Goal: Feedback & Contribution: Contribute content

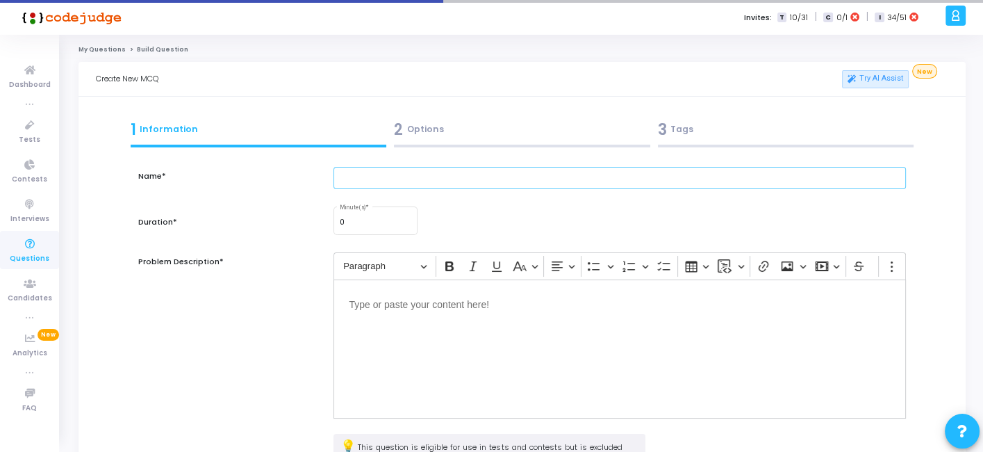
click at [433, 185] on input "text" at bounding box center [619, 178] width 572 height 23
paste input "A developer uploads an object to an S3 bucket with public-read ACL. Later, they…"
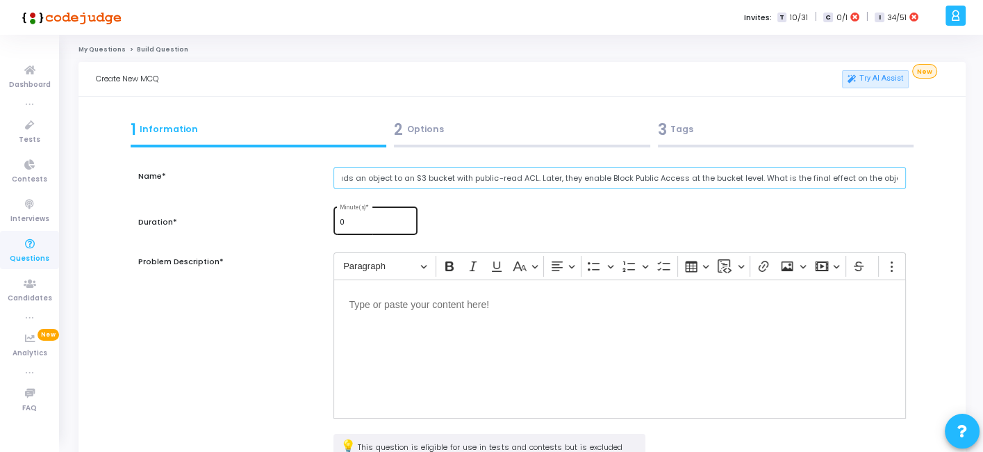
type input "A developer uploads an object to an S3 bucket with public-read ACL. Later, they…"
click at [363, 224] on input "0" at bounding box center [376, 222] width 72 height 8
type input "1"
click at [424, 185] on input "A developer uploads an object to an S3 bucket with public-read ACL. Later, they…" at bounding box center [619, 178] width 572 height 23
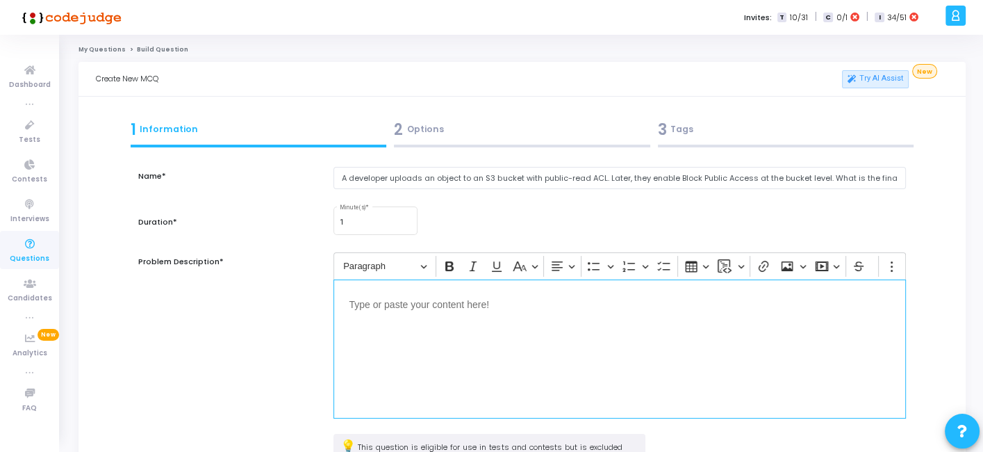
click at [383, 324] on div "Editor editing area: main" at bounding box center [619, 348] width 572 height 139
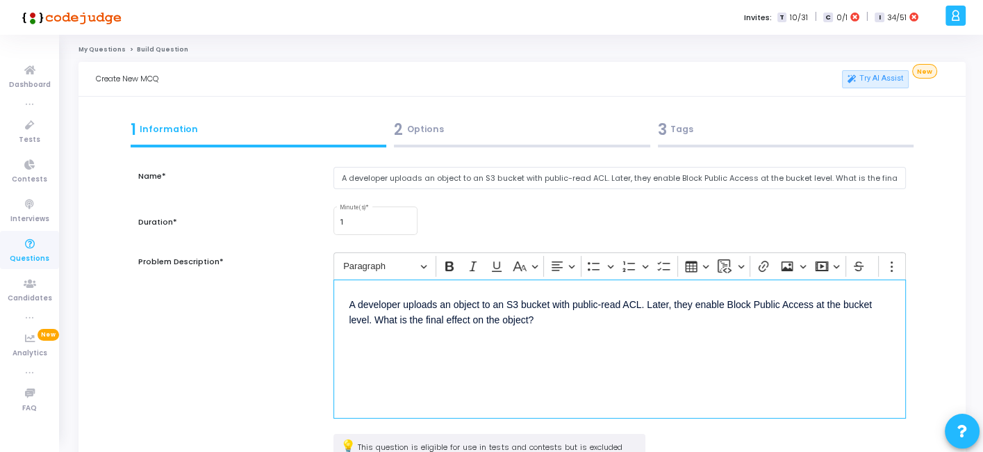
scroll to position [181, 0]
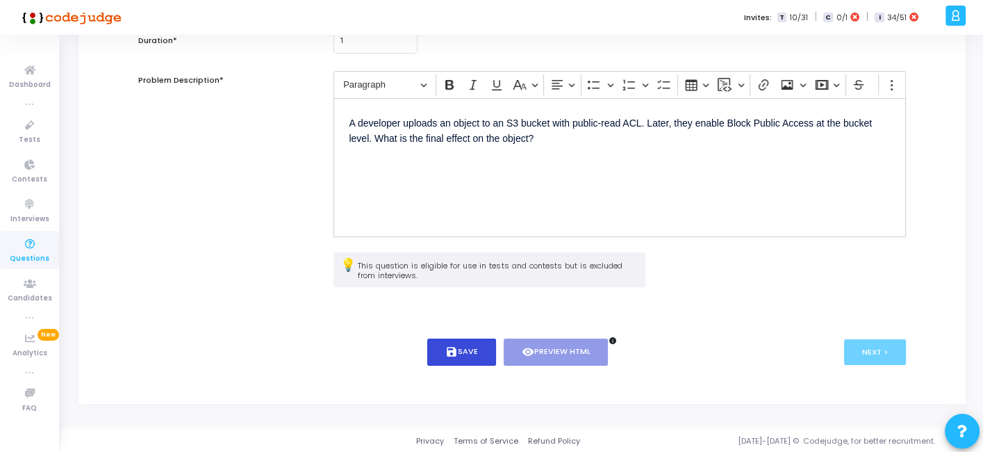
click at [458, 340] on button "save Save" at bounding box center [461, 351] width 69 height 27
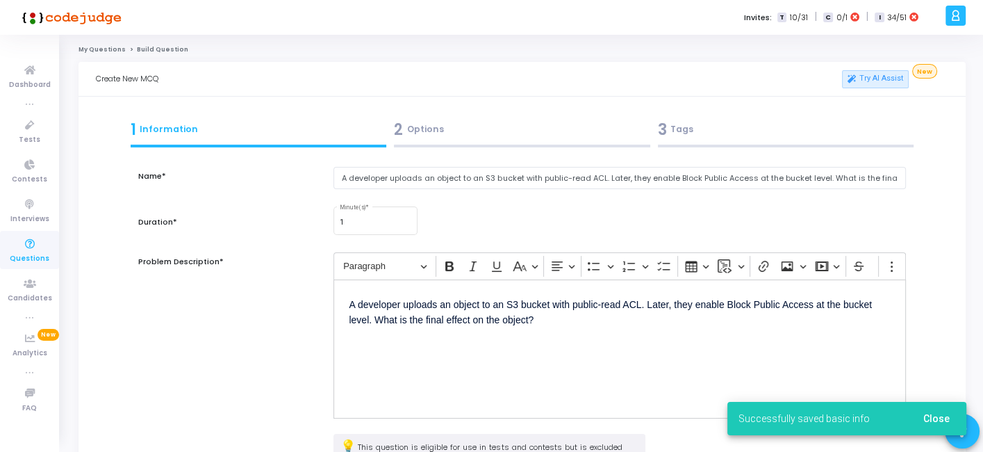
click at [478, 142] on div "2 Options" at bounding box center [522, 133] width 264 height 38
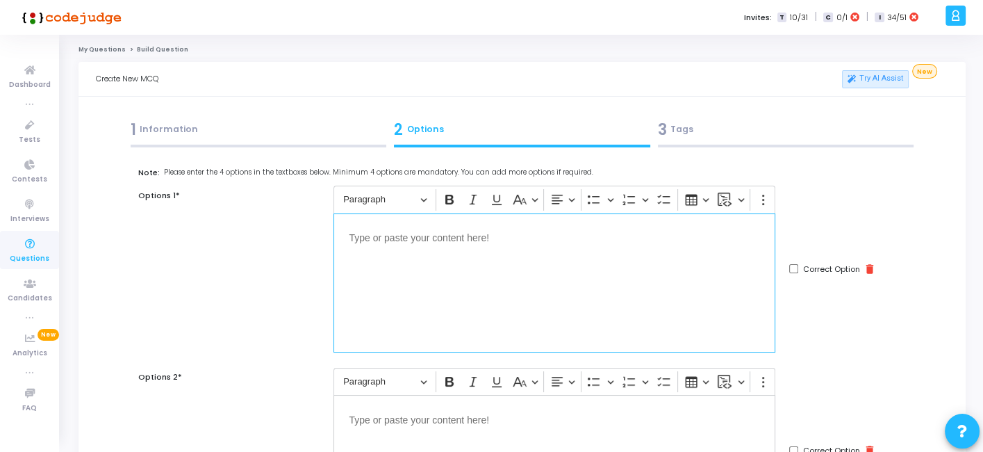
click at [593, 286] on div "Editor editing area: main" at bounding box center [554, 282] width 442 height 139
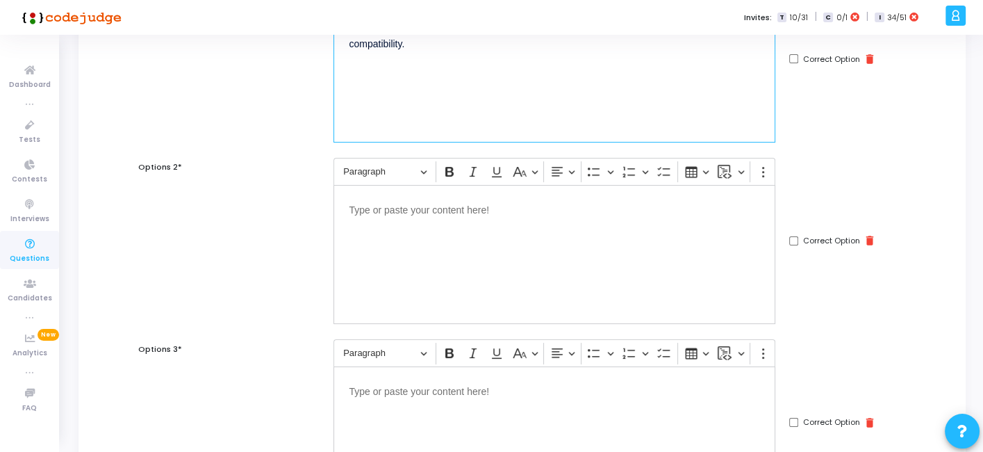
scroll to position [228, 0]
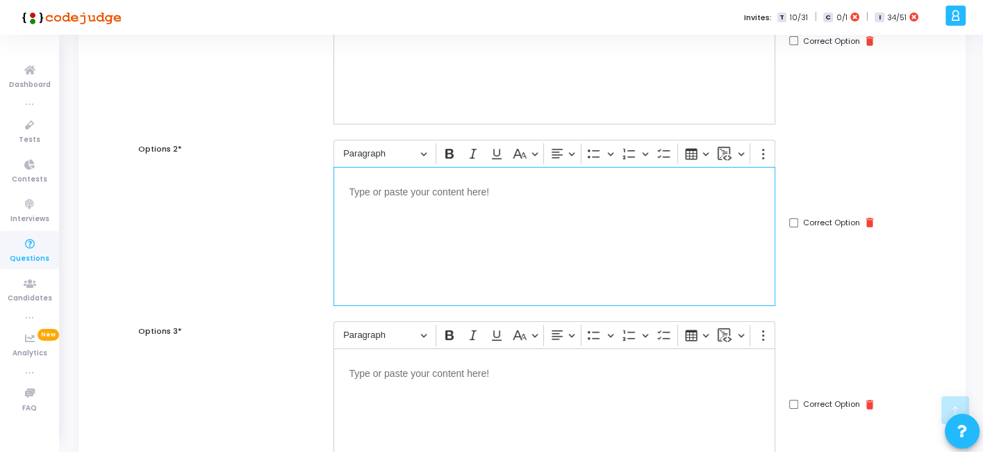
click at [514, 250] on div "Editor editing area: main" at bounding box center [554, 236] width 442 height 139
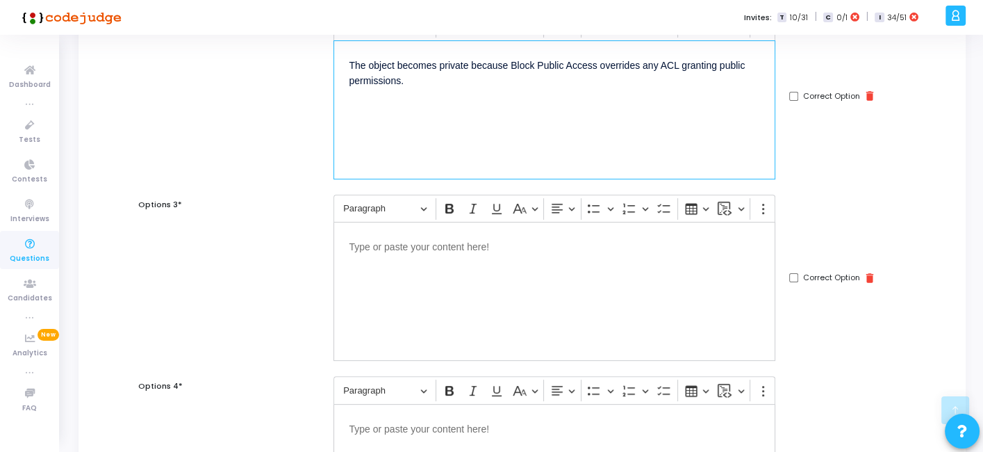
scroll to position [355, 0]
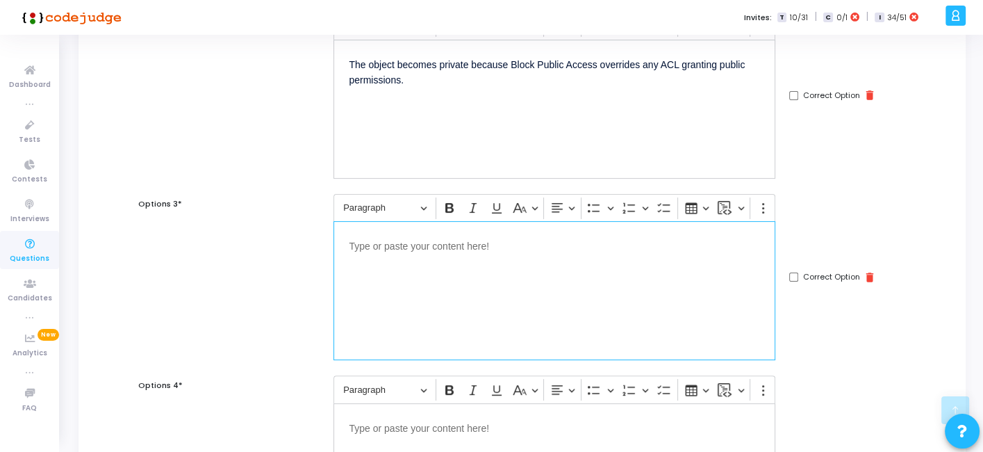
click at [572, 265] on div "Editor editing area: main" at bounding box center [554, 290] width 442 height 139
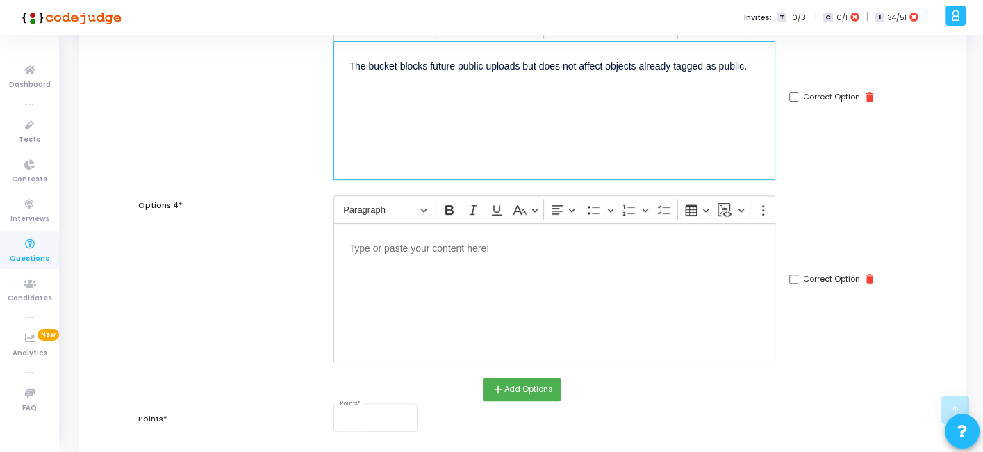
scroll to position [547, 0]
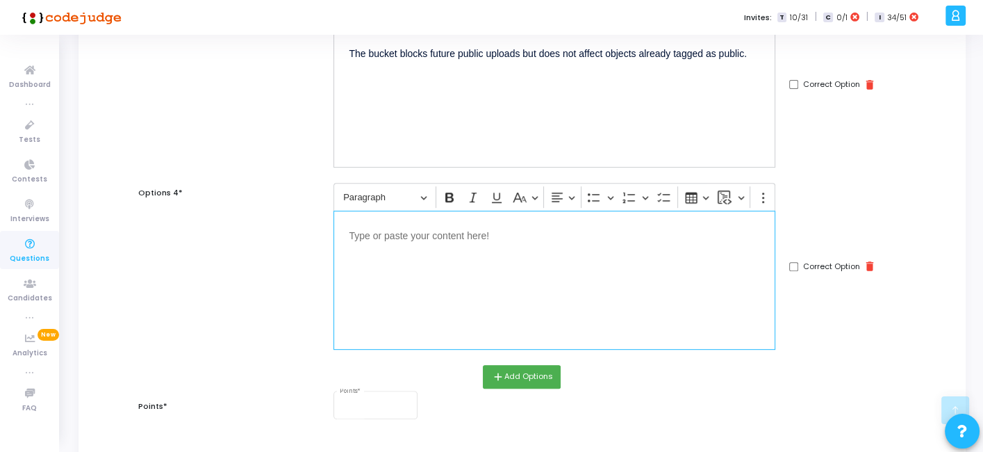
click at [484, 297] on div "Editor editing area: main" at bounding box center [554, 279] width 442 height 139
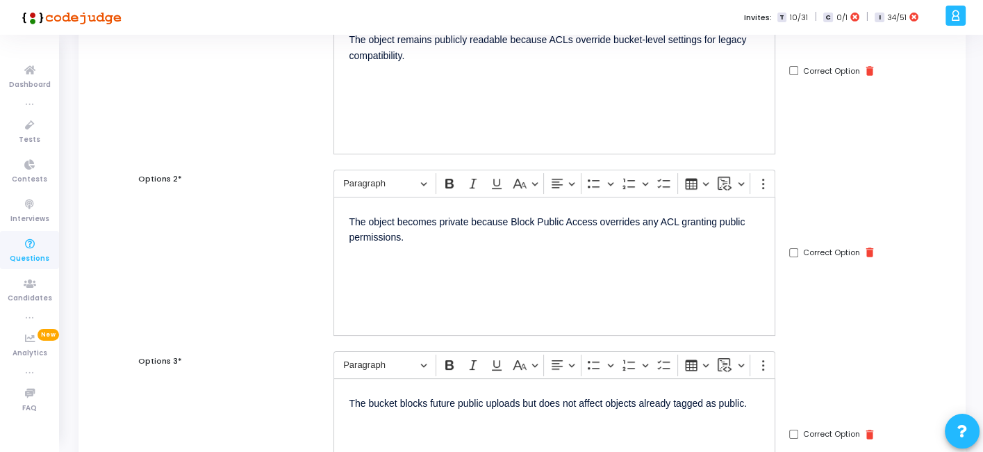
scroll to position [189, 0]
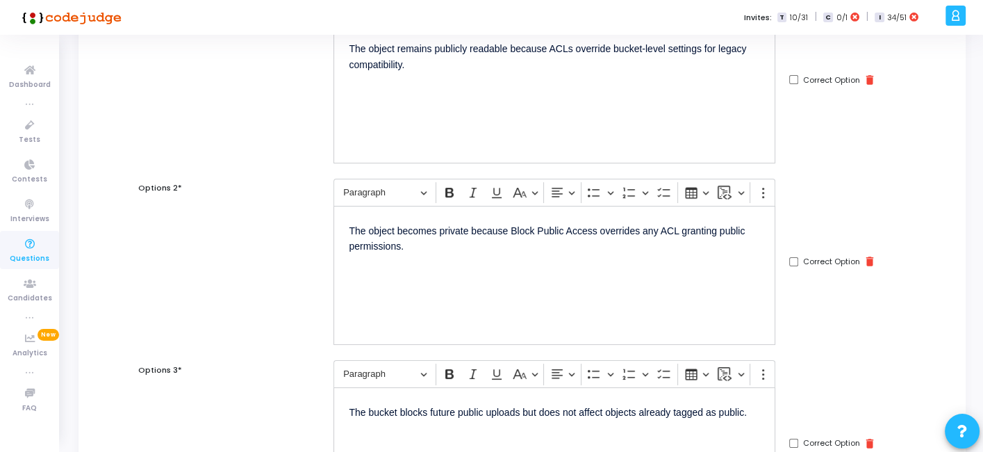
click at [793, 264] on input "Correct Option" at bounding box center [793, 261] width 9 height 9
checkbox input "true"
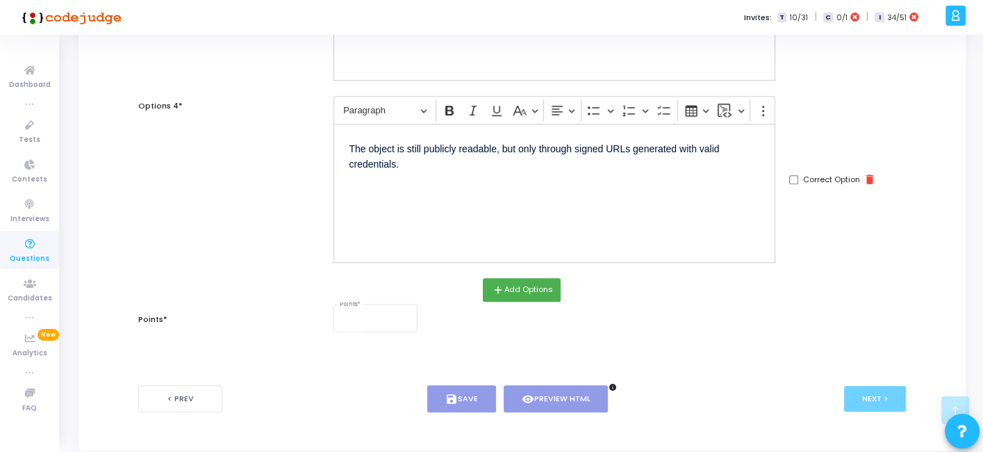
scroll to position [679, 0]
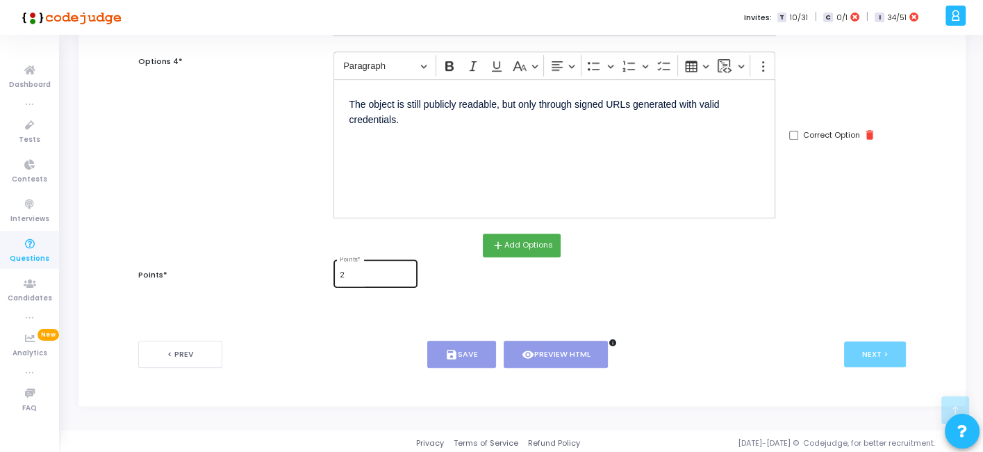
click at [367, 275] on input "2" at bounding box center [376, 275] width 72 height 8
type input "2"
click at [466, 342] on button "save Save" at bounding box center [461, 353] width 69 height 27
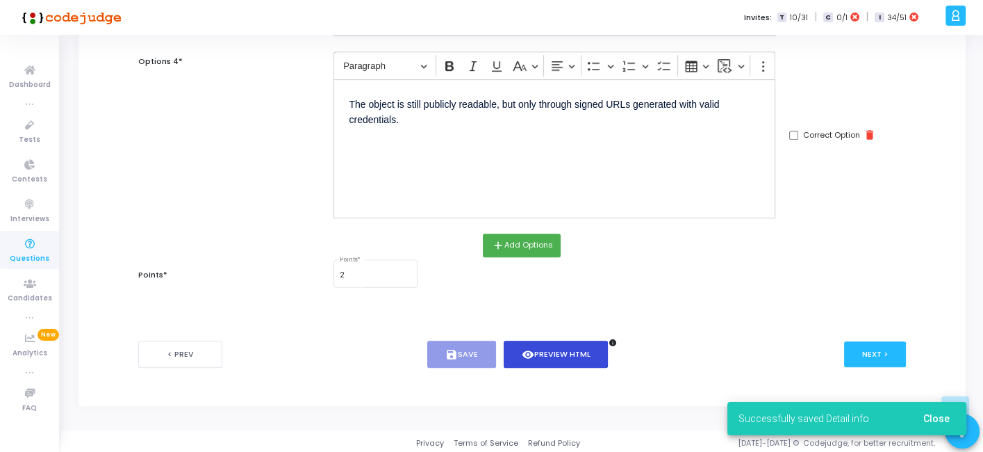
click at [549, 346] on button "visibility Preview HTML" at bounding box center [556, 353] width 105 height 27
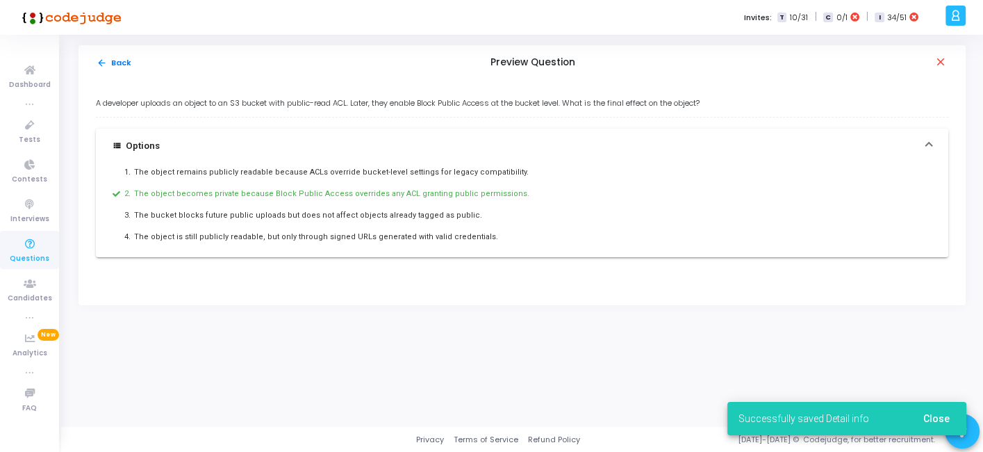
scroll to position [0, 0]
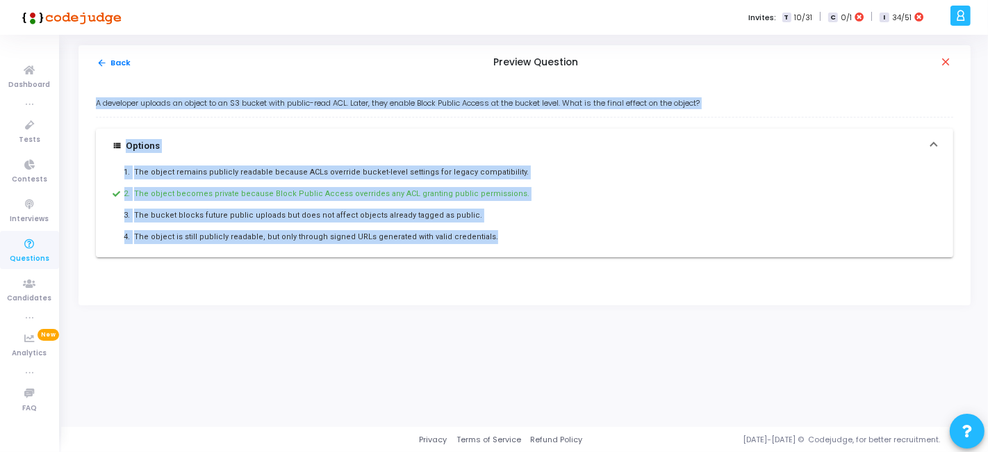
drag, startPoint x: 90, startPoint y: 100, endPoint x: 496, endPoint y: 233, distance: 427.5
click at [496, 233] on div "A developer uploads an object to an S3 bucket with public-read ACL. Later, they…" at bounding box center [524, 192] width 892 height 225
copy div "A developer uploads an object to an S3 bucket with public-read ACL. Later, they…"
click at [104, 56] on button "arrow_back Back" at bounding box center [114, 62] width 36 height 13
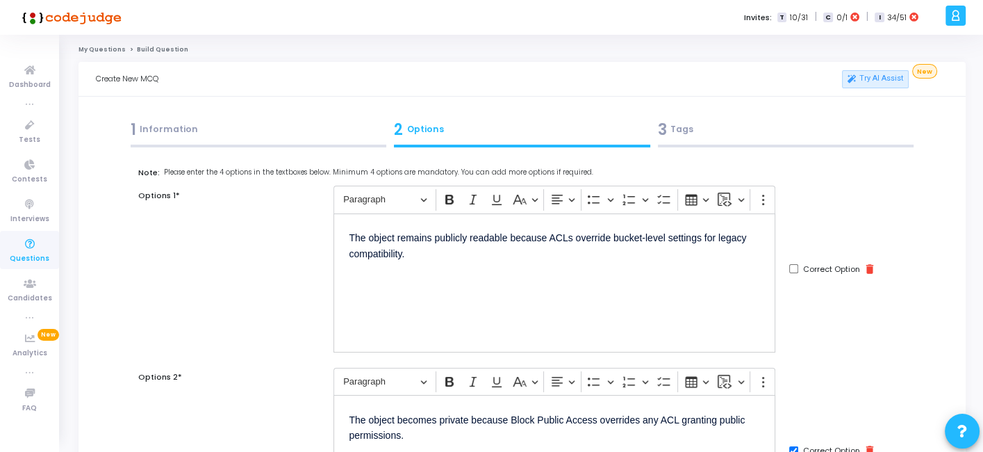
click at [693, 138] on div "3 Tags" at bounding box center [786, 129] width 256 height 23
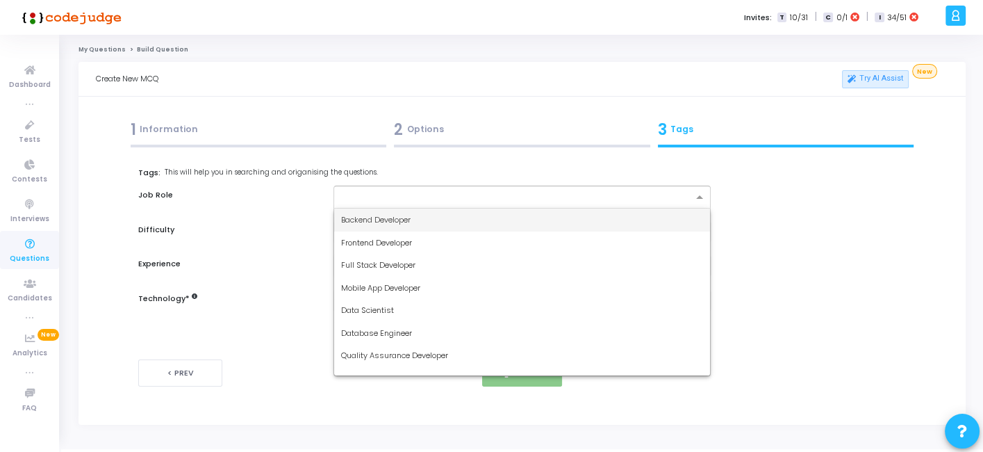
click at [471, 188] on div at bounding box center [513, 196] width 358 height 17
click at [376, 216] on span "Backend Developer" at bounding box center [375, 219] width 69 height 11
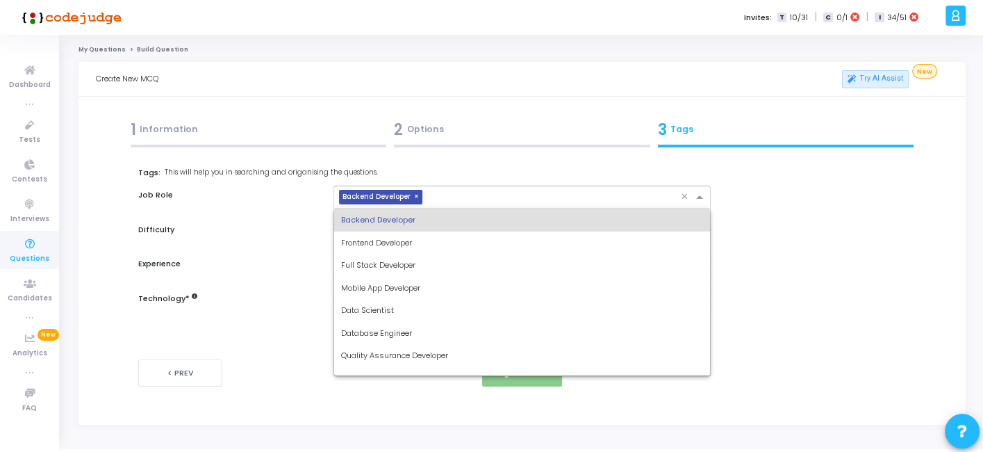
click at [445, 190] on div "× Backend Developer" at bounding box center [507, 197] width 346 height 22
click at [395, 261] on span "Full Stack Developer" at bounding box center [378, 264] width 74 height 11
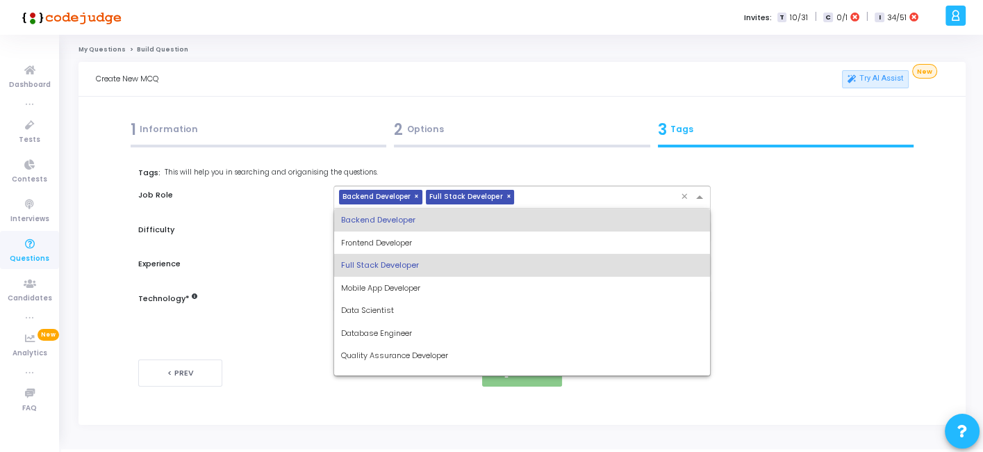
drag, startPoint x: 543, startPoint y: 190, endPoint x: 433, endPoint y: 281, distance: 142.6
click at [433, 208] on ng-select "× Backend Developer × Full Stack Developer × Backend Developer Frontend Develop…" at bounding box center [521, 196] width 377 height 23
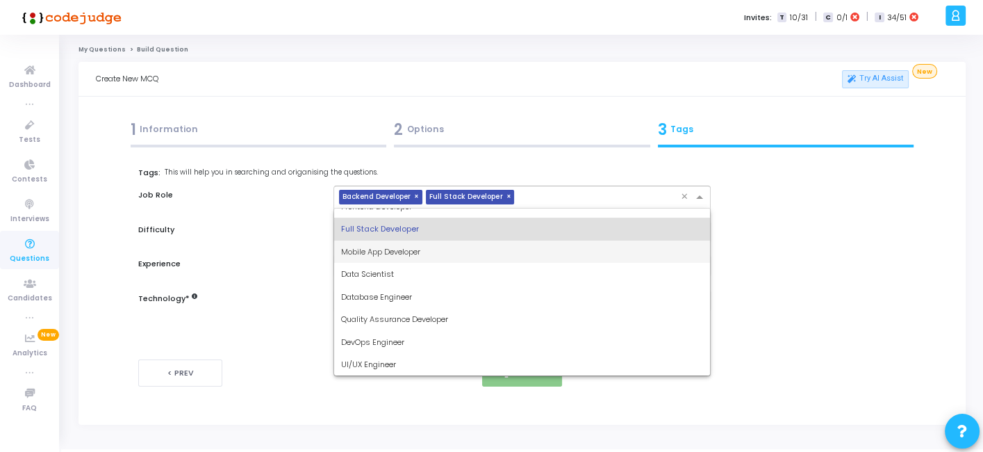
scroll to position [37, 0]
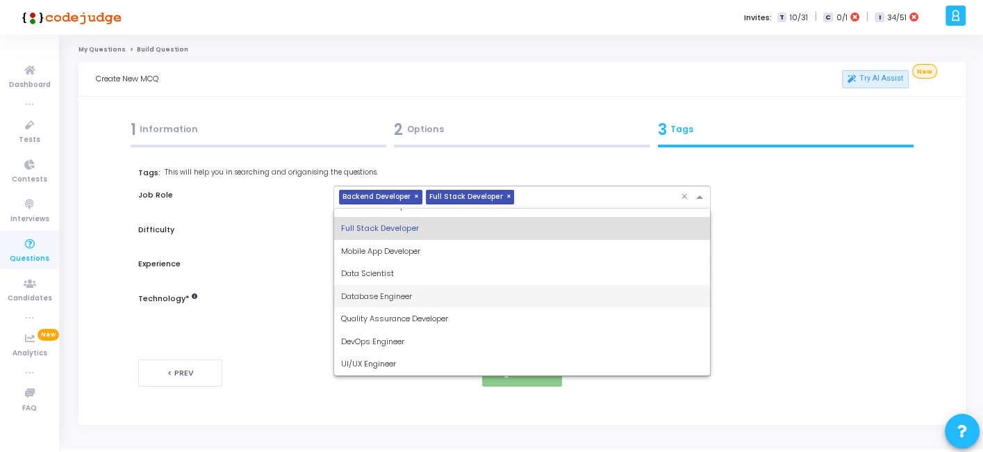
click at [383, 297] on span "Database Engineer" at bounding box center [376, 295] width 71 height 11
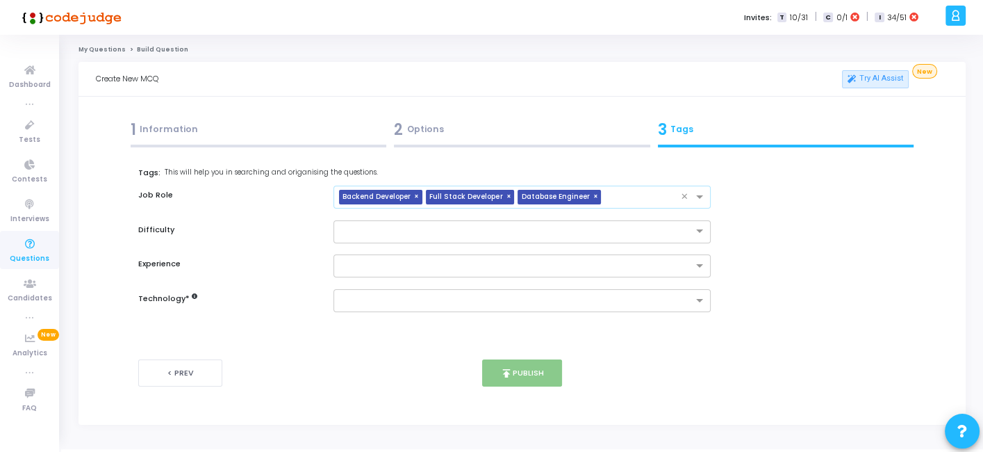
scroll to position [13, 0]
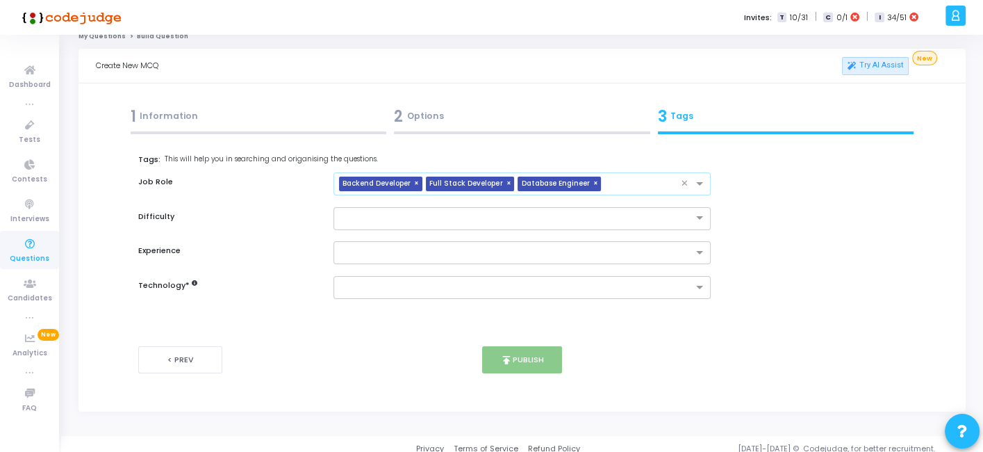
click at [593, 183] on span "×" at bounding box center [597, 183] width 8 height 15
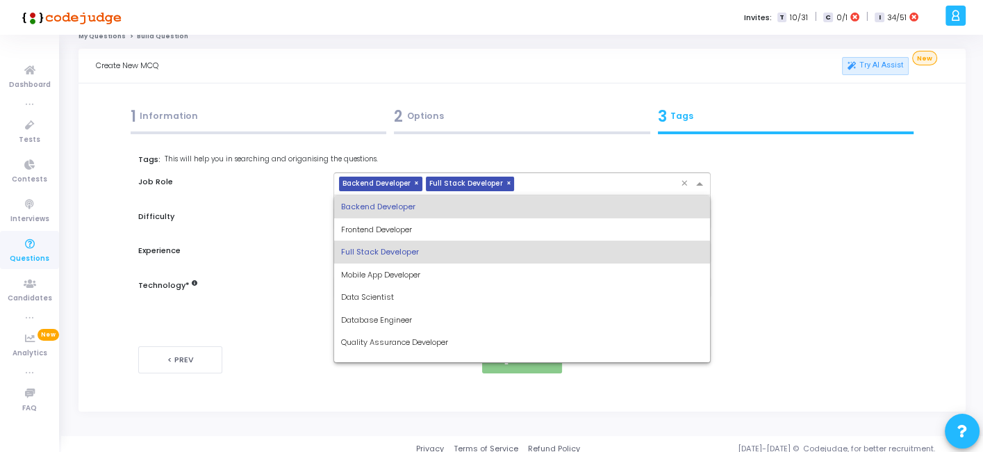
click at [587, 183] on input "text" at bounding box center [600, 185] width 160 height 12
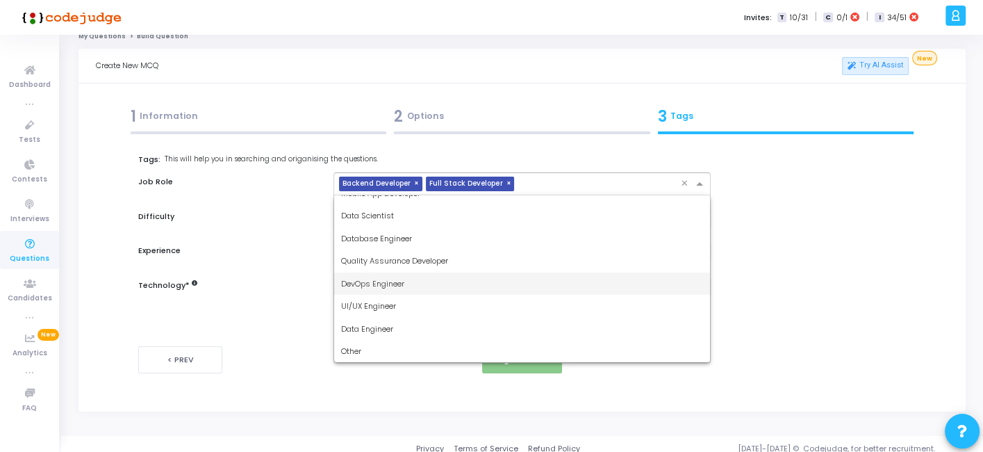
click at [399, 286] on span "DevOps Engineer" at bounding box center [372, 283] width 63 height 11
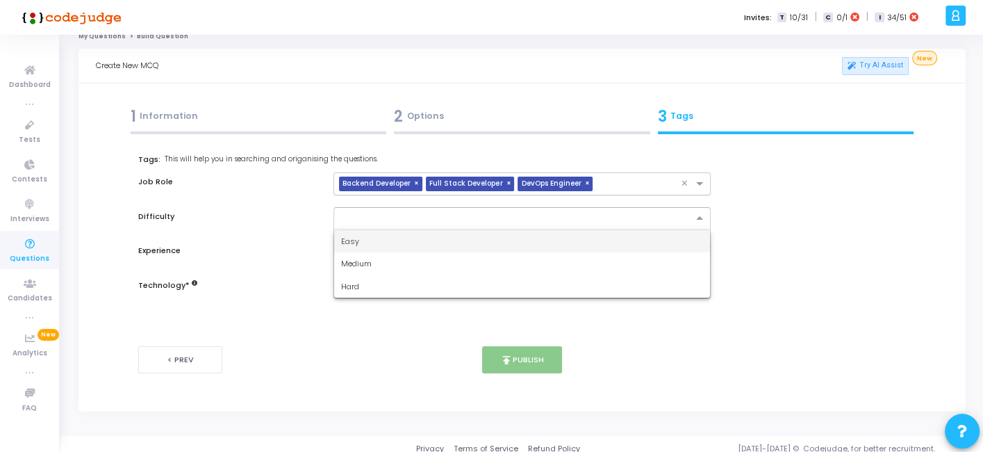
click at [446, 222] on div at bounding box center [521, 218] width 377 height 23
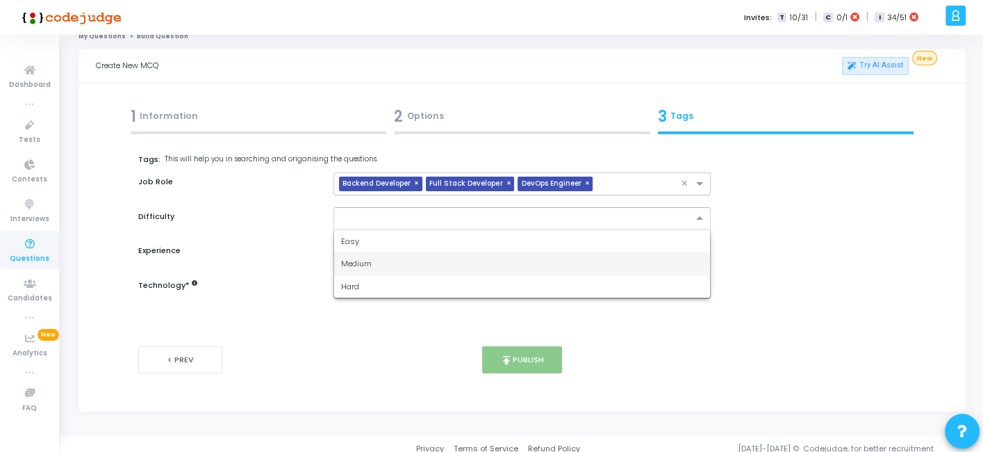
click at [388, 258] on div "Medium" at bounding box center [521, 263] width 375 height 23
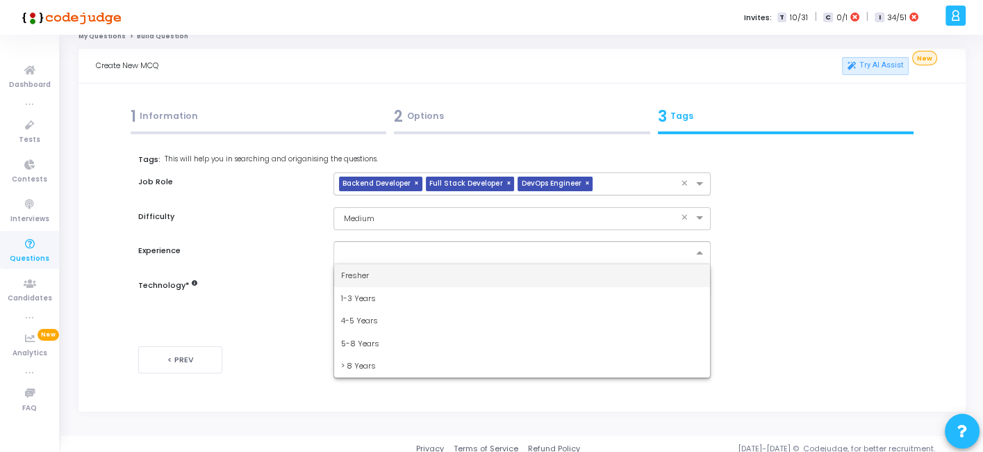
drag, startPoint x: 405, startPoint y: 242, endPoint x: 345, endPoint y: 277, distance: 69.1
click at [345, 264] on ng-select "Fresher 1-3 Years 4-5 Years 5-8 Years > 8 Years" at bounding box center [521, 252] width 377 height 23
click at [345, 277] on span "Fresher" at bounding box center [355, 275] width 28 height 11
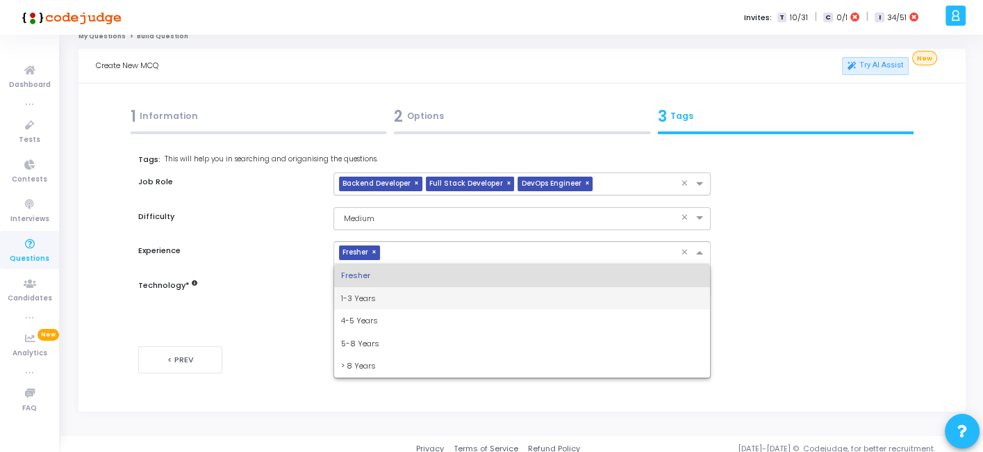
drag, startPoint x: 408, startPoint y: 247, endPoint x: 358, endPoint y: 300, distance: 73.2
click at [358, 264] on ng-select "× Fresher × Fresher 1-3 Years 4-5 Years 5-8 Years > 8 Years" at bounding box center [521, 252] width 377 height 23
click at [358, 300] on span "1-3 Years" at bounding box center [358, 297] width 35 height 11
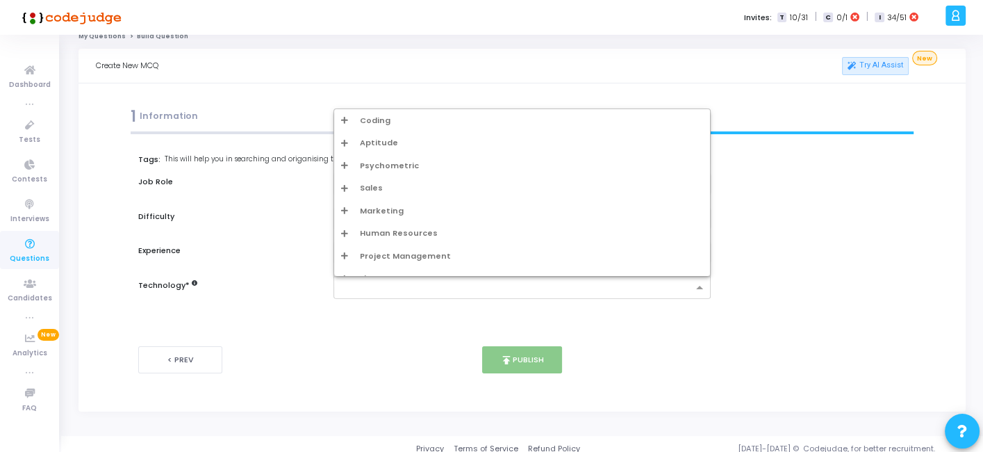
click at [382, 292] on input "text" at bounding box center [516, 288] width 351 height 12
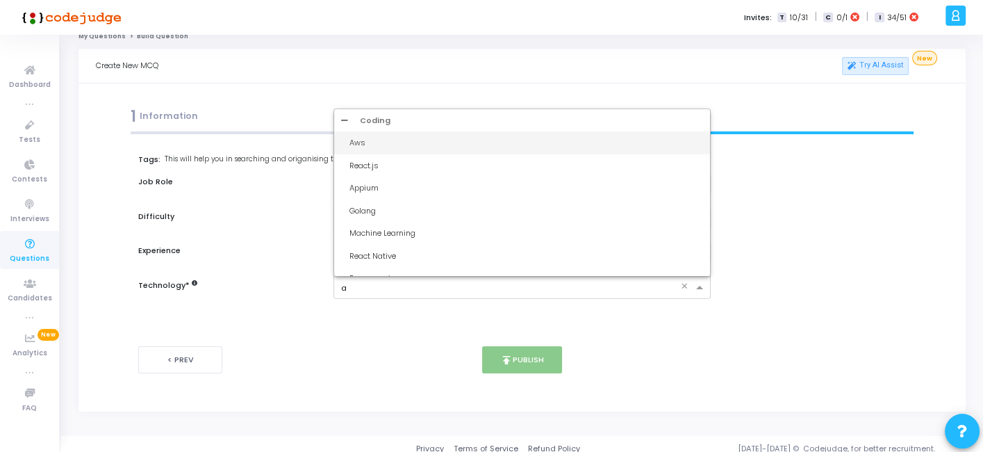
type input "aw"
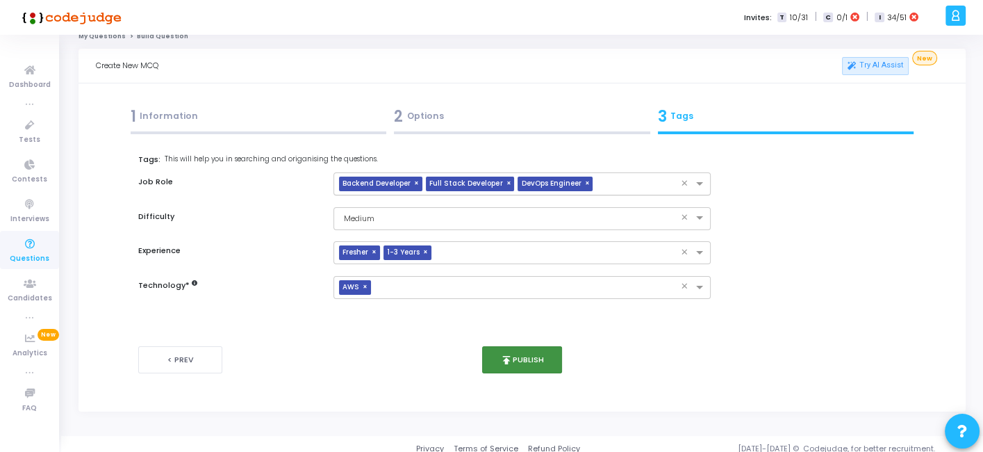
click at [525, 368] on button "publish Publish" at bounding box center [522, 359] width 80 height 27
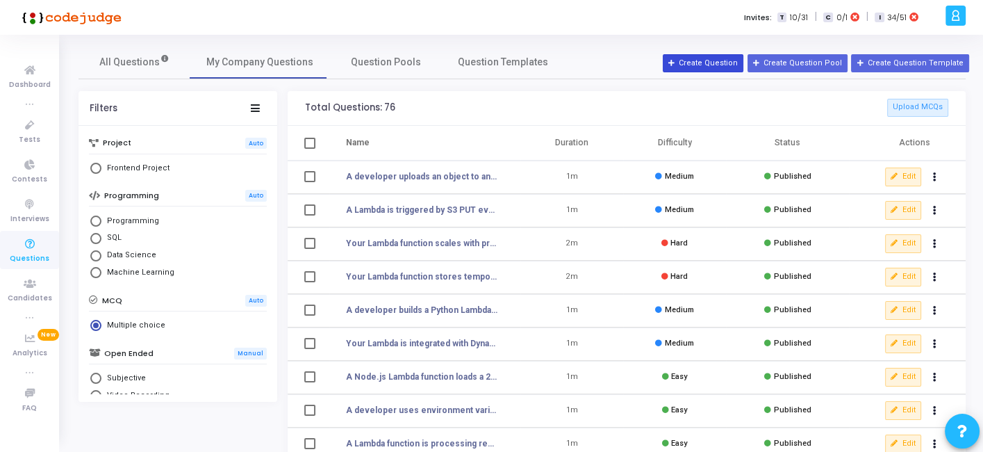
click at [699, 68] on button "Create Question" at bounding box center [703, 63] width 81 height 18
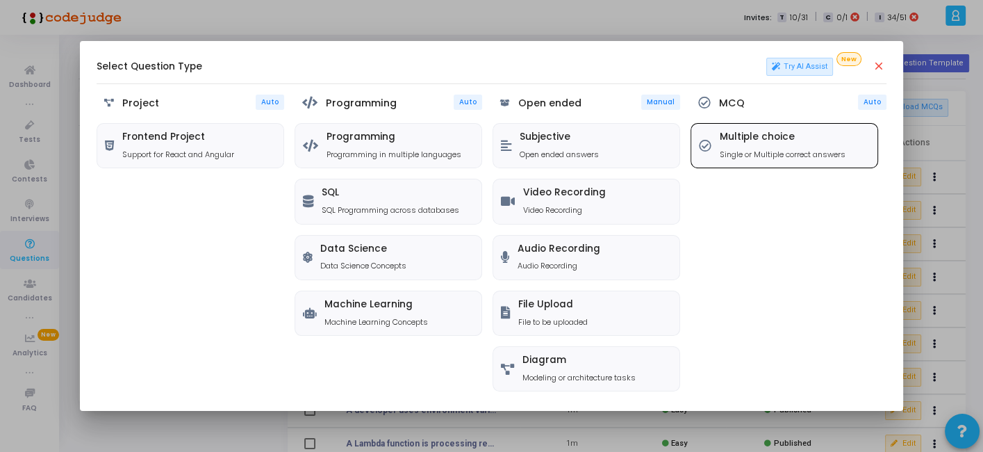
click at [757, 158] on p "Single or Multiple correct answers" at bounding box center [783, 155] width 126 height 12
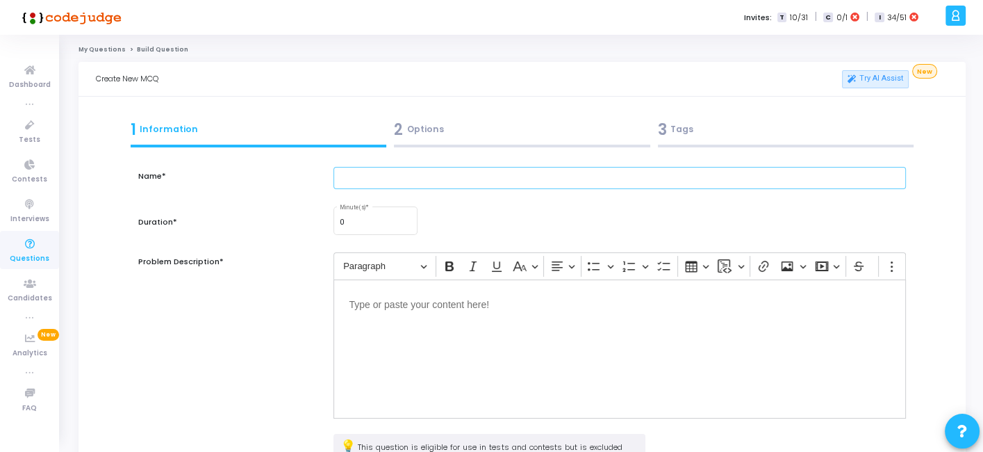
click at [464, 172] on input "text" at bounding box center [619, 178] width 572 height 23
paste input "Your application stores files in S3 and retrieves them via presigned URLs. Secu…"
type input "Your application stores files in S3 and retrieves them via presigned URLs. Secu…"
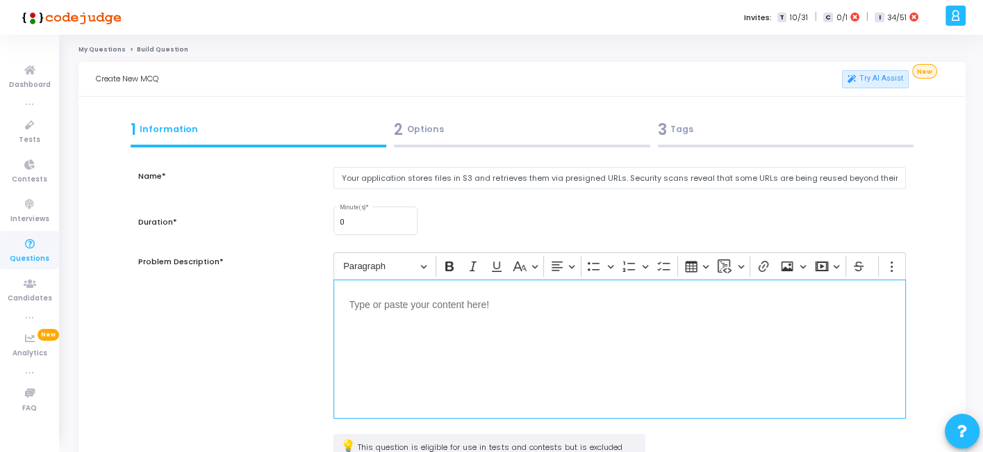
click at [385, 304] on p "Editor editing area: main" at bounding box center [619, 303] width 541 height 17
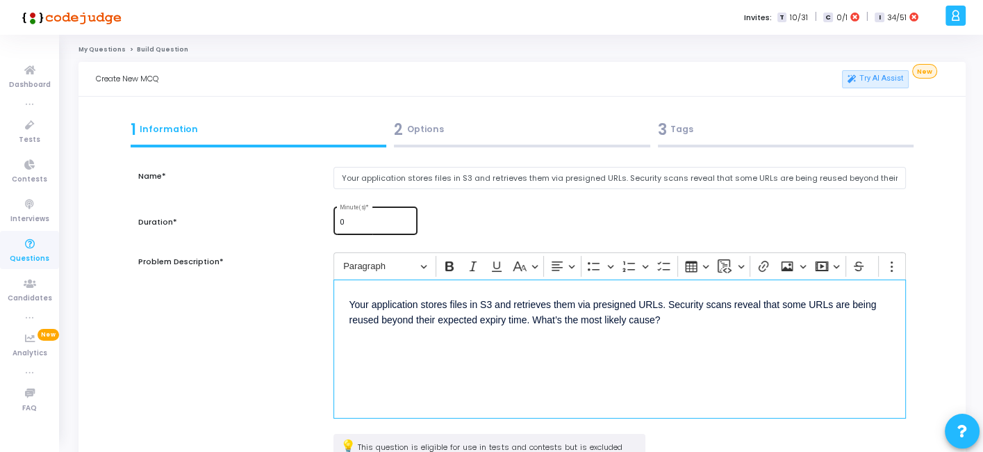
click at [390, 229] on div "0 Minute(s) *" at bounding box center [376, 219] width 72 height 30
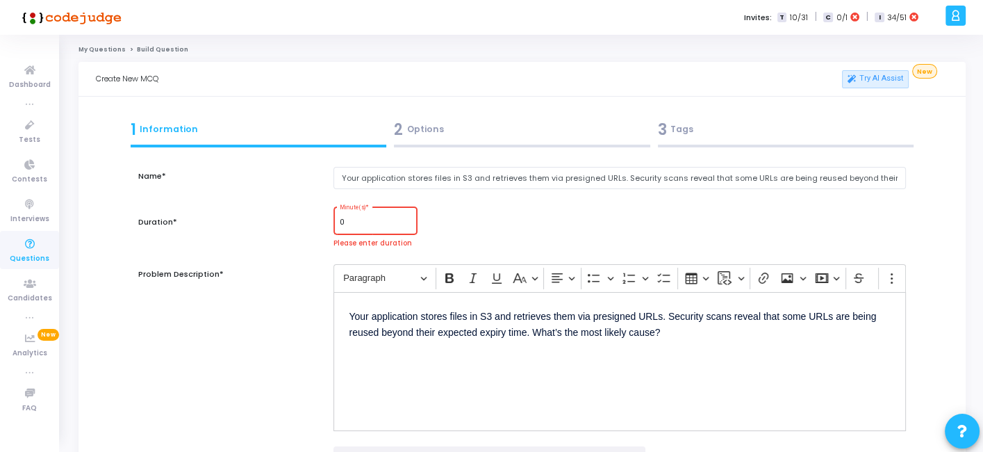
click at [363, 208] on div "0 Minute(s) *" at bounding box center [376, 219] width 72 height 30
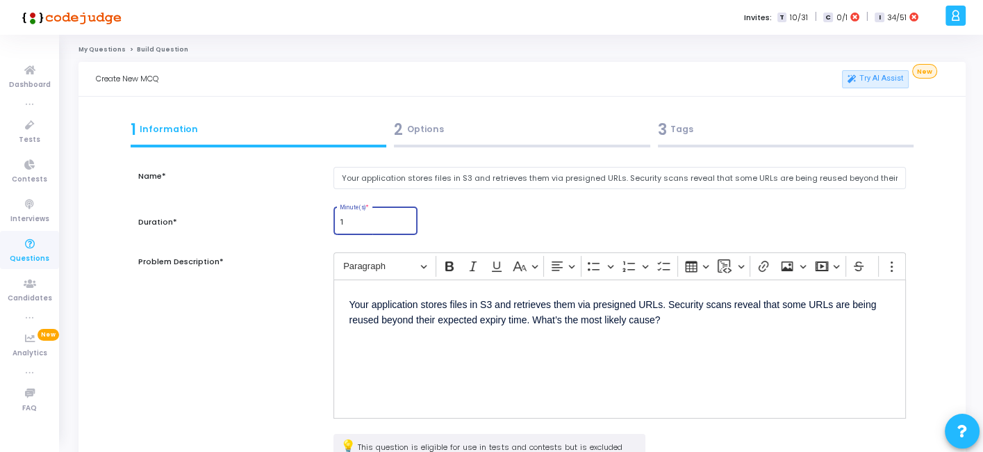
scroll to position [181, 0]
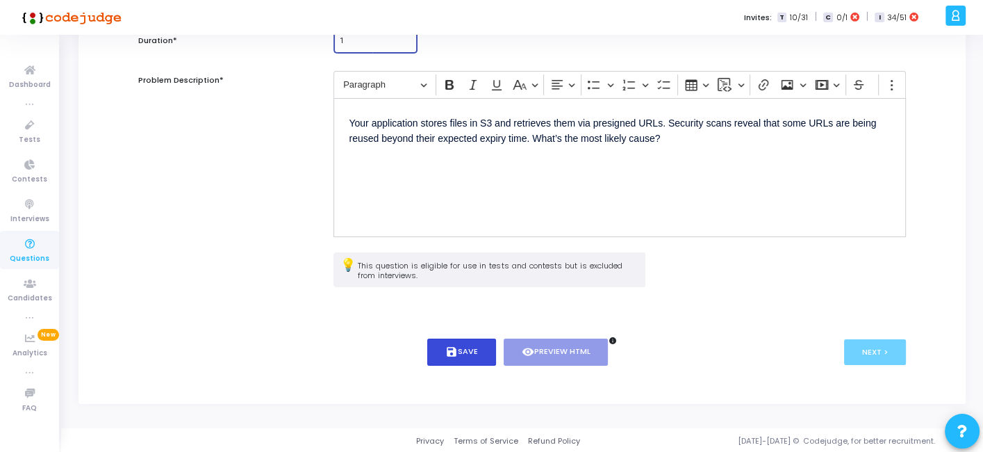
type input "1"
click at [440, 347] on button "save Save" at bounding box center [461, 351] width 69 height 27
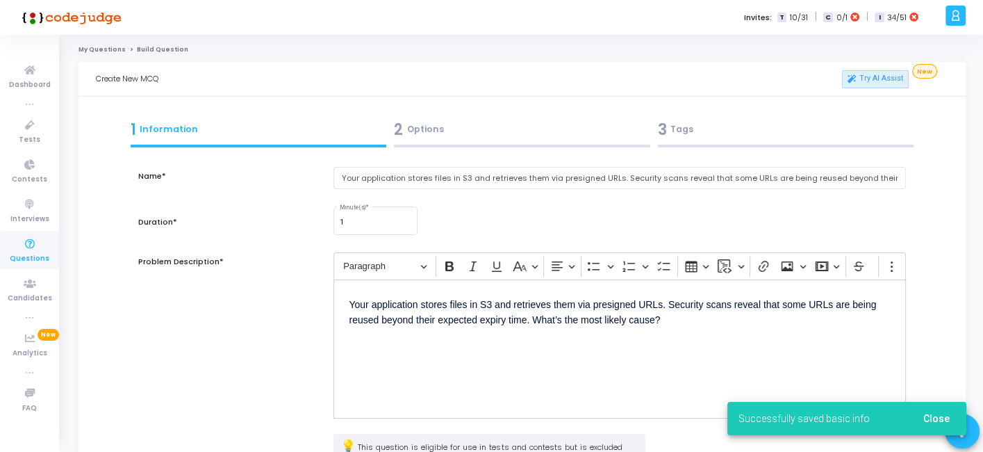
click at [487, 144] on div at bounding box center [522, 145] width 256 height 3
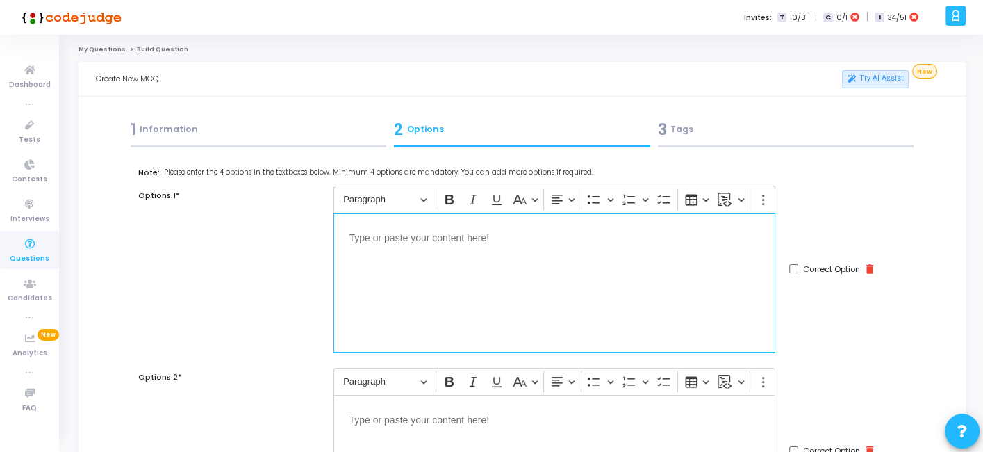
click at [427, 251] on div "Editor editing area: main" at bounding box center [554, 282] width 442 height 139
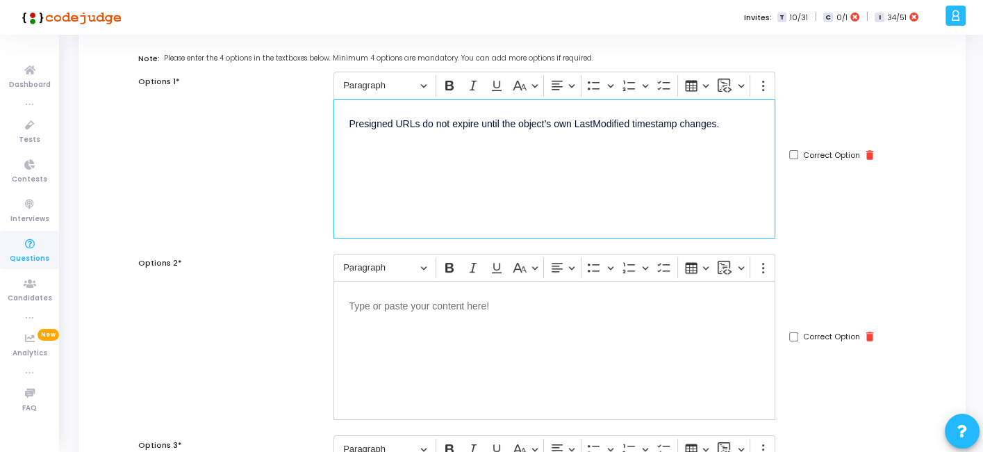
scroll to position [115, 0]
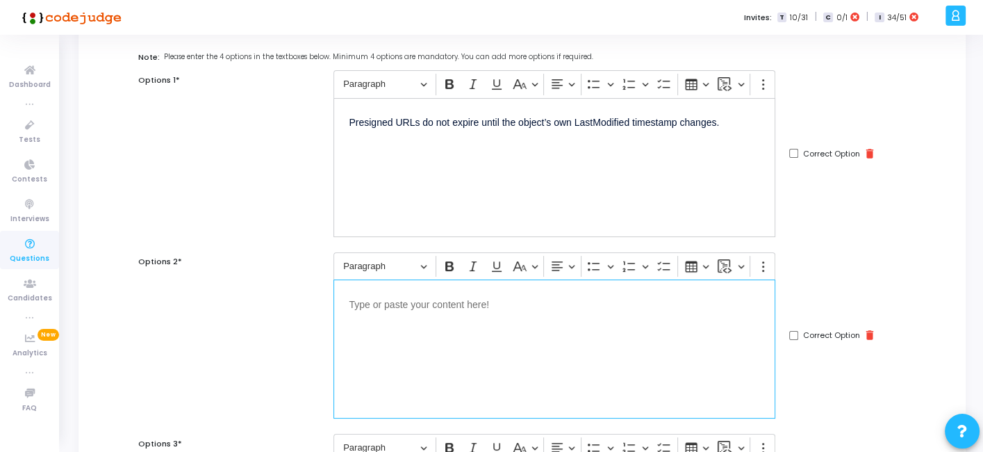
click at [443, 317] on div "Editor editing area: main" at bounding box center [554, 348] width 442 height 139
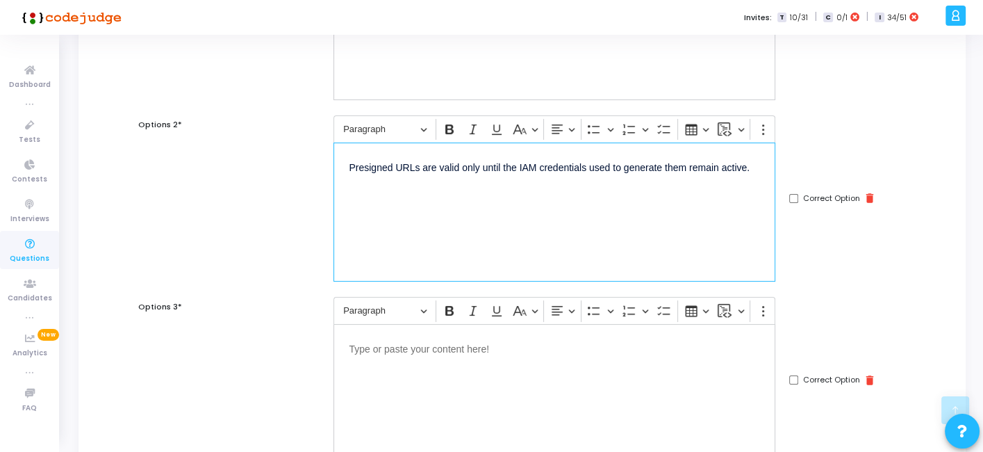
scroll to position [258, 0]
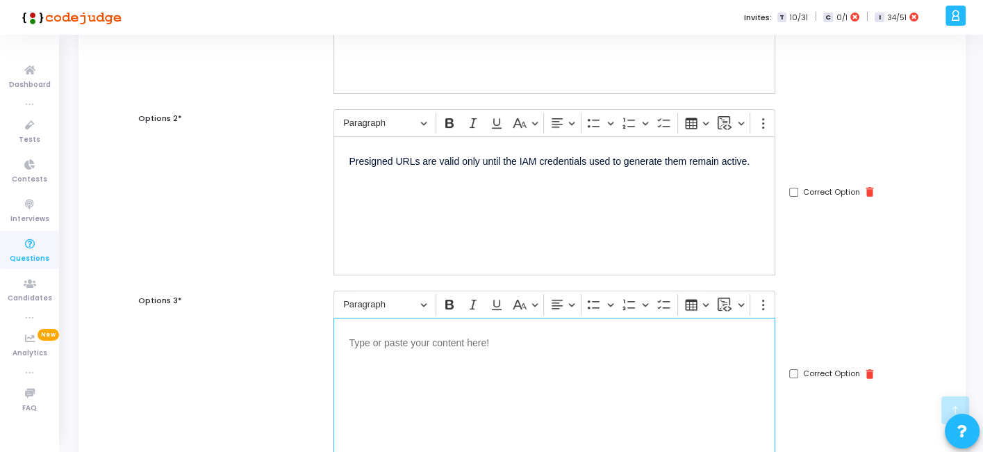
click at [417, 344] on p "Editor editing area: main" at bounding box center [554, 341] width 411 height 17
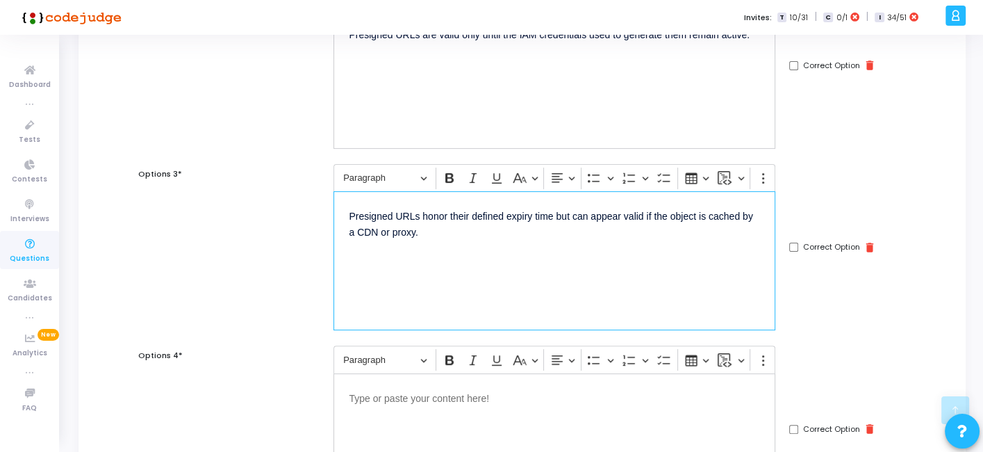
scroll to position [387, 0]
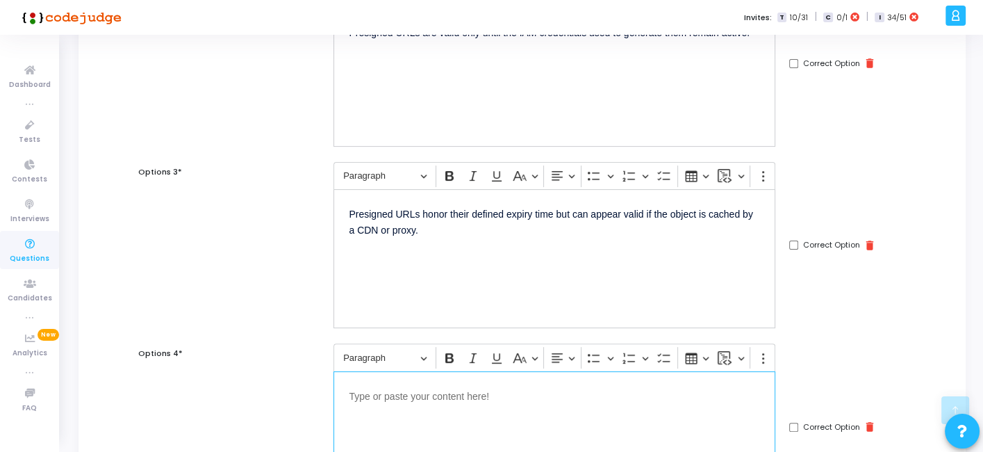
click at [468, 386] on p "Editor editing area: main" at bounding box center [554, 394] width 411 height 17
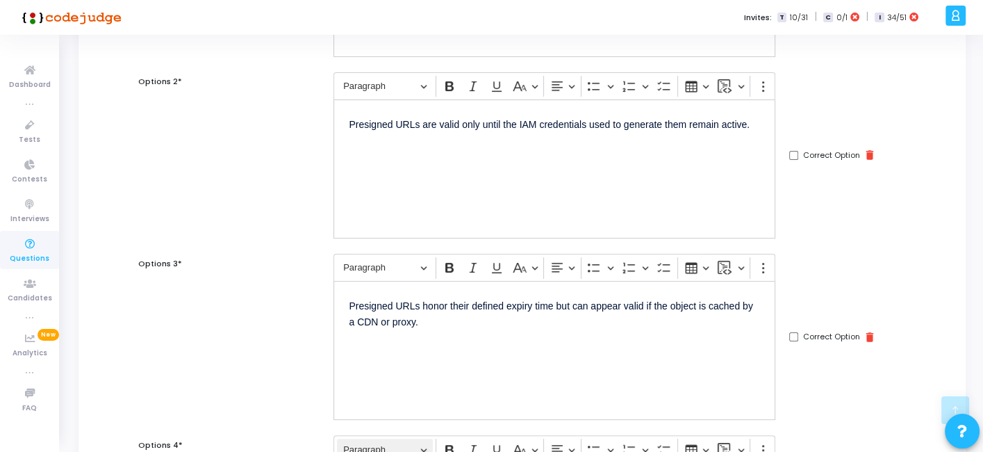
scroll to position [293, 0]
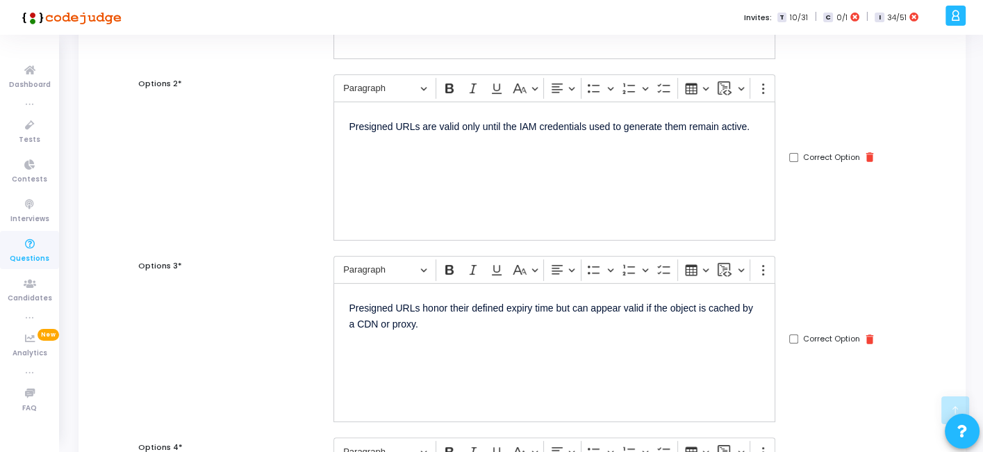
click at [788, 336] on div "Correct Option delete" at bounding box center [847, 339] width 130 height 166
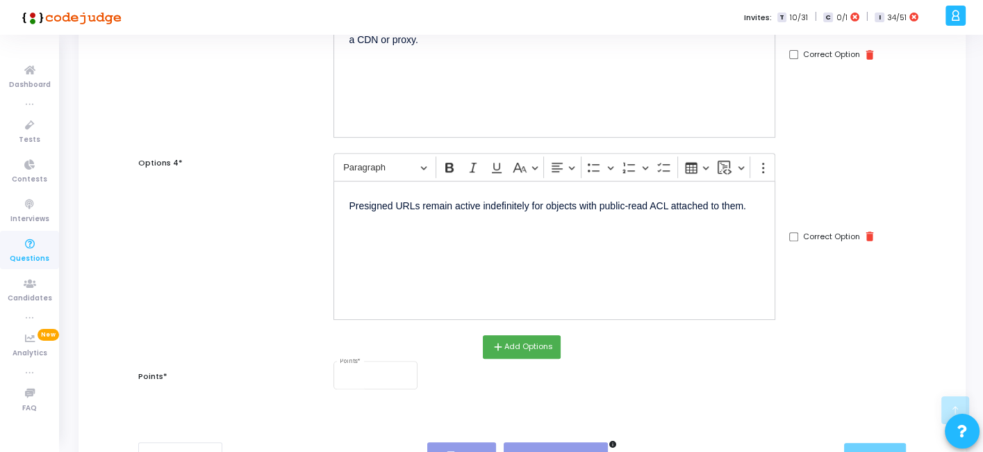
scroll to position [575, 0]
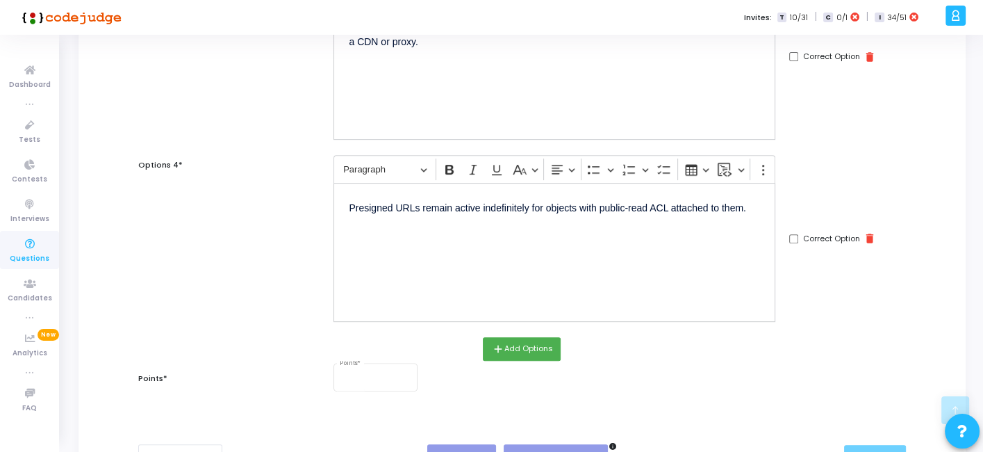
click at [792, 58] on input "Correct Option" at bounding box center [793, 56] width 9 height 9
checkbox input "true"
click at [345, 381] on div "Points *" at bounding box center [376, 376] width 72 height 30
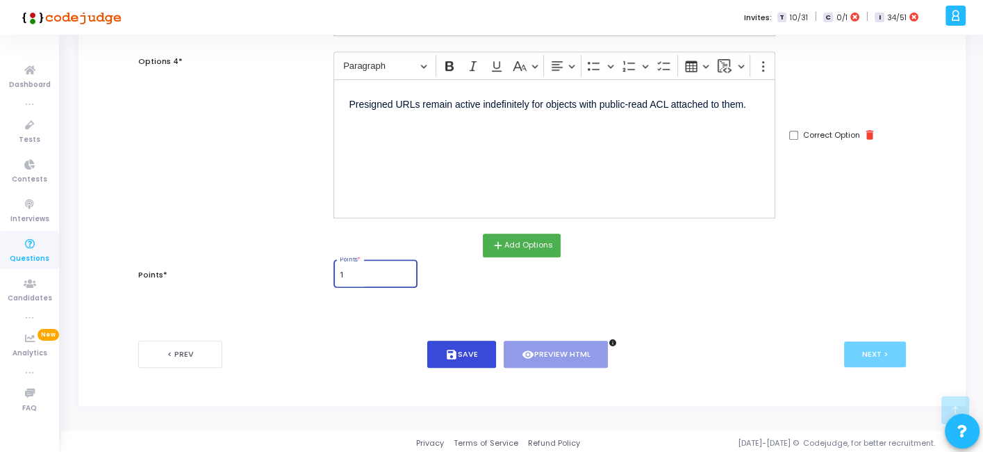
type input "1"
click at [438, 344] on button "save Save" at bounding box center [461, 353] width 69 height 27
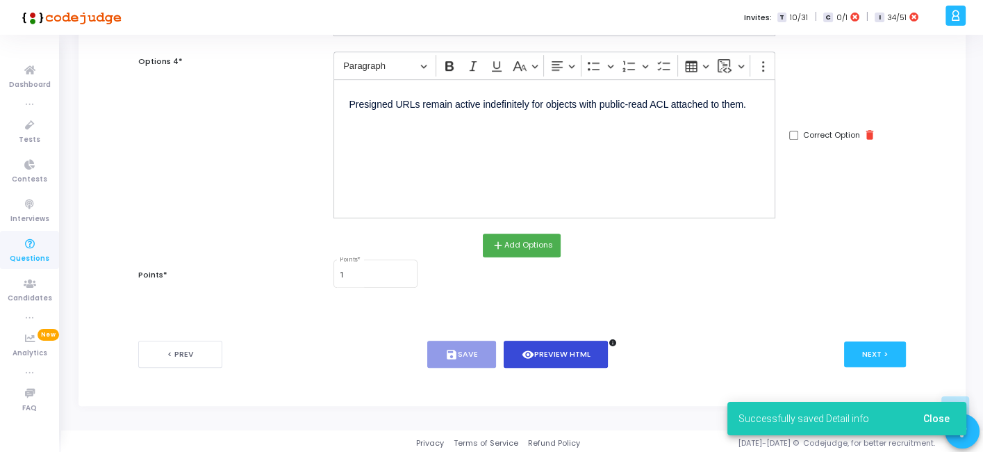
click at [538, 352] on button "visibility Preview HTML" at bounding box center [556, 353] width 105 height 27
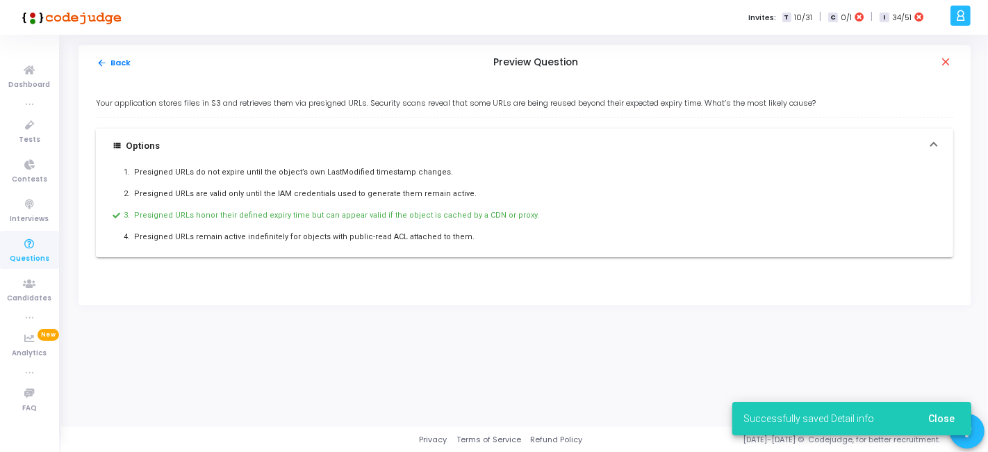
drag, startPoint x: 96, startPoint y: 104, endPoint x: 496, endPoint y: 251, distance: 426.4
click at [496, 251] on div "Your application stores files in S3 and retrieves them via presigned URLs. Secu…" at bounding box center [524, 177] width 857 height 160
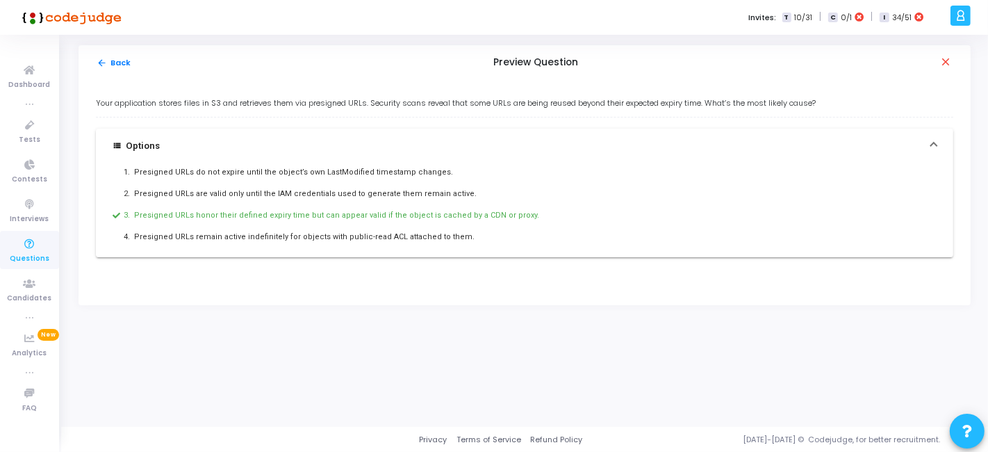
copy div "Your application stores files in S3 and retrieves them via presigned URLs. Secu…"
click at [105, 68] on button "arrow_back Back" at bounding box center [114, 62] width 36 height 13
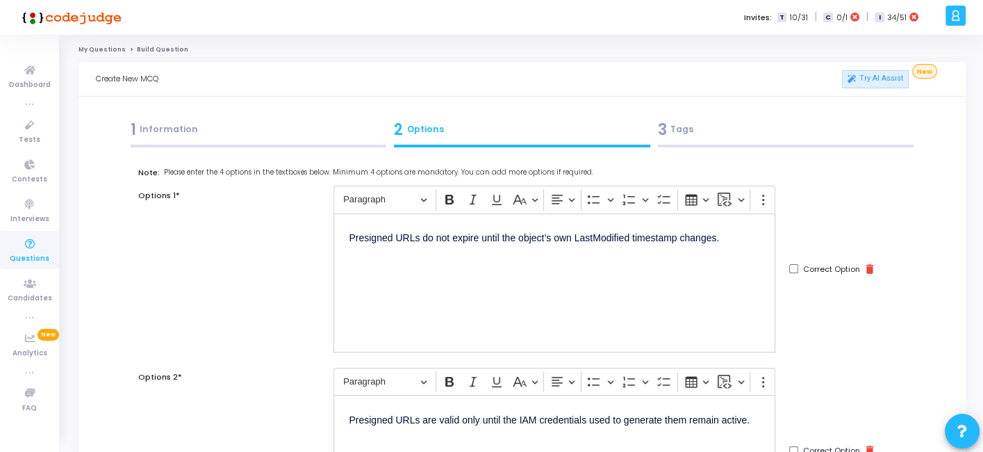
click at [696, 135] on div "3 Tags" at bounding box center [786, 129] width 256 height 23
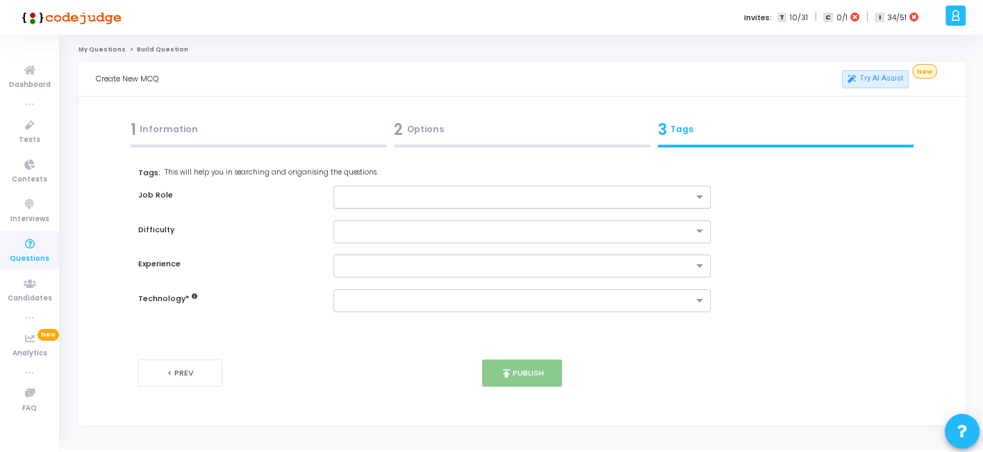
click at [505, 204] on div at bounding box center [515, 199] width 353 height 14
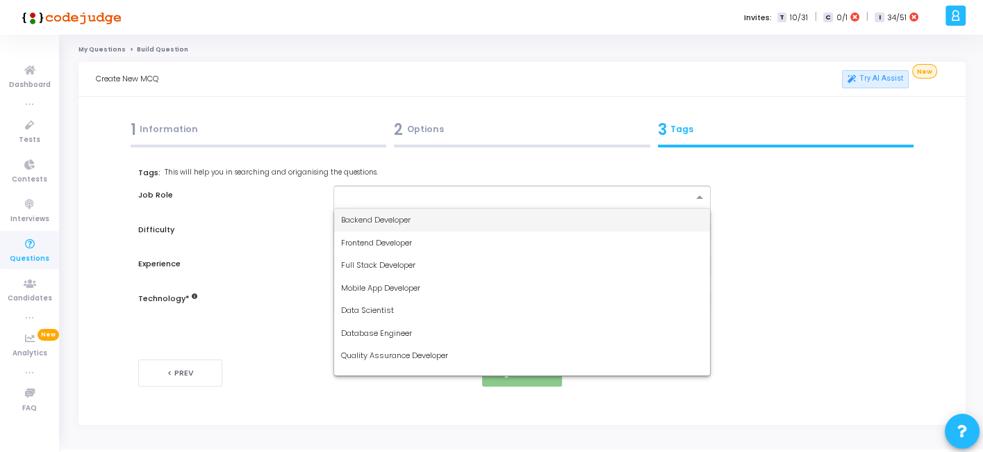
click at [404, 221] on span "Backend Developer" at bounding box center [375, 219] width 69 height 11
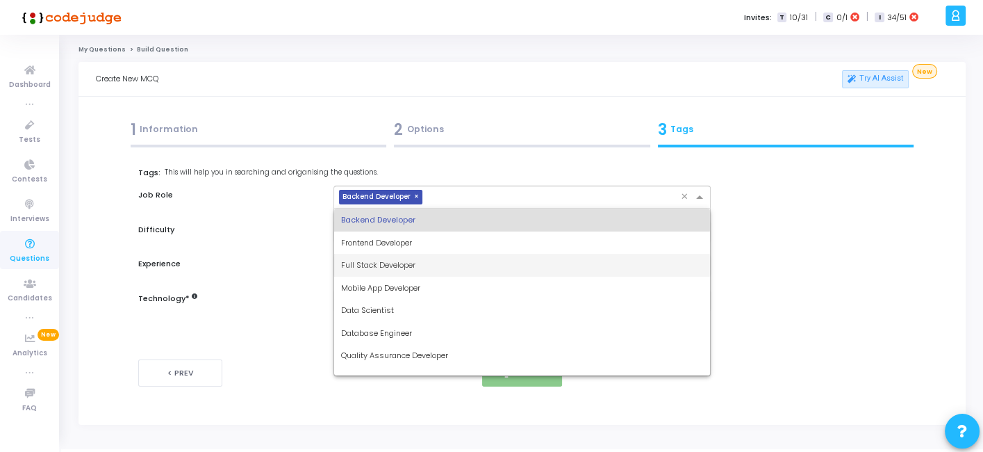
drag, startPoint x: 447, startPoint y: 193, endPoint x: 365, endPoint y: 278, distance: 117.4
click at [365, 208] on ng-select "× Backend Developer × Backend Developer Frontend Developer Full Stack Developer…" at bounding box center [521, 196] width 377 height 23
click at [379, 266] on span "Full Stack Developer" at bounding box center [378, 264] width 74 height 11
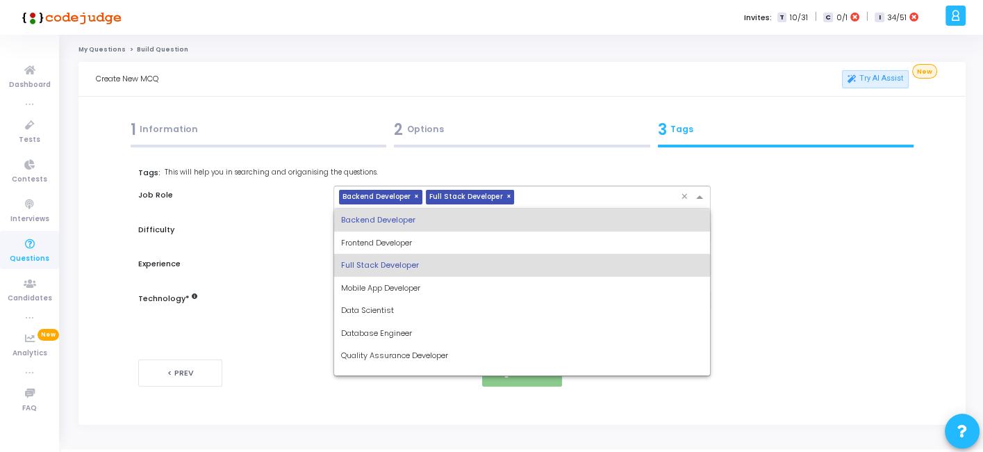
drag, startPoint x: 535, startPoint y: 189, endPoint x: 408, endPoint y: 311, distance: 175.4
click at [408, 208] on ng-select "× Backend Developer × Full Stack Developer × Backend Developer Frontend Develop…" at bounding box center [521, 196] width 377 height 23
click at [408, 311] on div "Data Scientist" at bounding box center [521, 310] width 375 height 23
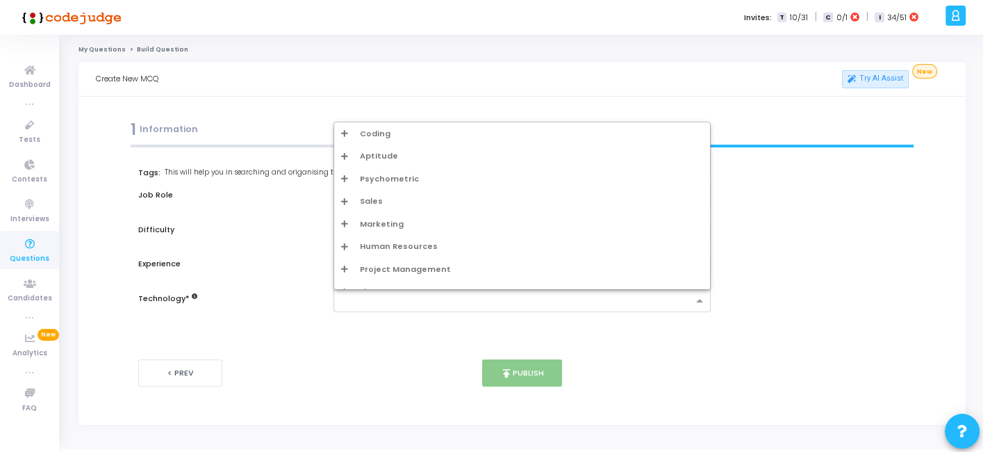
click at [408, 311] on div at bounding box center [521, 300] width 377 height 23
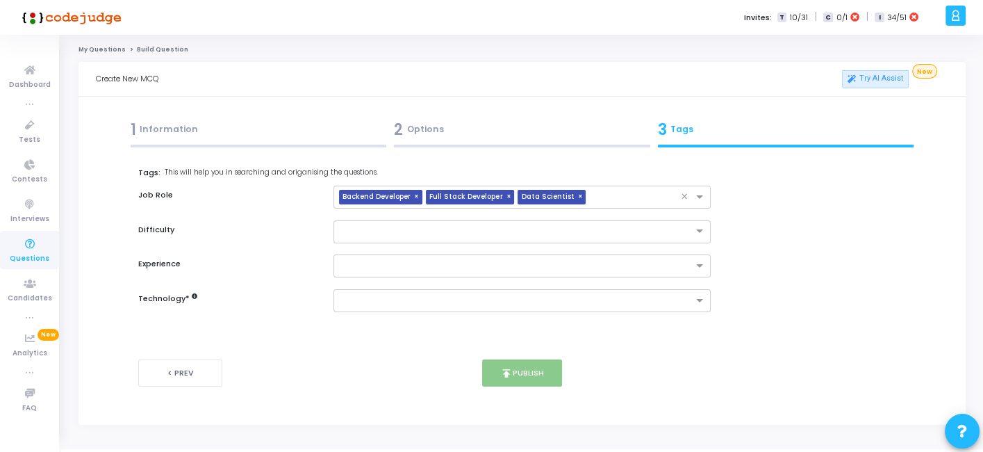
click at [272, 285] on div "Tags: This will help you in searching and origanising the questions. Job Role ×…" at bounding box center [521, 239] width 767 height 145
click at [577, 195] on span "×" at bounding box center [581, 197] width 8 height 15
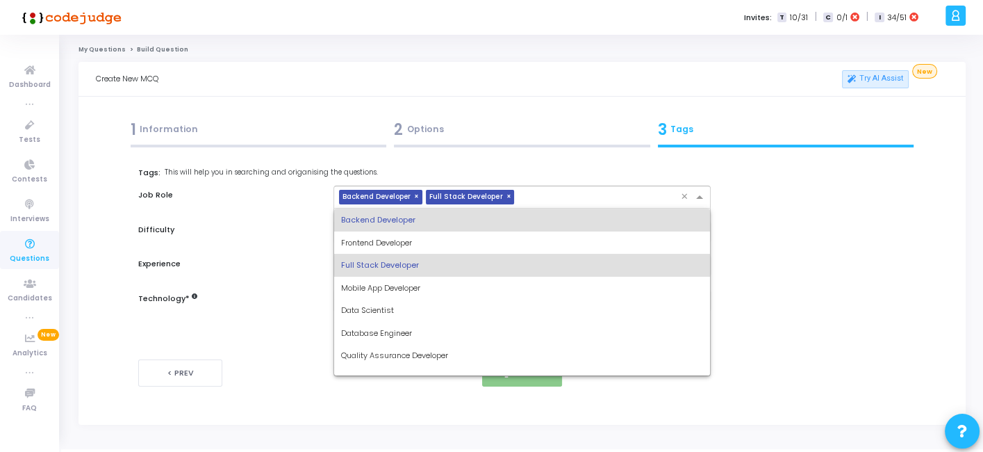
click at [568, 195] on input "text" at bounding box center [600, 198] width 160 height 12
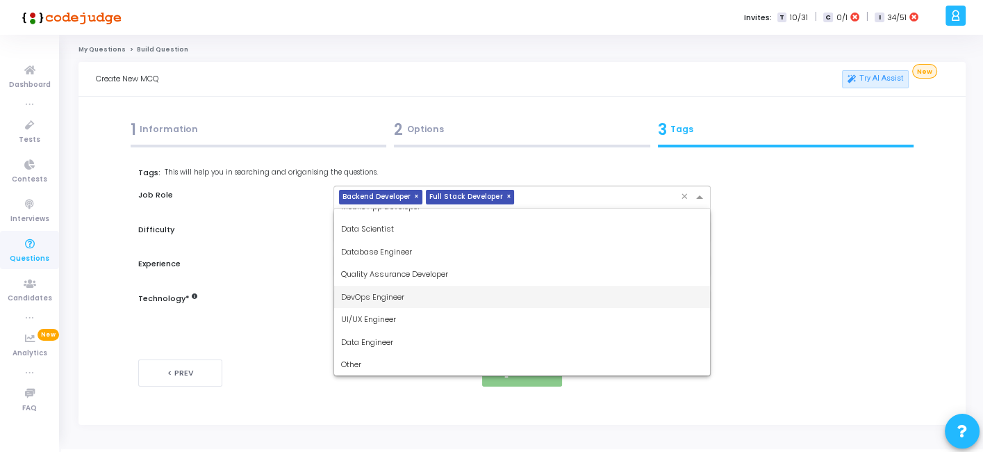
click at [412, 292] on div "DevOps Engineer" at bounding box center [521, 297] width 375 height 23
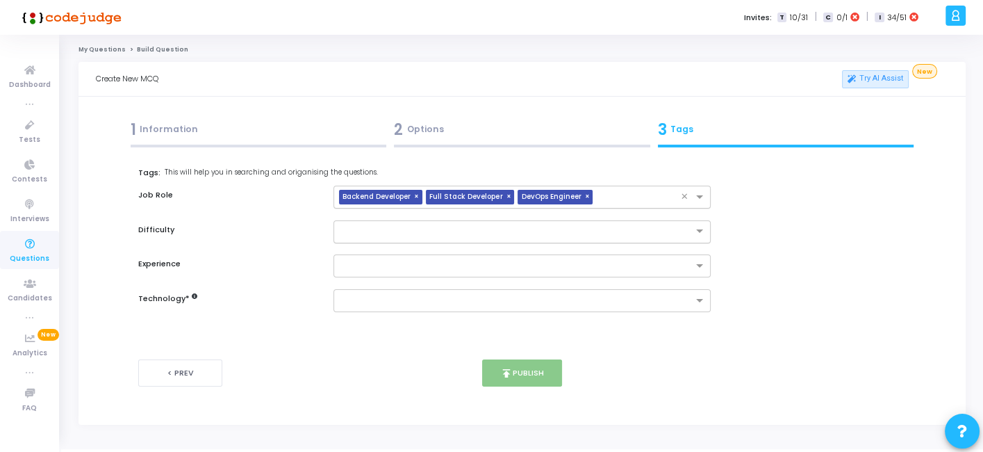
drag, startPoint x: 434, startPoint y: 217, endPoint x: 406, endPoint y: 232, distance: 31.4
click at [406, 232] on div "Tags: This will help you in searching and origanising the questions. Job Role ×…" at bounding box center [521, 239] width 767 height 145
drag, startPoint x: 406, startPoint y: 232, endPoint x: 372, endPoint y: 251, distance: 39.8
click at [372, 243] on ng-select "Easy Medium Hard" at bounding box center [521, 231] width 377 height 23
click at [372, 251] on div "Easy" at bounding box center [521, 254] width 375 height 23
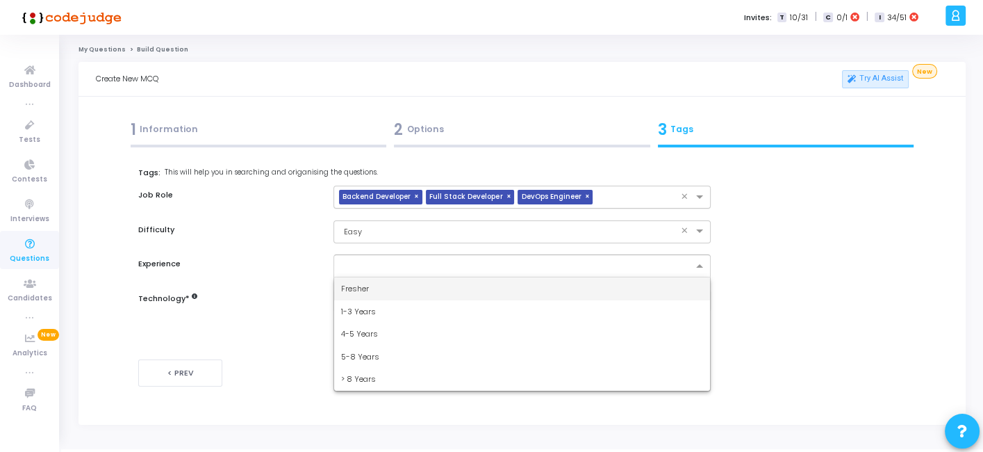
drag, startPoint x: 383, startPoint y: 261, endPoint x: 363, endPoint y: 282, distance: 29.0
click at [363, 277] on ng-select "Fresher 1-3 Years 4-5 Years 5-8 Years > 8 Years" at bounding box center [521, 265] width 377 height 23
click at [363, 283] on span "Fresher" at bounding box center [355, 288] width 28 height 11
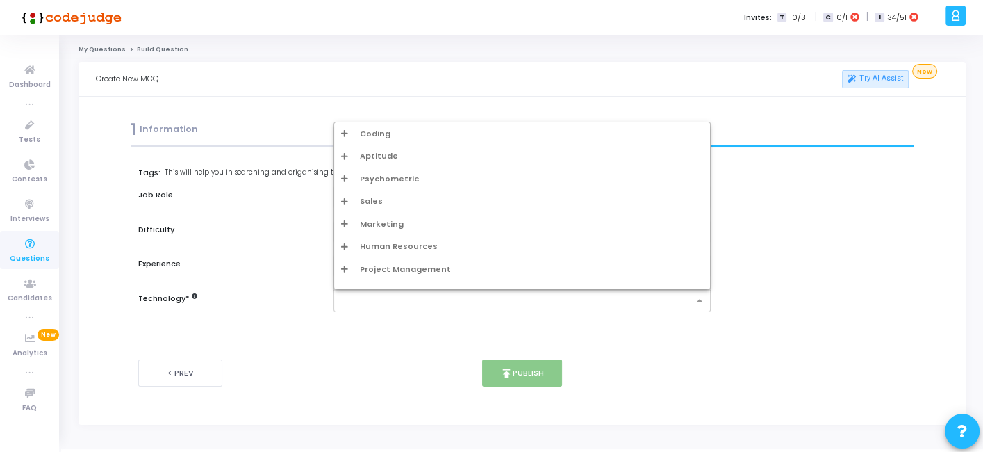
click at [375, 300] on input "text" at bounding box center [516, 301] width 351 height 12
type input "k"
type input "j"
type input "w"
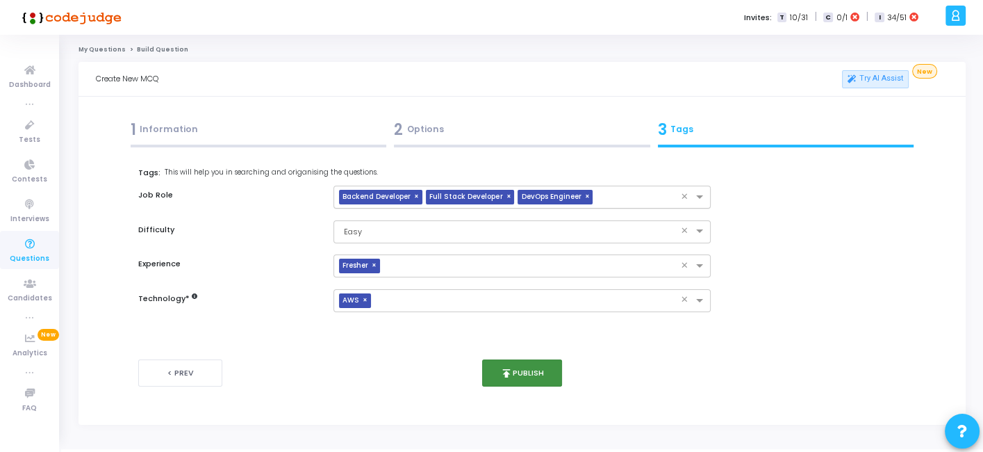
click at [538, 371] on button "publish Publish" at bounding box center [522, 372] width 80 height 27
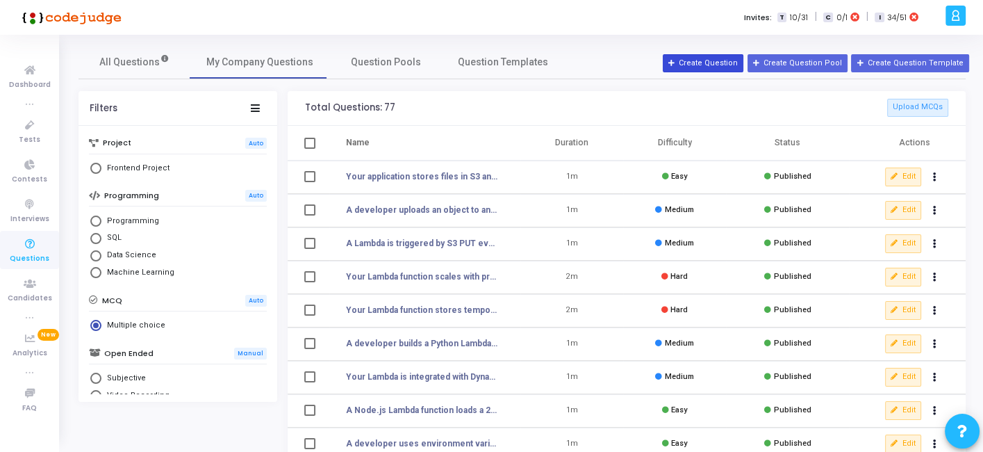
click at [702, 69] on button "Create Question" at bounding box center [703, 63] width 81 height 18
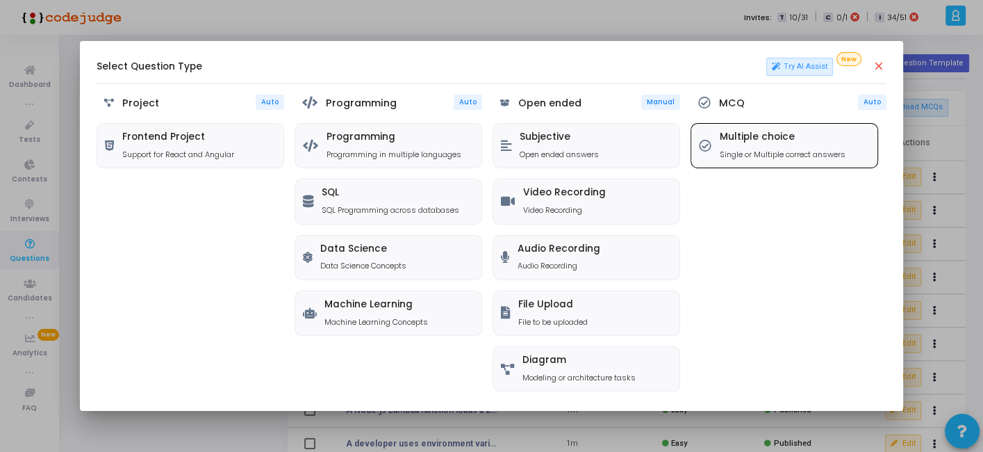
click at [726, 157] on p "Single or Multiple correct answers" at bounding box center [783, 155] width 126 height 12
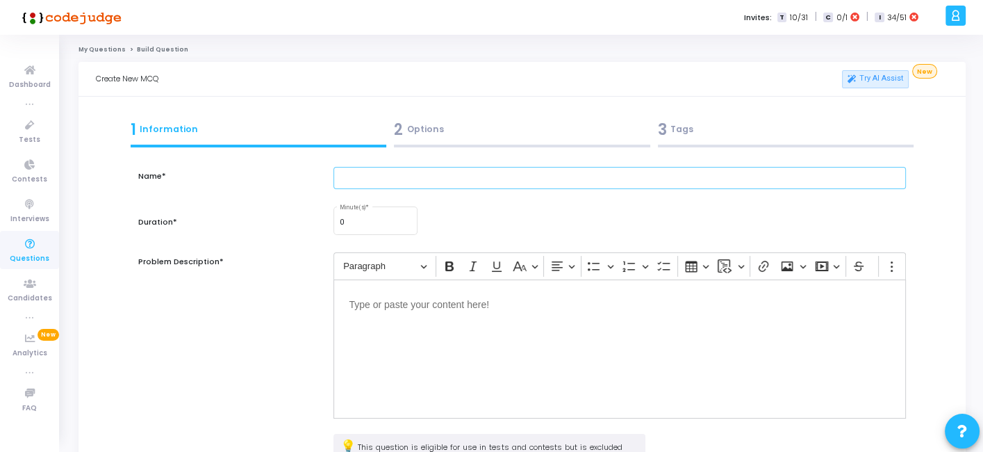
click at [502, 180] on input "text" at bounding box center [619, 178] width 572 height 23
paste input "A Lambda function writing to an S3 bucket suddenly starts failing with Access D…"
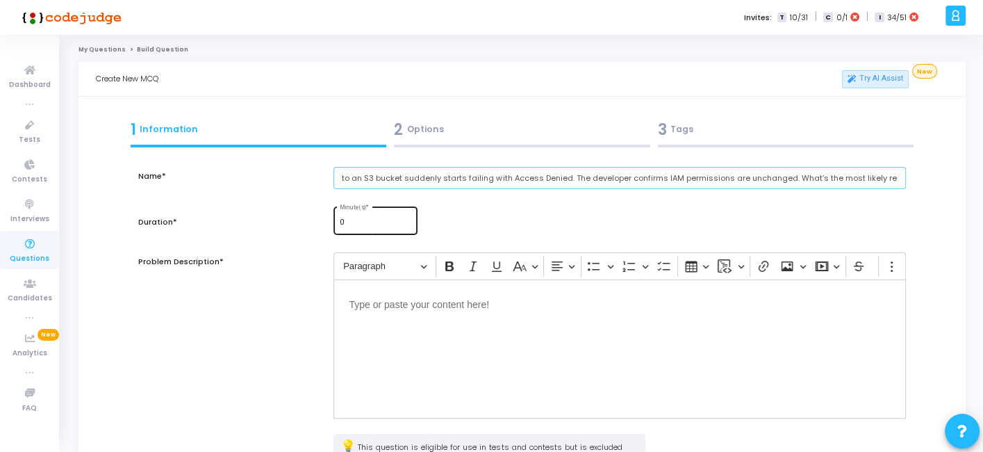
type input "A Lambda function writing to an S3 bucket suddenly starts failing with Access D…"
click at [393, 220] on input "0" at bounding box center [376, 222] width 72 height 8
type input "1"
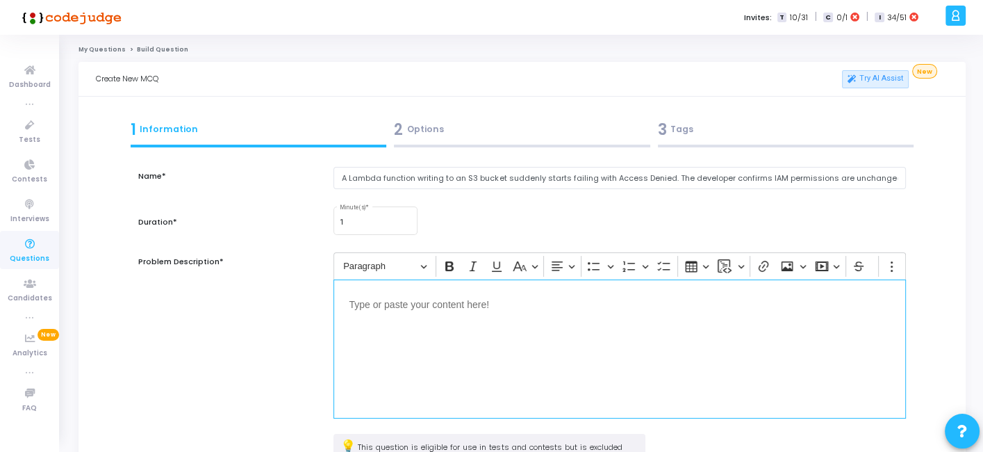
click at [373, 328] on div "Editor editing area: main" at bounding box center [619, 348] width 572 height 139
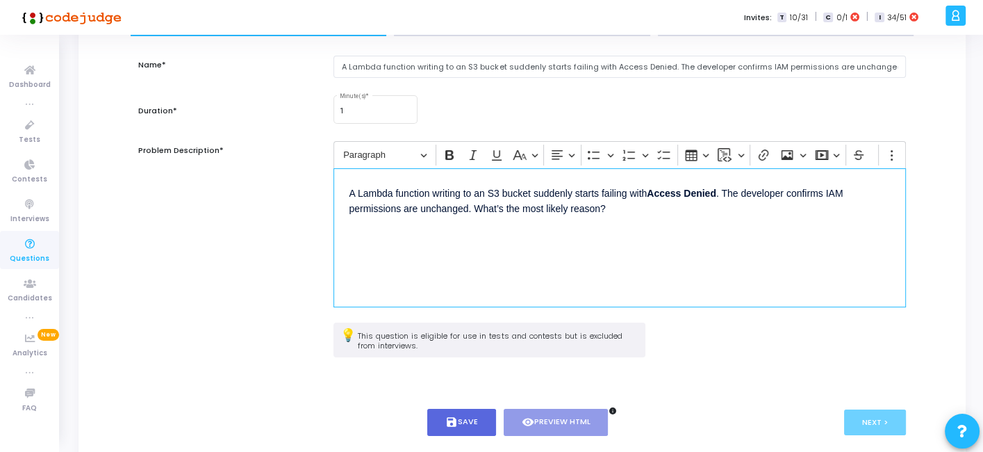
scroll to position [181, 0]
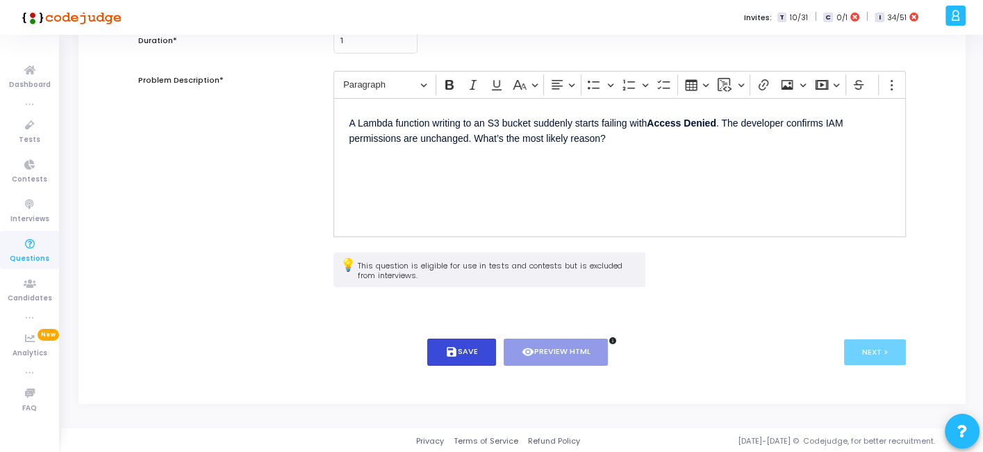
click at [471, 344] on button "save Save" at bounding box center [461, 351] width 69 height 27
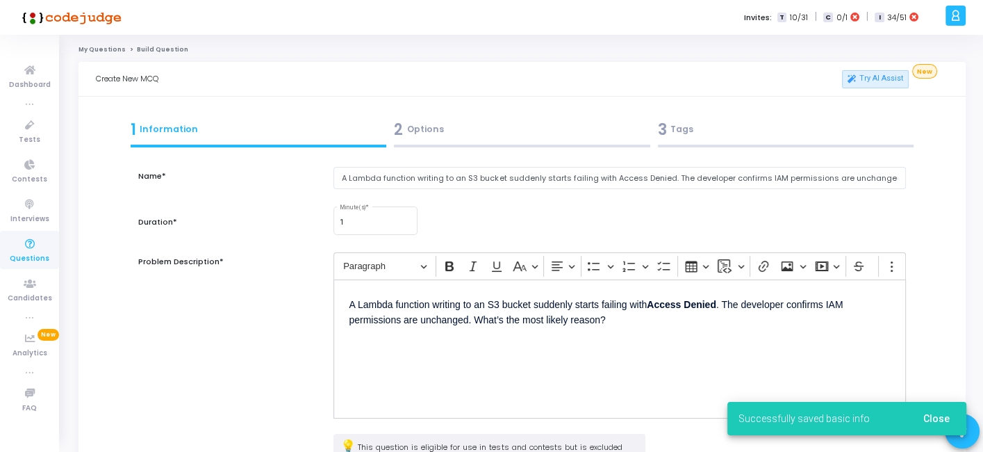
click at [474, 130] on div "2 Options" at bounding box center [522, 129] width 256 height 23
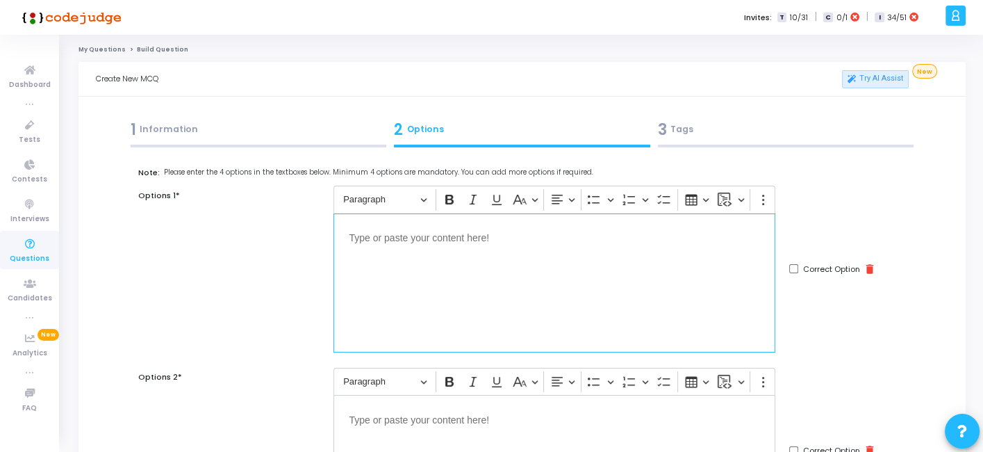
click at [457, 326] on div "Editor editing area: main" at bounding box center [554, 282] width 442 height 139
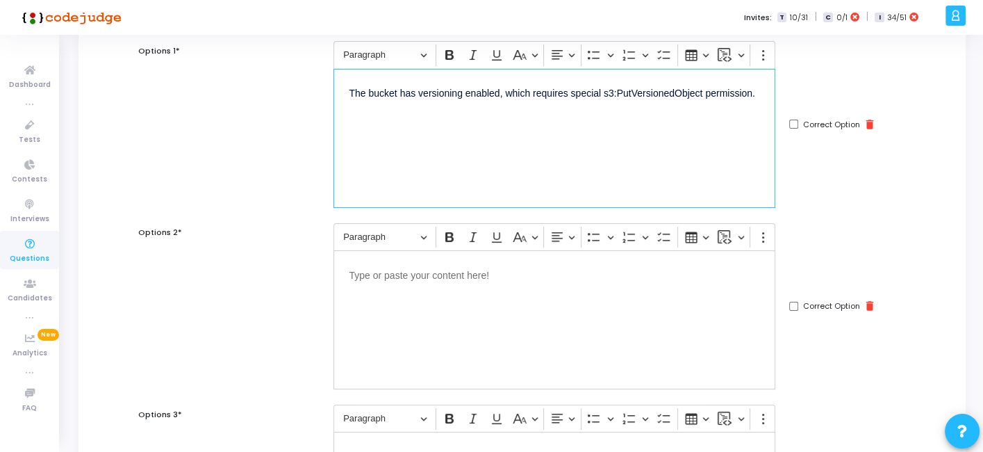
scroll to position [160, 0]
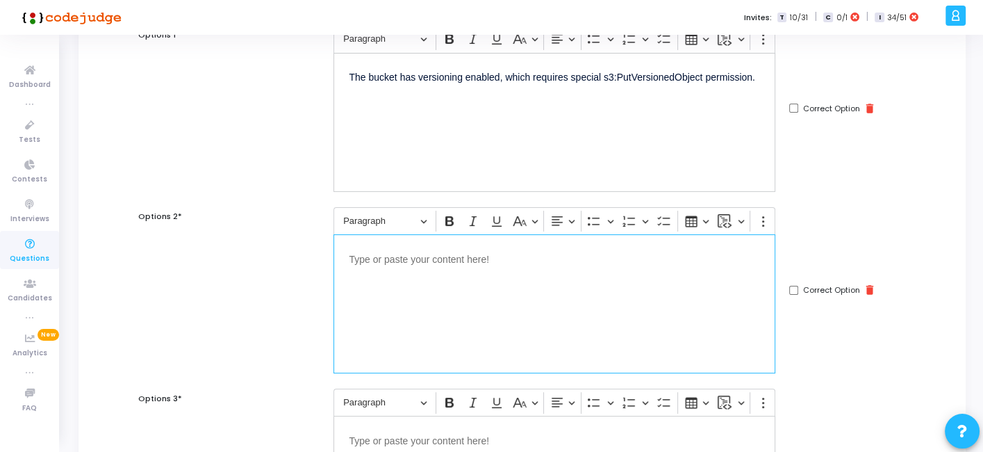
click at [490, 306] on div "Editor editing area: main" at bounding box center [554, 303] width 442 height 139
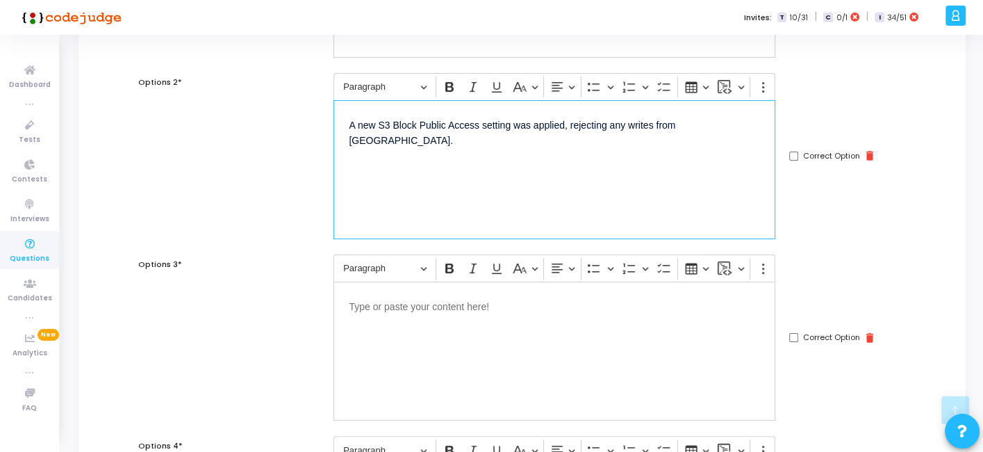
scroll to position [301, 0]
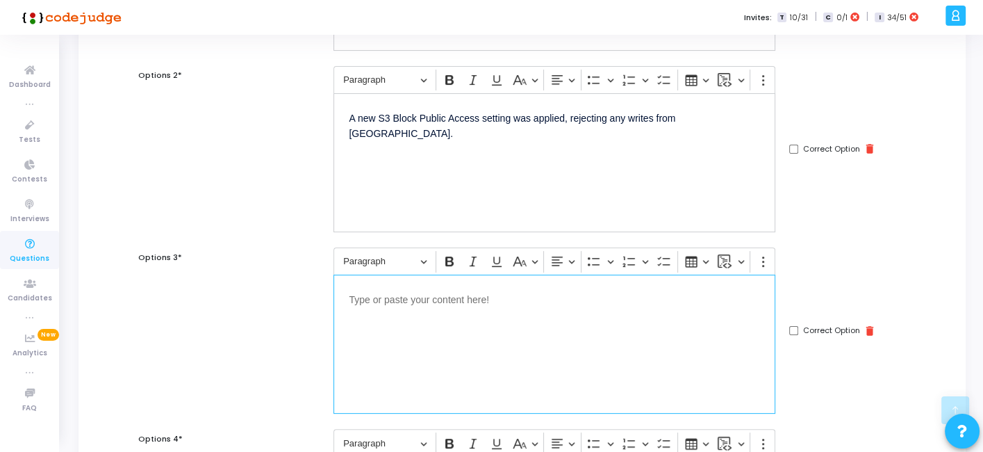
click at [439, 324] on div "Editor editing area: main" at bounding box center [554, 343] width 442 height 139
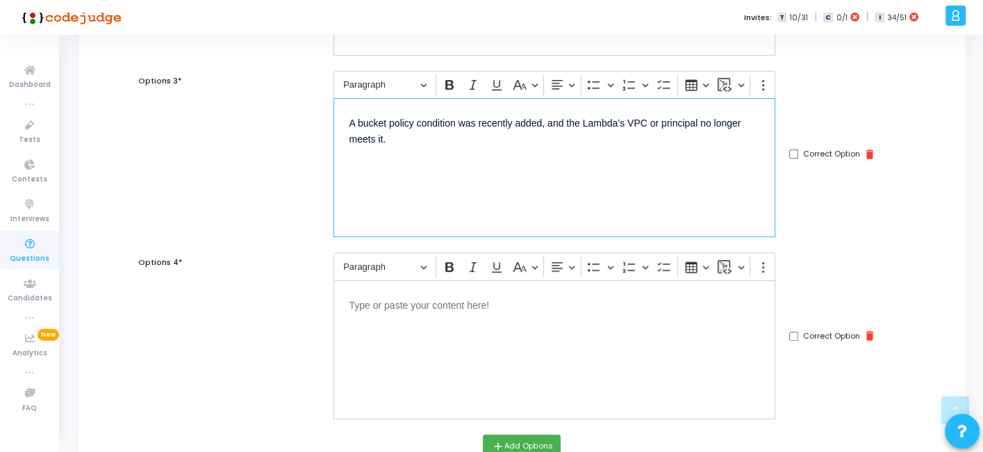
scroll to position [479, 0]
click at [460, 333] on div "Editor editing area: main" at bounding box center [554, 348] width 442 height 139
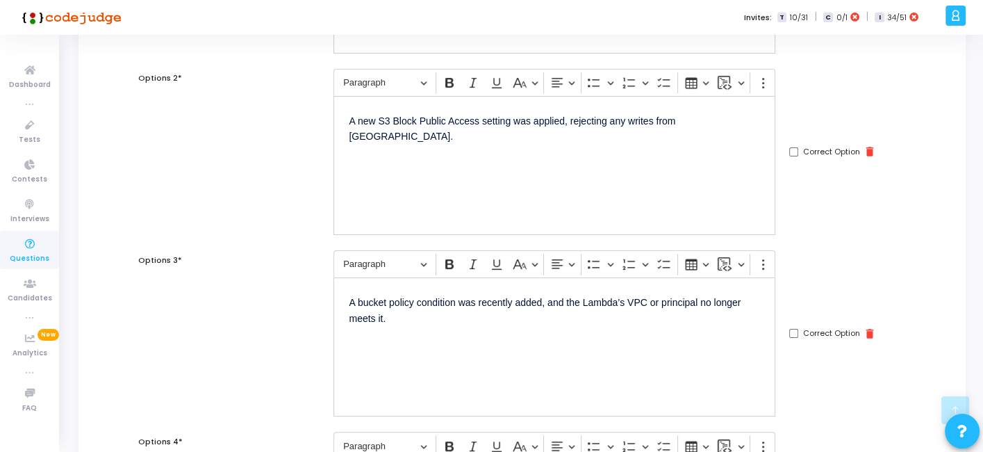
scroll to position [304, 0]
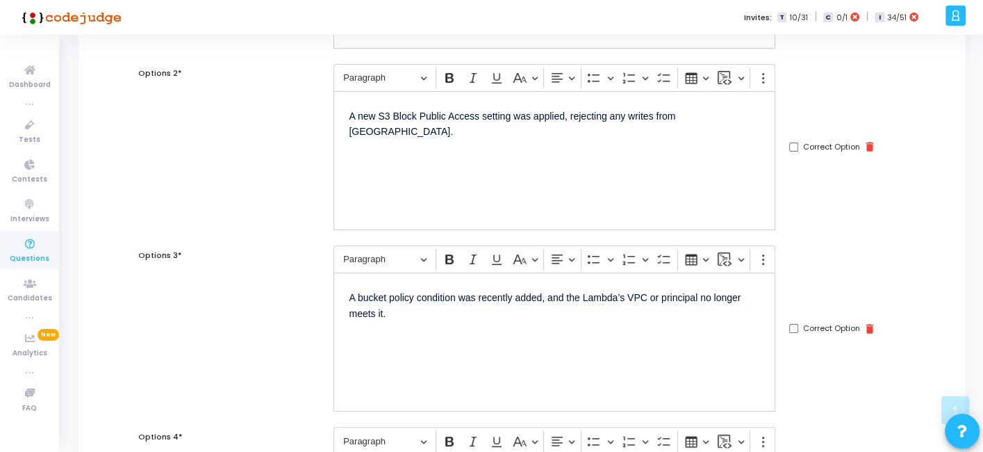
click at [796, 324] on input "Correct Option" at bounding box center [793, 328] width 9 height 9
checkbox input "true"
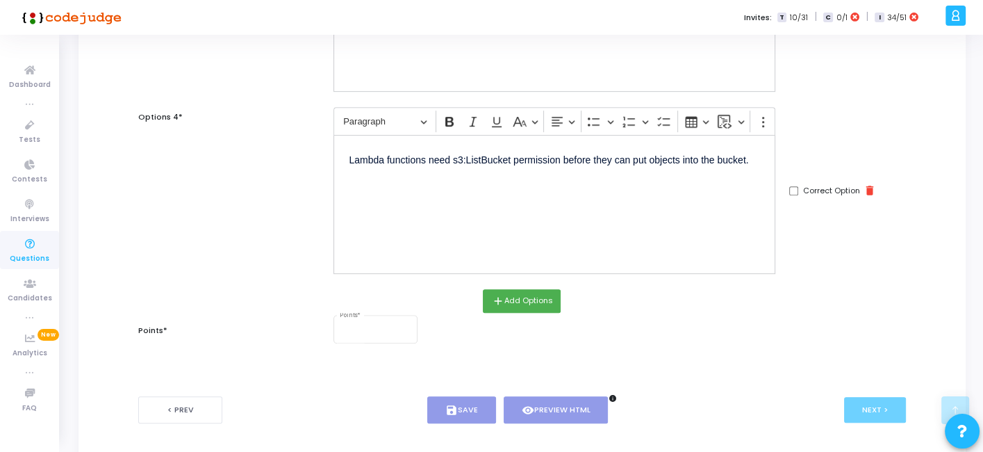
scroll to position [666, 0]
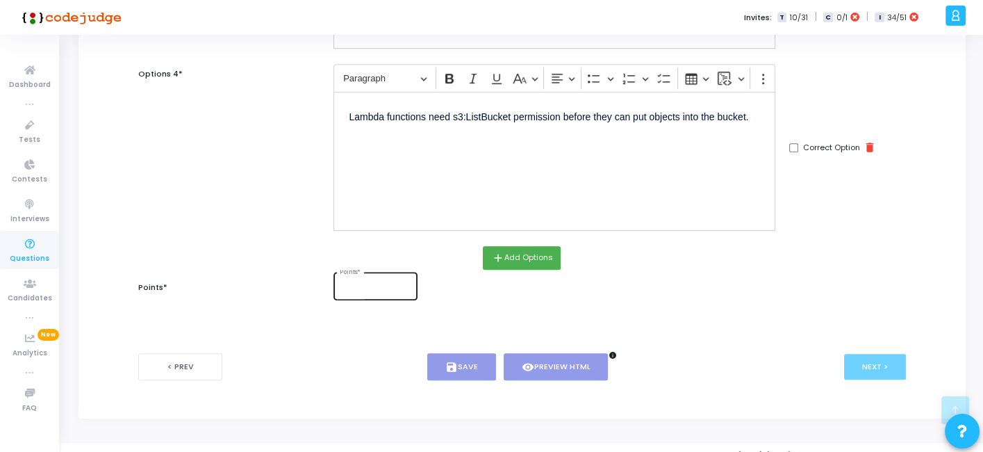
click at [373, 277] on div "Points *" at bounding box center [376, 285] width 72 height 30
type input "1"
click at [454, 367] on icon "save" at bounding box center [451, 367] width 13 height 13
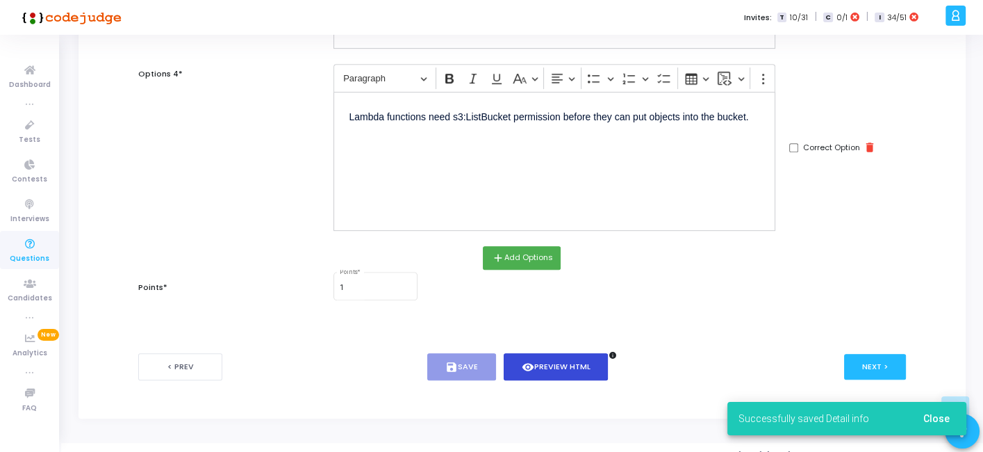
click at [524, 361] on icon "visibility" at bounding box center [528, 367] width 13 height 13
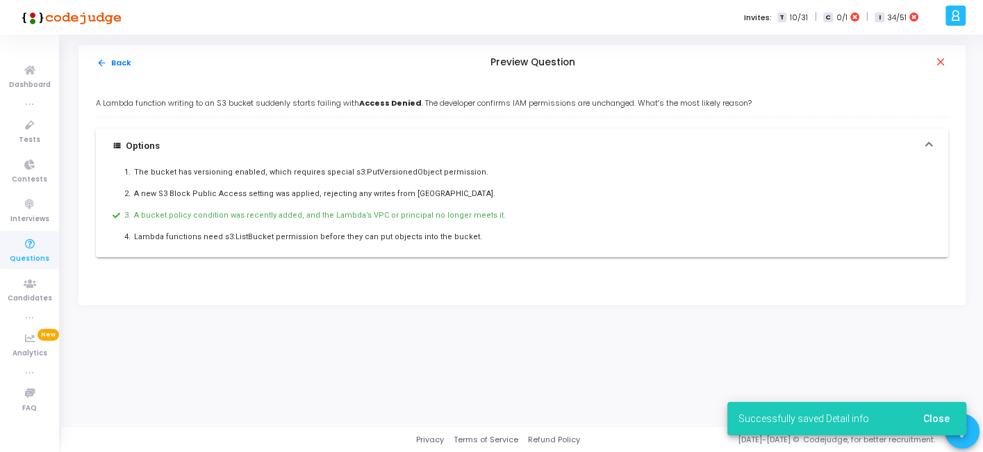
scroll to position [0, 0]
drag, startPoint x: 91, startPoint y: 100, endPoint x: 515, endPoint y: 245, distance: 447.9
click at [515, 245] on div "A Lambda function writing to an S3 bucket suddenly starts failing with Access D…" at bounding box center [524, 192] width 892 height 225
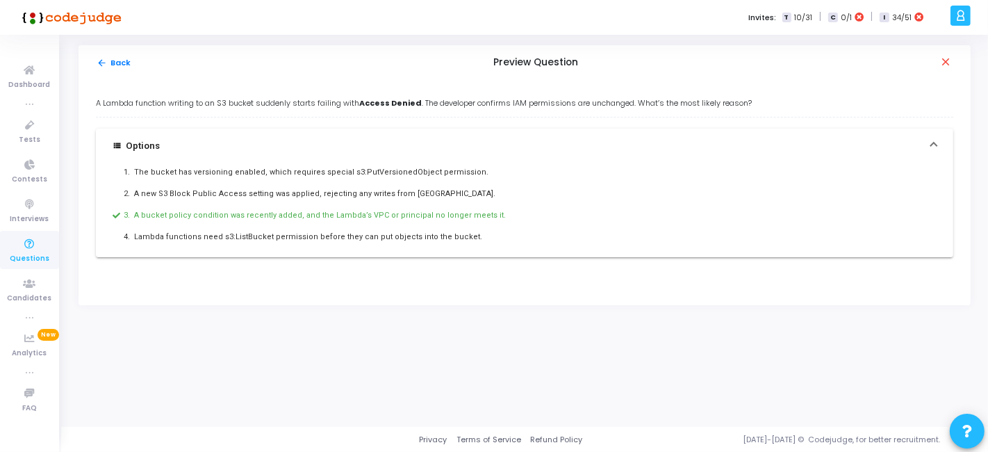
copy div "A Lambda function writing to an S3 bucket suddenly starts failing with Access D…"
click at [115, 64] on button "arrow_back Back" at bounding box center [114, 62] width 36 height 13
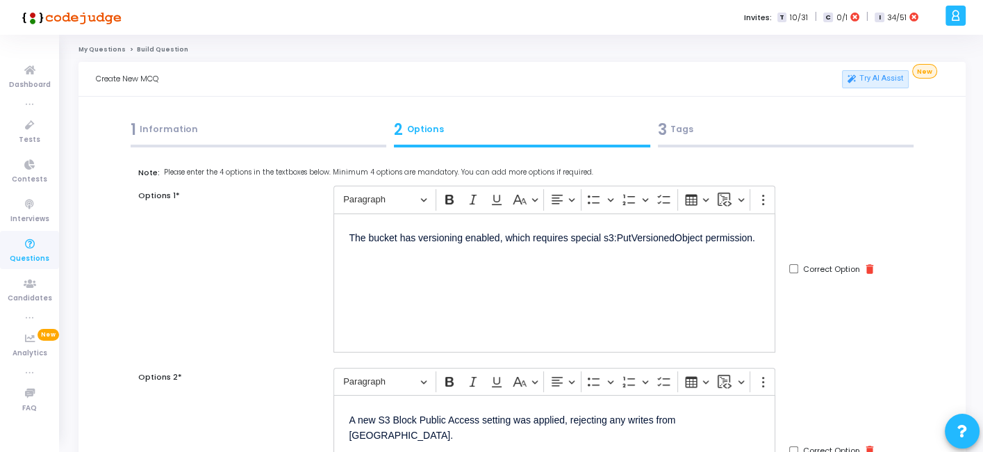
click at [738, 140] on div "3 Tags" at bounding box center [786, 129] width 256 height 23
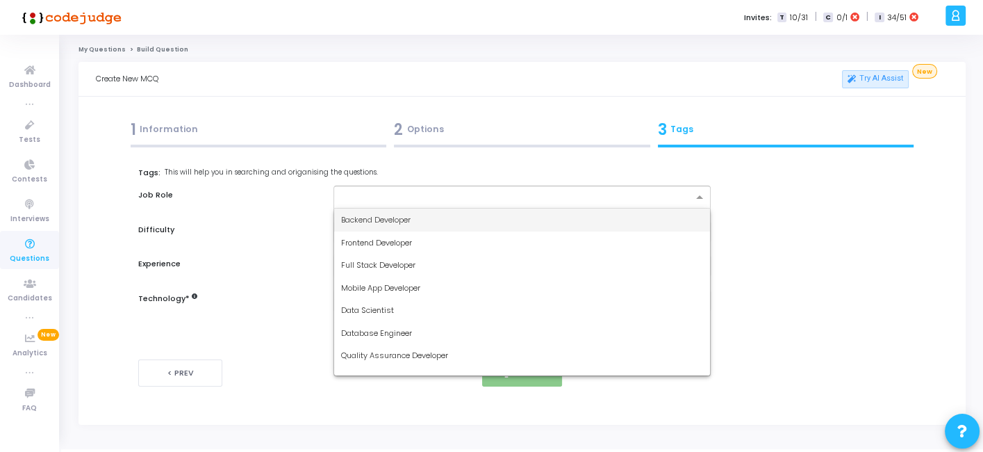
click at [534, 198] on input "text" at bounding box center [516, 198] width 351 height 12
click at [448, 208] on div "Backend Developer" at bounding box center [521, 219] width 375 height 23
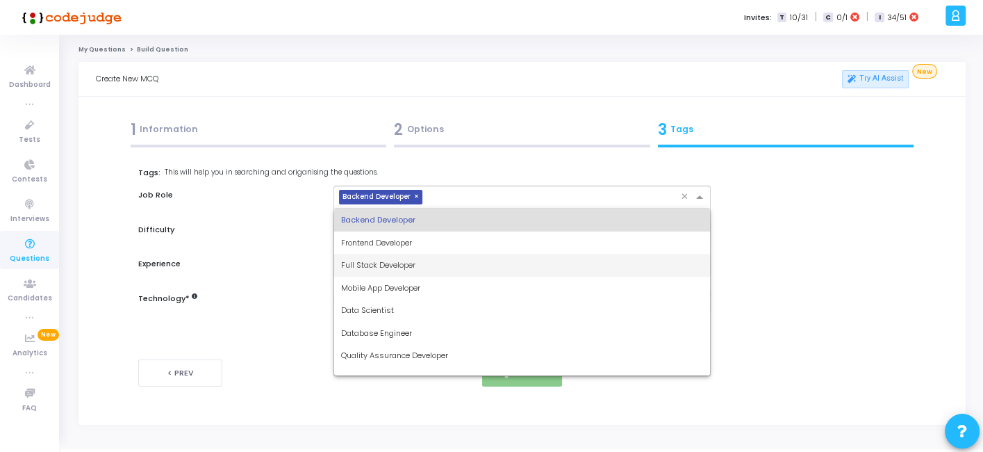
drag, startPoint x: 464, startPoint y: 201, endPoint x: 365, endPoint y: 267, distance: 119.3
click at [365, 208] on ng-select "× Backend Developer × Backend Developer Frontend Developer Full Stack Developer…" at bounding box center [521, 196] width 377 height 23
click at [365, 267] on span "Full Stack Developer" at bounding box center [378, 264] width 74 height 11
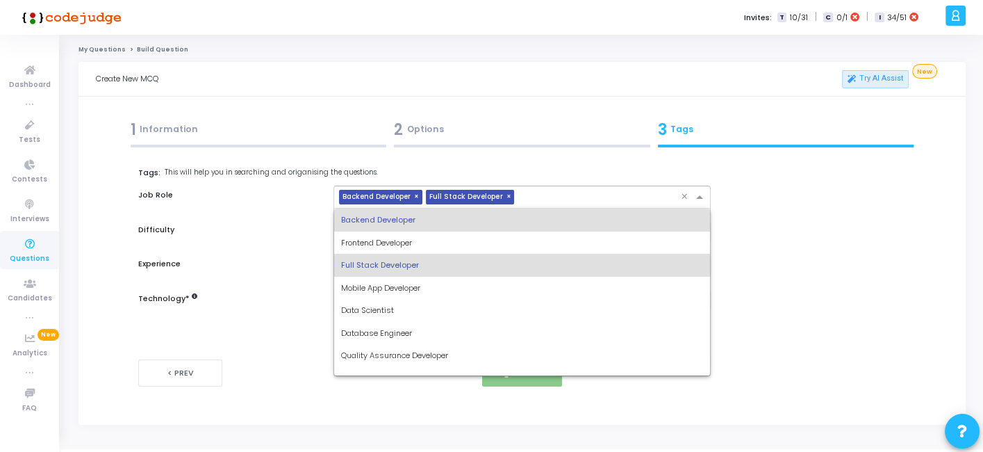
drag, startPoint x: 536, startPoint y: 191, endPoint x: 386, endPoint y: 305, distance: 187.8
click at [386, 208] on ng-select "× Backend Developer × Full Stack Developer × Backend Developer Frontend Develop…" at bounding box center [521, 196] width 377 height 23
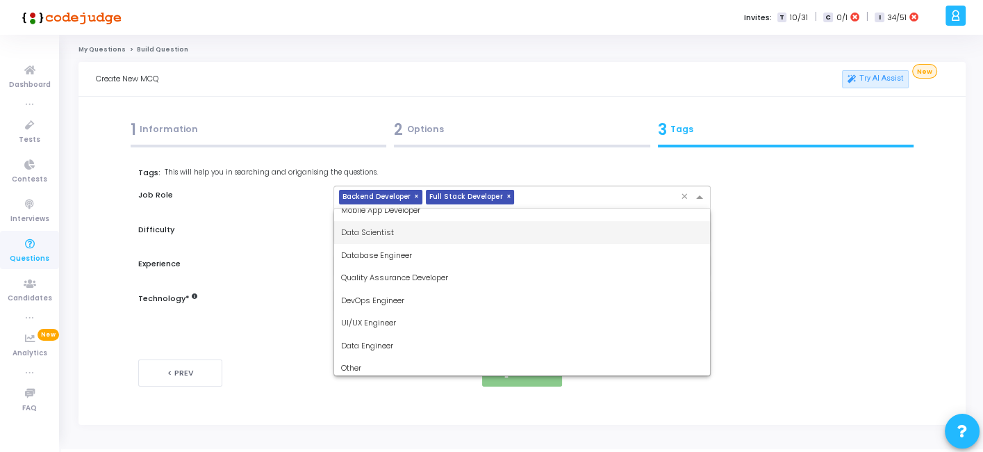
scroll to position [78, 0]
click at [396, 297] on span "DevOps Engineer" at bounding box center [372, 299] width 63 height 11
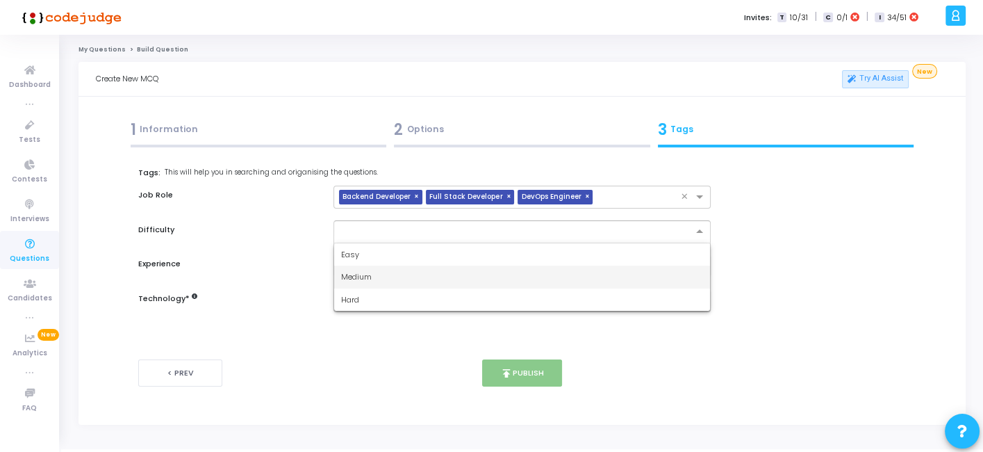
drag, startPoint x: 456, startPoint y: 225, endPoint x: 365, endPoint y: 267, distance: 99.5
click at [365, 243] on ng-select "Easy Medium Hard" at bounding box center [521, 231] width 377 height 23
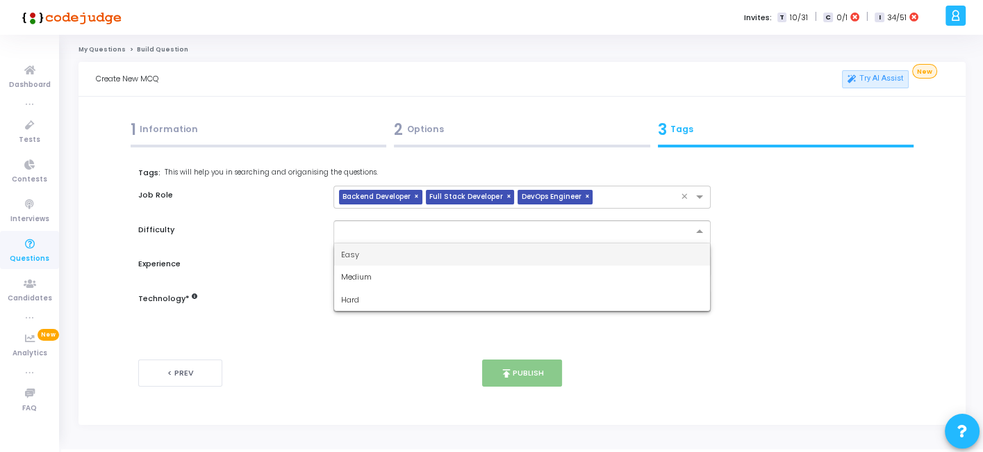
click at [374, 249] on div "Easy" at bounding box center [521, 254] width 375 height 23
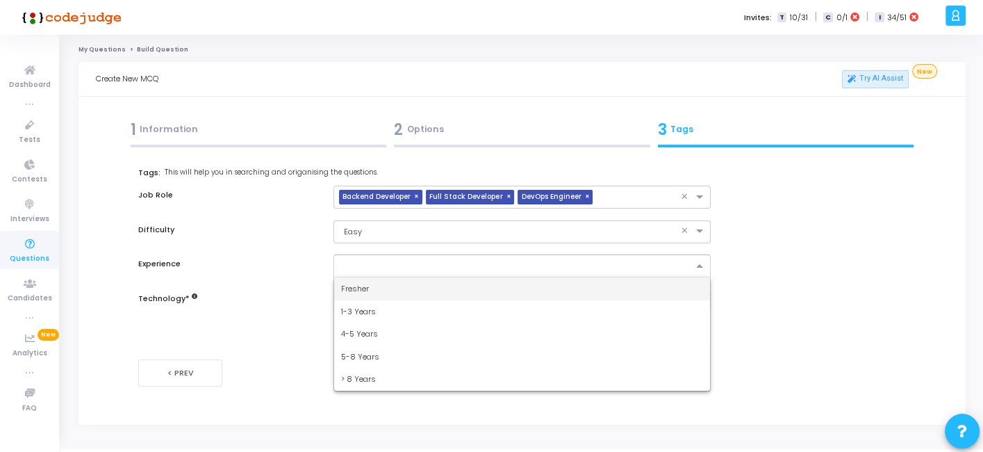
drag, startPoint x: 381, startPoint y: 256, endPoint x: 356, endPoint y: 281, distance: 34.9
click at [356, 277] on ng-select "Fresher 1-3 Years 4-5 Years 5-8 Years > 8 Years" at bounding box center [521, 265] width 377 height 23
click at [356, 281] on div "Fresher" at bounding box center [521, 288] width 375 height 23
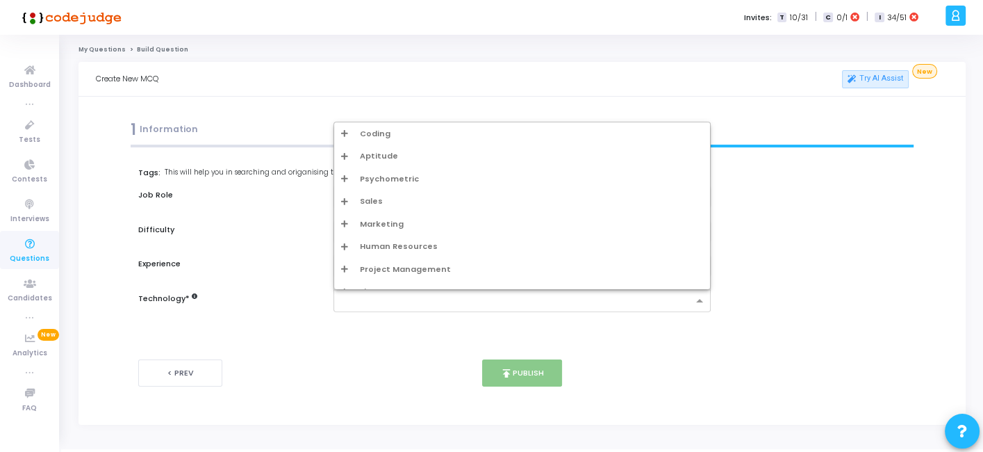
click at [363, 292] on div at bounding box center [513, 300] width 358 height 17
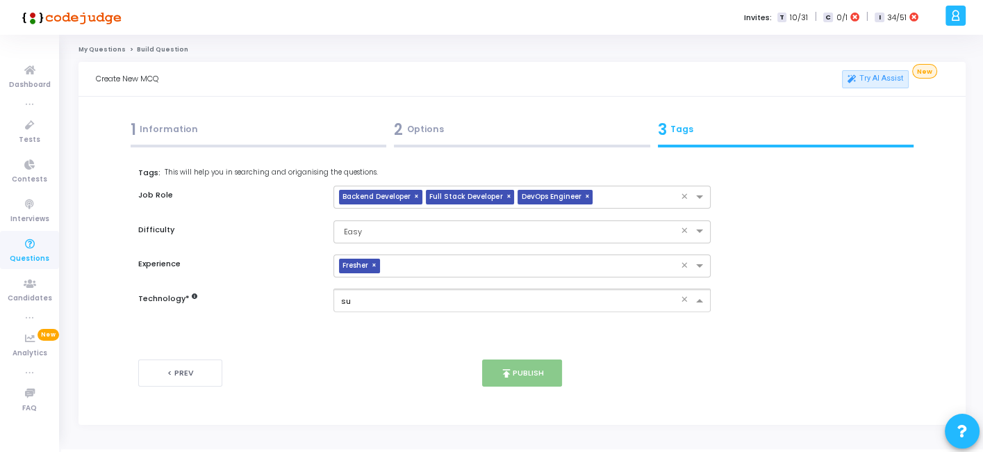
type input "s"
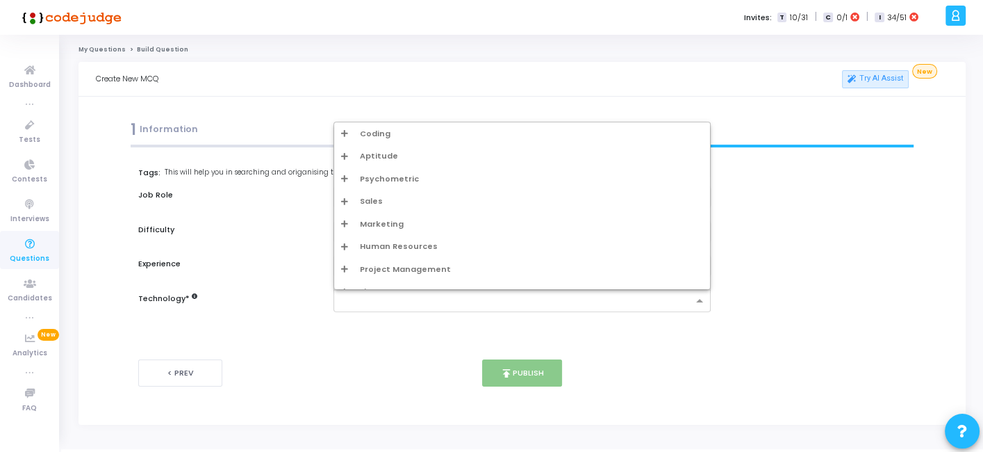
type input "w"
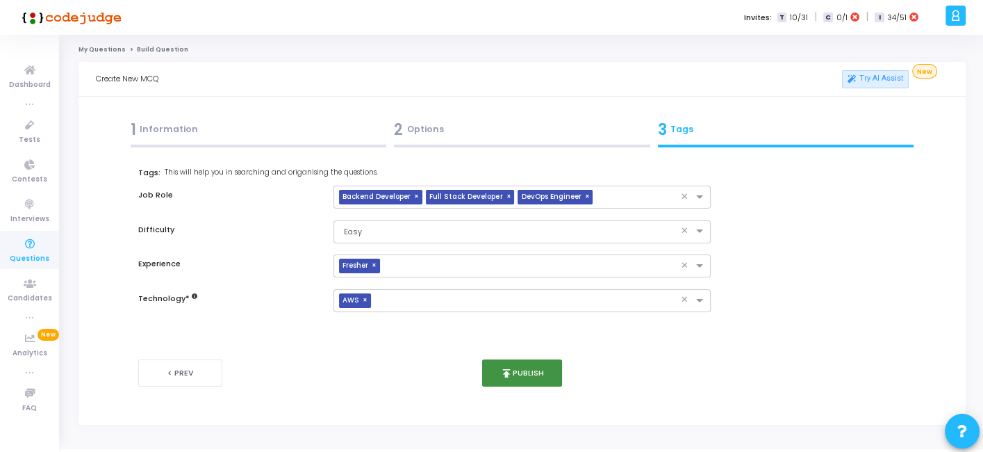
click at [514, 363] on button "publish Publish" at bounding box center [522, 372] width 80 height 27
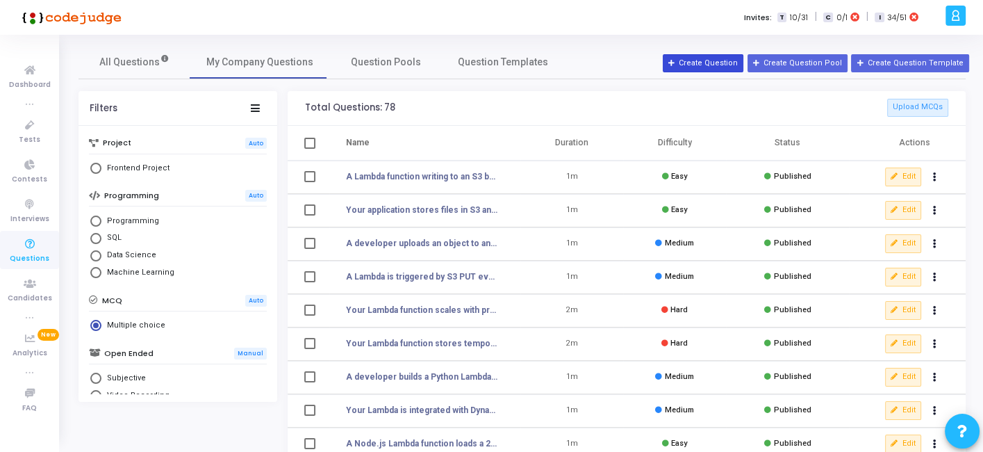
click at [676, 66] on icon at bounding box center [672, 64] width 8 height 8
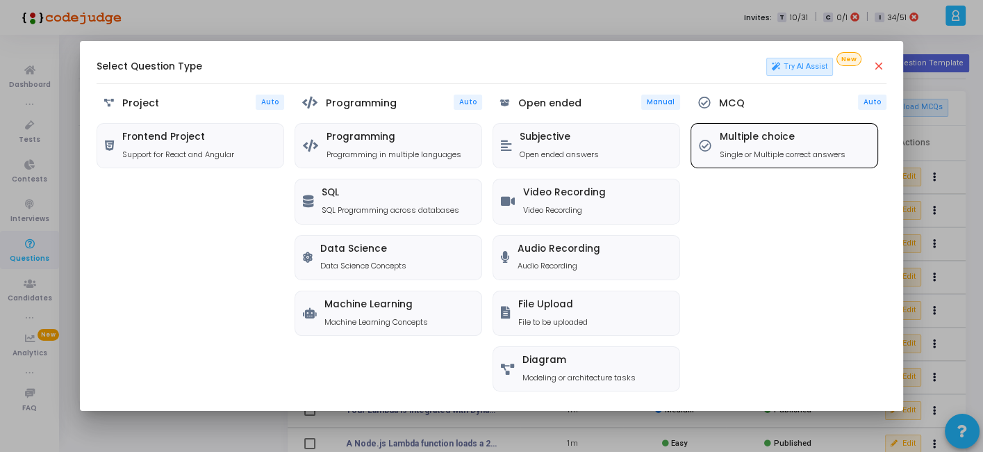
click at [742, 149] on p "Single or Multiple correct answers" at bounding box center [783, 155] width 126 height 12
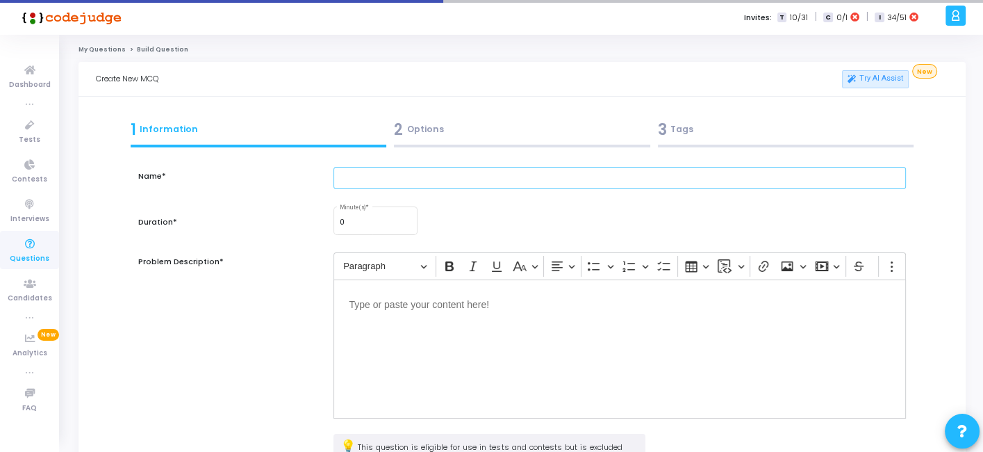
click at [390, 174] on input "text" at bounding box center [619, 178] width 572 height 23
paste input "Your team must store 10 million log files daily in S3 with minimal cost but occ…"
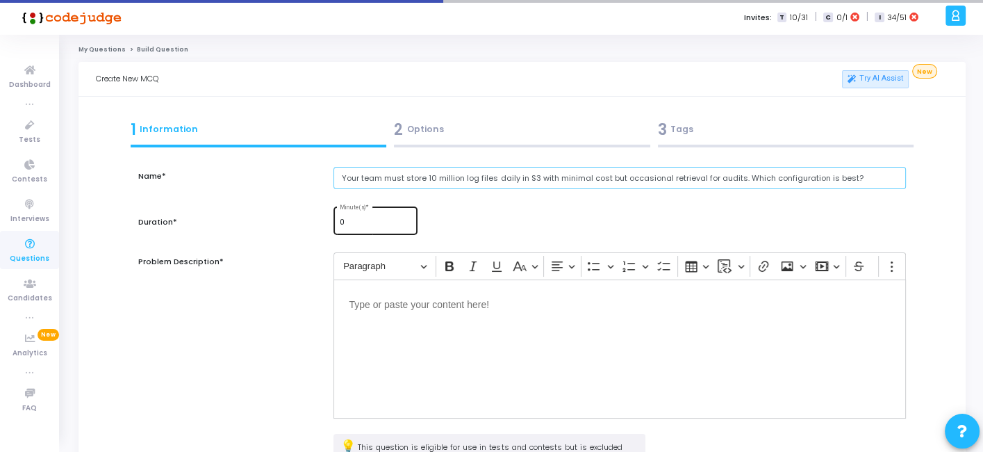
type input "Your team must store 10 million log files daily in S3 with minimal cost but occ…"
click at [355, 228] on div "0 Minute(s) *" at bounding box center [376, 219] width 72 height 30
type input "1"
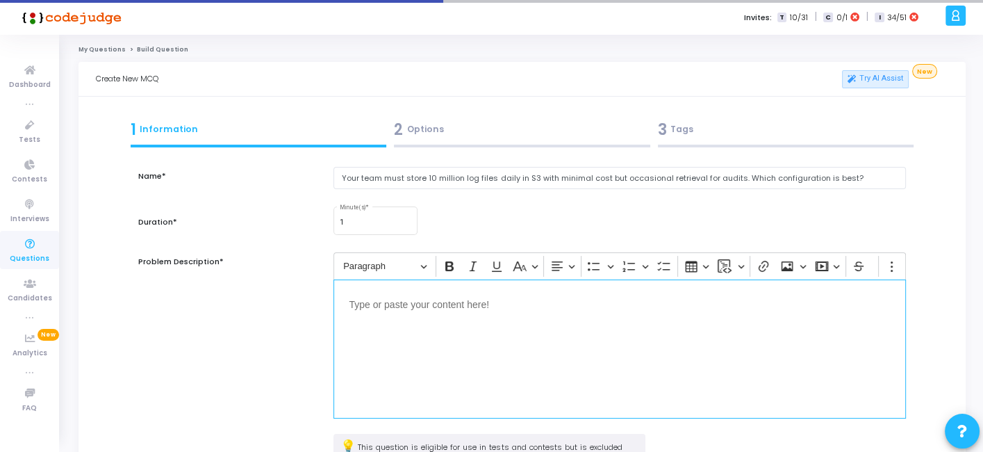
click at [371, 301] on p "Editor editing area: main" at bounding box center [619, 303] width 541 height 17
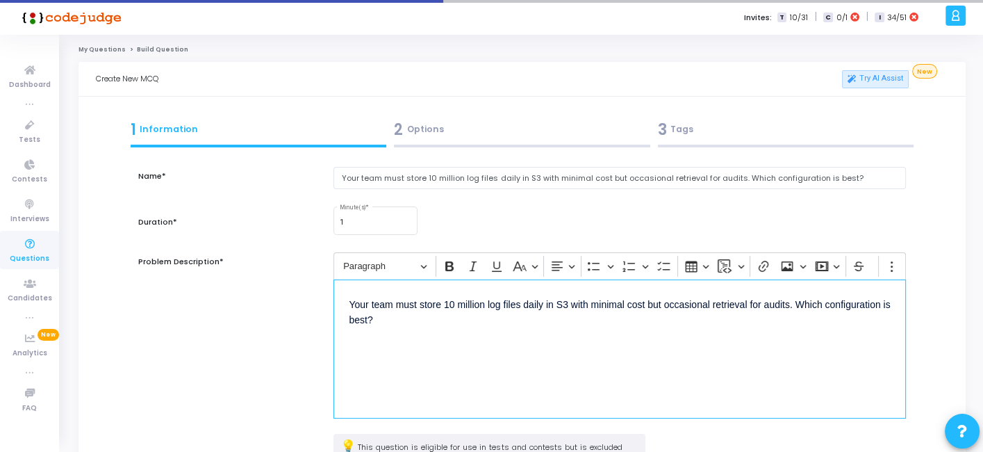
scroll to position [181, 0]
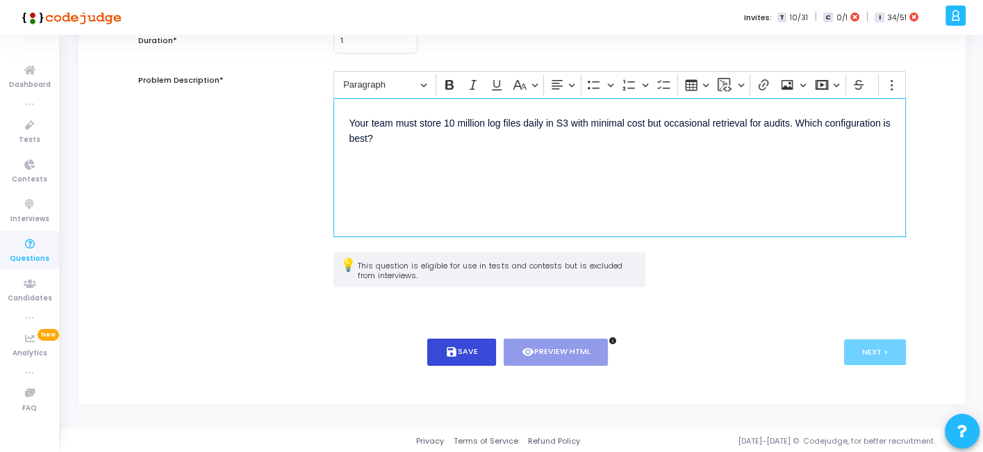
click at [465, 362] on button "save Save" at bounding box center [461, 351] width 69 height 27
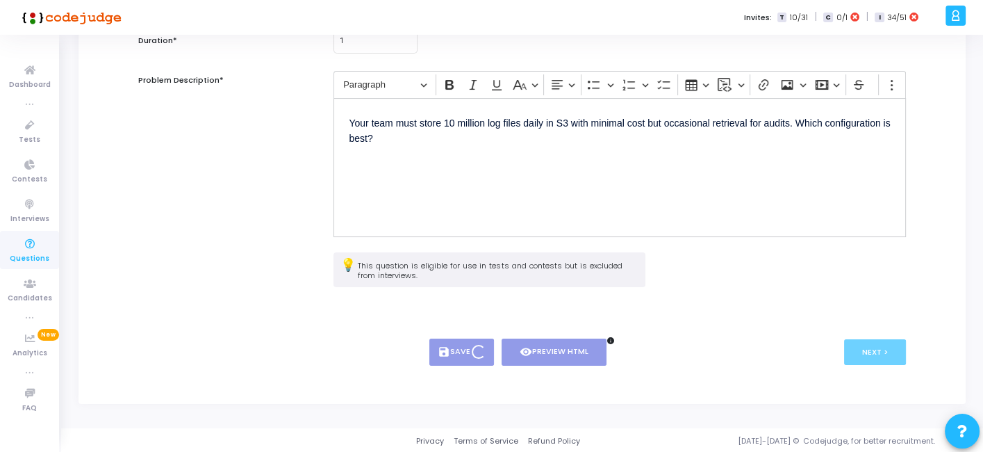
scroll to position [0, 0]
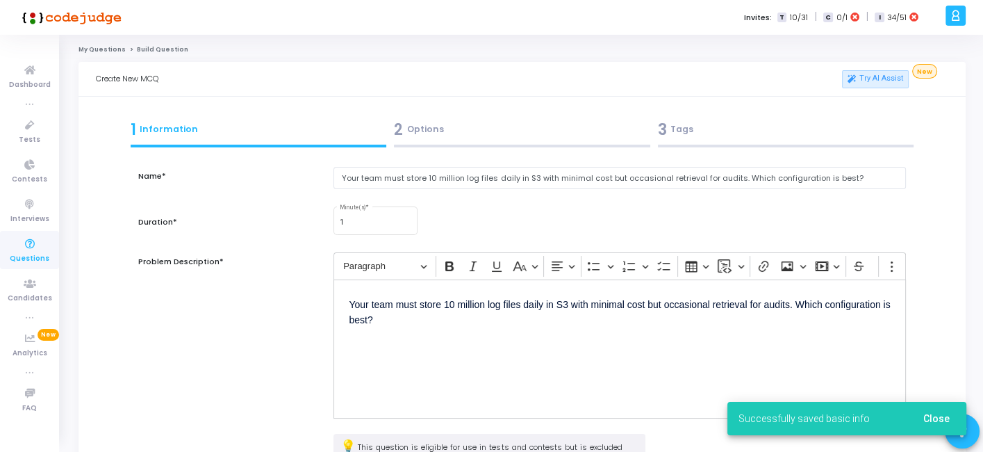
click at [486, 142] on div "2 Options" at bounding box center [522, 133] width 264 height 38
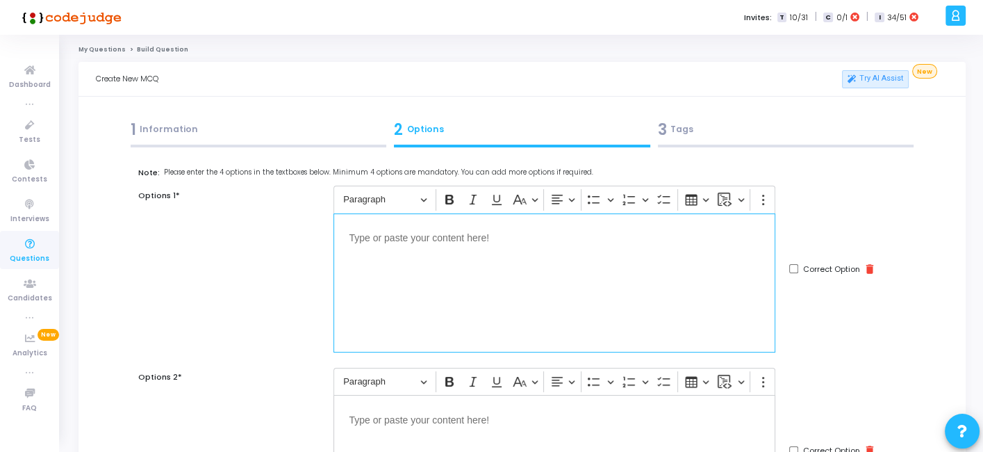
click at [606, 277] on div "Editor editing area: main" at bounding box center [554, 282] width 442 height 139
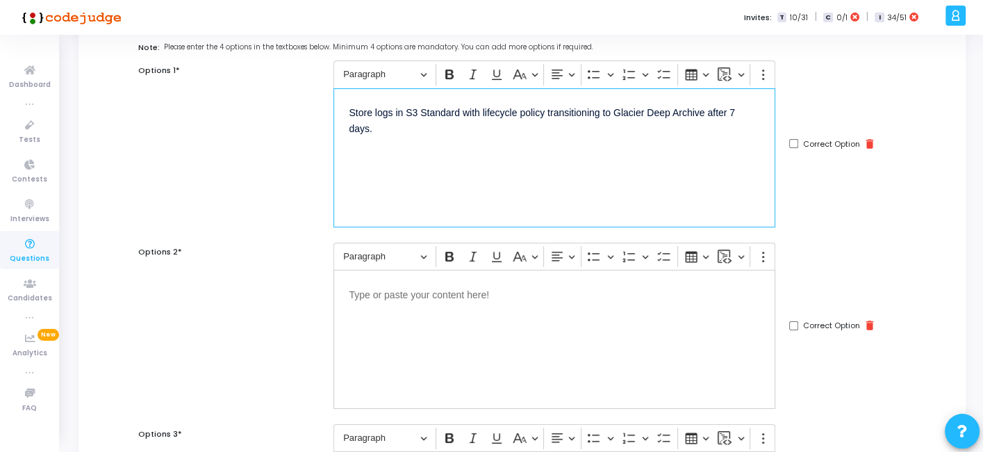
scroll to position [131, 0]
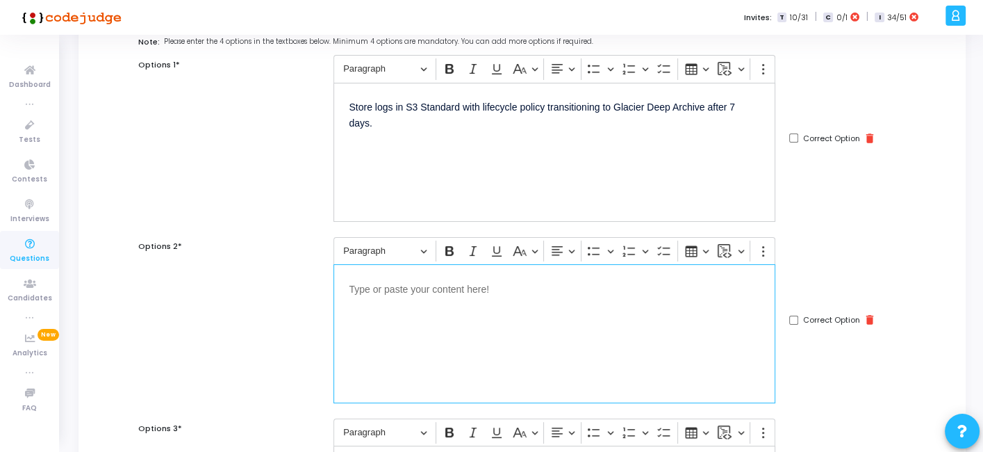
click at [472, 306] on div "Editor editing area: main" at bounding box center [554, 333] width 442 height 139
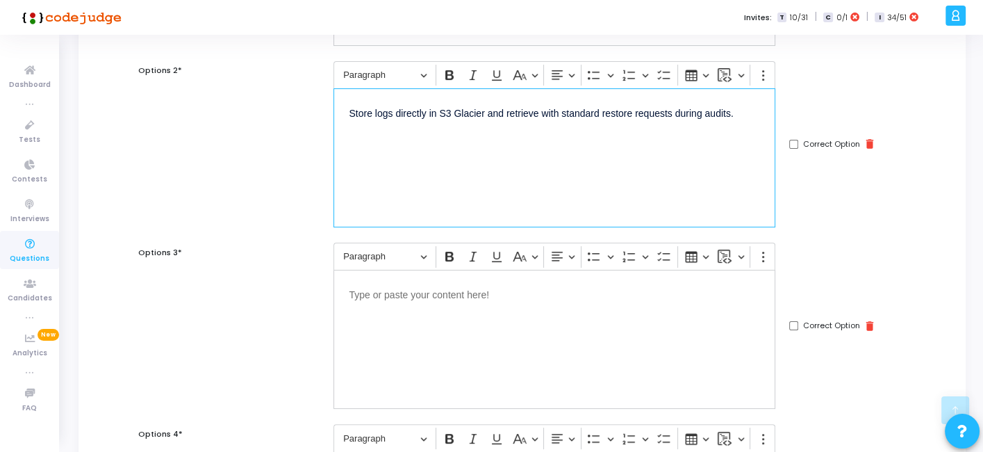
scroll to position [319, 0]
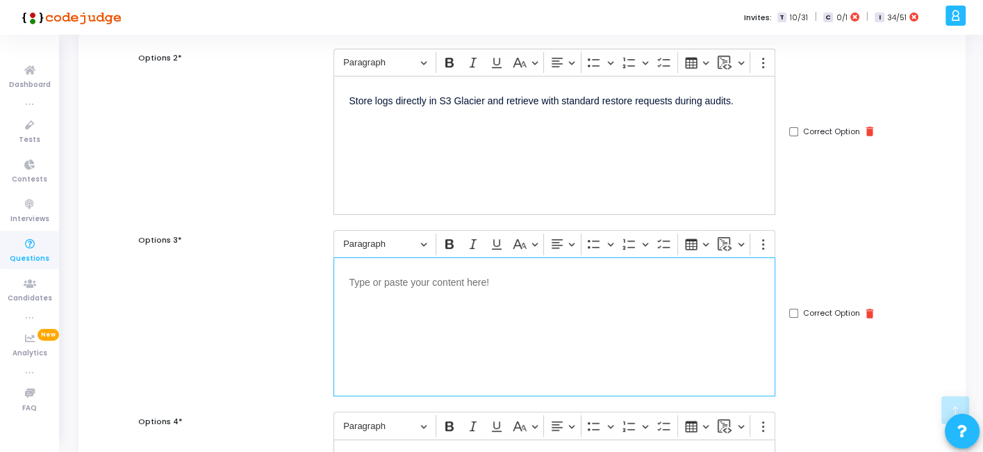
click at [507, 324] on div "Editor editing area: main" at bounding box center [554, 326] width 442 height 139
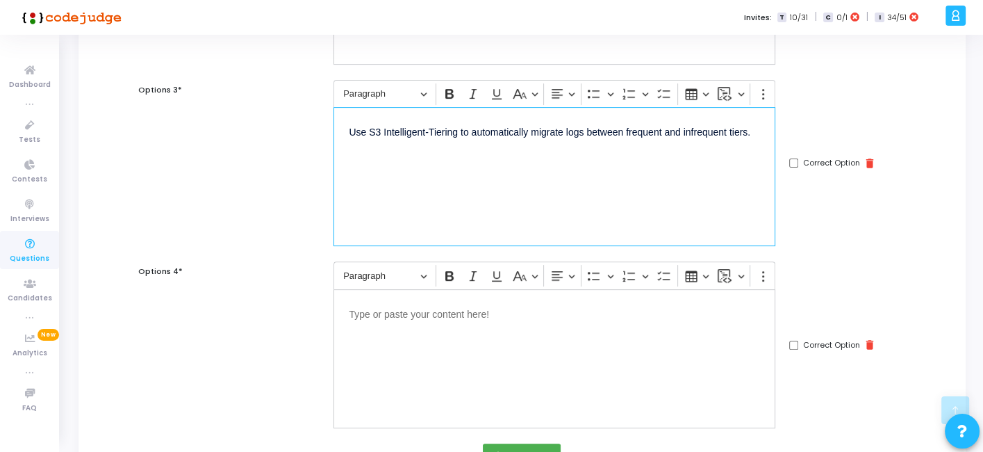
scroll to position [474, 0]
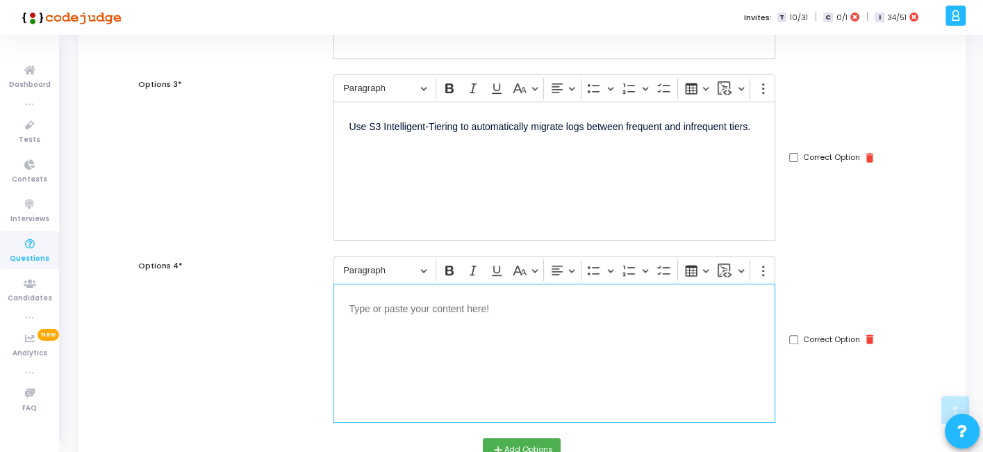
click at [518, 299] on p "Editor editing area: main" at bounding box center [554, 307] width 411 height 17
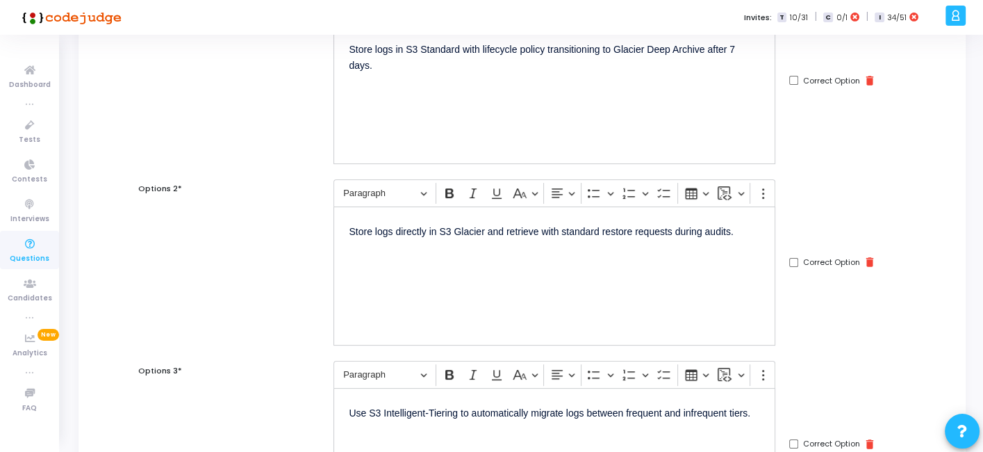
scroll to position [0, 0]
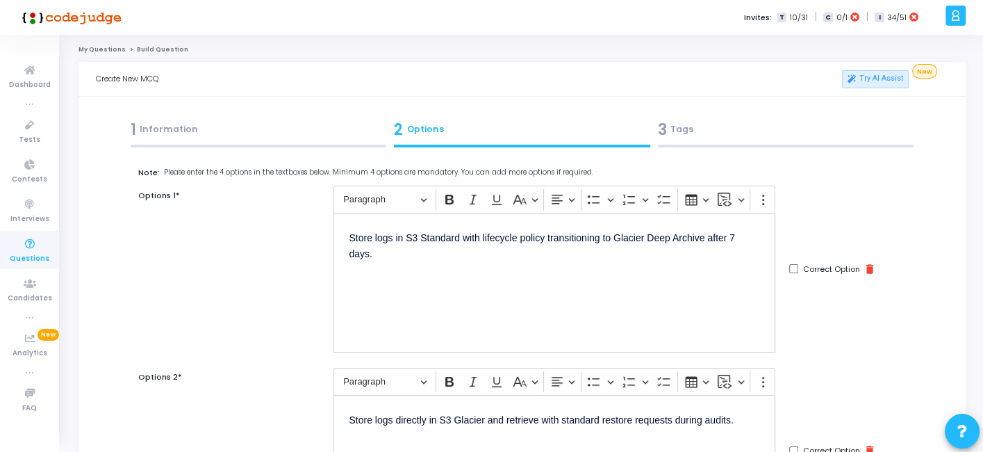
click at [795, 271] on input "Correct Option" at bounding box center [793, 268] width 9 height 9
checkbox input "true"
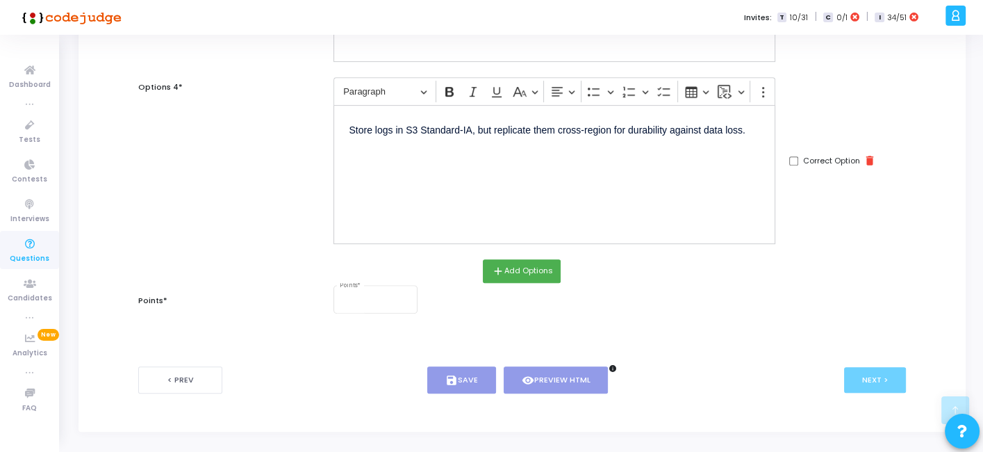
scroll to position [679, 0]
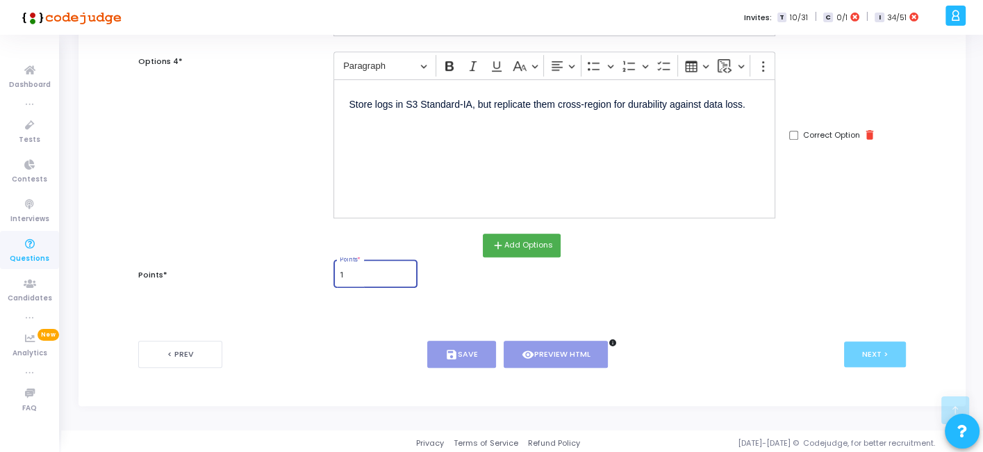
click at [379, 273] on input "1" at bounding box center [376, 275] width 72 height 8
type input "1"
click at [461, 350] on button "save Save" at bounding box center [461, 353] width 69 height 27
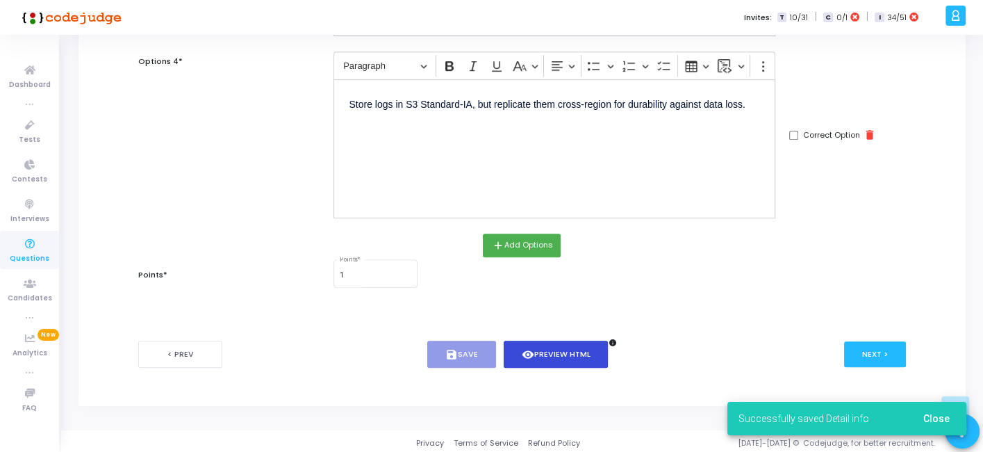
click at [570, 343] on button "visibility Preview HTML" at bounding box center [556, 353] width 105 height 27
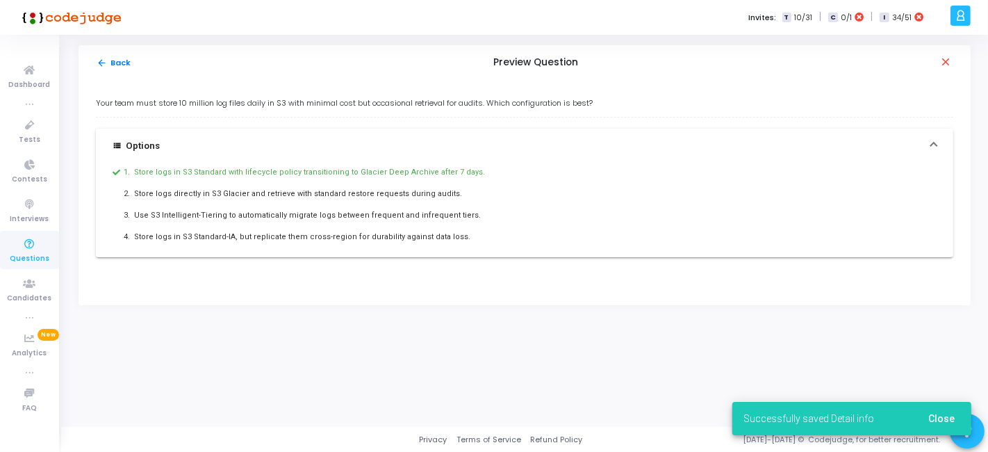
drag, startPoint x: 93, startPoint y: 95, endPoint x: 542, endPoint y: 265, distance: 479.7
click at [542, 265] on div "Your team must store 10 million log files daily in S3 with minimal cost but occ…" at bounding box center [524, 192] width 892 height 225
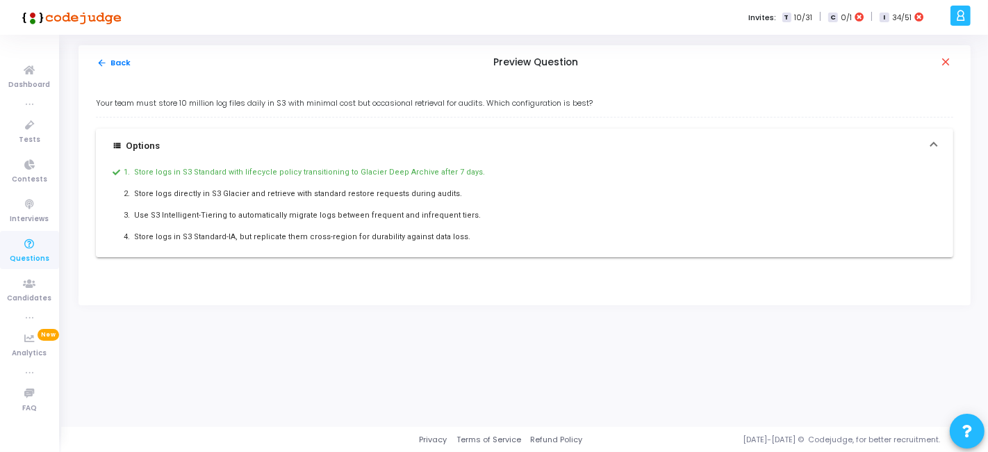
copy div "Your team must store 10 million log files daily in S3 with minimal cost but occ…"
click at [113, 60] on button "arrow_back Back" at bounding box center [114, 62] width 36 height 13
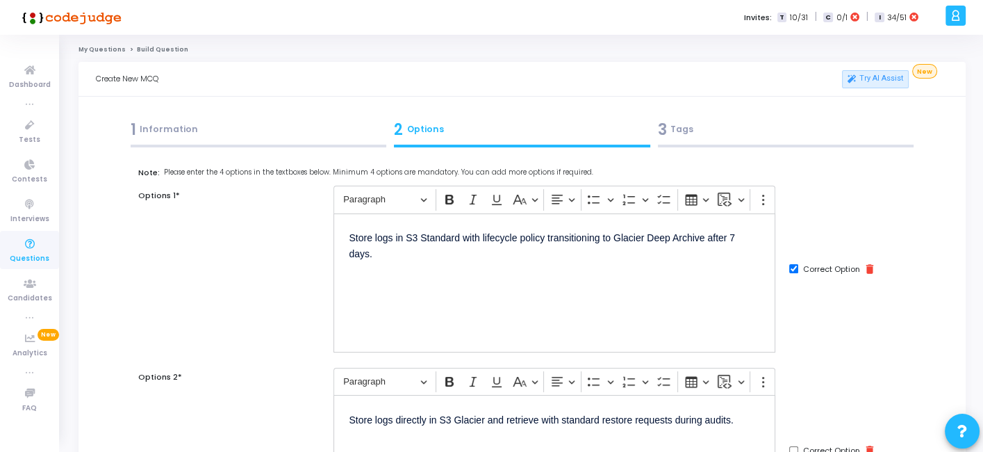
click at [714, 131] on div "3 Tags" at bounding box center [786, 129] width 256 height 23
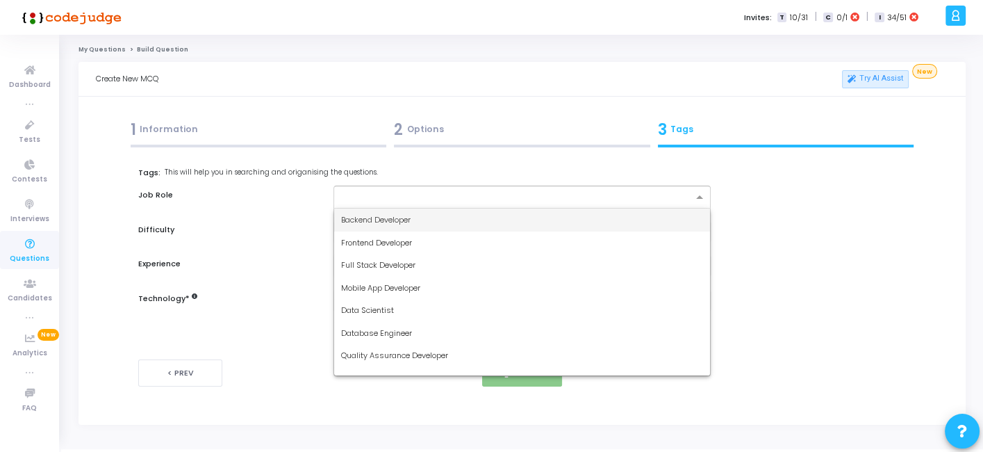
click at [485, 201] on input "text" at bounding box center [516, 198] width 351 height 12
click at [401, 217] on span "Backend Developer" at bounding box center [375, 219] width 69 height 11
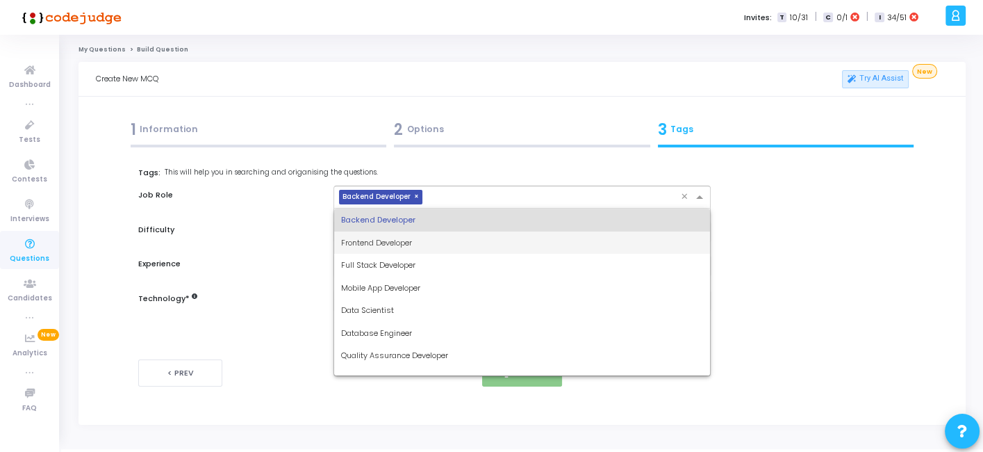
drag, startPoint x: 446, startPoint y: 196, endPoint x: 379, endPoint y: 267, distance: 97.8
click at [379, 208] on ng-select "× Backend Developer × Backend Developer Frontend Developer Full Stack Developer…" at bounding box center [521, 196] width 377 height 23
click at [379, 267] on span "Full Stack Developer" at bounding box center [378, 264] width 74 height 11
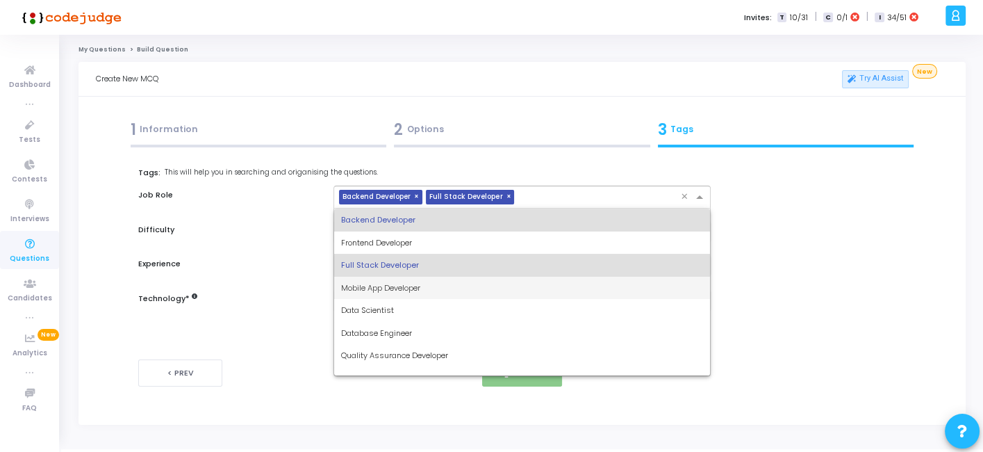
drag, startPoint x: 540, startPoint y: 204, endPoint x: 410, endPoint y: 307, distance: 166.6
click at [410, 208] on ng-select "× Backend Developer × Full Stack Developer × Backend Developer Frontend Develop…" at bounding box center [521, 196] width 377 height 23
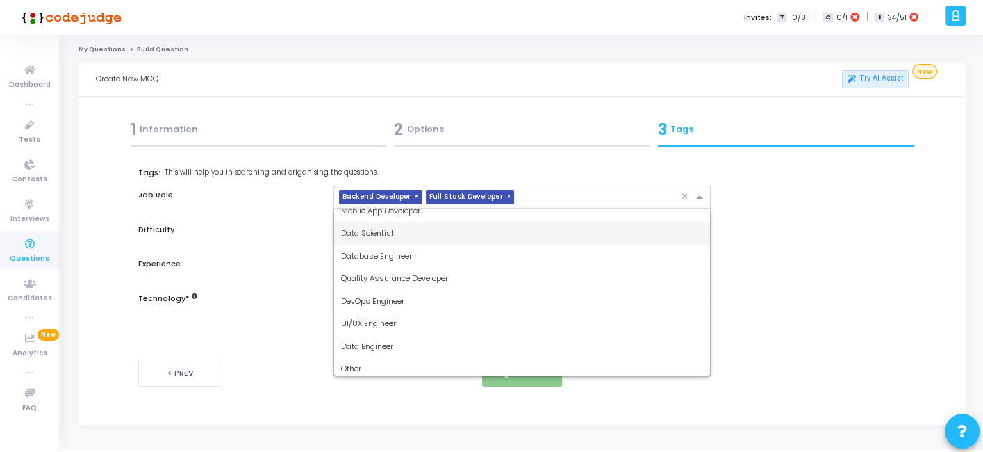
scroll to position [78, 0]
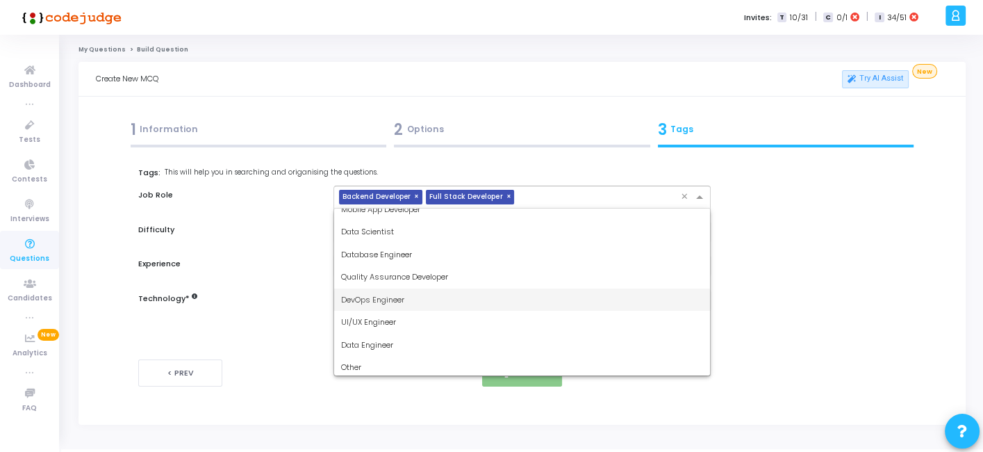
click at [392, 306] on div "DevOps Engineer" at bounding box center [521, 299] width 375 height 23
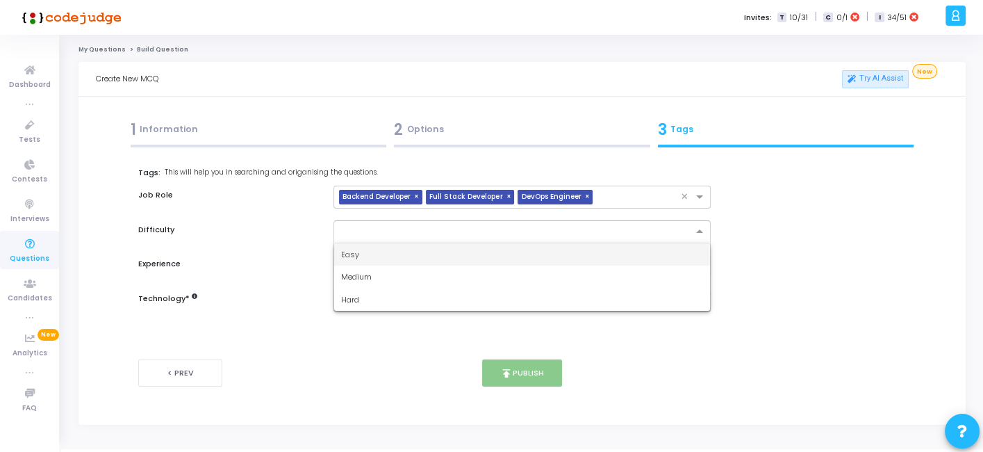
drag, startPoint x: 431, startPoint y: 235, endPoint x: 372, endPoint y: 256, distance: 63.3
click at [372, 243] on ng-select "Easy Medium Hard" at bounding box center [521, 231] width 377 height 23
click at [372, 256] on div "Easy" at bounding box center [521, 254] width 375 height 23
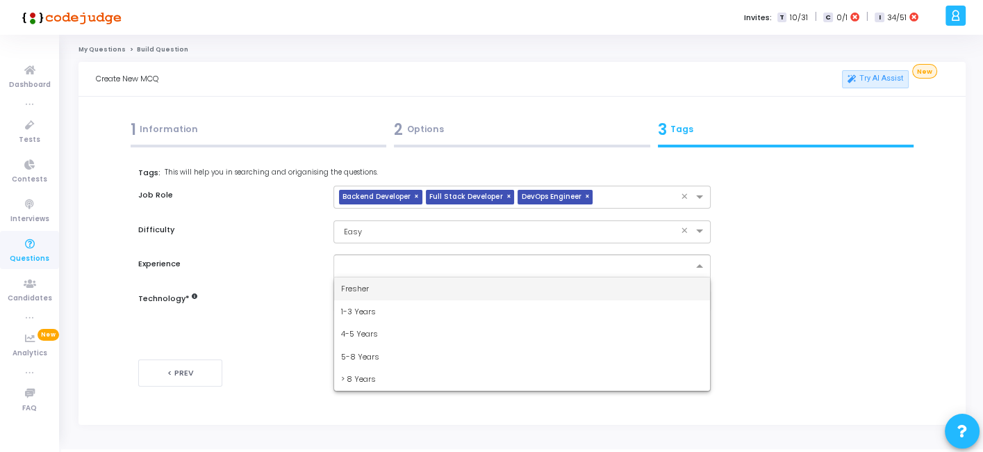
drag, startPoint x: 378, startPoint y: 261, endPoint x: 353, endPoint y: 290, distance: 39.0
click at [353, 277] on ng-select "Fresher 1-3 Years 4-5 Years 5-8 Years > 8 Years" at bounding box center [521, 265] width 377 height 23
click at [353, 290] on span "Fresher" at bounding box center [355, 288] width 28 height 11
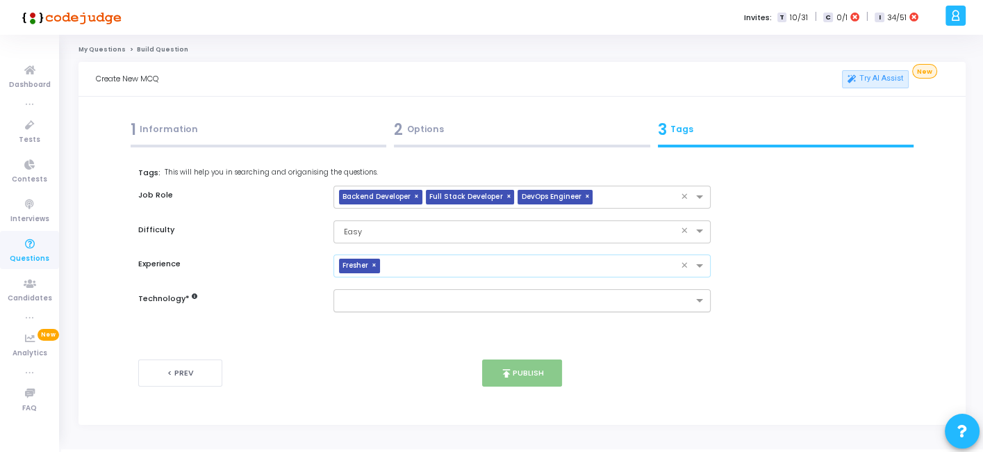
click at [363, 297] on input "text" at bounding box center [516, 301] width 351 height 12
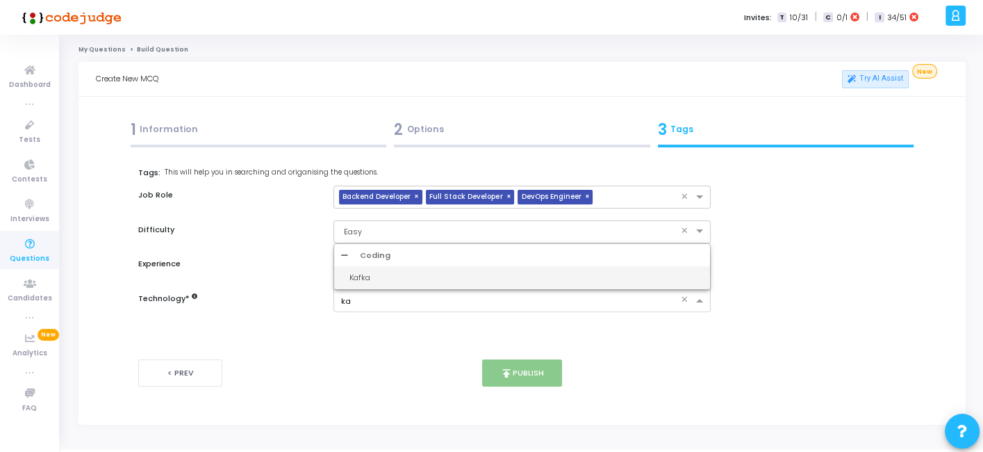
type input "k"
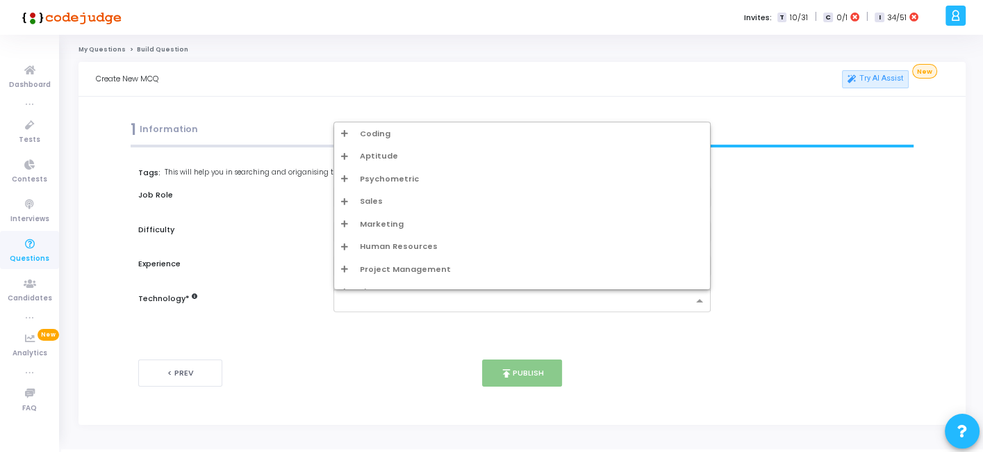
type input "w"
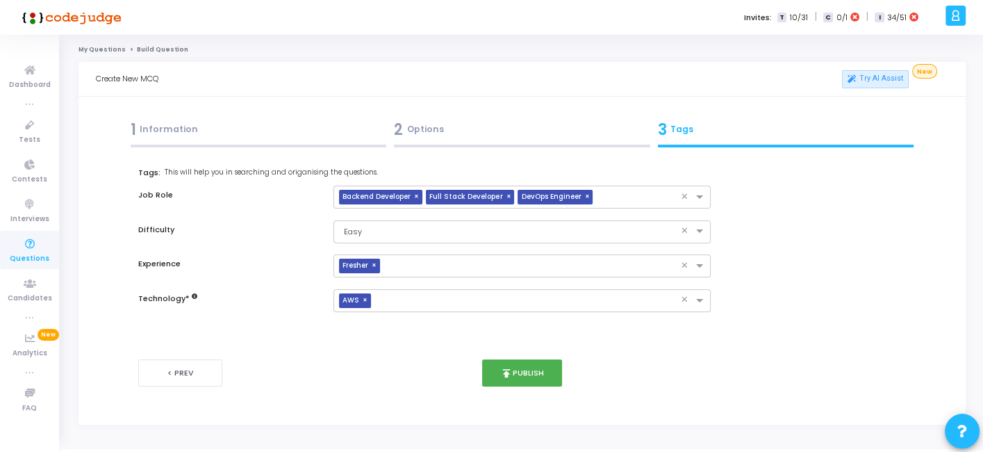
click at [429, 137] on div "2 Options" at bounding box center [522, 129] width 256 height 23
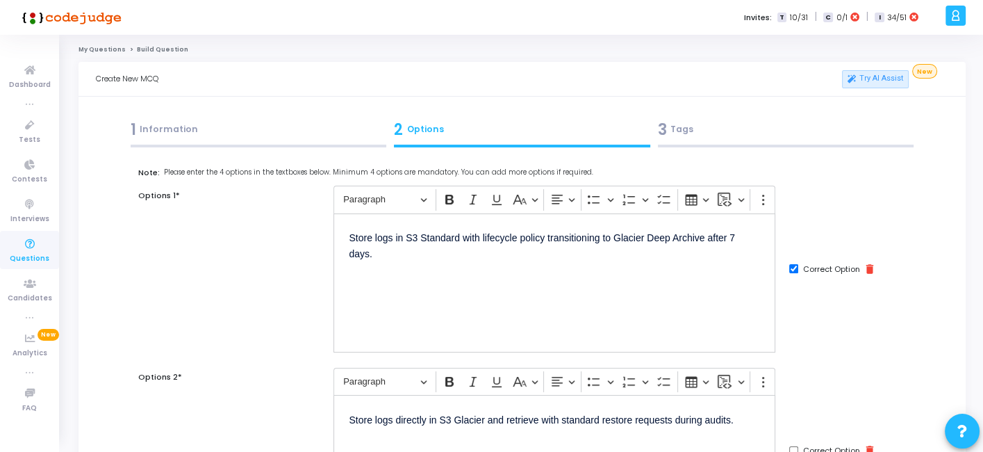
click at [726, 139] on div "3 Tags" at bounding box center [786, 129] width 256 height 23
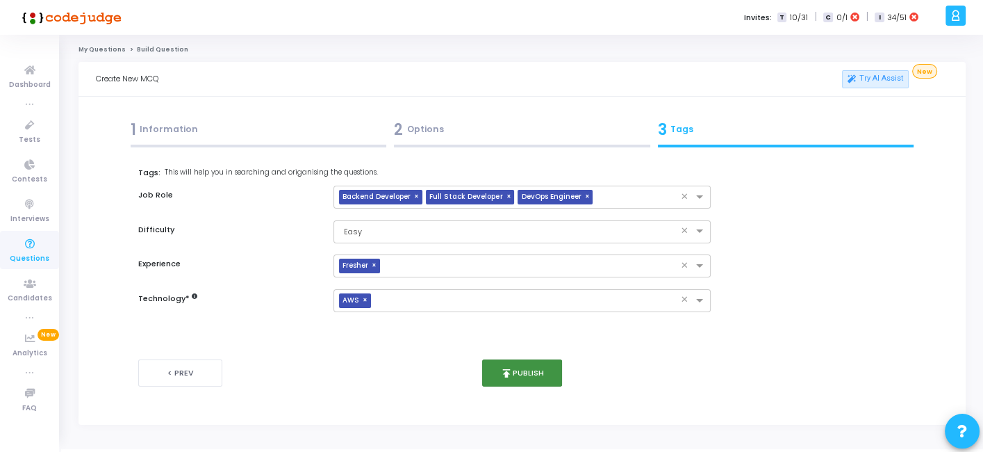
click at [511, 365] on button "publish Publish" at bounding box center [522, 372] width 80 height 27
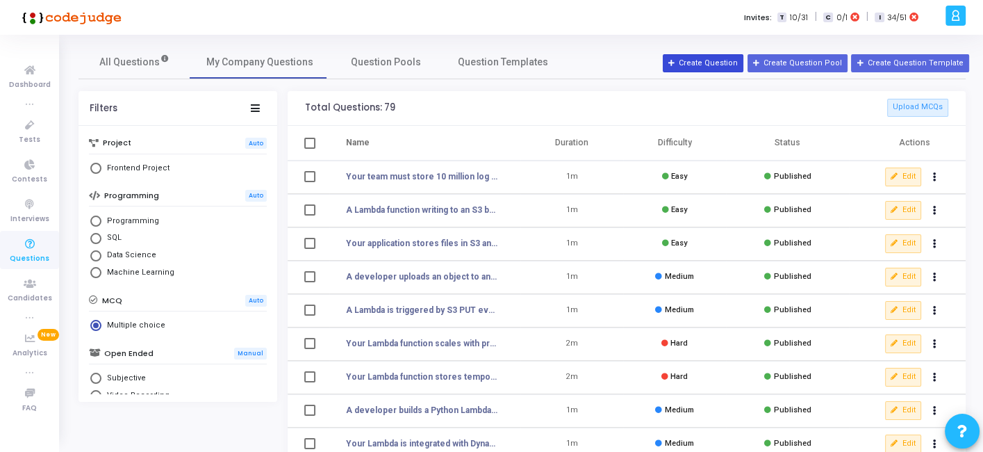
click at [676, 66] on icon at bounding box center [672, 64] width 8 height 8
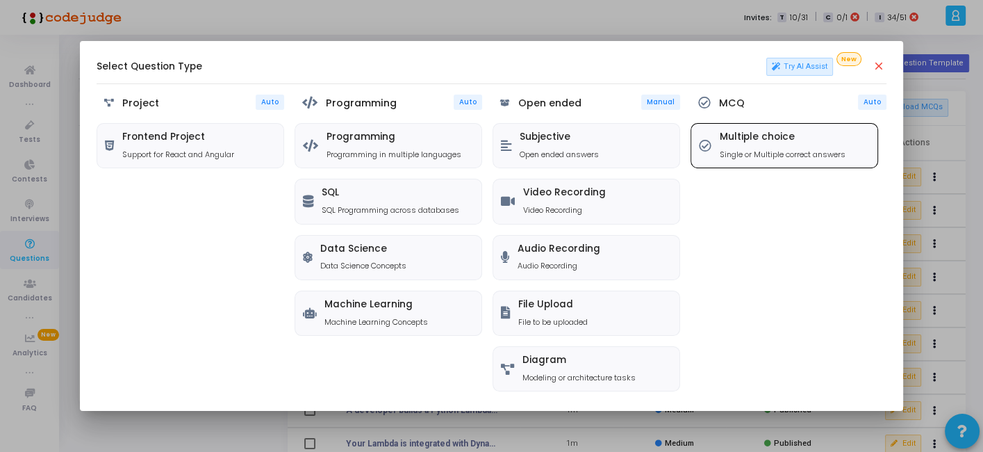
click at [711, 150] on icon at bounding box center [705, 146] width 13 height 13
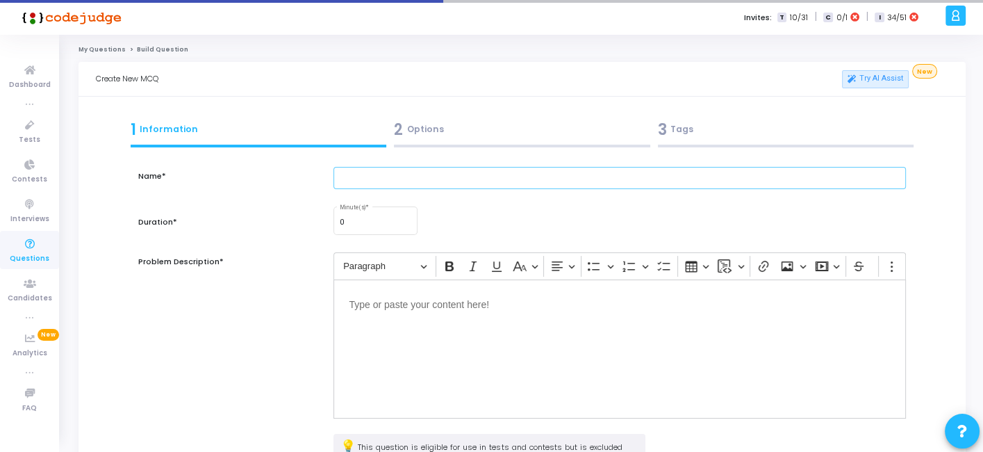
click at [435, 172] on input "text" at bounding box center [619, 178] width 572 height 23
paste input "An application reads objects from an S3 bucket via signed URLs. Occasionally, u…"
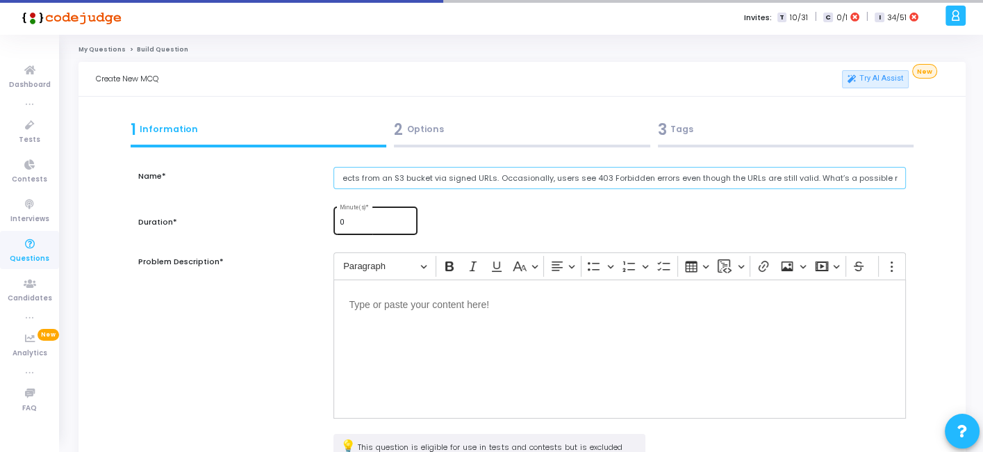
type input "An application reads objects from an S3 bucket via signed URLs. Occasionally, u…"
click at [379, 225] on input "0" at bounding box center [376, 222] width 72 height 8
type input "1"
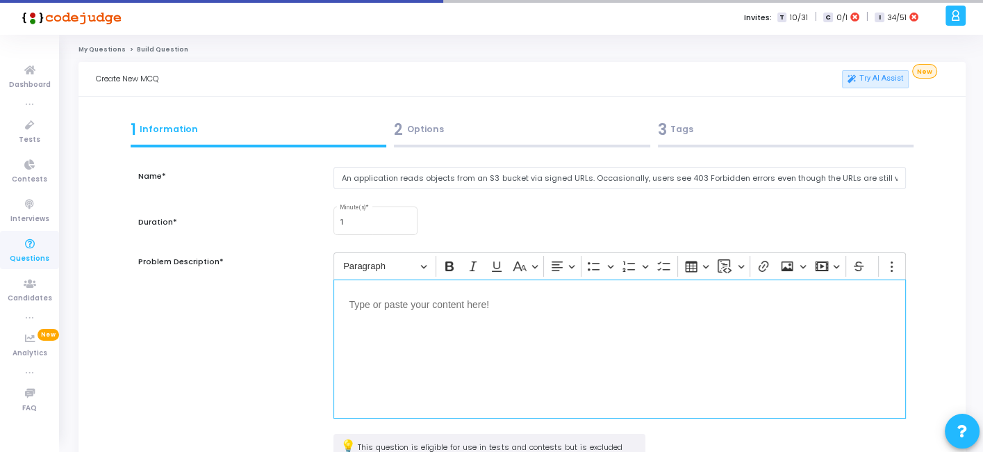
click at [412, 386] on div "Editor editing area: main" at bounding box center [619, 348] width 572 height 139
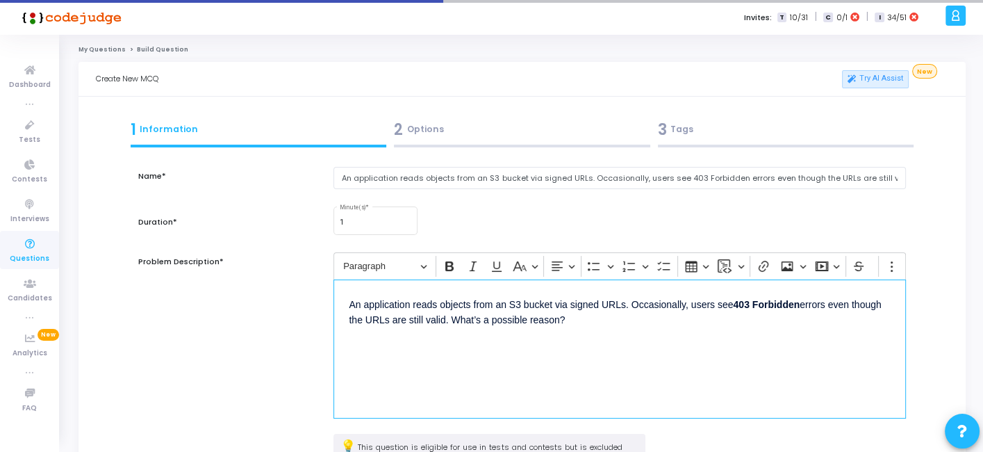
scroll to position [181, 0]
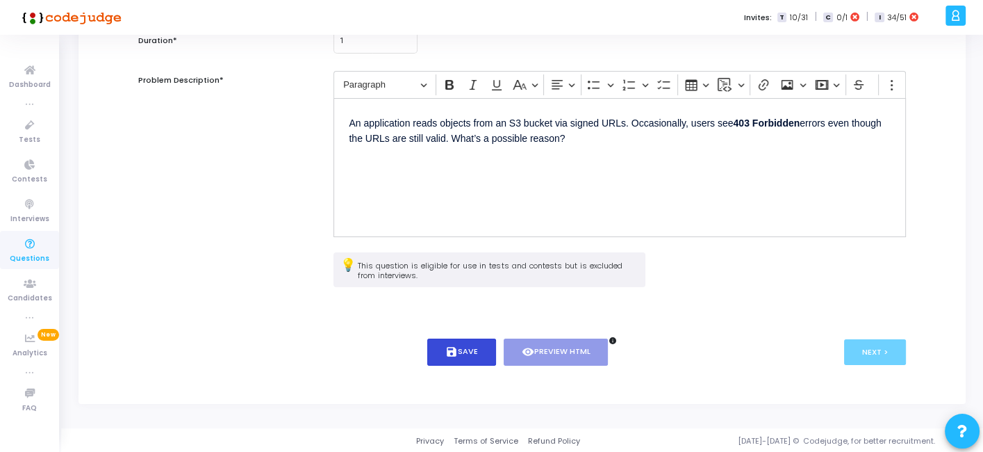
click at [456, 357] on button "save Save" at bounding box center [461, 351] width 69 height 27
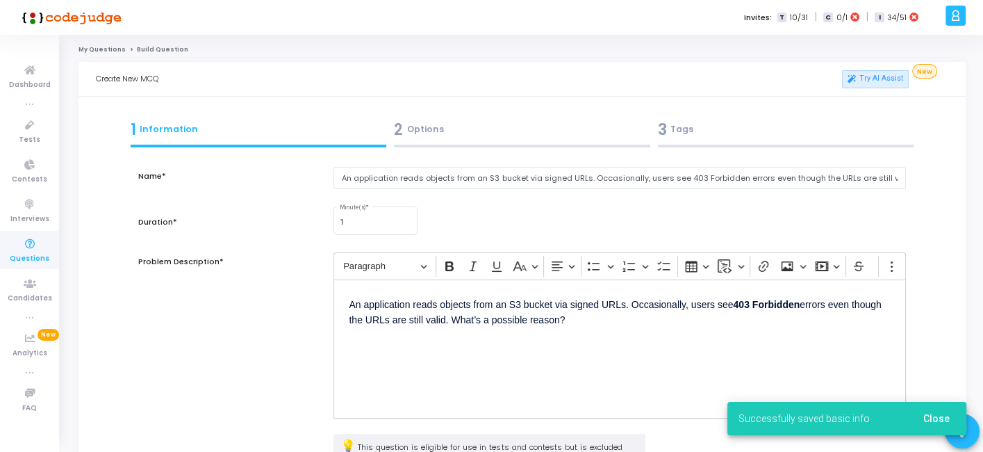
click at [474, 131] on div "2 Options" at bounding box center [522, 129] width 256 height 23
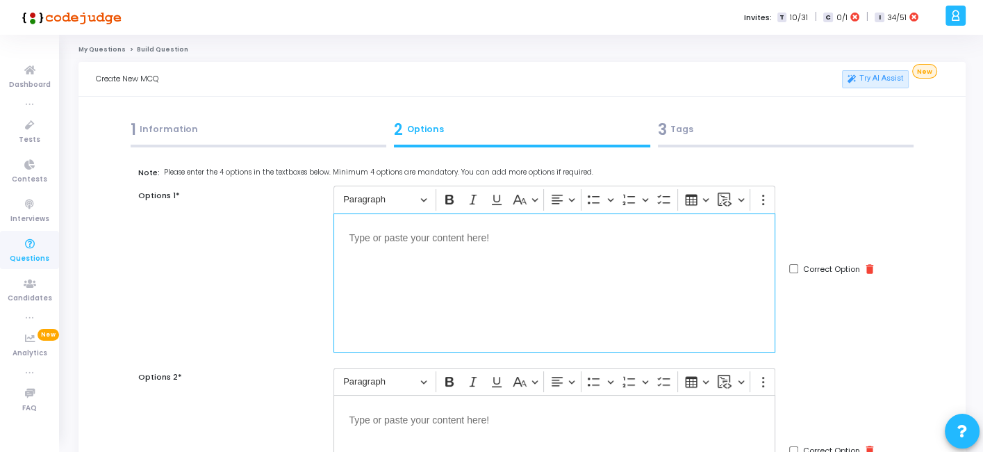
click at [577, 249] on div "Editor editing area: main" at bounding box center [554, 282] width 442 height 139
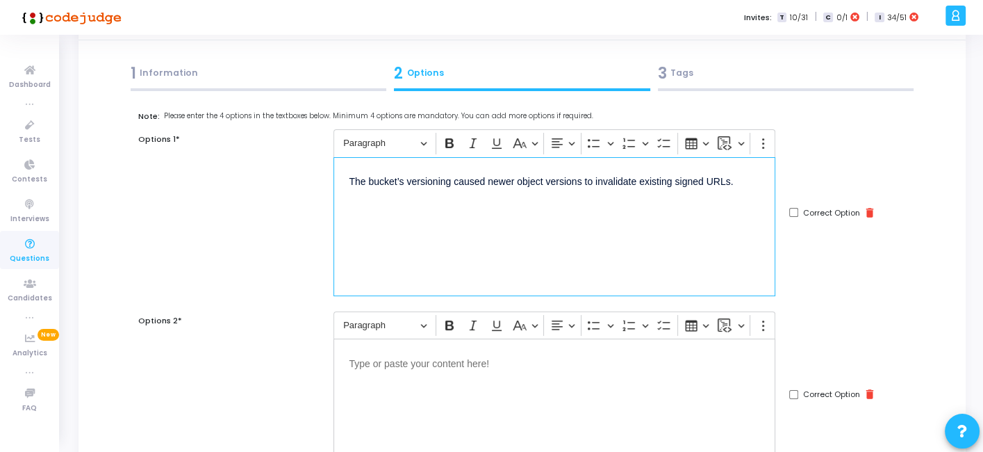
scroll to position [87, 0]
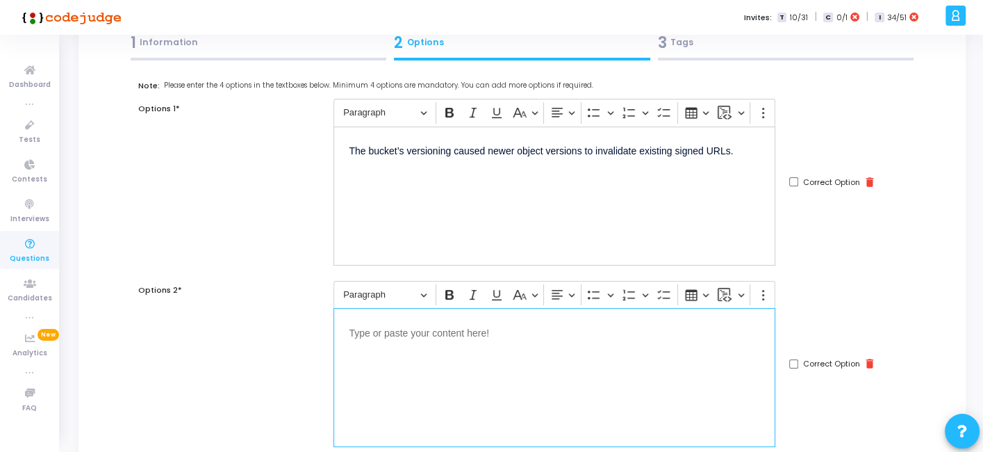
click at [499, 342] on div "Editor editing area: main" at bounding box center [554, 377] width 442 height 139
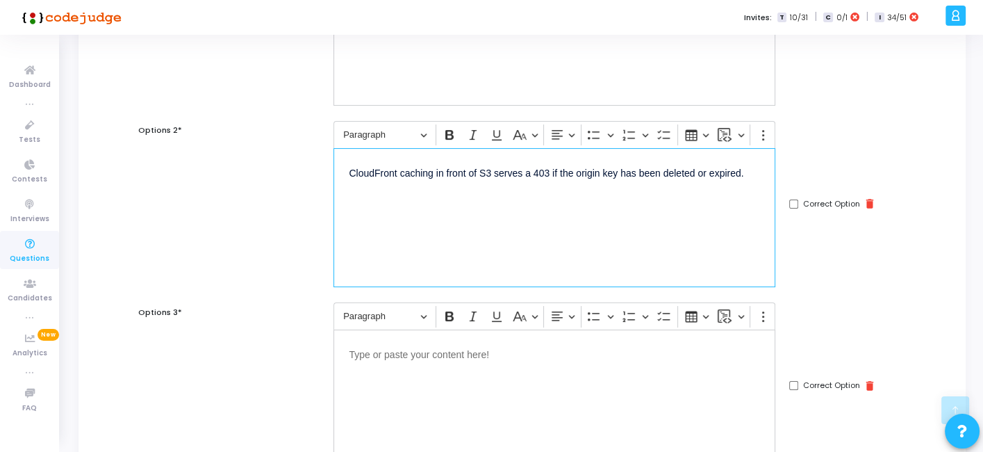
scroll to position [258, 0]
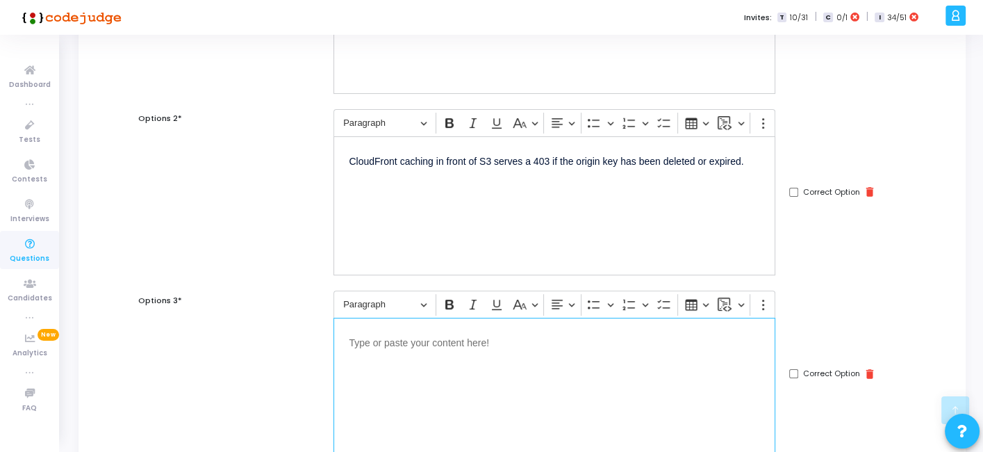
click at [424, 360] on div "Editor editing area: main" at bounding box center [554, 386] width 442 height 139
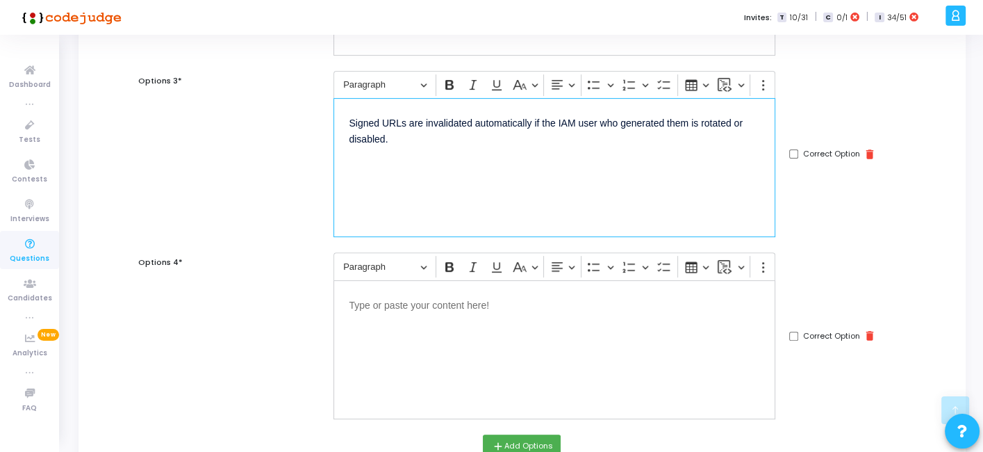
scroll to position [509, 0]
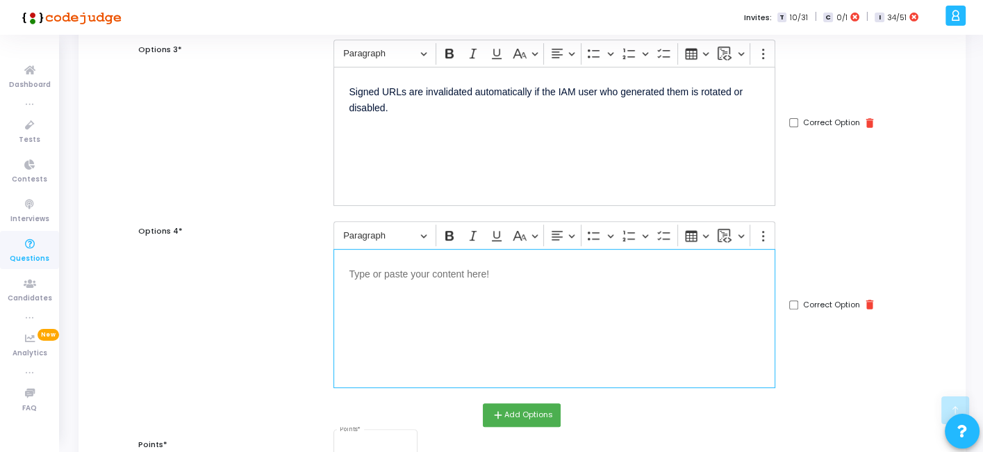
click at [472, 299] on div "Editor editing area: main" at bounding box center [554, 318] width 442 height 139
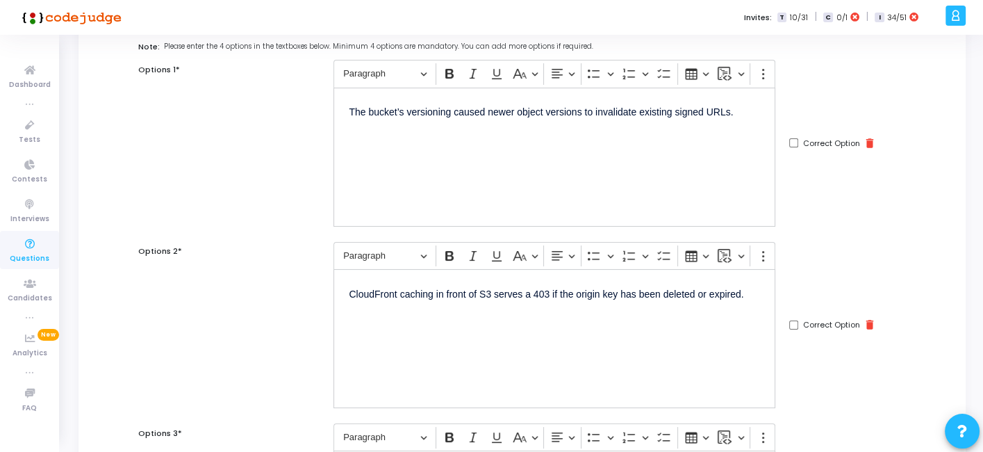
scroll to position [63, 0]
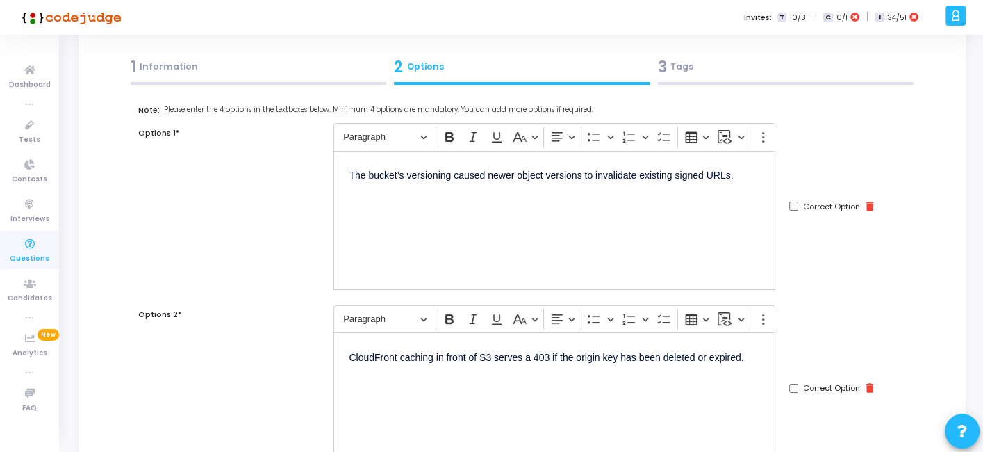
click at [795, 209] on input "Correct Option" at bounding box center [793, 205] width 9 height 9
click at [796, 205] on input "Correct Option" at bounding box center [793, 205] width 9 height 9
checkbox input "false"
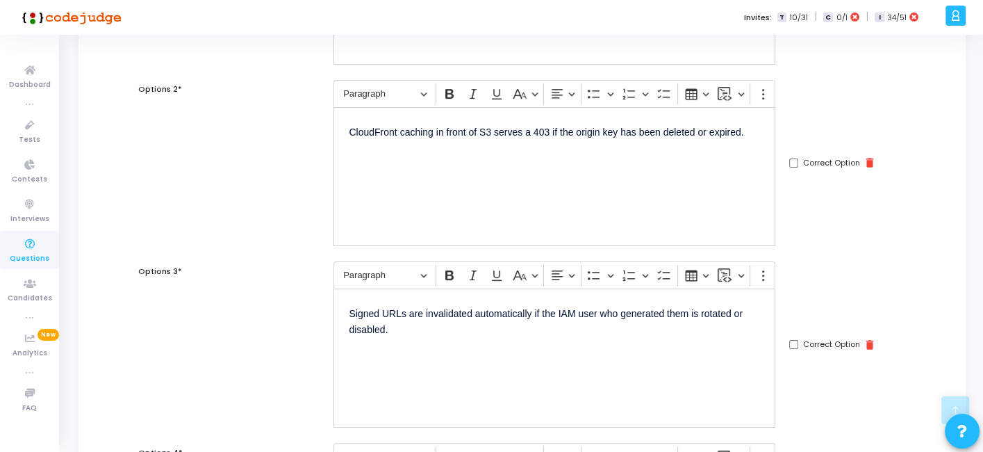
scroll to position [288, 0]
click at [793, 341] on input "Correct Option" at bounding box center [793, 343] width 9 height 9
checkbox input "true"
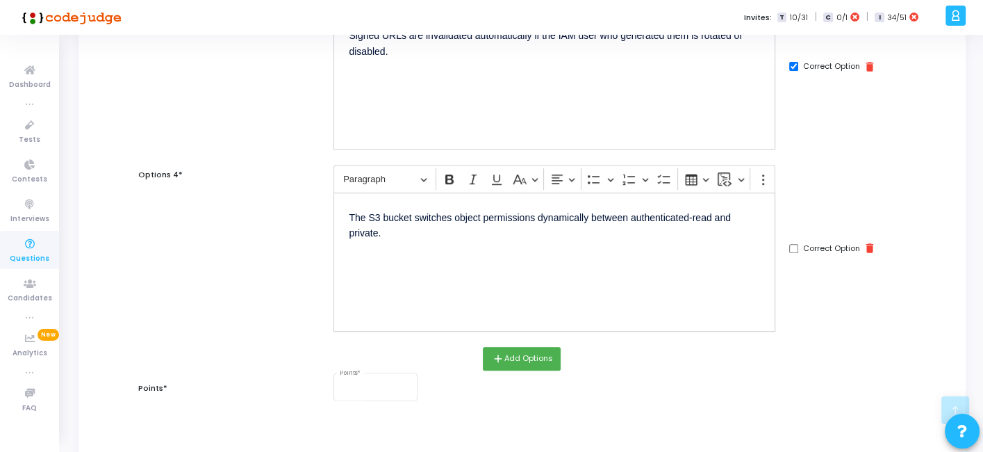
scroll to position [609, 0]
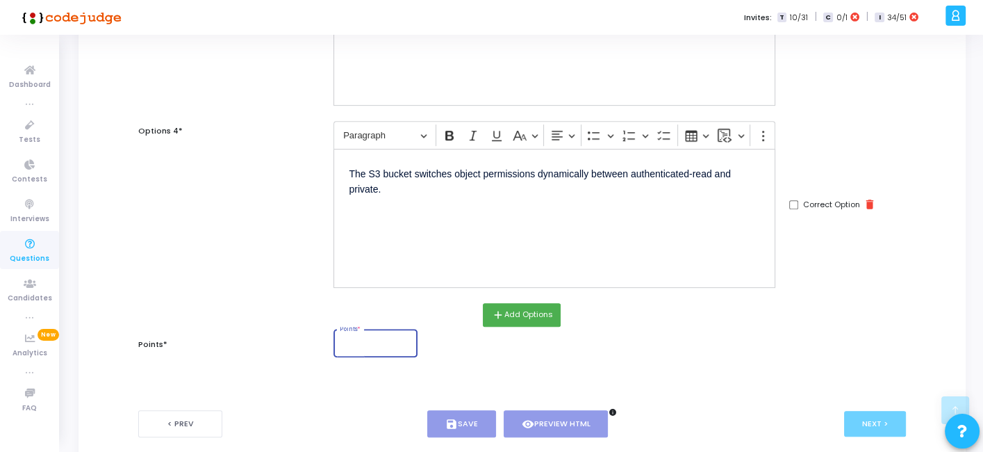
click at [360, 342] on input "Points *" at bounding box center [376, 344] width 72 height 8
type input "2"
click at [461, 418] on button "save Save" at bounding box center [461, 423] width 69 height 27
click at [534, 417] on button "visibility Preview HTML" at bounding box center [554, 423] width 105 height 27
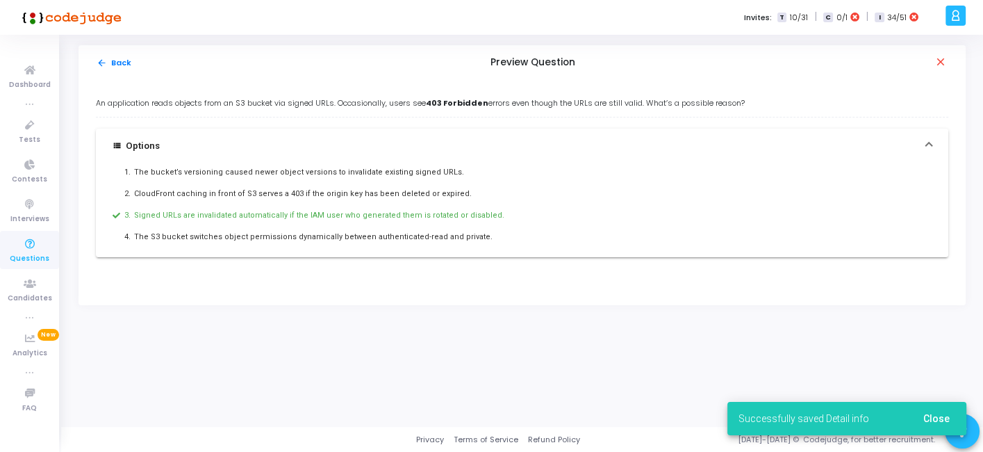
scroll to position [0, 0]
drag, startPoint x: 95, startPoint y: 104, endPoint x: 477, endPoint y: 251, distance: 408.8
click at [477, 251] on div "An application reads objects from an S3 bucket via signed URLs. Occasionally, u…" at bounding box center [524, 192] width 892 height 225
copy div "An application reads objects from an S3 bucket via signed URLs. Occasionally, u…"
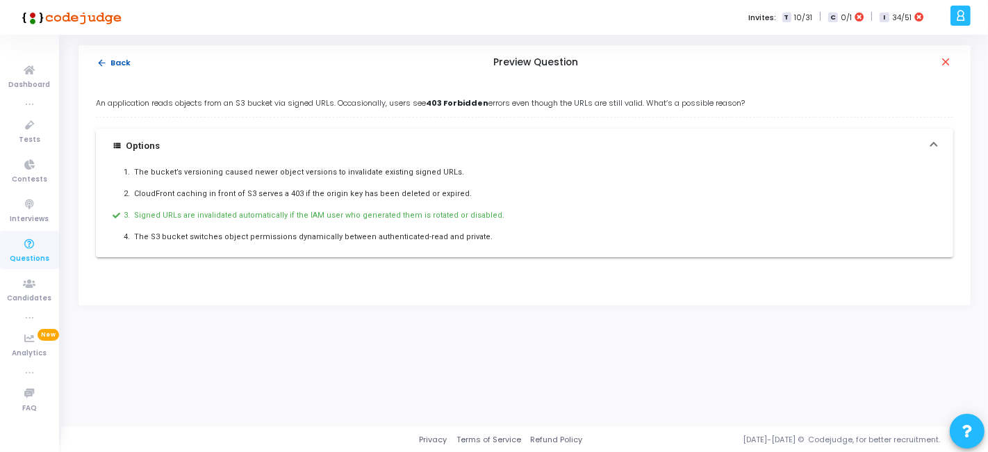
click at [107, 60] on button "arrow_back Back" at bounding box center [114, 62] width 36 height 13
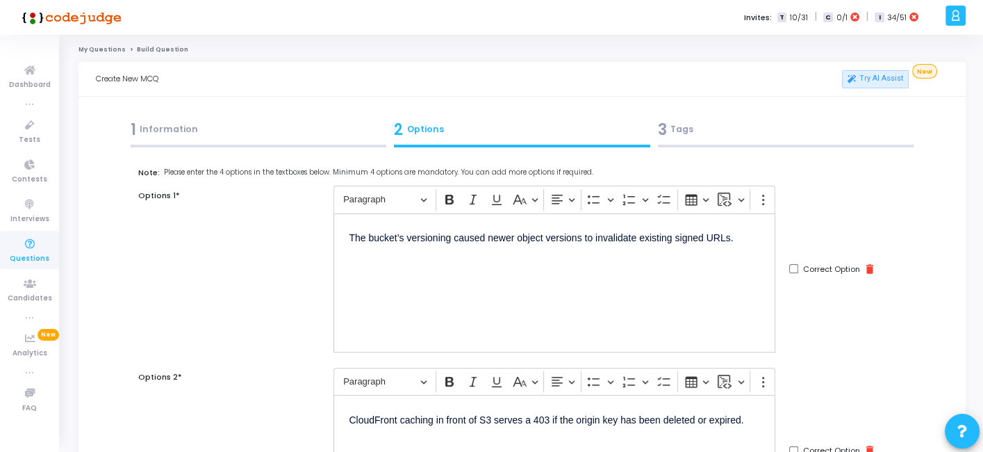
click at [714, 133] on div "3 Tags" at bounding box center [786, 129] width 256 height 23
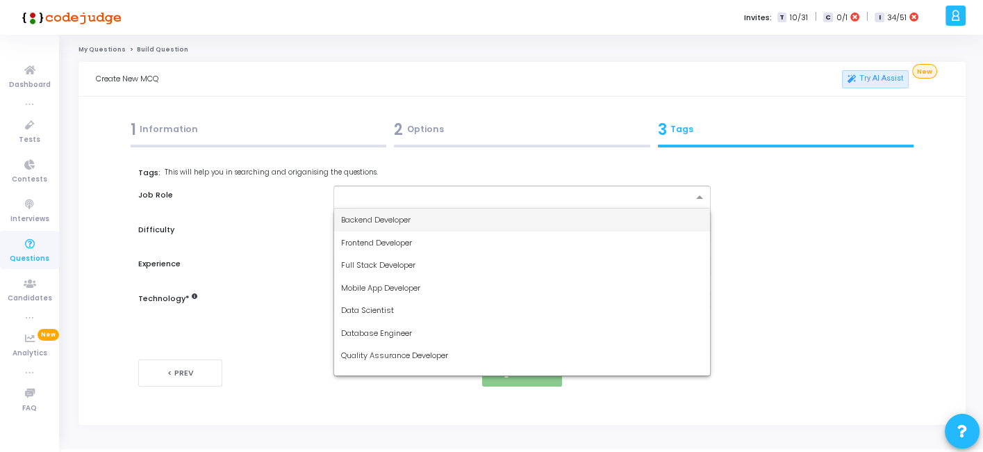
click at [431, 198] on input "text" at bounding box center [516, 198] width 351 height 12
click at [369, 222] on span "Backend Developer" at bounding box center [375, 219] width 69 height 11
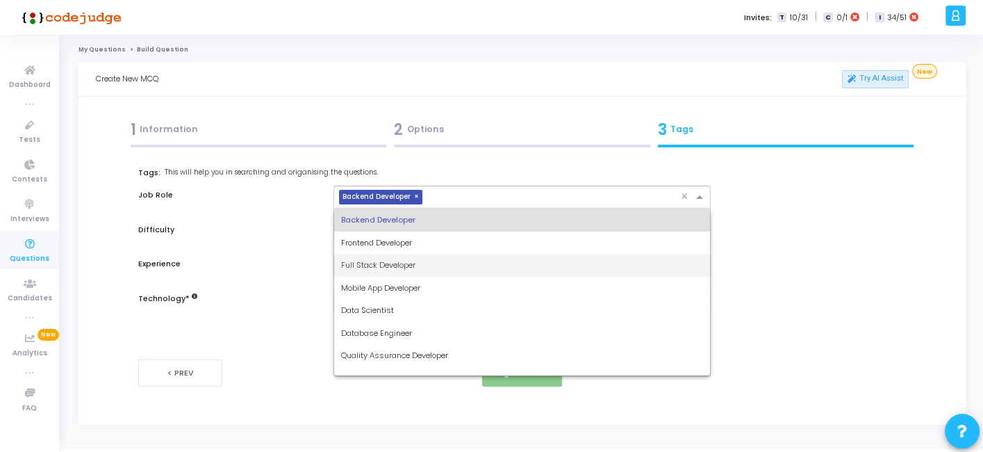
drag, startPoint x: 438, startPoint y: 199, endPoint x: 377, endPoint y: 273, distance: 96.1
click at [377, 208] on ng-select "× Backend Developer × Backend Developer Frontend Developer Full Stack Developer…" at bounding box center [521, 196] width 377 height 23
click at [377, 273] on div "Full Stack Developer" at bounding box center [521, 265] width 375 height 23
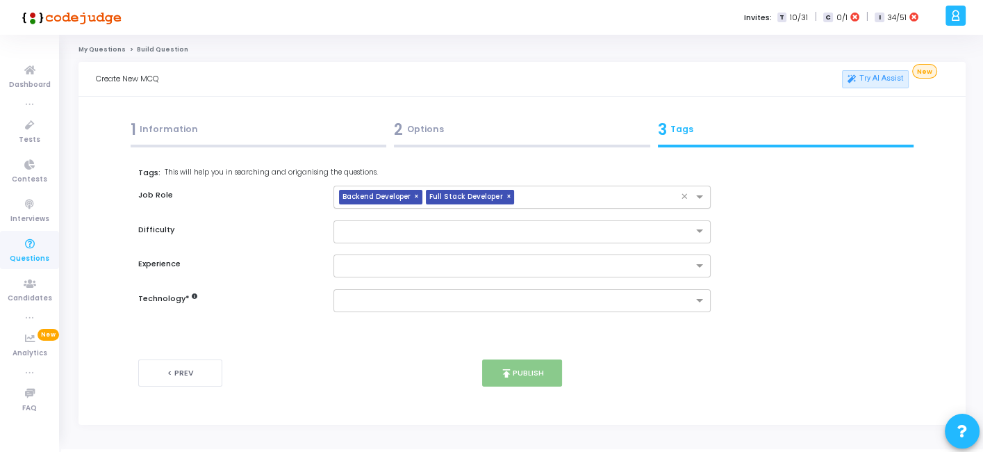
drag, startPoint x: 550, startPoint y: 185, endPoint x: 544, endPoint y: 189, distance: 7.5
click at [544, 189] on div "Tags: This will help you in searching and origanising the questions. Job Role ×…" at bounding box center [521, 239] width 767 height 145
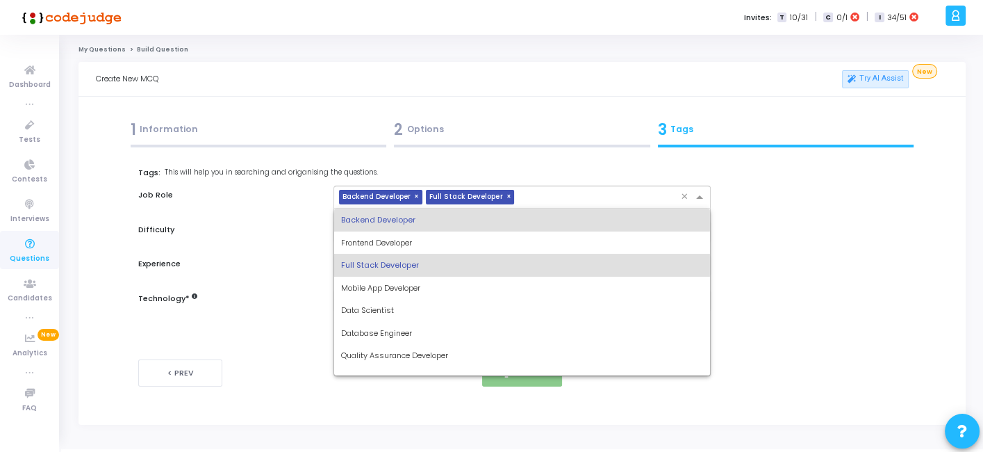
drag, startPoint x: 544, startPoint y: 189, endPoint x: 430, endPoint y: 291, distance: 153.0
click at [430, 208] on ng-select "× Backend Developer × Full Stack Developer × Backend Developer Frontend Develop…" at bounding box center [521, 196] width 377 height 23
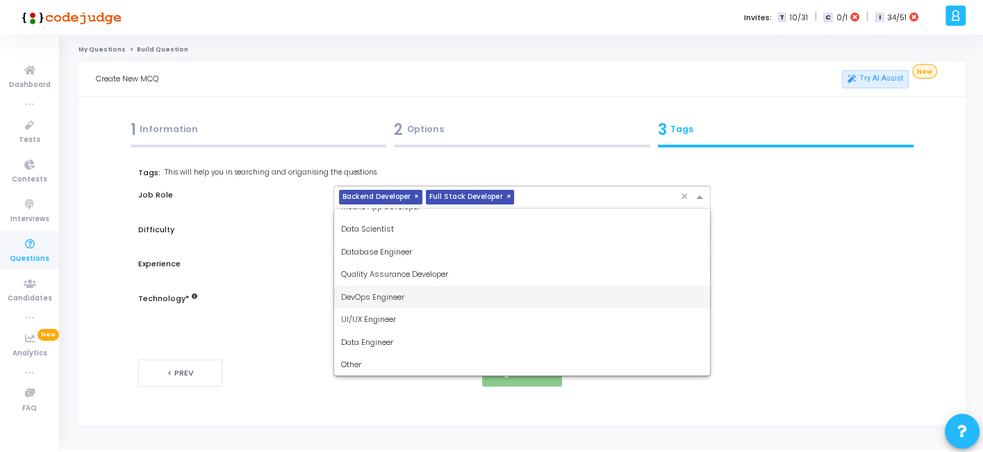
click at [397, 288] on div "DevOps Engineer" at bounding box center [521, 297] width 375 height 23
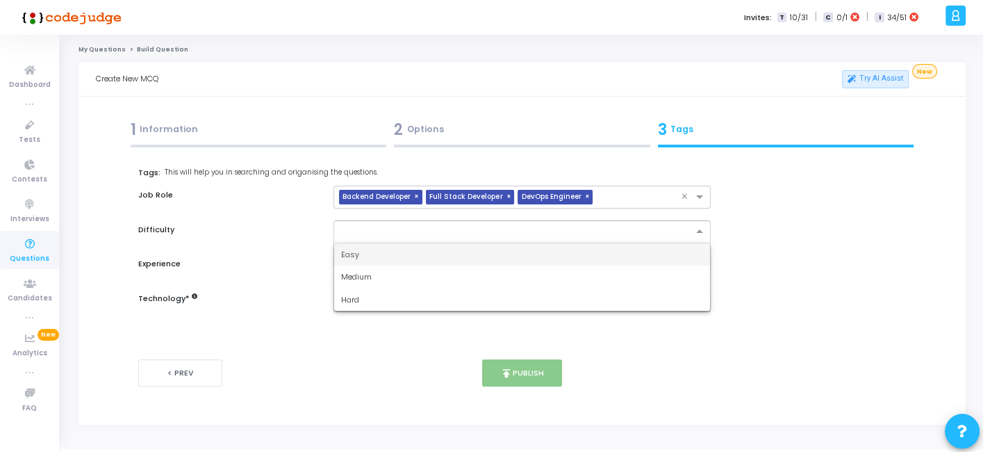
drag, startPoint x: 427, startPoint y: 236, endPoint x: 371, endPoint y: 270, distance: 65.8
click at [371, 243] on ng-select "Easy Medium Hard" at bounding box center [521, 231] width 377 height 23
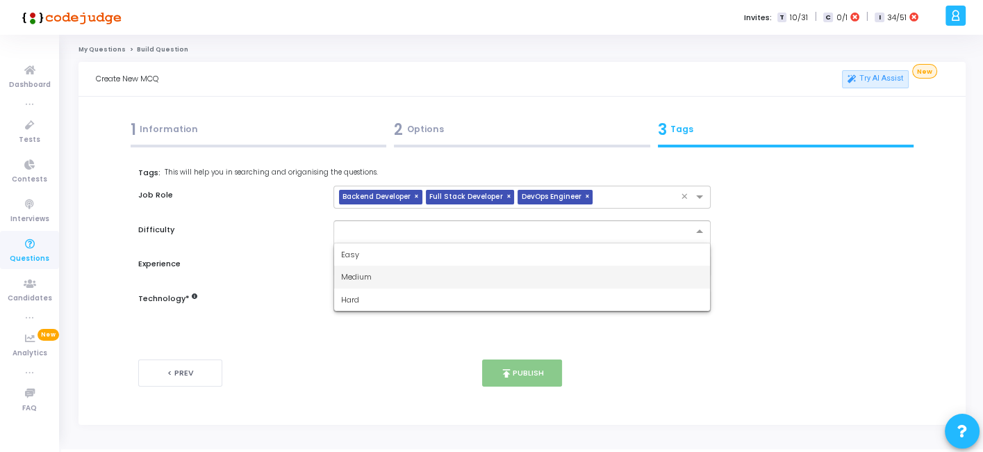
click at [371, 271] on span "Medium" at bounding box center [356, 276] width 31 height 11
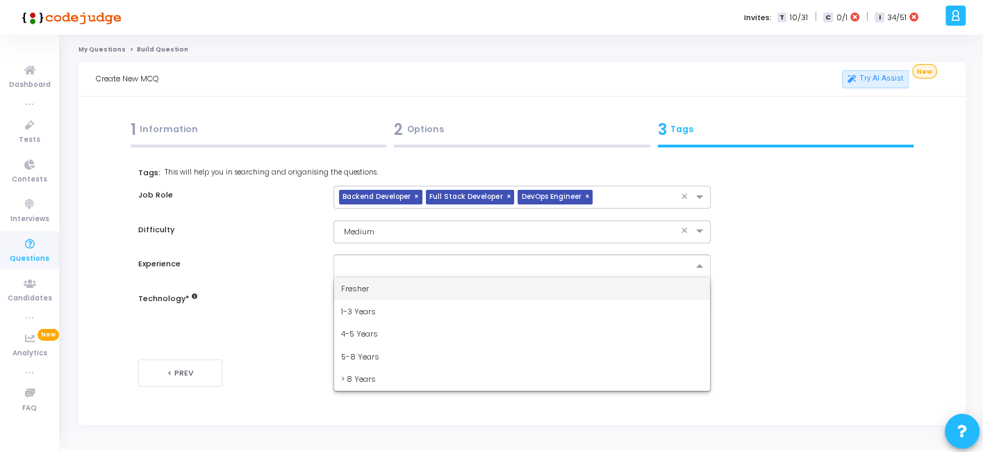
drag, startPoint x: 378, startPoint y: 268, endPoint x: 360, endPoint y: 281, distance: 22.0
click at [360, 277] on ng-select "Fresher 1-3 Years 4-5 Years 5-8 Years > 8 Years" at bounding box center [521, 265] width 377 height 23
drag, startPoint x: 360, startPoint y: 281, endPoint x: 402, endPoint y: 265, distance: 45.3
click at [402, 265] on ng-select "Fresher 1-3 Years 4-5 Years 5-8 Years > 8 Years" at bounding box center [521, 265] width 377 height 23
drag, startPoint x: 402, startPoint y: 265, endPoint x: 370, endPoint y: 288, distance: 40.3
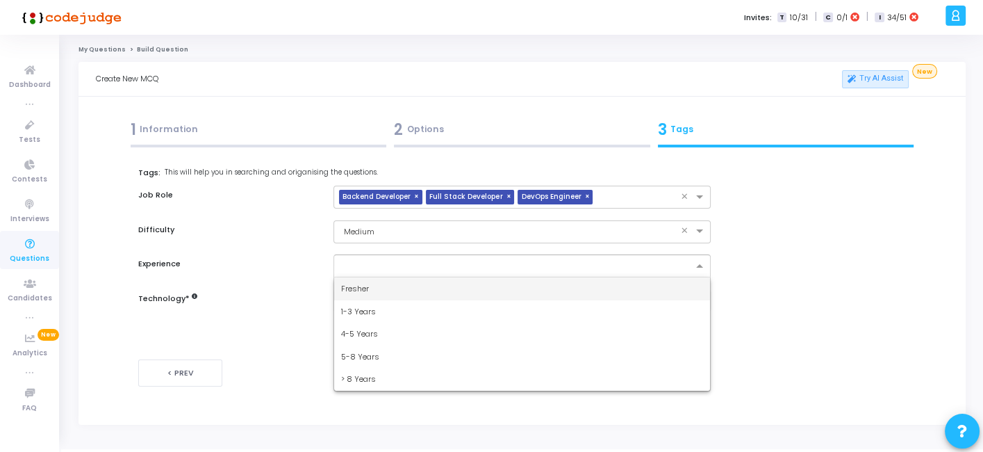
click at [370, 277] on ng-select "Fresher 1-3 Years 4-5 Years 5-8 Years > 8 Years" at bounding box center [521, 265] width 377 height 23
click at [370, 288] on div "Fresher" at bounding box center [521, 288] width 375 height 23
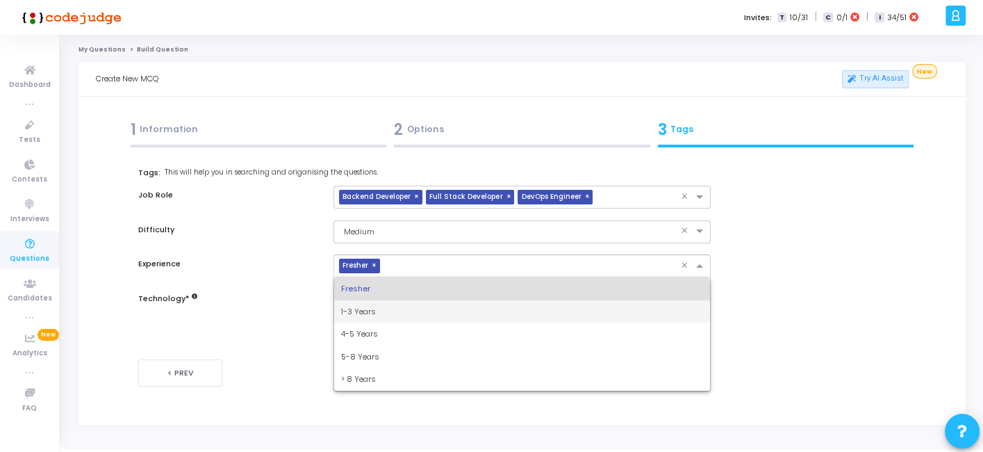
drag, startPoint x: 408, startPoint y: 262, endPoint x: 345, endPoint y: 324, distance: 88.9
click at [345, 277] on ng-select "× Fresher × Fresher 1-3 Years 4-5 Years 5-8 Years > 8 Years" at bounding box center [521, 265] width 377 height 23
drag, startPoint x: 345, startPoint y: 324, endPoint x: 350, endPoint y: 304, distance: 20.9
click at [350, 304] on div "Fresher 1-3 Years 4-5 Years 5-8 Years > 8 Years" at bounding box center [521, 333] width 375 height 113
click at [350, 304] on div "1-3 Years" at bounding box center [521, 311] width 375 height 23
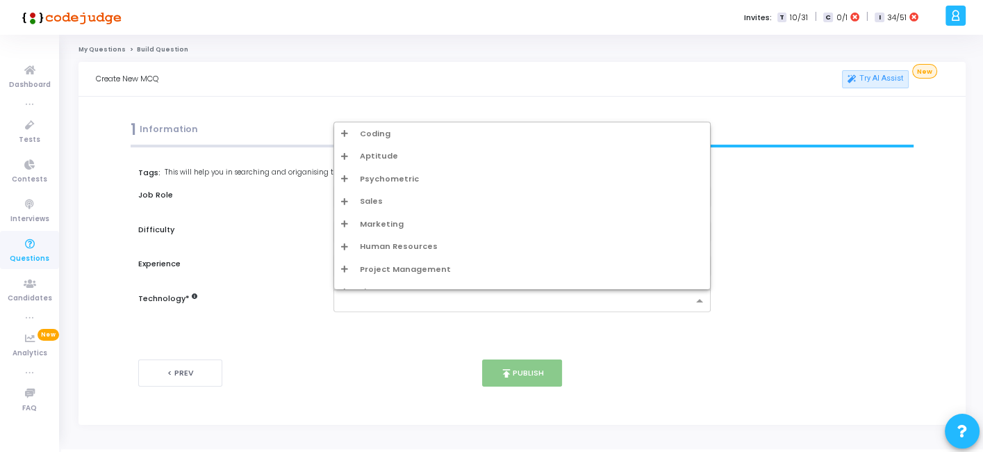
click at [372, 301] on input "text" at bounding box center [516, 301] width 351 height 12
type input "aw"
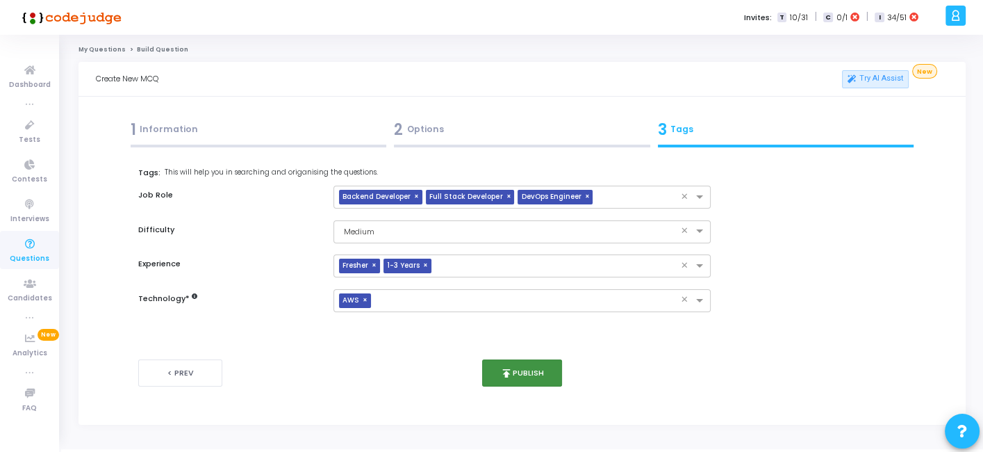
click at [531, 370] on button "publish Publish" at bounding box center [522, 372] width 80 height 27
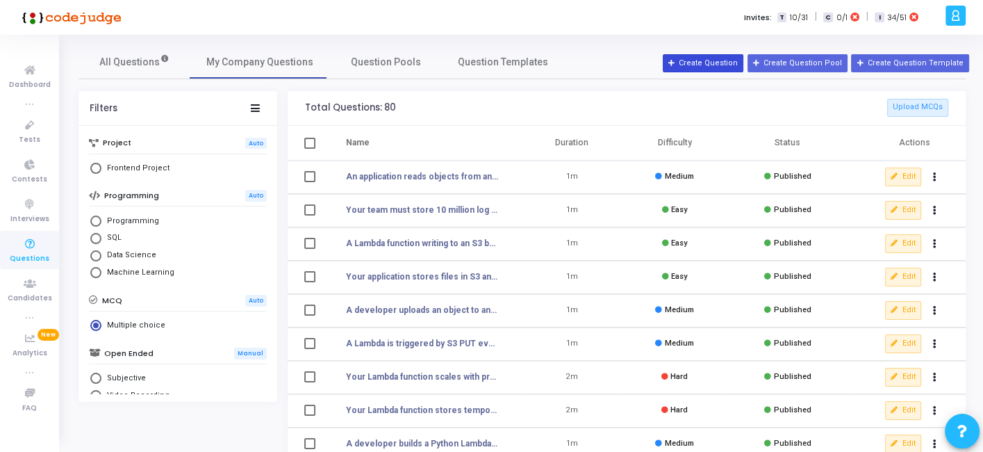
click at [702, 72] on button "Create Question" at bounding box center [703, 63] width 81 height 18
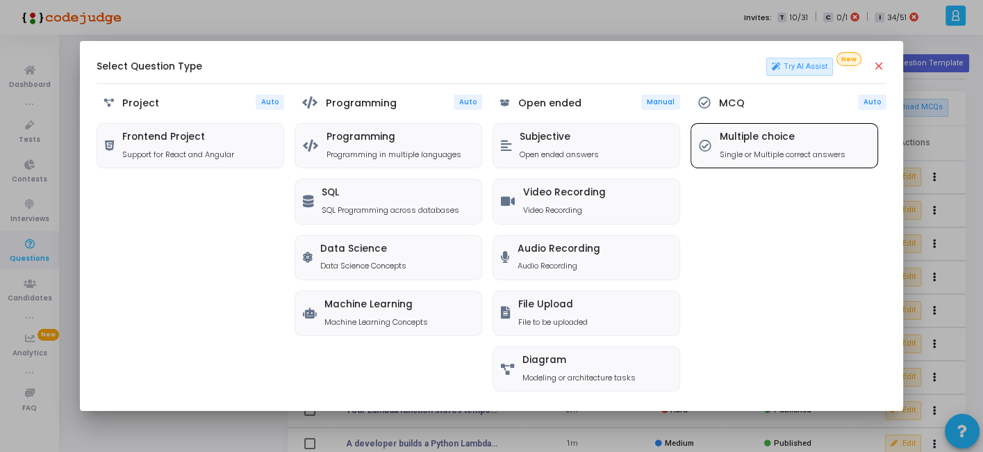
click at [727, 151] on p "Single or Multiple correct answers" at bounding box center [783, 155] width 126 height 12
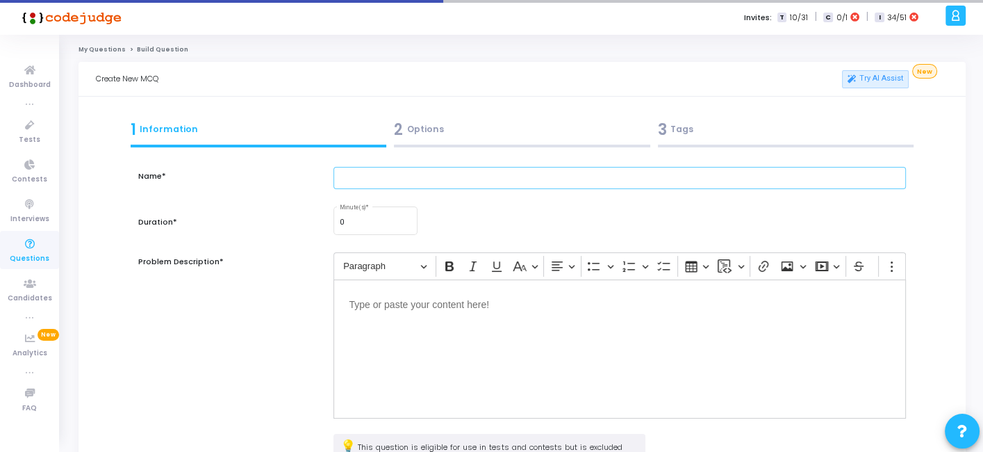
click at [445, 187] on input "text" at bounding box center [619, 178] width 572 height 23
paste input "You configure S3 Multi-Region Access Points for a global application. Users in …"
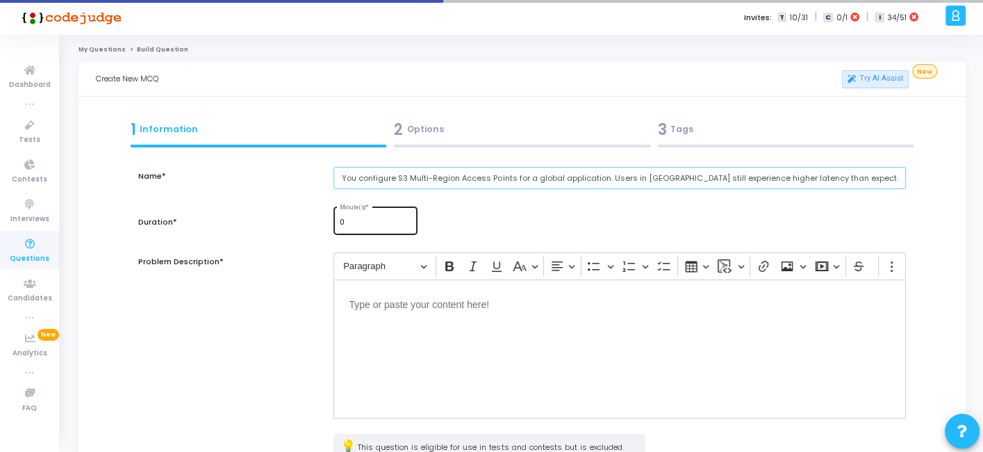
type input "You configure S3 Multi-Region Access Points for a global application. Users in …"
click at [356, 220] on input "0" at bounding box center [376, 222] width 72 height 8
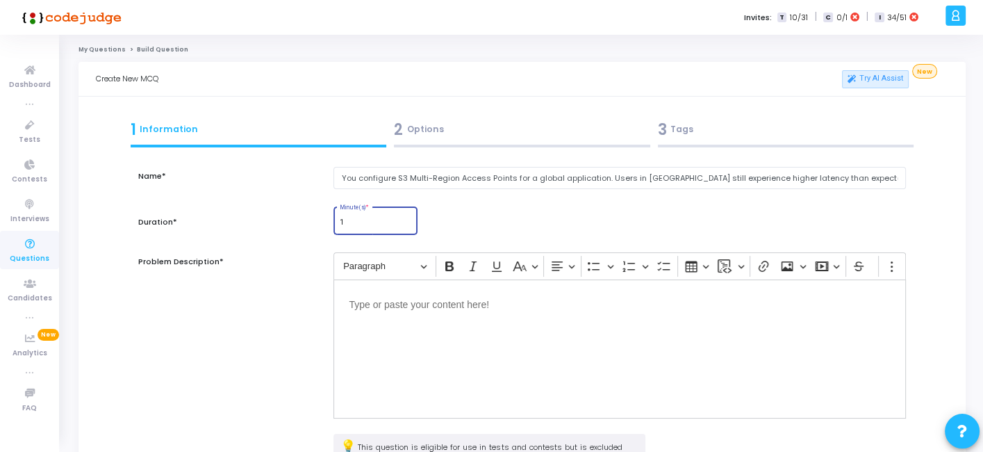
type input "1"
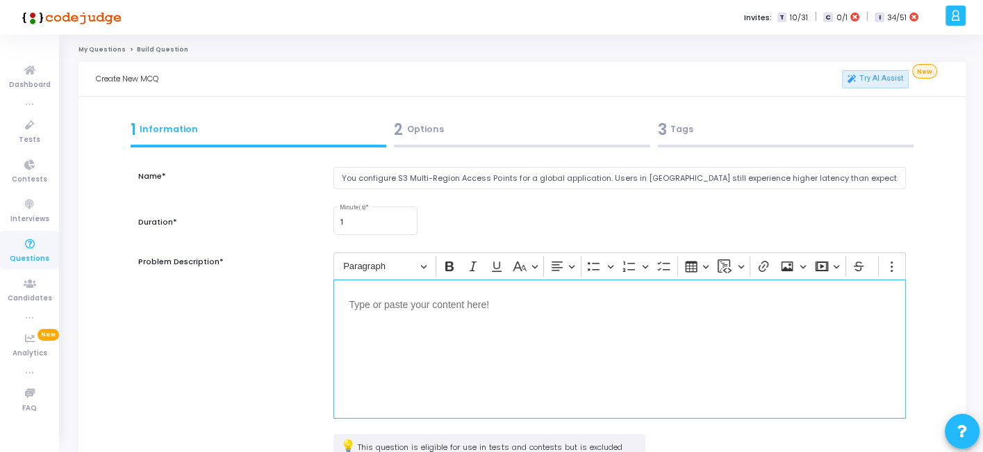
click at [417, 342] on div "Editor editing area: main" at bounding box center [619, 348] width 572 height 139
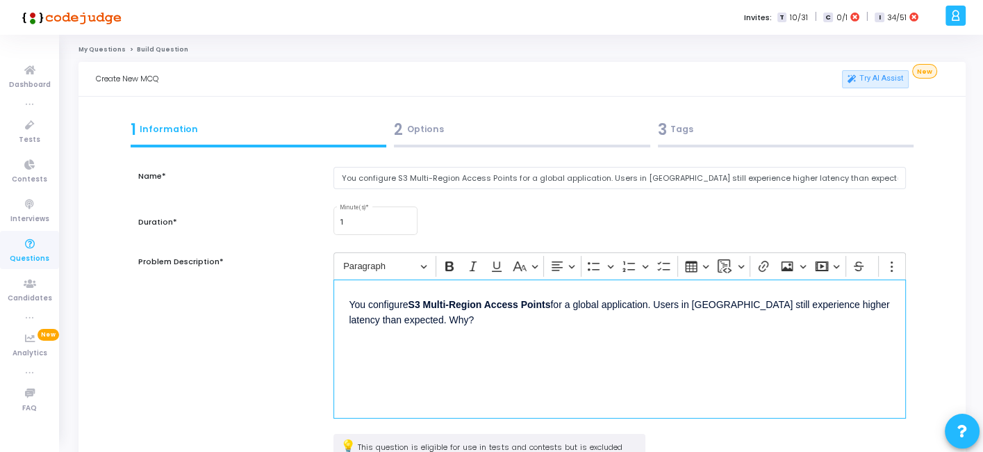
scroll to position [181, 0]
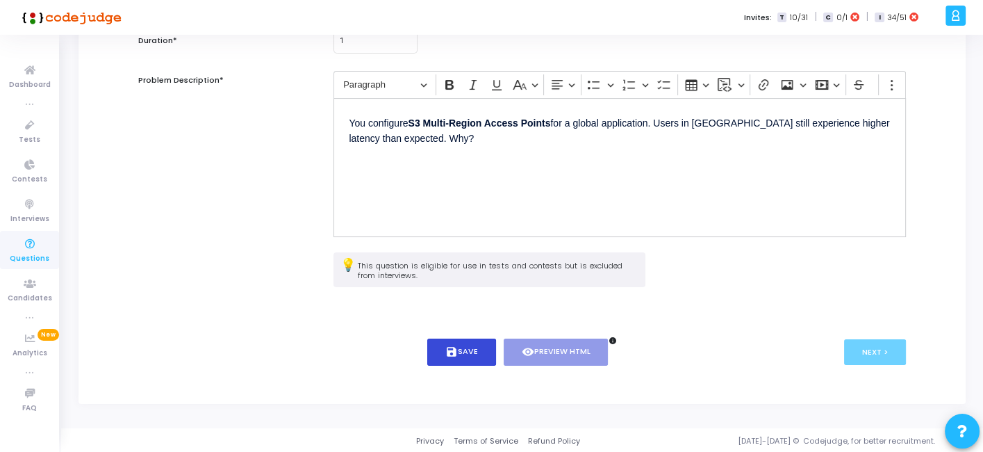
click at [433, 342] on button "save Save" at bounding box center [461, 351] width 69 height 27
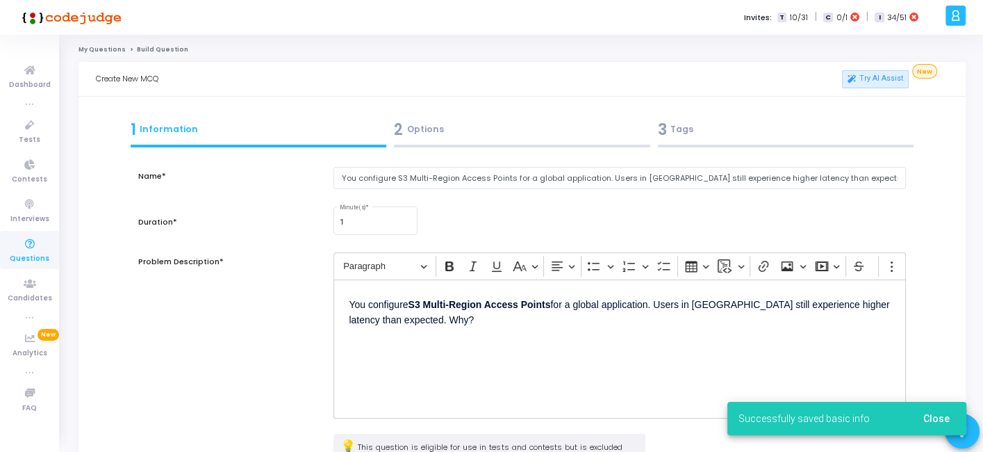
click at [464, 144] on div at bounding box center [522, 145] width 256 height 3
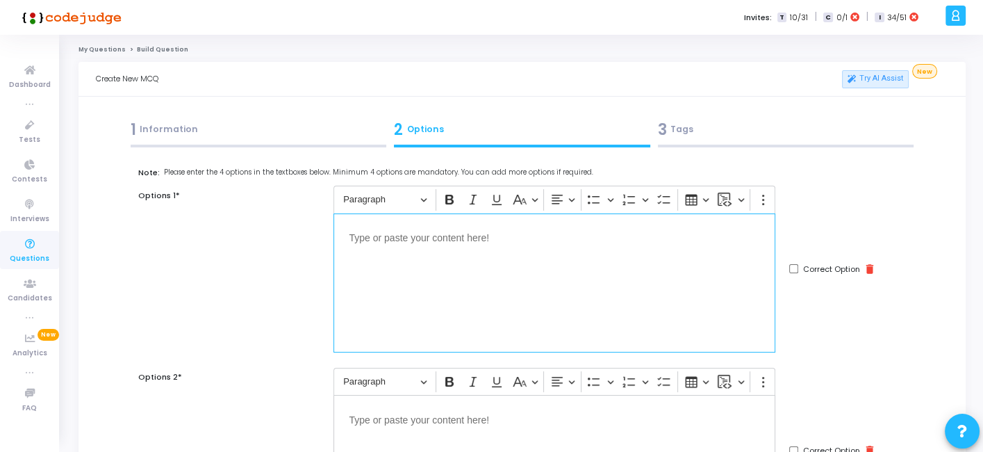
click at [451, 313] on div "Editor editing area: main" at bounding box center [554, 282] width 442 height 139
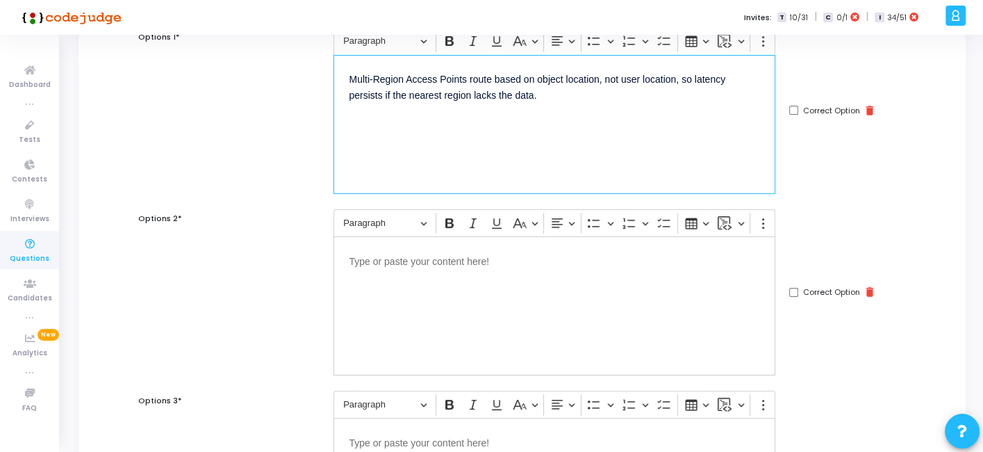
scroll to position [176, 0]
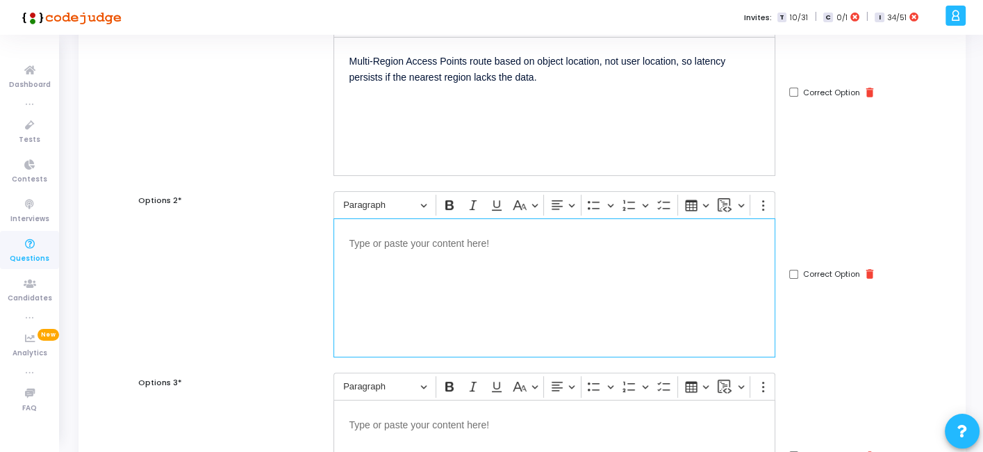
click at [571, 282] on div "Editor editing area: main" at bounding box center [554, 287] width 442 height 139
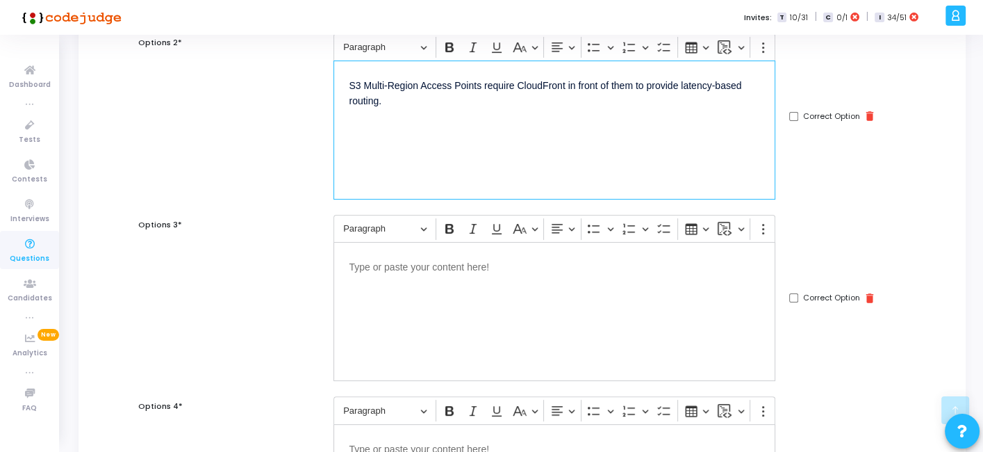
scroll to position [345, 0]
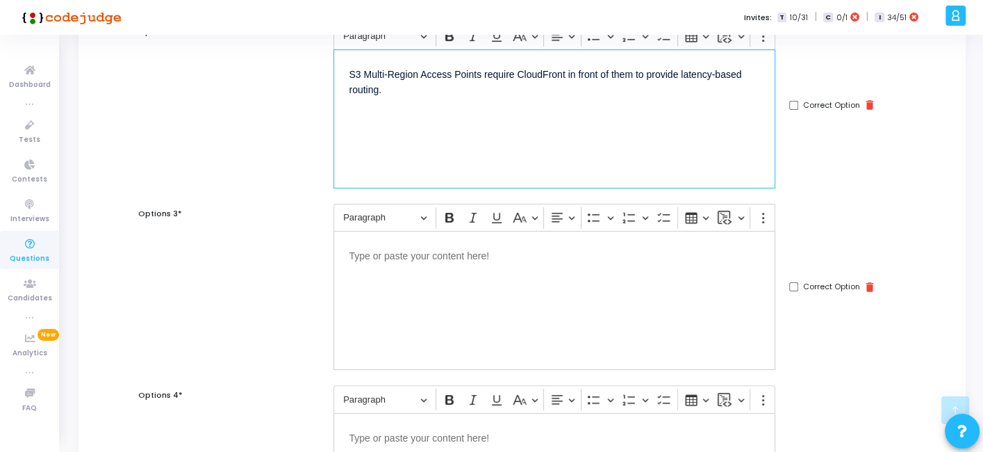
click at [575, 272] on div "Editor editing area: main" at bounding box center [554, 300] width 442 height 139
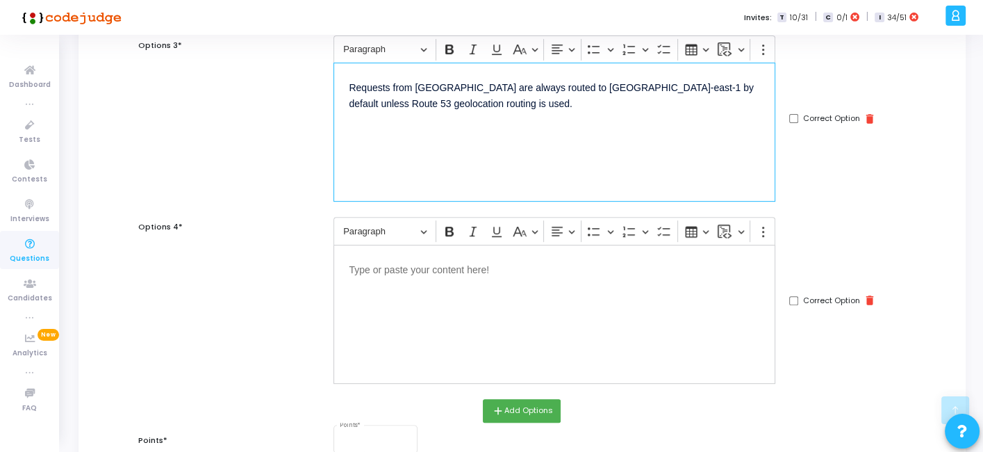
scroll to position [531, 0]
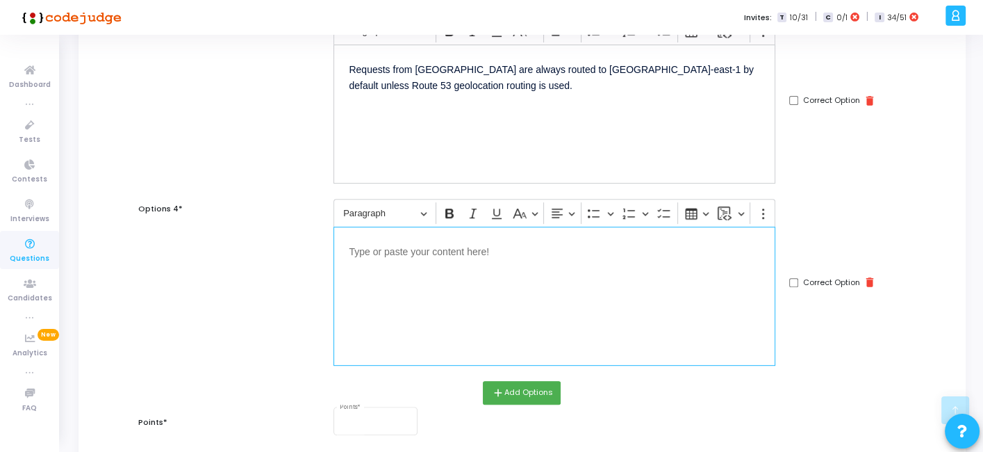
click at [449, 282] on div "Editor editing area: main" at bounding box center [554, 295] width 442 height 139
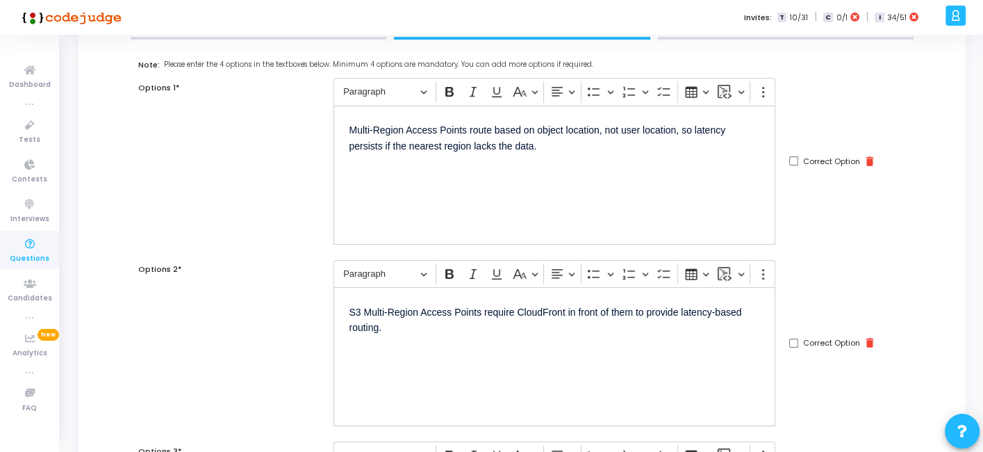
scroll to position [106, 0]
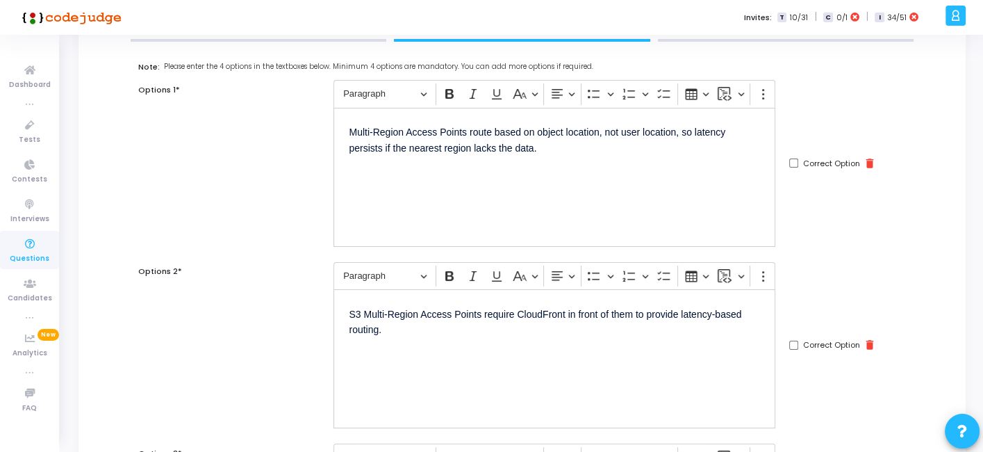
click at [793, 160] on input "Correct Option" at bounding box center [793, 162] width 9 height 9
checkbox input "true"
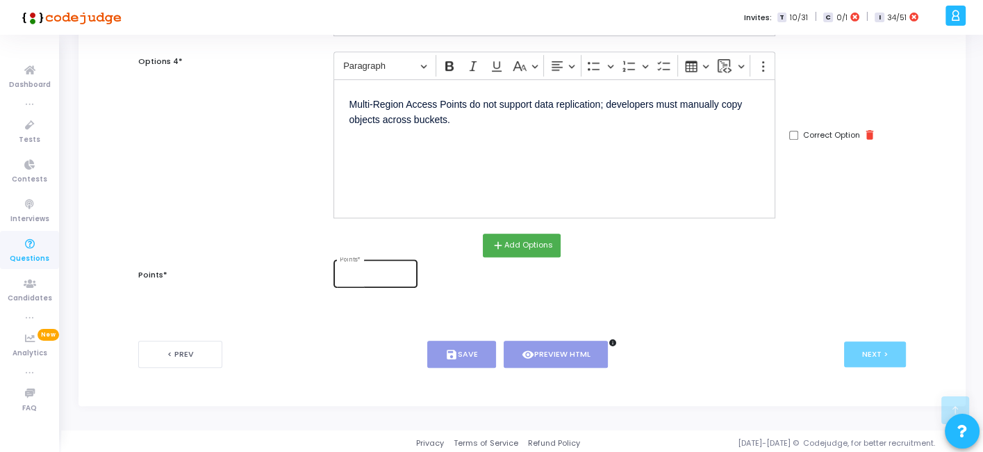
click at [361, 276] on div "Points *" at bounding box center [376, 272] width 72 height 30
type input "2"
click at [445, 340] on button "save Save" at bounding box center [461, 353] width 69 height 27
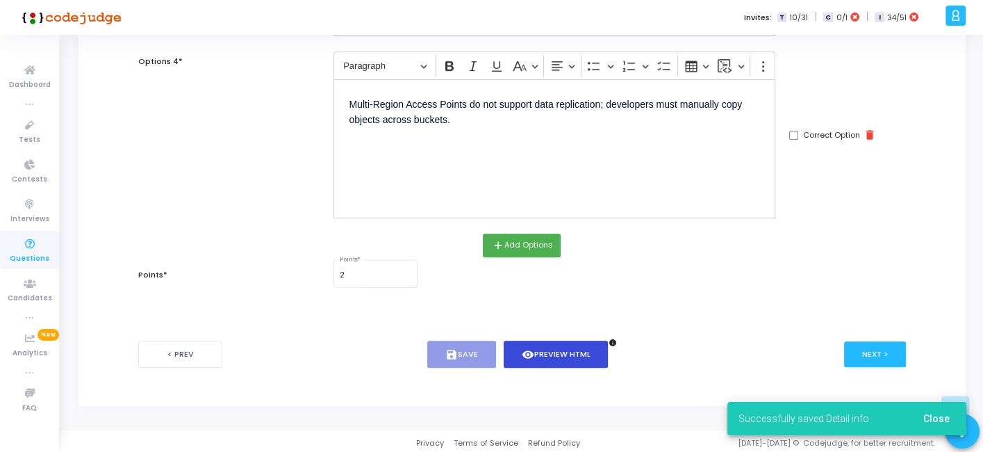
drag, startPoint x: 542, startPoint y: 372, endPoint x: 559, endPoint y: 353, distance: 25.6
click at [559, 353] on div "< Prev save Save visibility Preview HTML info Next >" at bounding box center [521, 354] width 767 height 69
click at [559, 353] on button "visibility Preview HTML" at bounding box center [556, 353] width 105 height 27
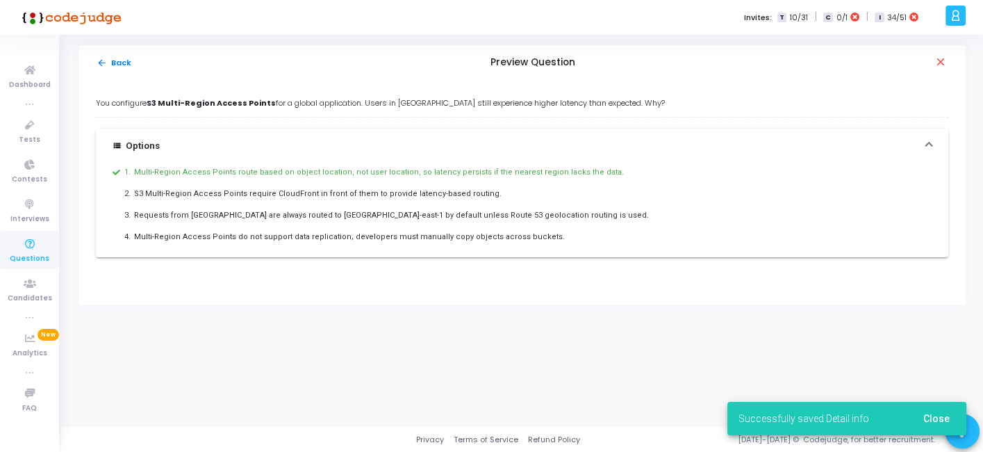
scroll to position [0, 0]
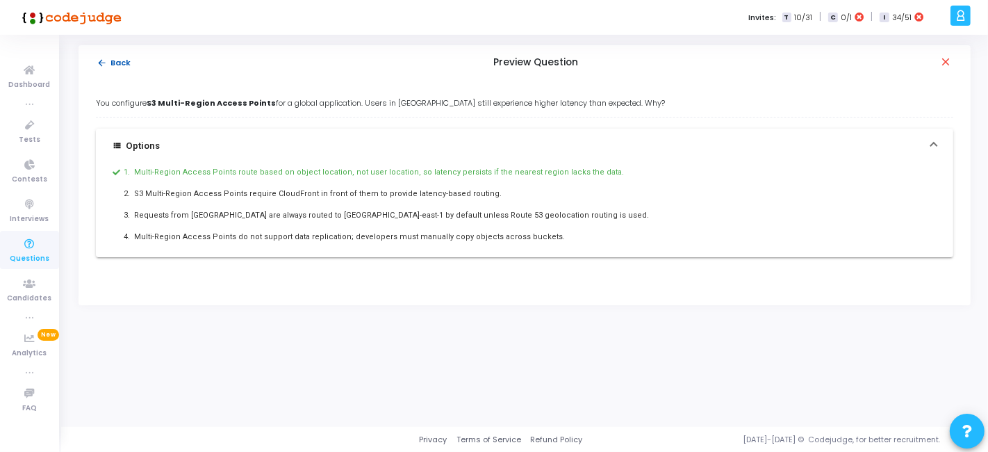
click at [101, 60] on mat-icon "arrow_back" at bounding box center [102, 63] width 10 height 10
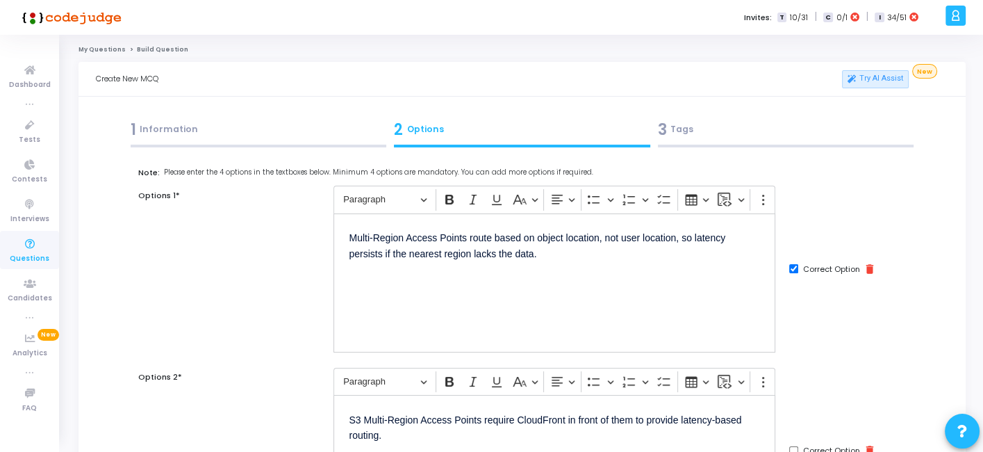
click at [720, 138] on div "3 Tags" at bounding box center [786, 129] width 256 height 23
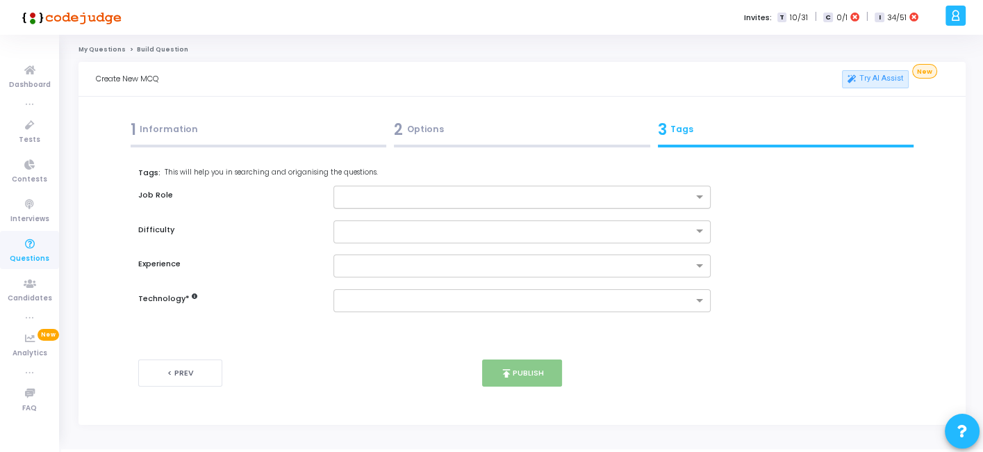
click at [523, 197] on input "text" at bounding box center [516, 198] width 351 height 12
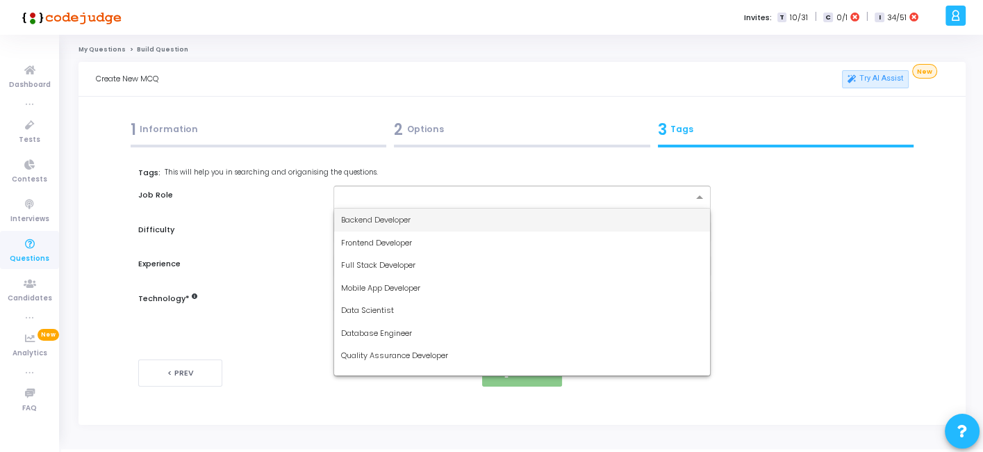
click at [436, 219] on div "Backend Developer" at bounding box center [521, 219] width 375 height 23
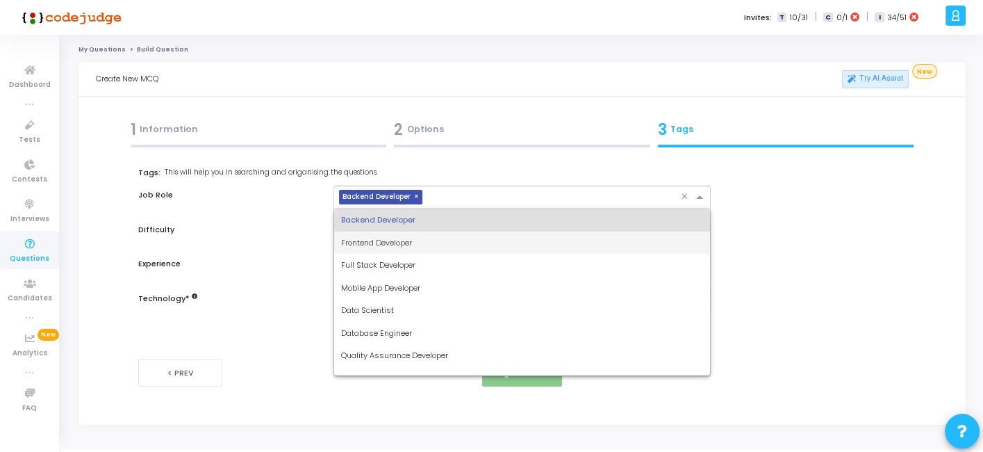
drag, startPoint x: 456, startPoint y: 201, endPoint x: 399, endPoint y: 256, distance: 78.6
click at [399, 208] on ng-select "× Backend Developer × Backend Developer Frontend Developer Full Stack Developer…" at bounding box center [521, 196] width 377 height 23
click at [399, 256] on div "Full Stack Developer" at bounding box center [521, 265] width 375 height 23
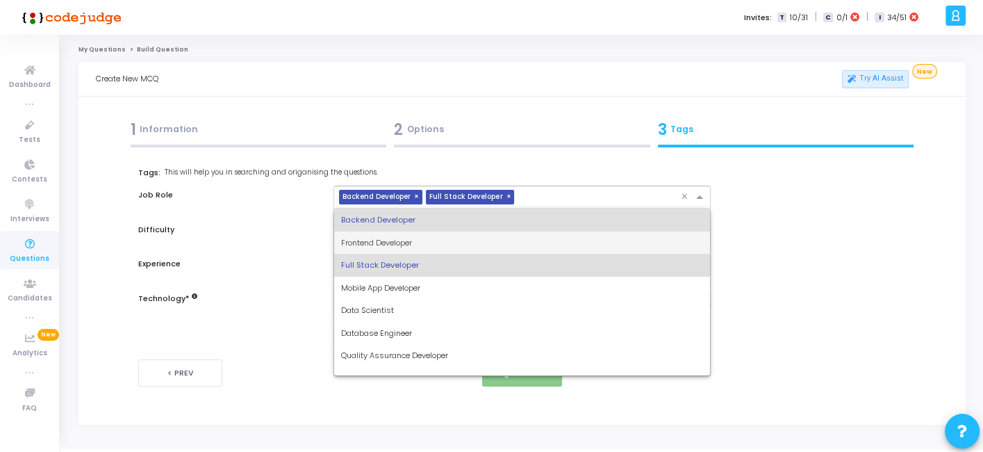
drag, startPoint x: 524, startPoint y: 190, endPoint x: 470, endPoint y: 245, distance: 76.6
click at [470, 208] on ng-select "× Backend Developer × Full Stack Developer × Backend Developer Frontend Develop…" at bounding box center [521, 196] width 377 height 23
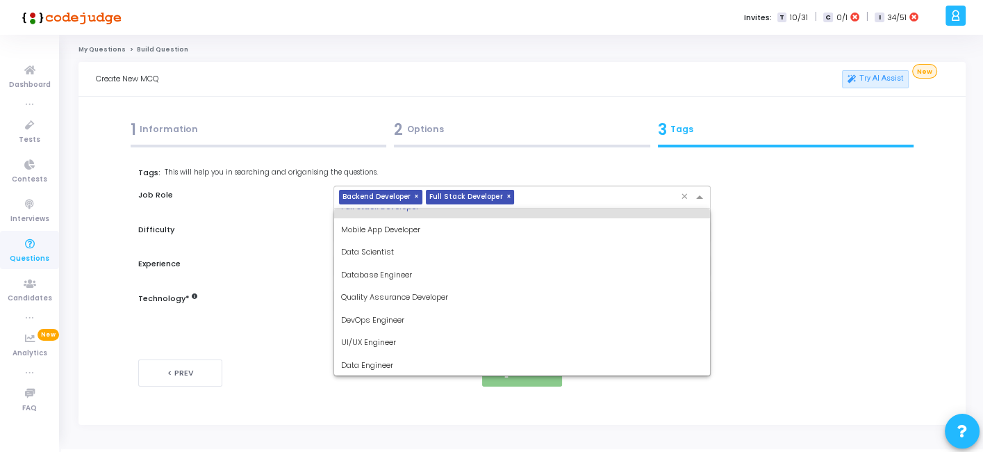
scroll to position [60, 0]
click at [418, 267] on div "Database Engineer" at bounding box center [521, 273] width 375 height 23
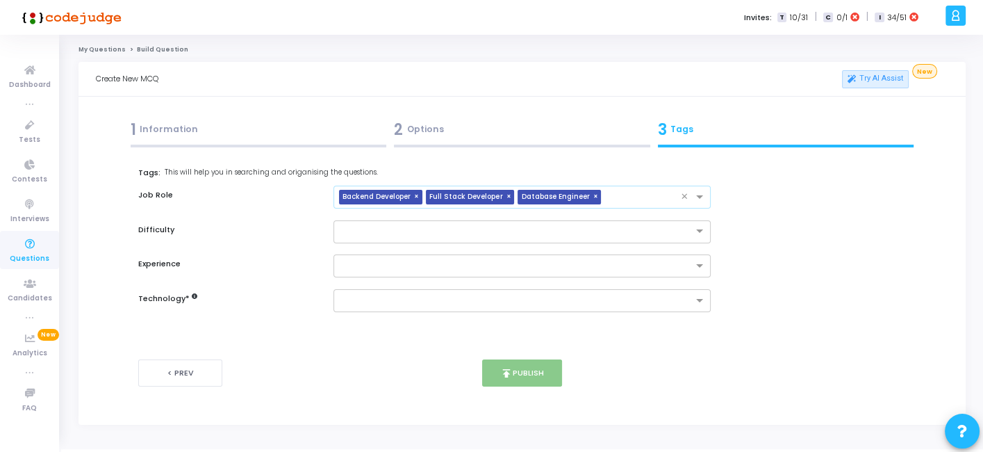
click at [593, 192] on span "×" at bounding box center [597, 197] width 8 height 15
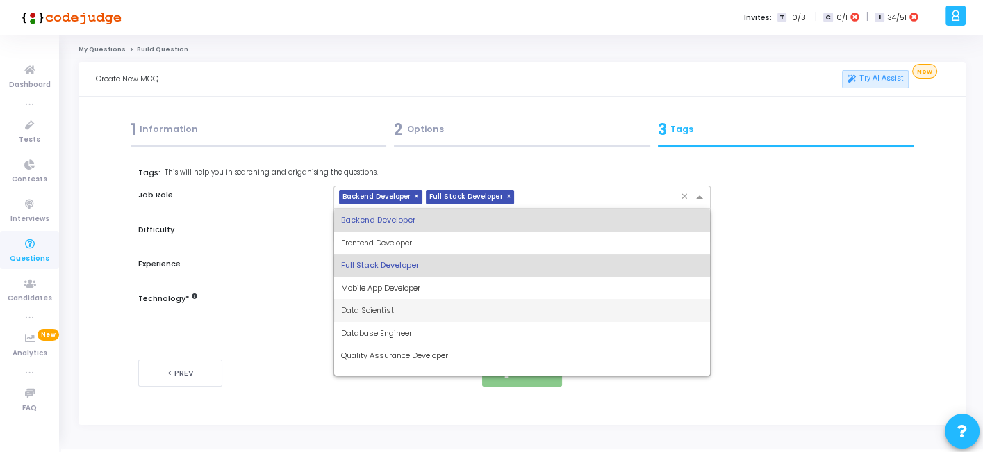
drag, startPoint x: 591, startPoint y: 192, endPoint x: 393, endPoint y: 322, distance: 236.4
click at [393, 208] on ng-select "× Backend Developer × Full Stack Developer × Backend Developer Frontend Develop…" at bounding box center [521, 196] width 377 height 23
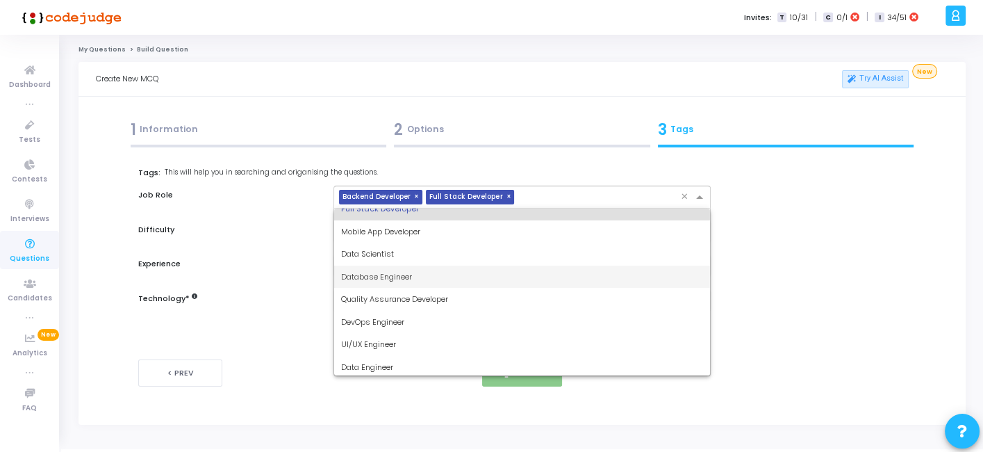
scroll to position [58, 0]
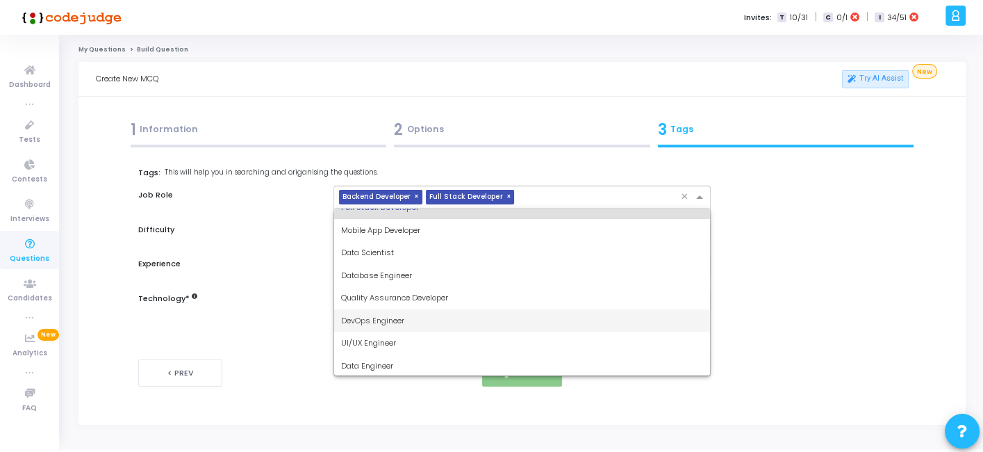
click at [381, 319] on span "DevOps Engineer" at bounding box center [372, 320] width 63 height 11
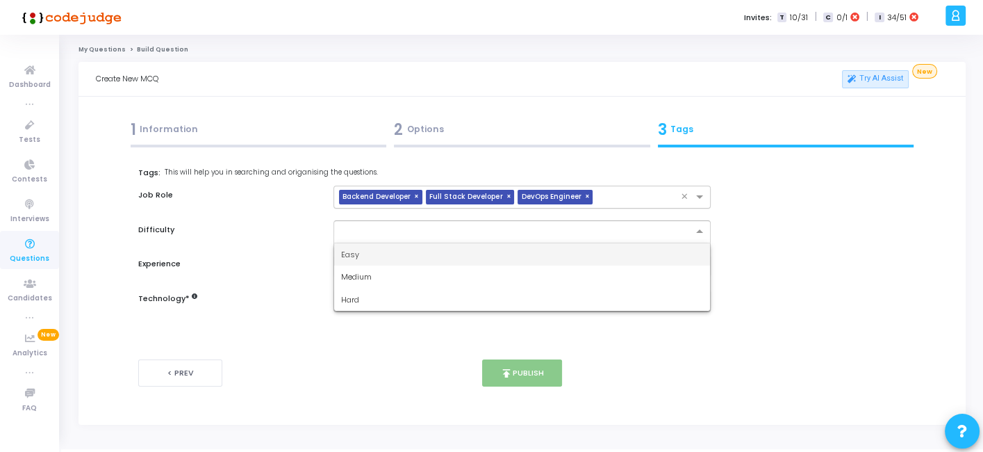
drag, startPoint x: 415, startPoint y: 228, endPoint x: 365, endPoint y: 270, distance: 65.6
click at [365, 243] on ng-select "Easy Medium Hard" at bounding box center [521, 231] width 377 height 23
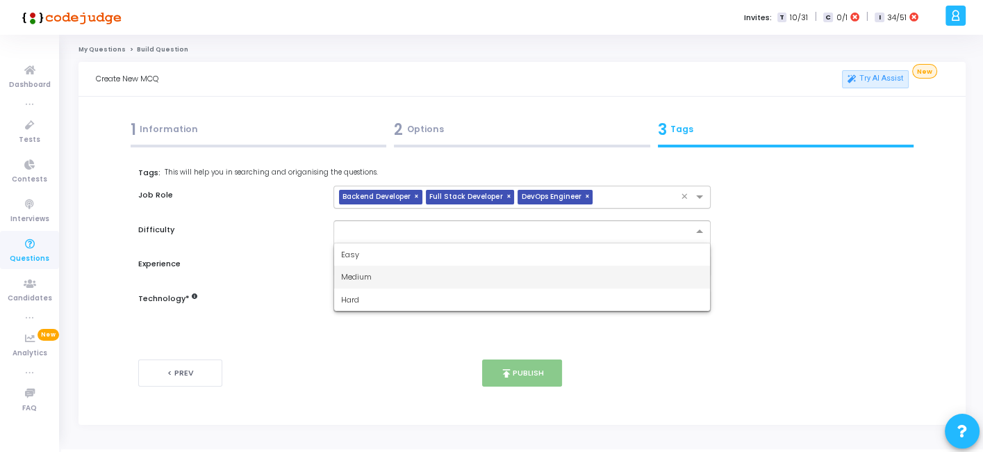
click at [365, 271] on span "Medium" at bounding box center [356, 276] width 31 height 11
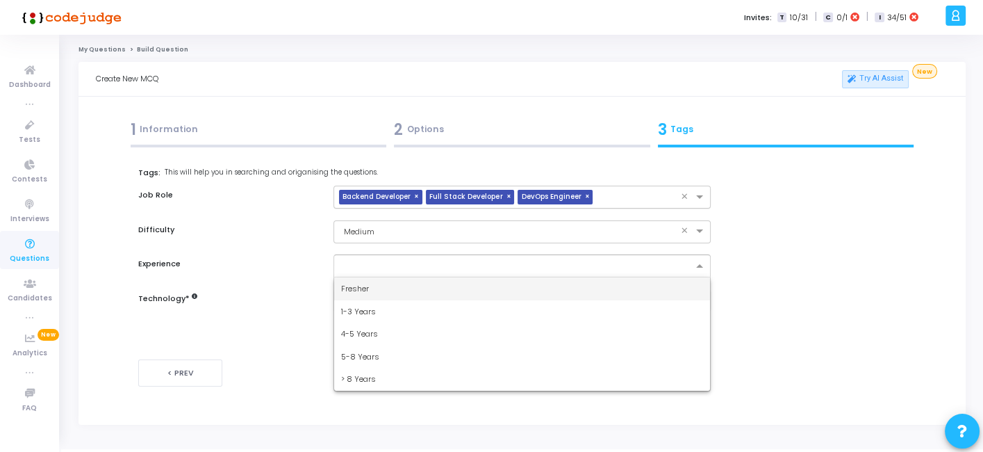
drag, startPoint x: 377, startPoint y: 268, endPoint x: 361, endPoint y: 283, distance: 21.1
click at [361, 277] on ng-select "Fresher 1-3 Years 4-5 Years 5-8 Years > 8 Years" at bounding box center [521, 265] width 377 height 23
click at [361, 283] on span "Fresher" at bounding box center [355, 288] width 28 height 11
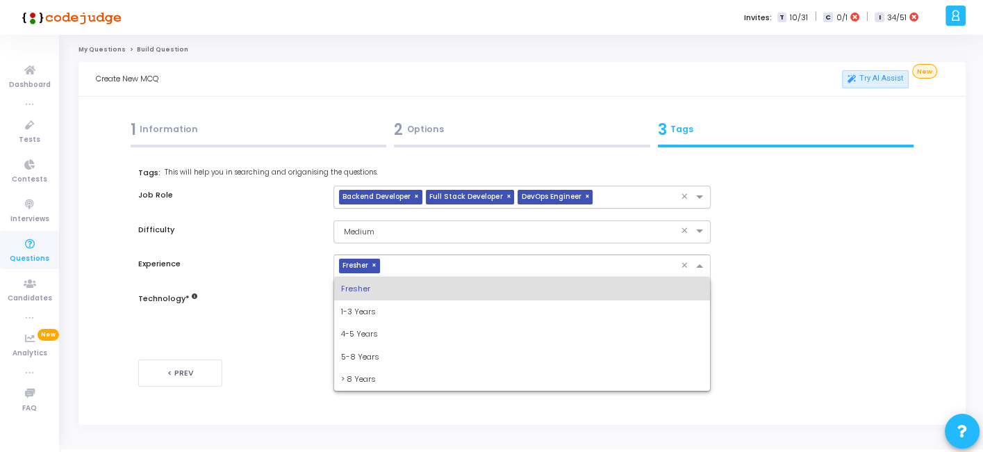
drag, startPoint x: 387, startPoint y: 265, endPoint x: 369, endPoint y: 307, distance: 45.4
click at [369, 277] on ng-select "× Fresher × Fresher 1-3 Years 4-5 Years 5-8 Years > 8 Years" at bounding box center [521, 265] width 377 height 23
click at [369, 307] on span "1-3 Years" at bounding box center [358, 311] width 35 height 11
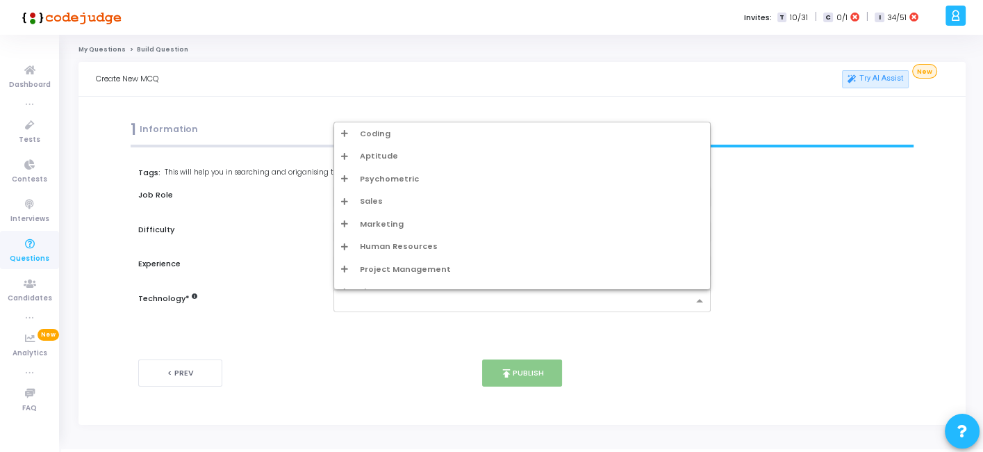
click at [390, 301] on input "text" at bounding box center [516, 301] width 351 height 12
type input "w"
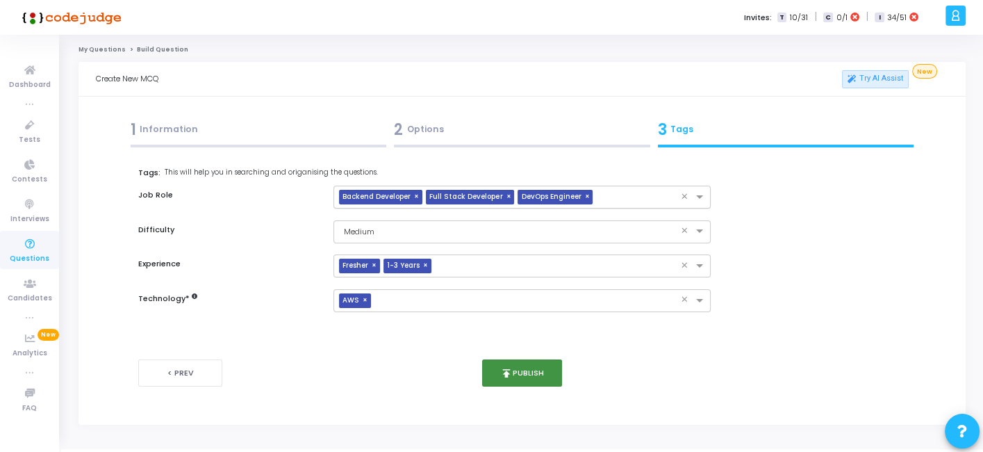
click at [492, 374] on button "publish Publish" at bounding box center [522, 372] width 80 height 27
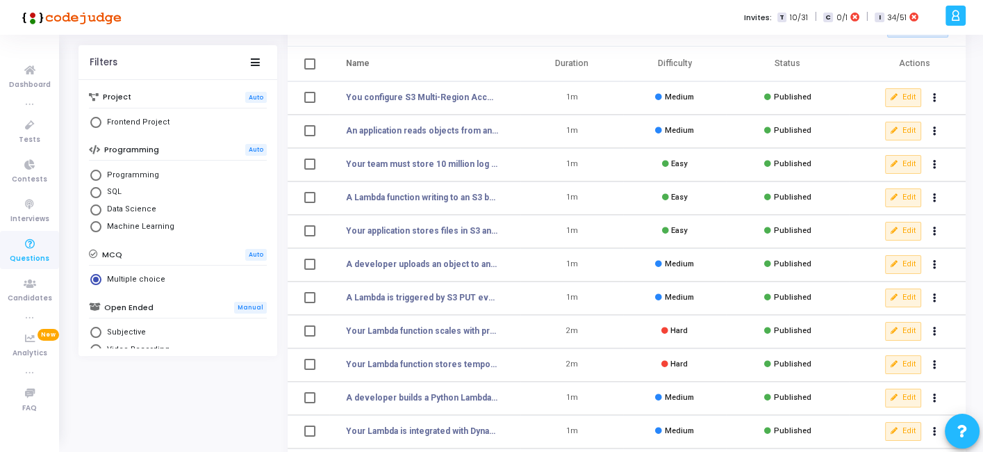
scroll to position [81, 0]
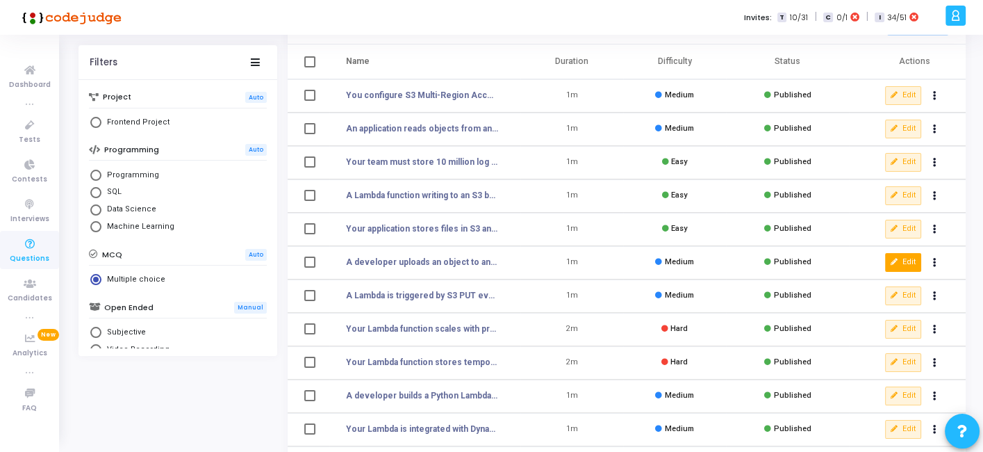
click at [897, 267] on button "Edit" at bounding box center [903, 262] width 36 height 18
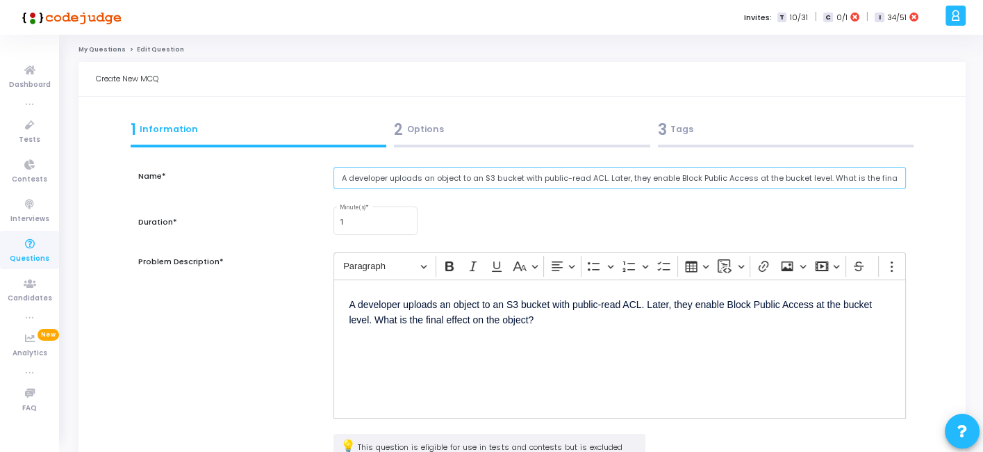
click at [431, 170] on input "A developer uploads an object to an S3 bucket with public-read ACL. Later, they…" at bounding box center [619, 178] width 572 height 23
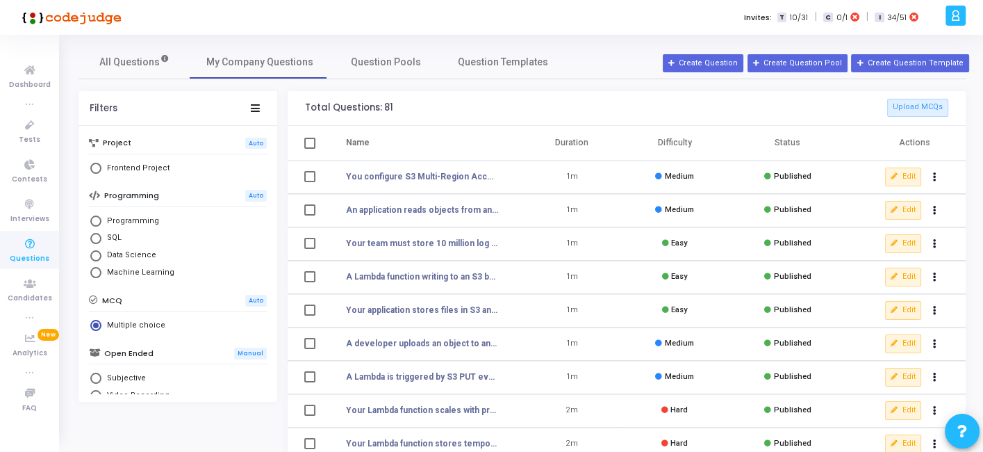
click at [724, 164] on td "Medium" at bounding box center [674, 176] width 103 height 33
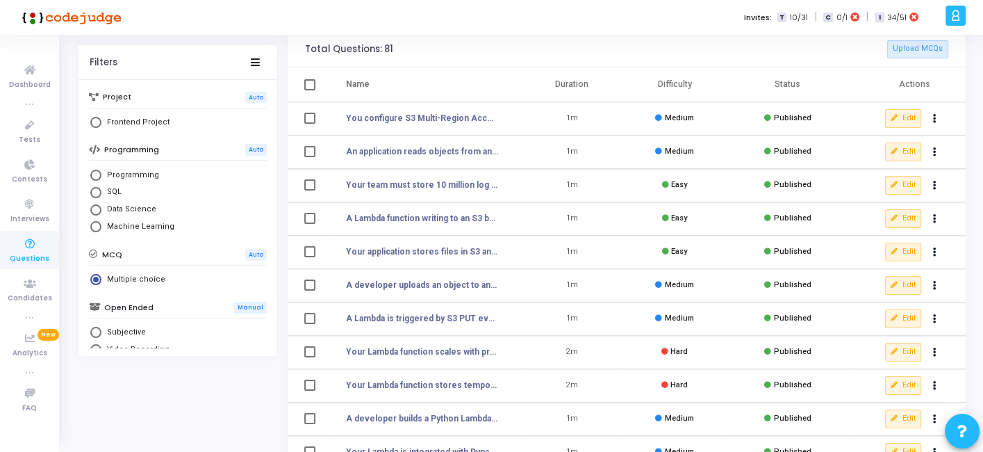
scroll to position [56, 0]
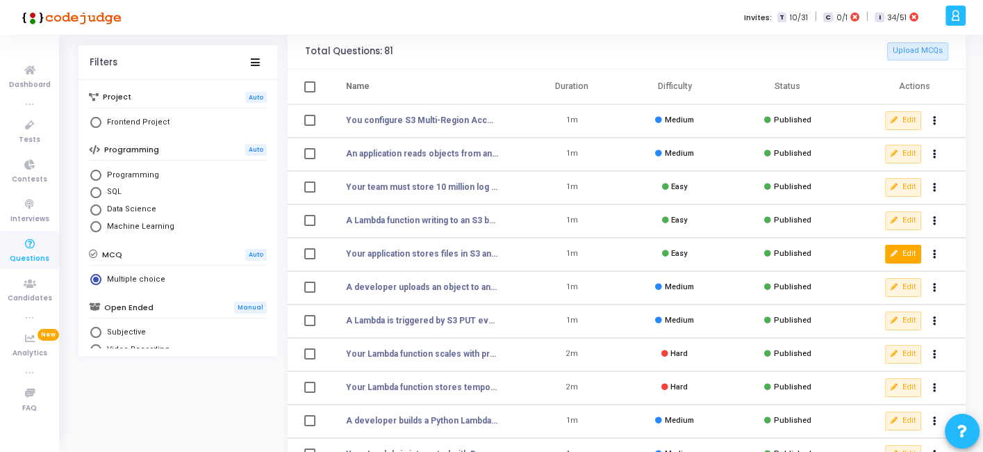
click at [891, 251] on icon at bounding box center [895, 254] width 8 height 8
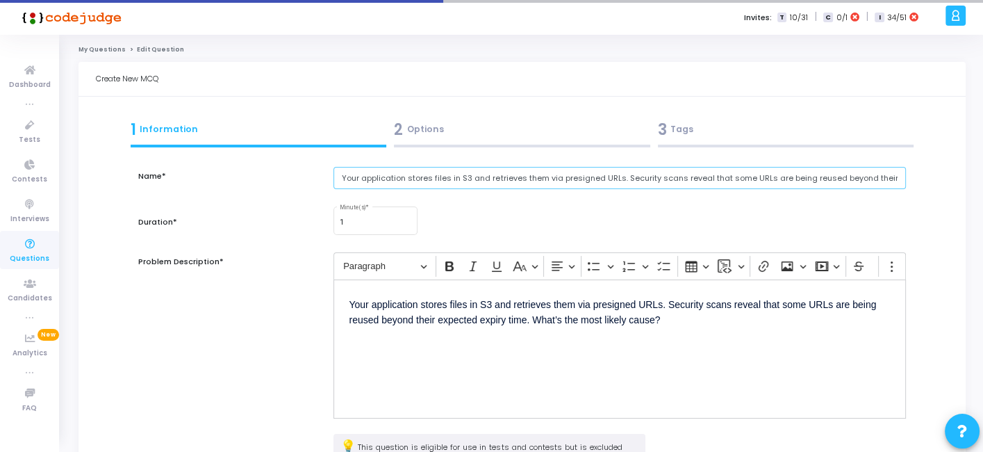
click at [440, 176] on input "Your application stores files in S3 and retrieves them via presigned URLs. Secu…" at bounding box center [619, 178] width 572 height 23
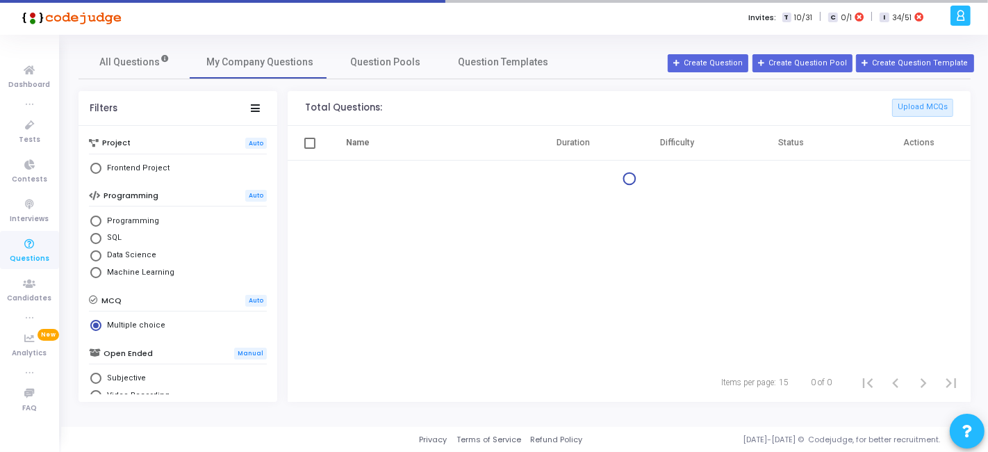
click at [480, 197] on div "Name Duration Difficulty Status Actions" at bounding box center [629, 244] width 683 height 237
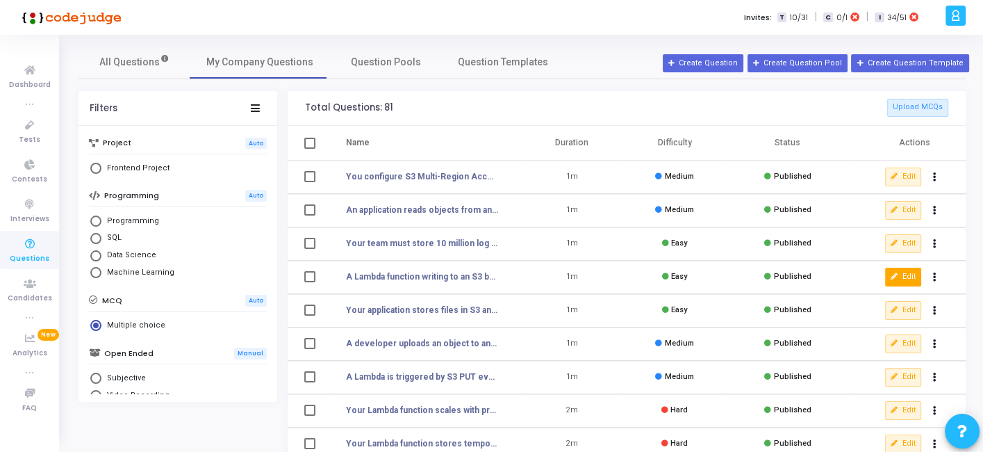
click at [911, 273] on button "Edit" at bounding box center [903, 276] width 36 height 18
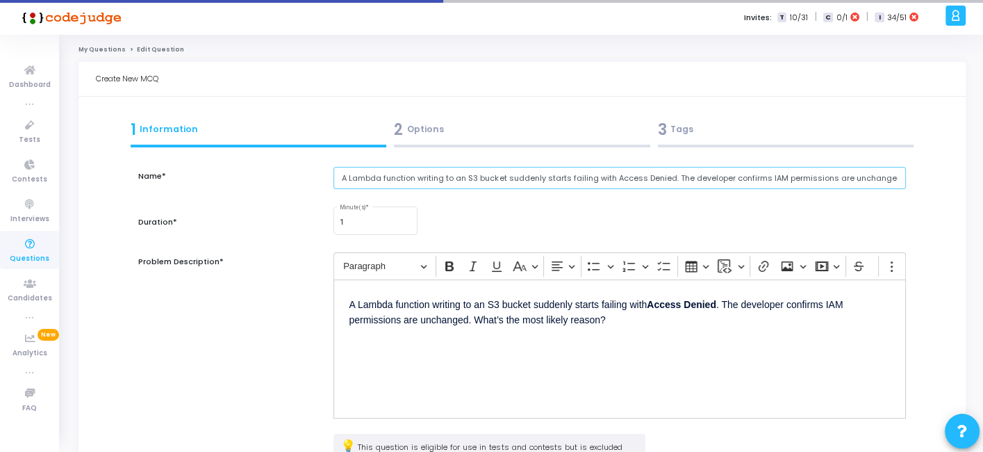
click at [478, 179] on input "A Lambda function writing to an S3 bucket suddenly starts failing with Access D…" at bounding box center [619, 178] width 572 height 23
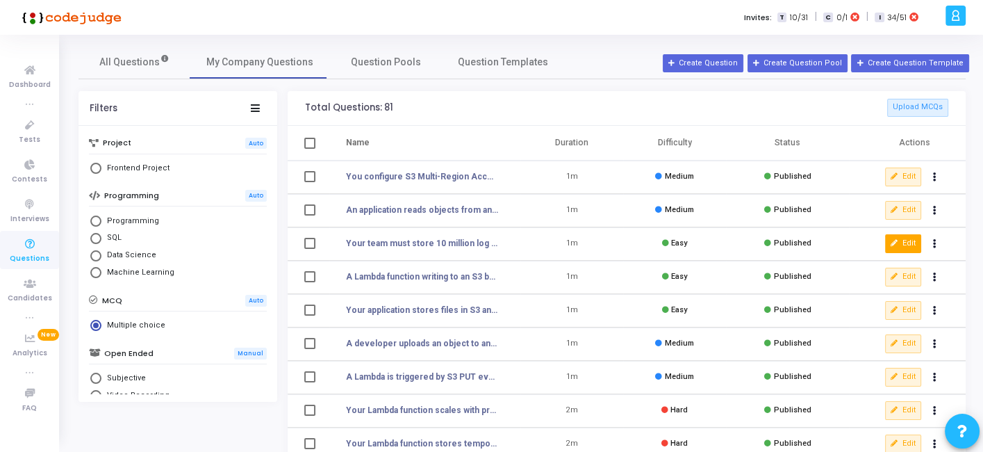
click at [891, 242] on icon at bounding box center [895, 244] width 8 height 8
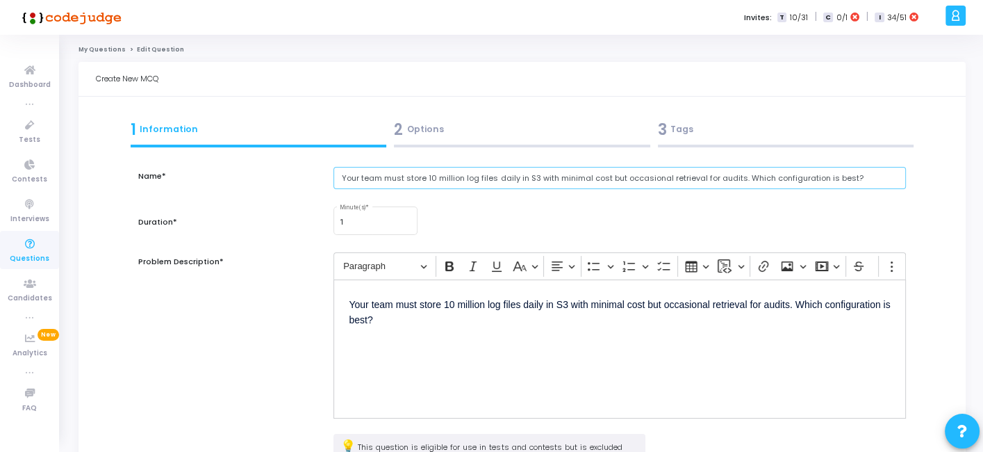
click at [431, 174] on input "Your team must store 10 million log files daily in S3 with minimal cost but occ…" at bounding box center [619, 178] width 572 height 23
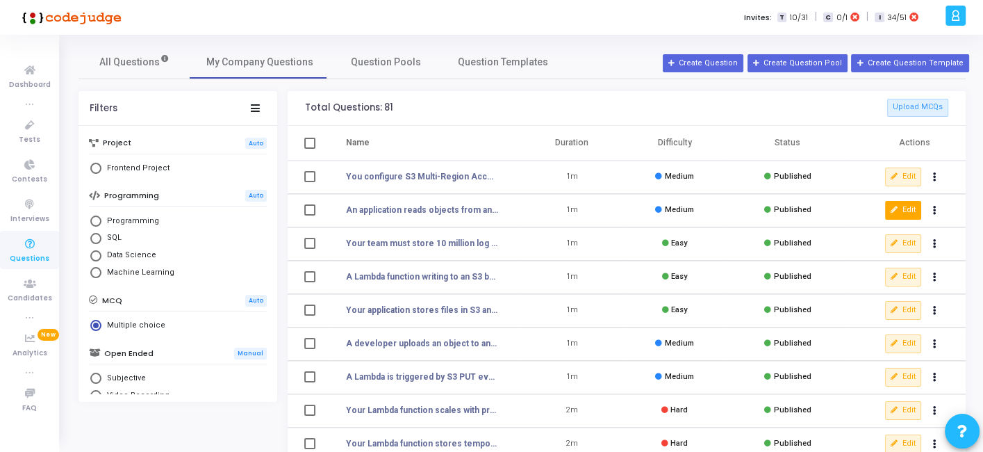
click at [889, 207] on button "Edit" at bounding box center [903, 210] width 36 height 18
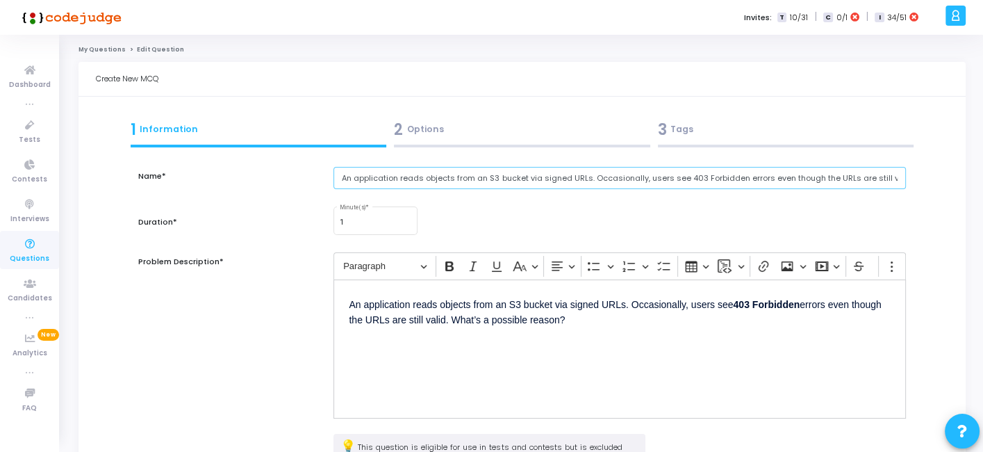
click at [461, 181] on input "An application reads objects from an S3 bucket via signed URLs. Occasionally, u…" at bounding box center [619, 178] width 572 height 23
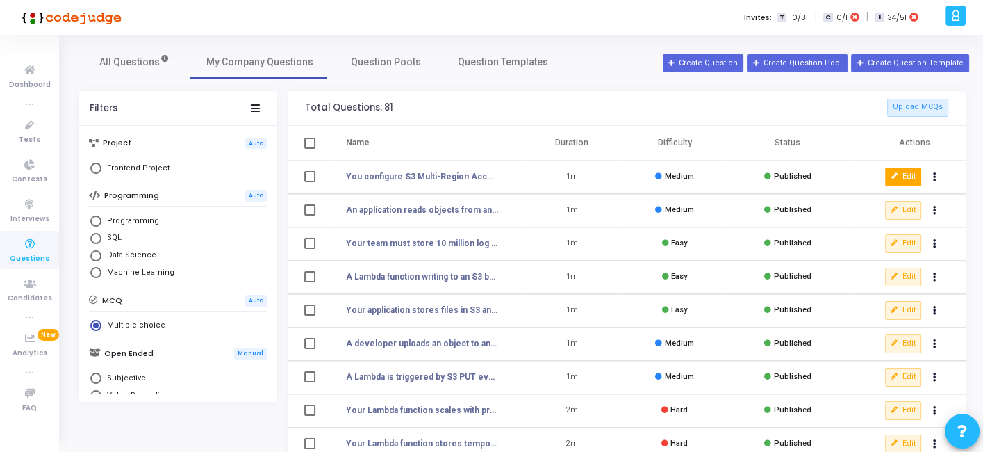
click at [895, 175] on icon at bounding box center [895, 177] width 8 height 8
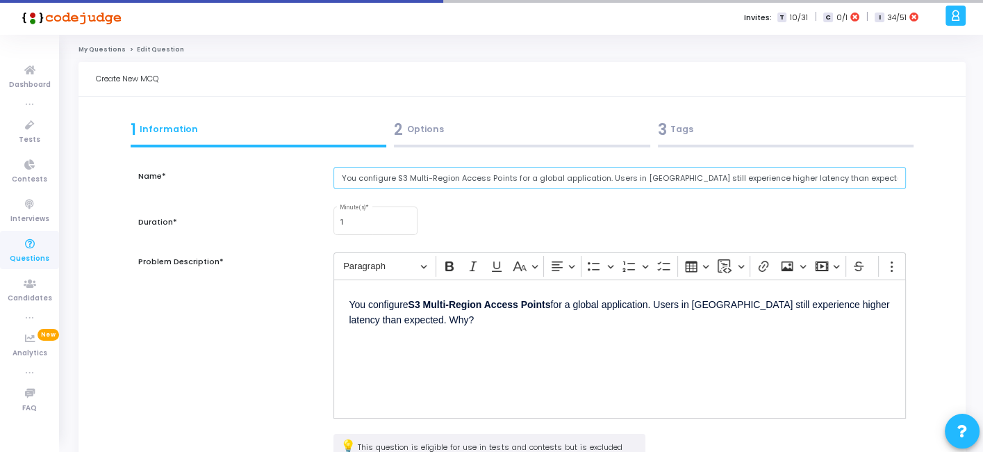
click at [460, 177] on input "You configure S3 Multi-Region Access Points for a global application. Users in …" at bounding box center [619, 178] width 572 height 23
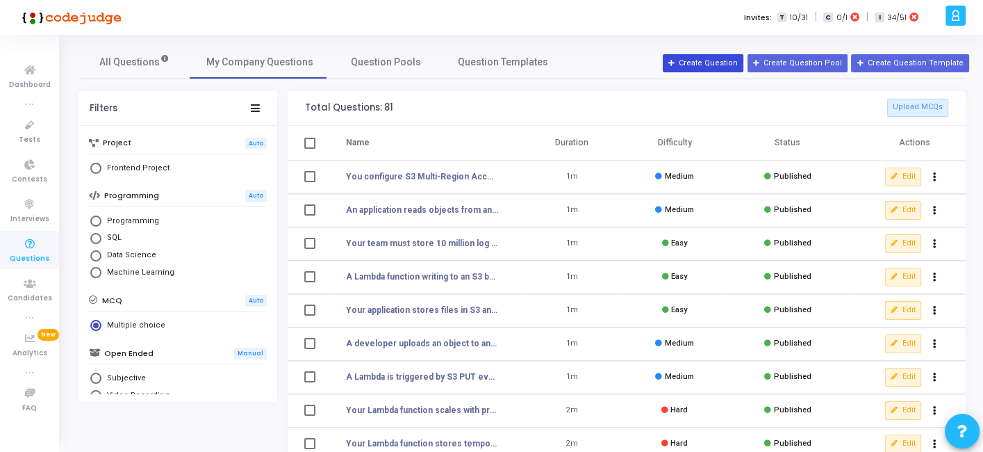
click at [723, 59] on button "Create Question" at bounding box center [703, 63] width 81 height 18
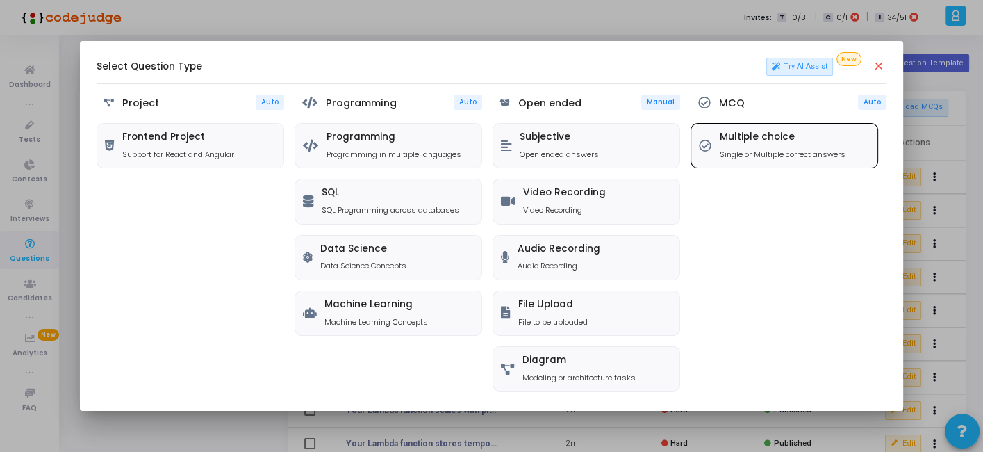
click at [730, 135] on h5 "Multiple choice" at bounding box center [783, 137] width 126 height 12
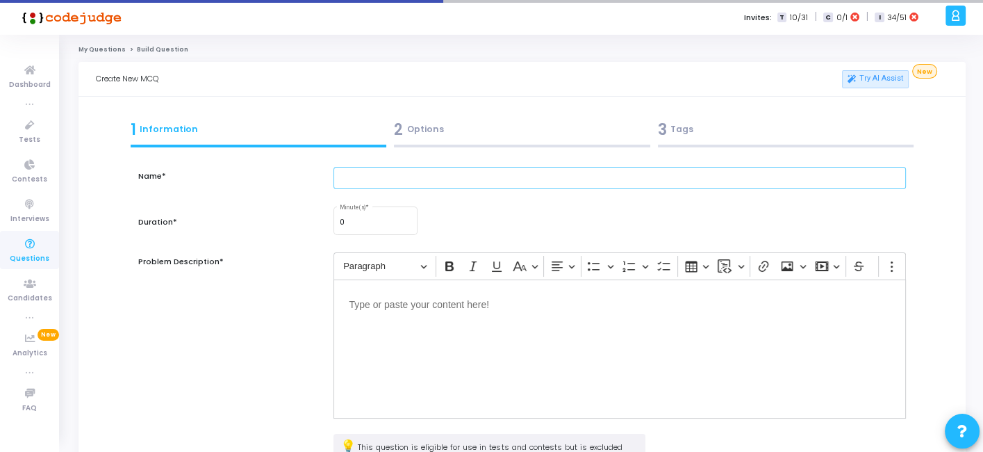
click at [486, 176] on input "text" at bounding box center [619, 178] width 572 height 23
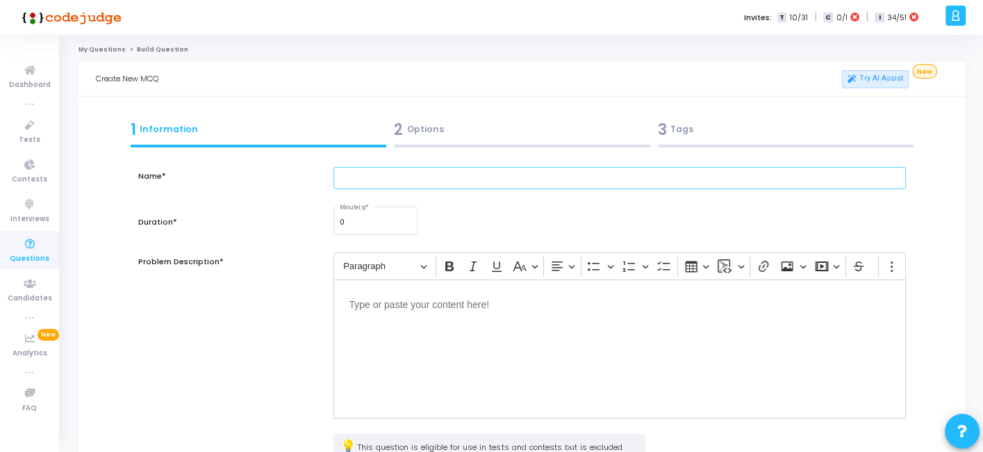
paste input "Your analytics pipeline uploads large objects (50+ GB) to S3 via multipart uplo…"
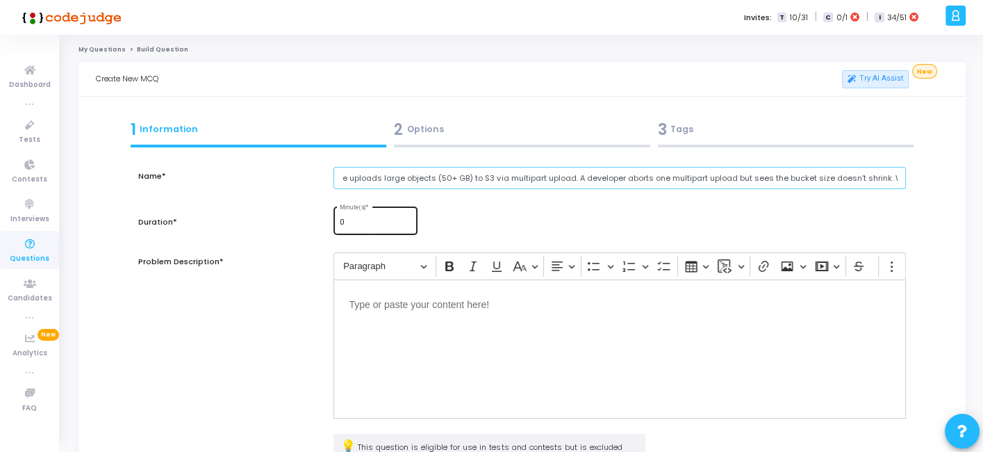
type input "Your analytics pipeline uploads large objects (50+ GB) to S3 via multipart uplo…"
click at [381, 223] on input "0" at bounding box center [376, 222] width 72 height 8
type input "1"
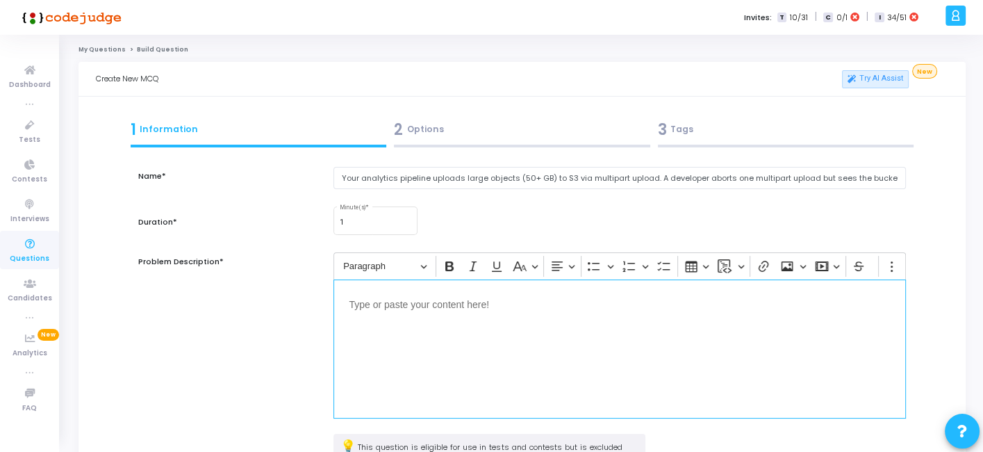
click at [434, 348] on div "Editor editing area: main" at bounding box center [619, 348] width 572 height 139
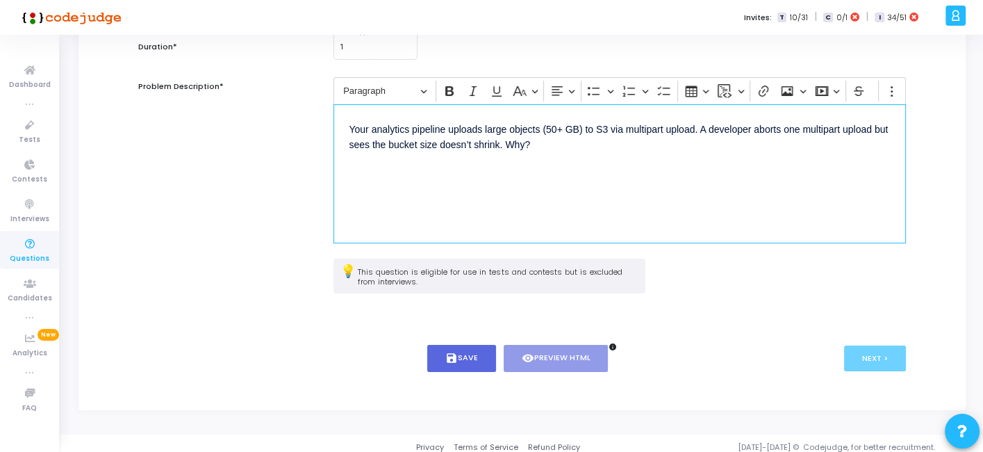
scroll to position [181, 0]
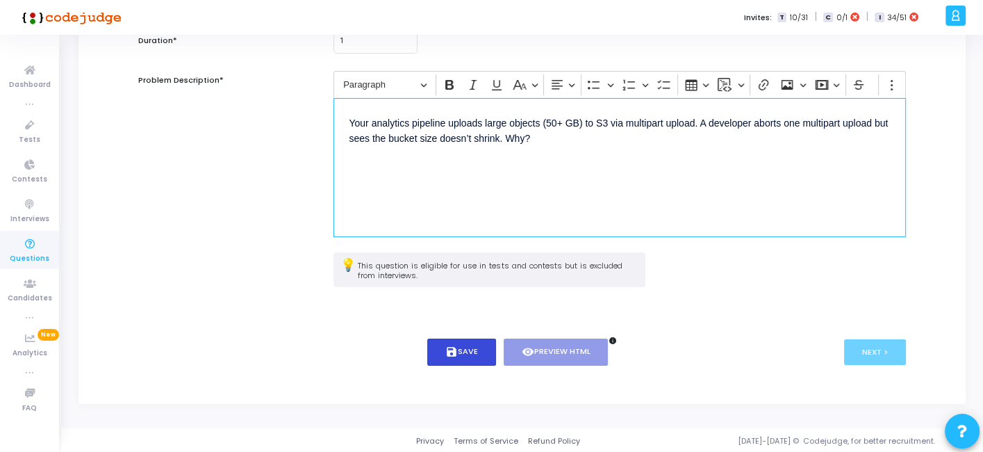
click at [448, 352] on icon "save" at bounding box center [451, 351] width 13 height 13
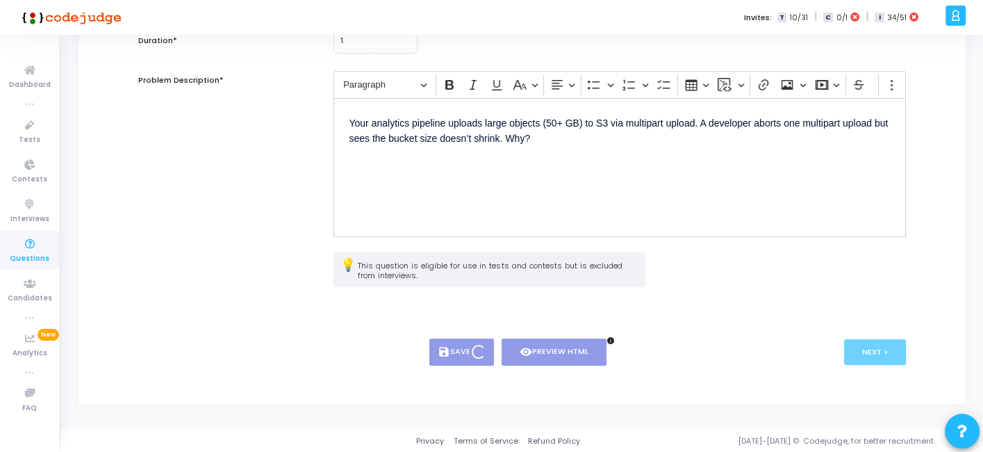
scroll to position [0, 0]
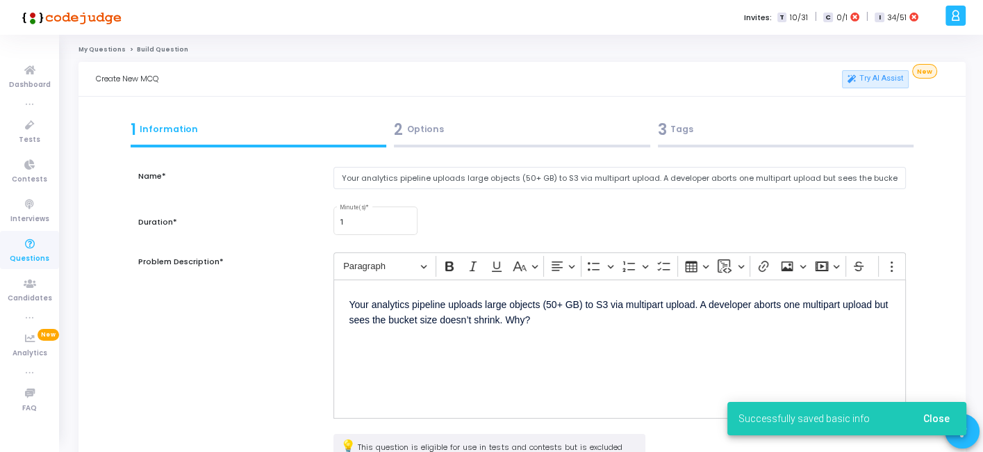
click at [470, 147] on div "2 Options" at bounding box center [522, 133] width 264 height 38
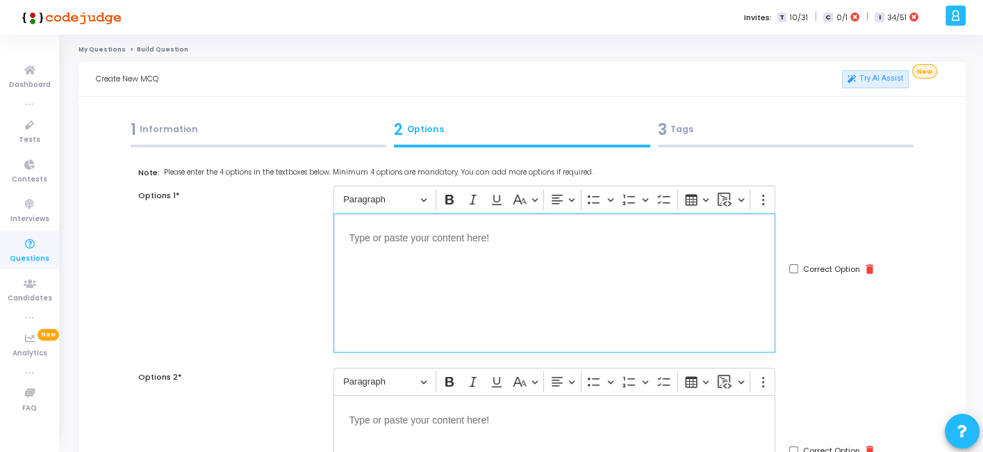
click at [528, 253] on div "Editor editing area: main" at bounding box center [554, 282] width 442 height 139
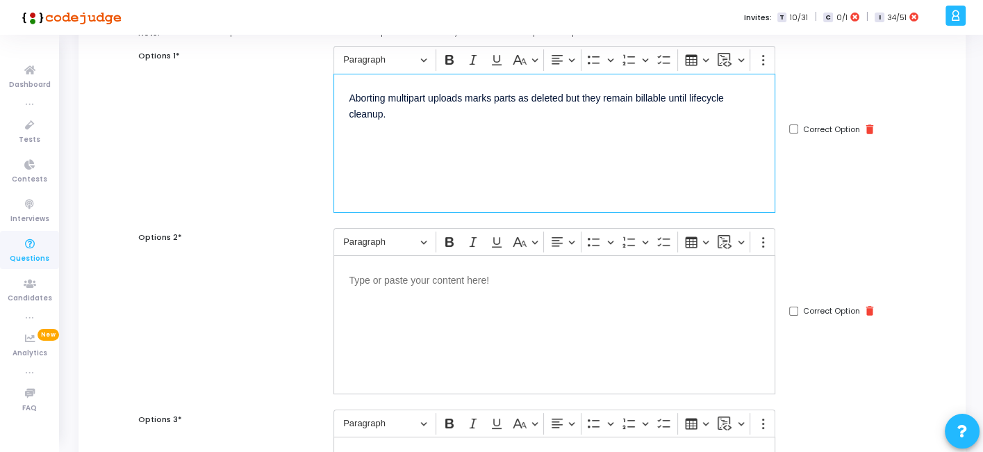
scroll to position [149, 0]
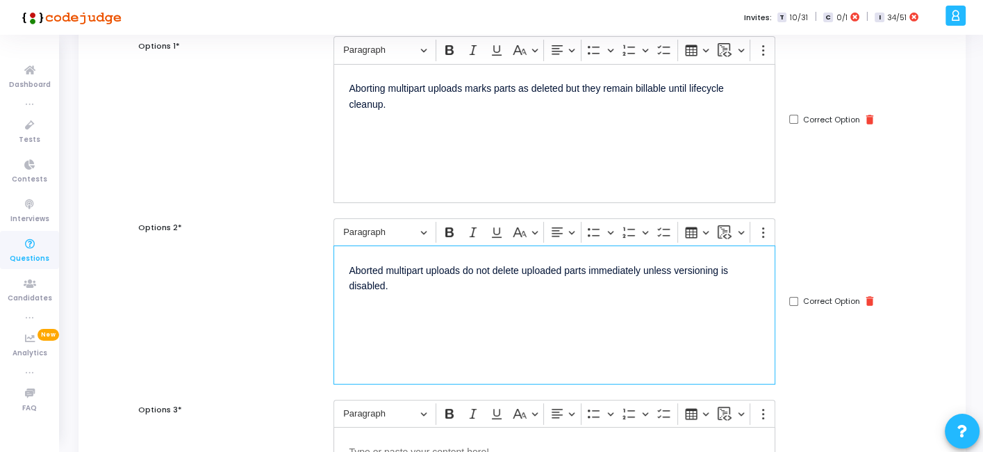
click at [552, 303] on div "Aborted multipart uploads do not delete uploaded parts immediately unless versi…" at bounding box center [554, 314] width 442 height 139
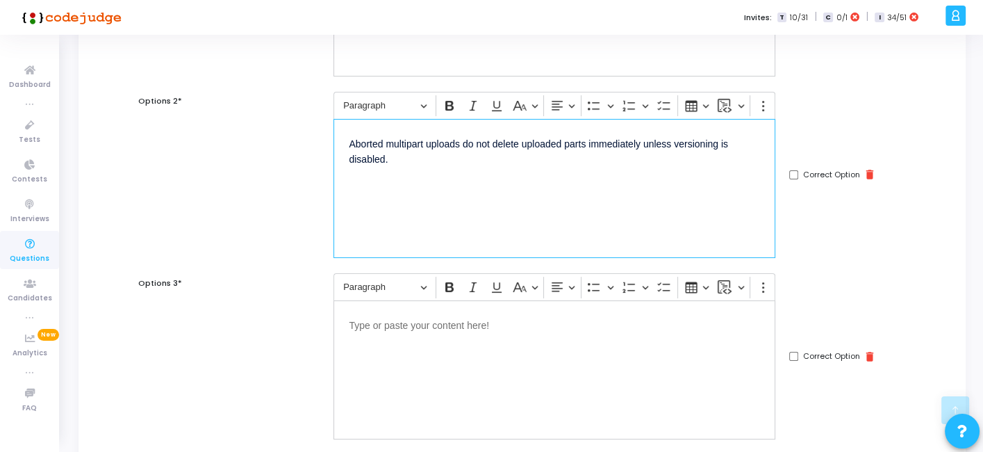
scroll to position [281, 0]
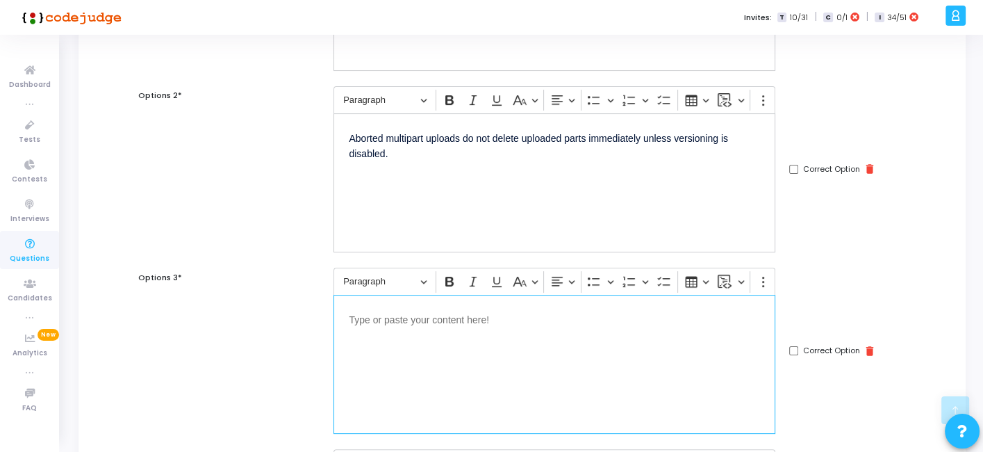
click at [481, 320] on p "Editor editing area: main" at bounding box center [554, 318] width 411 height 17
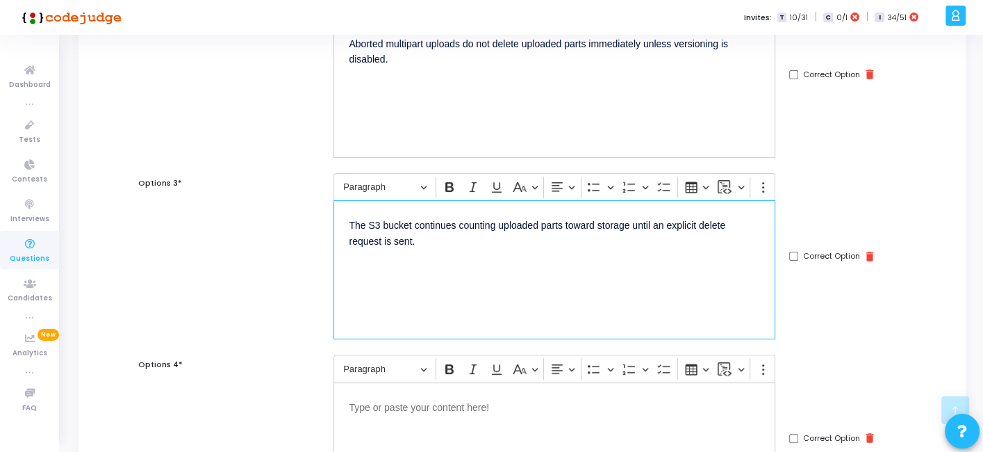
scroll to position [382, 0]
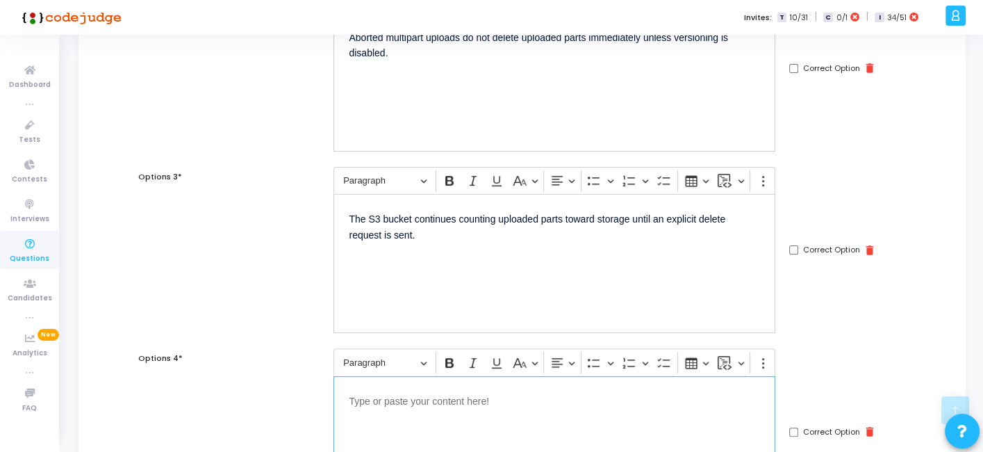
click at [399, 413] on div "Editor editing area: main" at bounding box center [554, 445] width 442 height 139
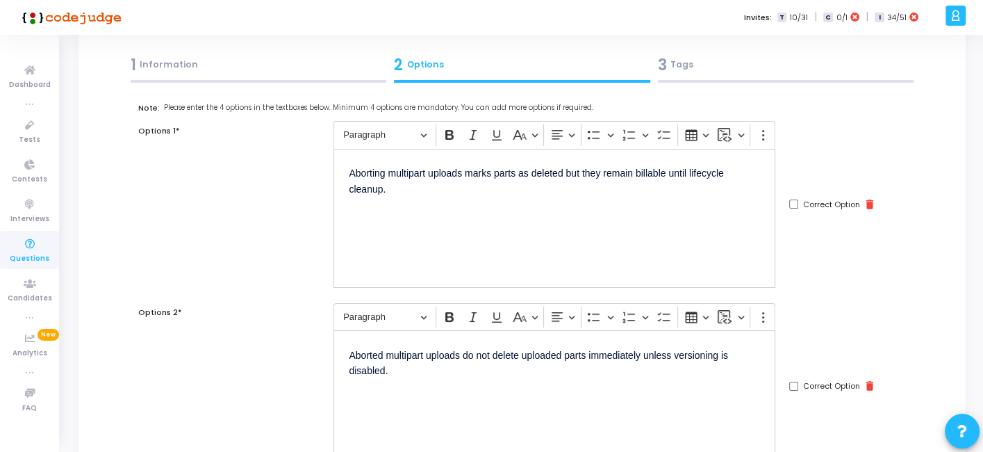
scroll to position [0, 0]
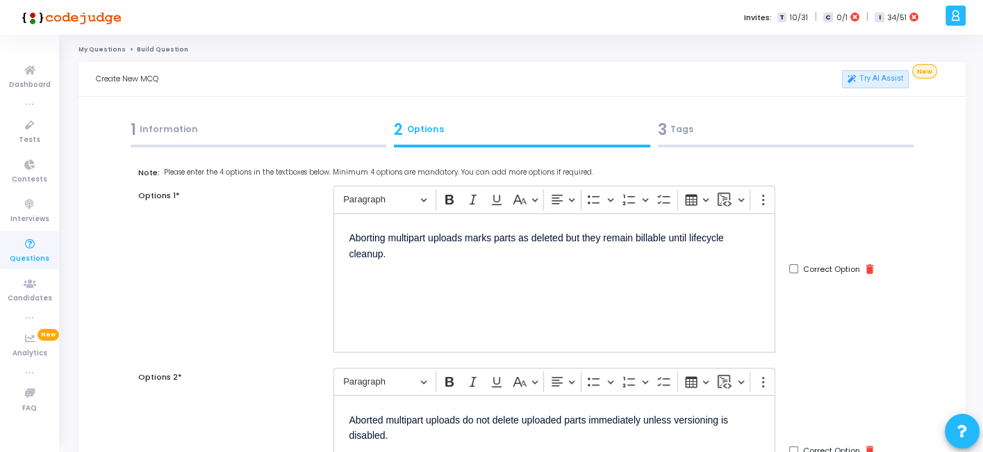
click at [793, 264] on input "Correct Option" at bounding box center [793, 268] width 9 height 9
checkbox input "true"
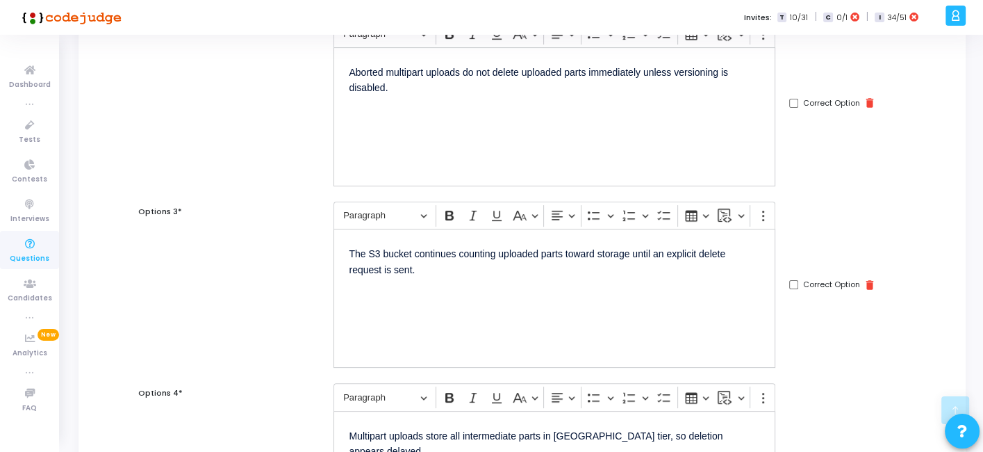
scroll to position [679, 0]
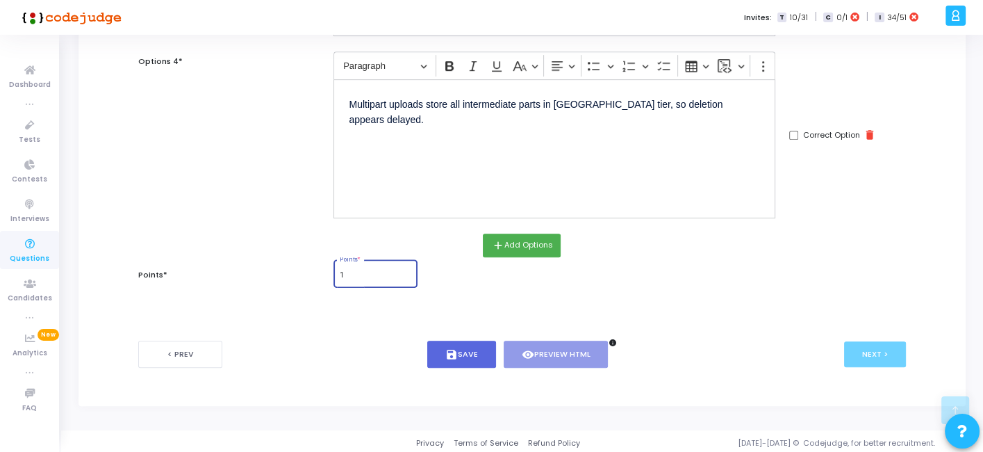
click at [355, 271] on input "1" at bounding box center [376, 275] width 72 height 8
type input "1"
click at [458, 346] on button "save Save" at bounding box center [461, 353] width 69 height 27
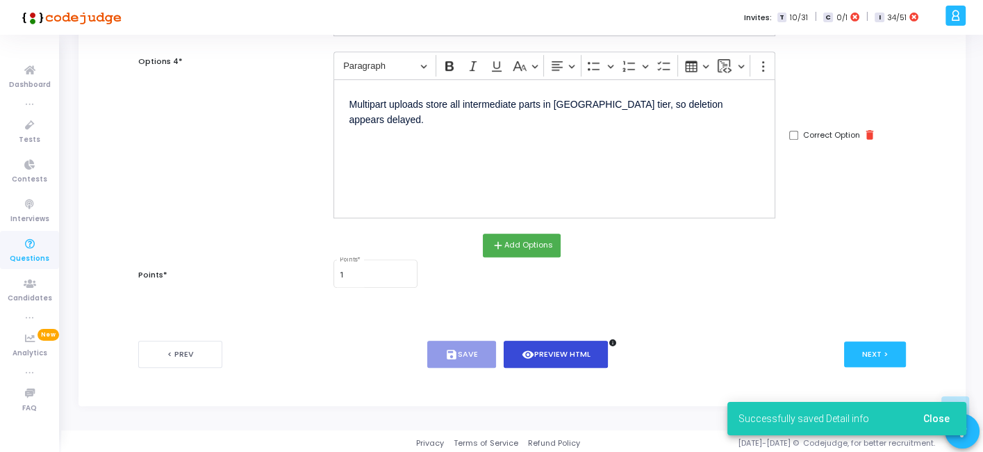
click at [559, 342] on button "visibility Preview HTML" at bounding box center [556, 353] width 105 height 27
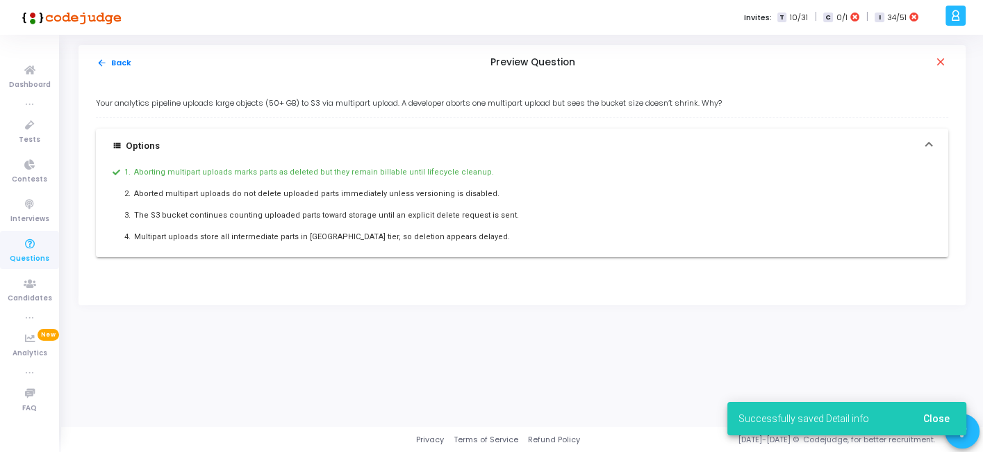
scroll to position [0, 0]
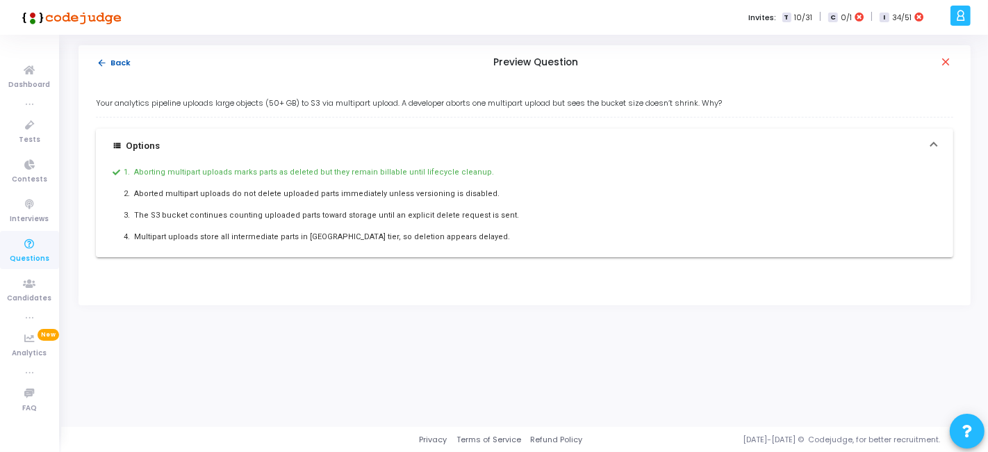
click at [105, 63] on mat-icon "arrow_back" at bounding box center [102, 63] width 10 height 10
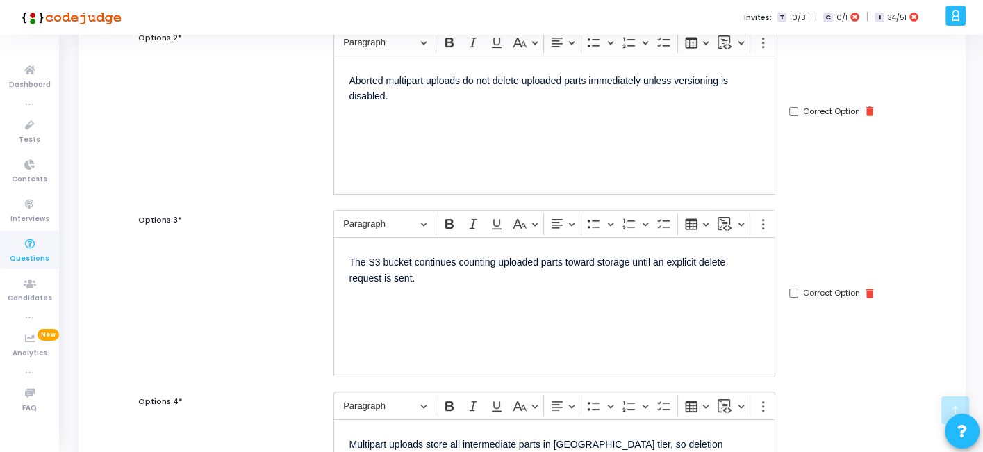
scroll to position [679, 0]
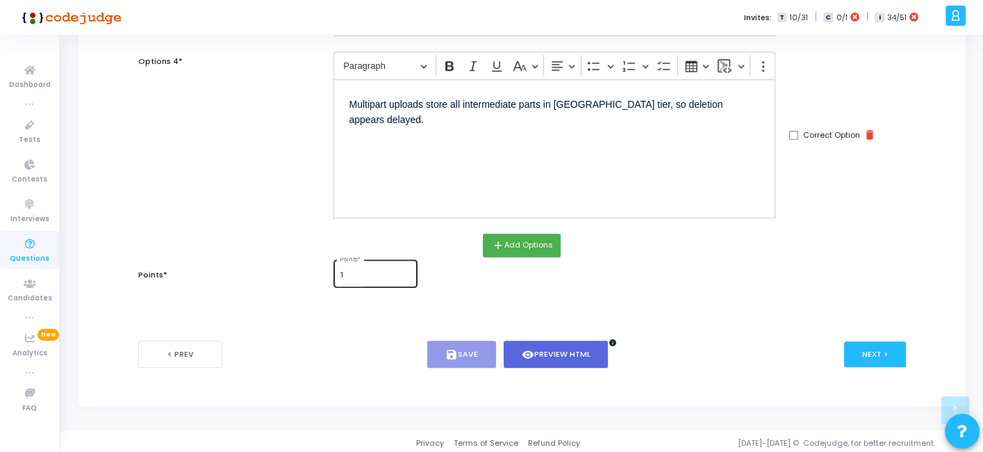
click at [354, 278] on div "1 Points *" at bounding box center [376, 272] width 72 height 30
type input "2"
click at [465, 346] on button "save Save" at bounding box center [461, 353] width 69 height 27
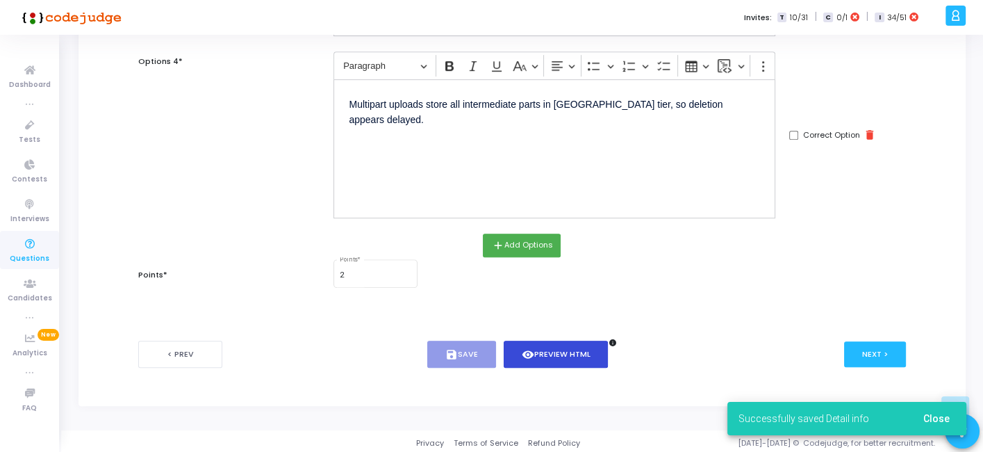
click at [540, 349] on button "visibility Preview HTML" at bounding box center [556, 353] width 105 height 27
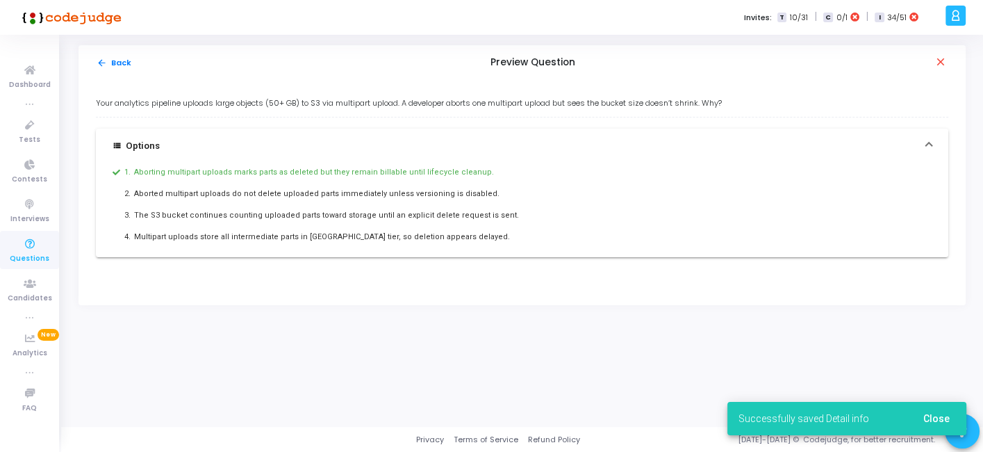
scroll to position [0, 0]
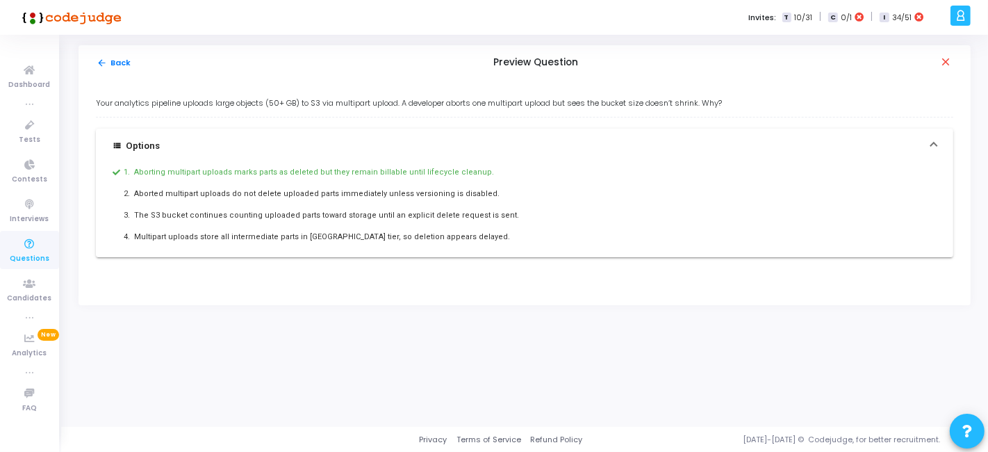
drag, startPoint x: 92, startPoint y: 98, endPoint x: 463, endPoint y: 239, distance: 396.9
click at [463, 239] on div "Your analytics pipeline uploads large objects (50+ GB) to S3 via multipart uplo…" at bounding box center [524, 192] width 892 height 225
copy div "Your analytics pipeline uploads large objects (50+ GB) to S3 via multipart uplo…"
click at [117, 58] on button "arrow_back Back" at bounding box center [114, 62] width 36 height 13
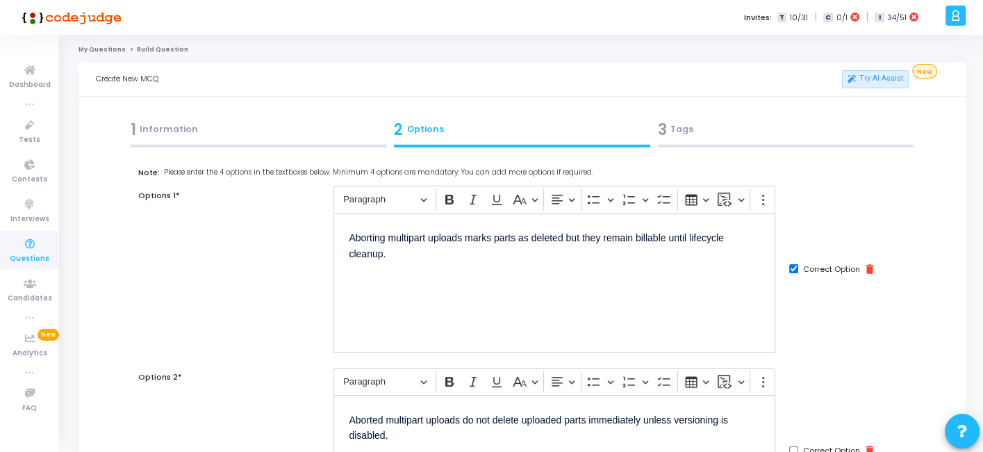
click at [695, 138] on div "3 Tags" at bounding box center [786, 129] width 256 height 23
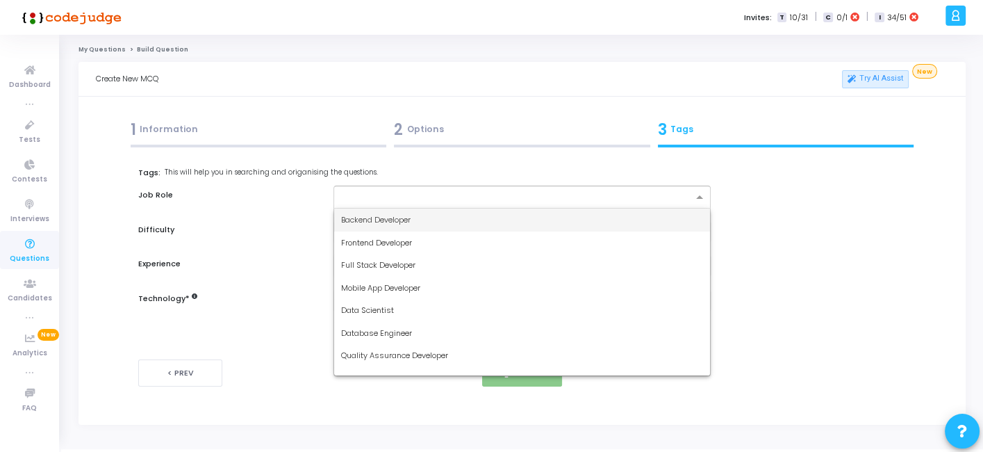
click at [508, 199] on input "text" at bounding box center [516, 198] width 351 height 12
click at [418, 219] on div "Backend Developer" at bounding box center [521, 219] width 375 height 23
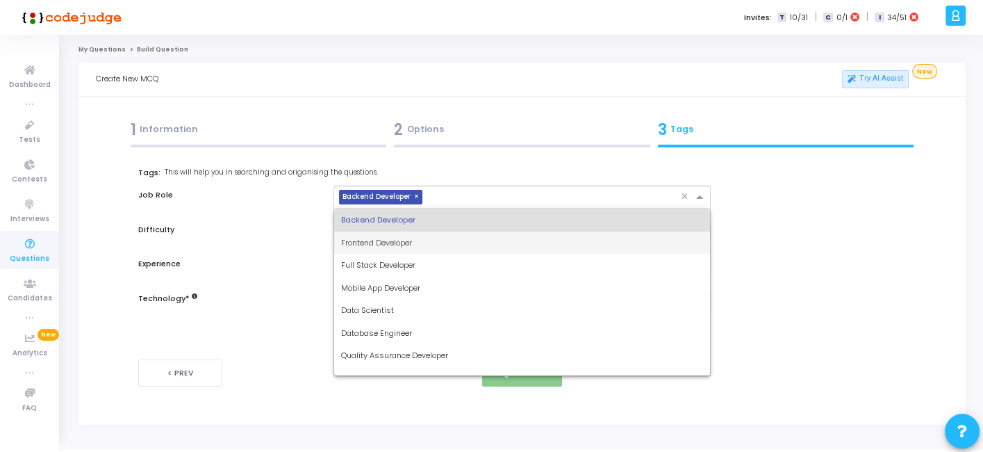
drag, startPoint x: 450, startPoint y: 197, endPoint x: 379, endPoint y: 255, distance: 91.9
click at [379, 208] on ng-select "× Backend Developer × Backend Developer Frontend Developer Full Stack Developer…" at bounding box center [521, 196] width 377 height 23
click at [379, 255] on div "Full Stack Developer" at bounding box center [521, 265] width 375 height 23
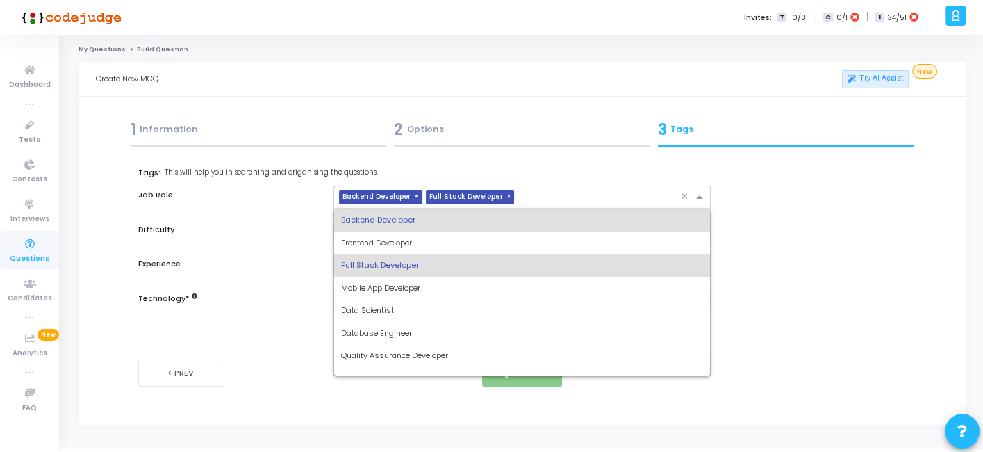
click at [522, 197] on input "text" at bounding box center [600, 198] width 160 height 12
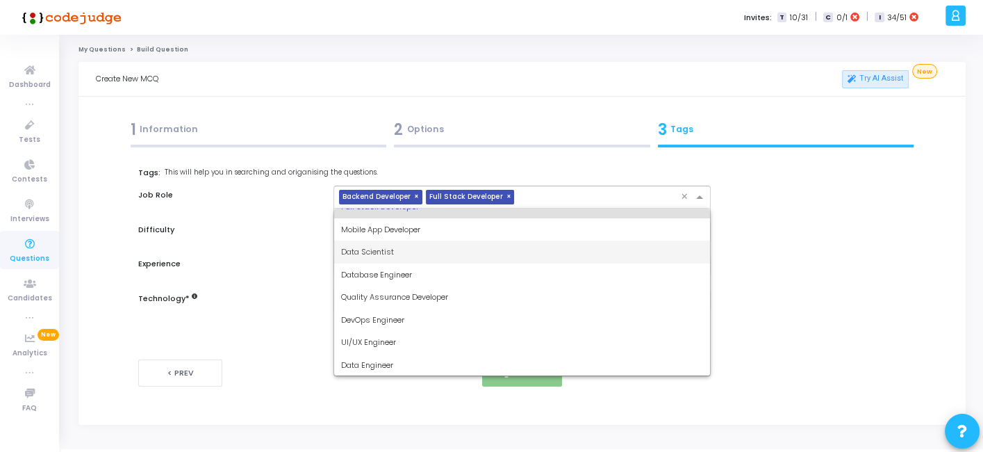
scroll to position [72, 0]
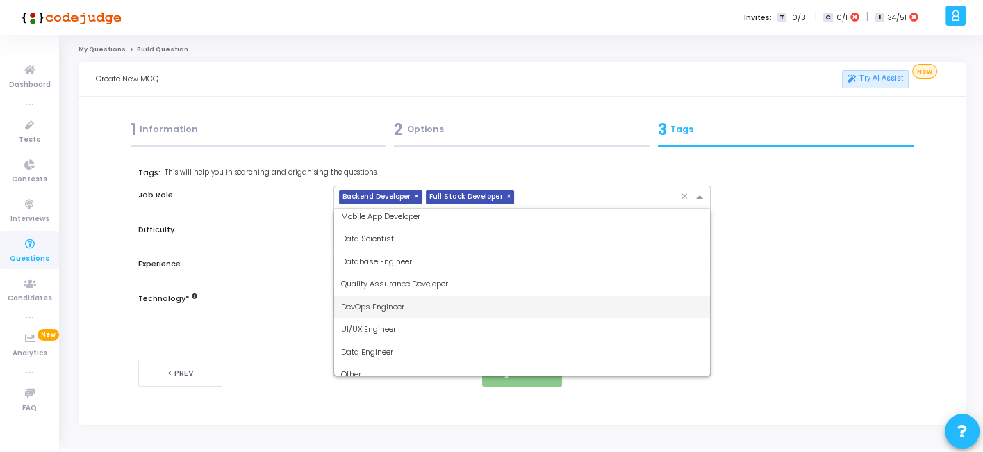
click at [381, 308] on span "DevOps Engineer" at bounding box center [372, 306] width 63 height 11
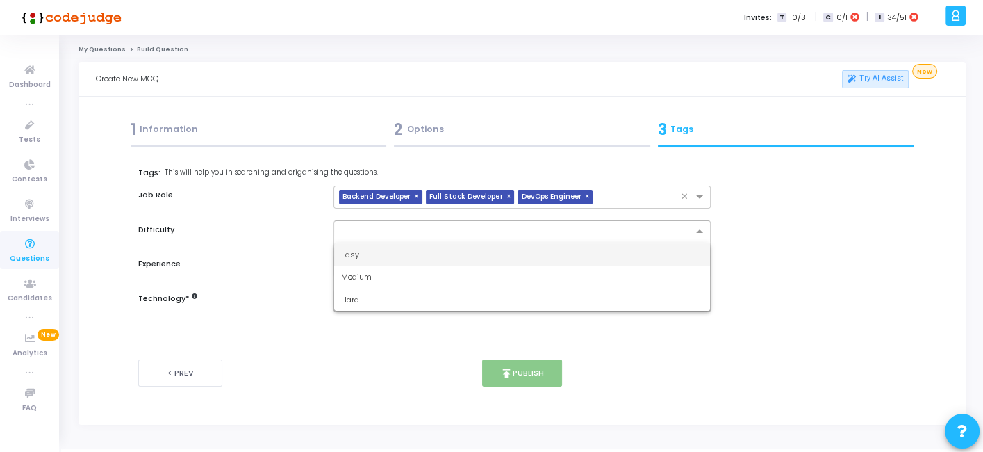
click at [438, 220] on div at bounding box center [521, 231] width 377 height 23
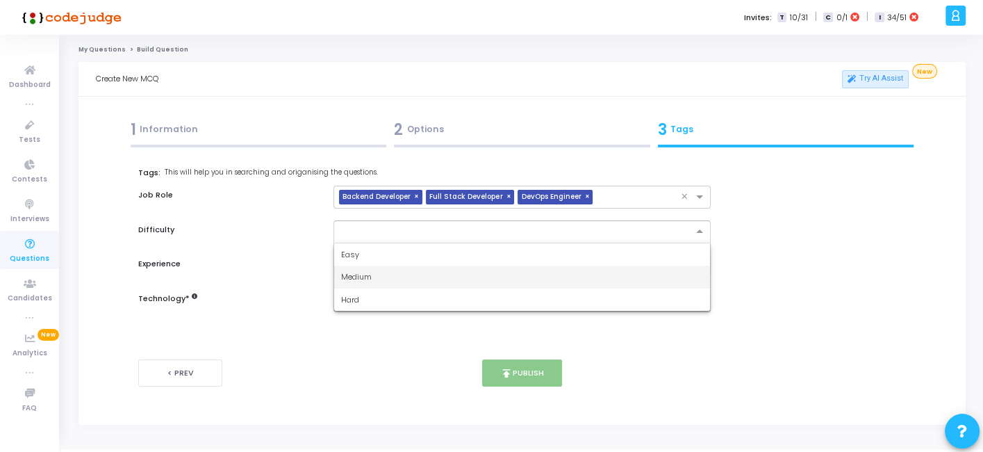
click at [379, 274] on div "Medium" at bounding box center [521, 276] width 375 height 23
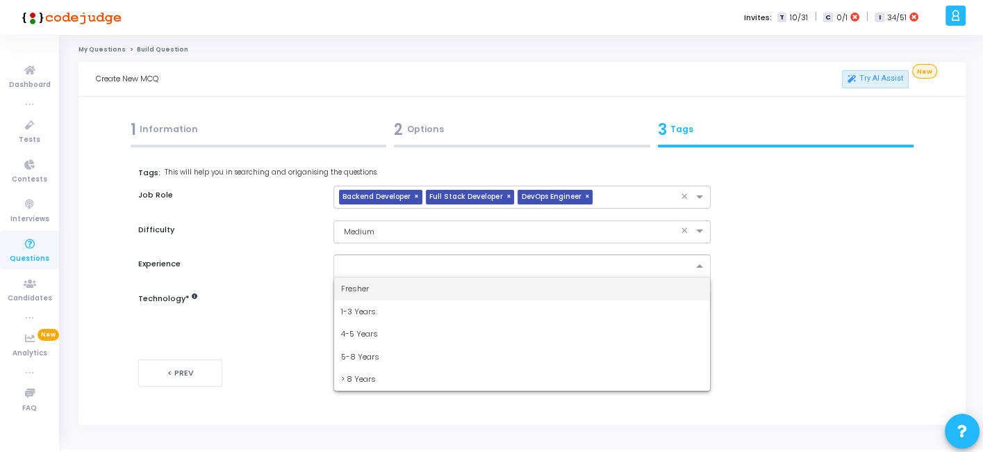
drag, startPoint x: 399, startPoint y: 263, endPoint x: 376, endPoint y: 279, distance: 28.5
click at [376, 277] on ng-select "Fresher 1-3 Years 4-5 Years 5-8 Years > 8 Years" at bounding box center [521, 265] width 377 height 23
click at [376, 279] on div "Fresher" at bounding box center [521, 288] width 375 height 23
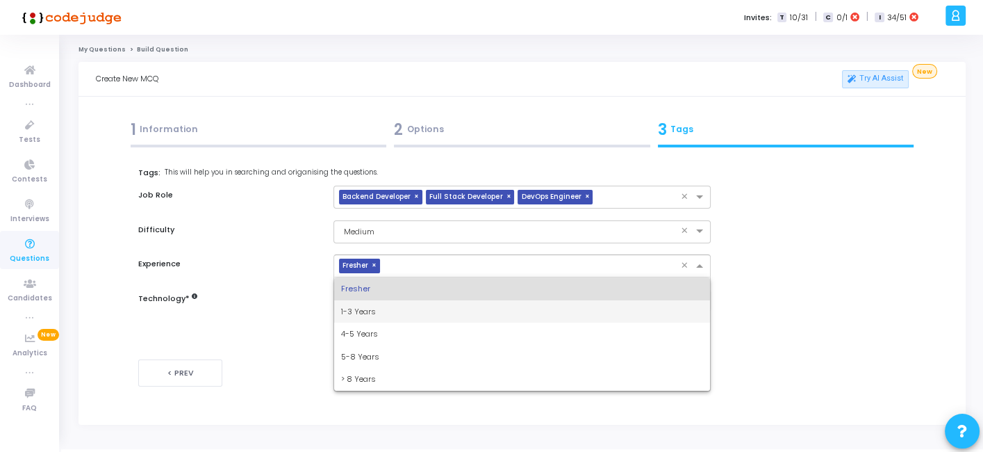
drag, startPoint x: 392, startPoint y: 271, endPoint x: 343, endPoint y: 340, distance: 85.2
click at [343, 277] on ng-select "× Fresher × Fresher 1-3 Years 4-5 Years 5-8 Years > 8 Years" at bounding box center [521, 265] width 377 height 23
click at [377, 306] on div "1-3 Years" at bounding box center [521, 311] width 375 height 23
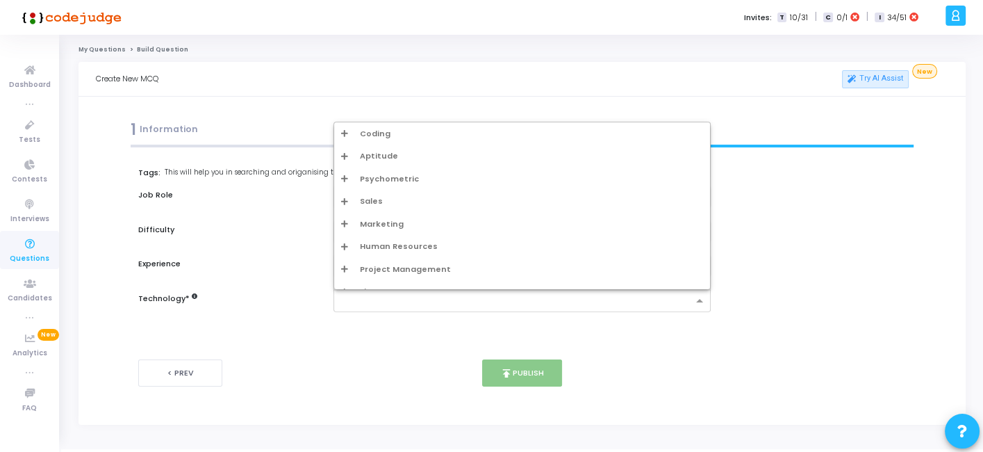
click at [385, 306] on div at bounding box center [515, 302] width 353 height 14
type input "w"
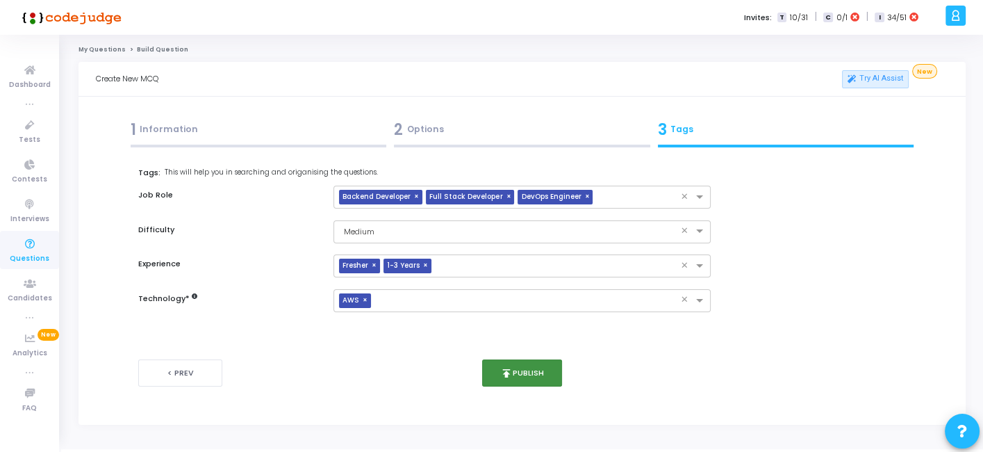
click at [523, 362] on button "publish Publish" at bounding box center [522, 372] width 80 height 27
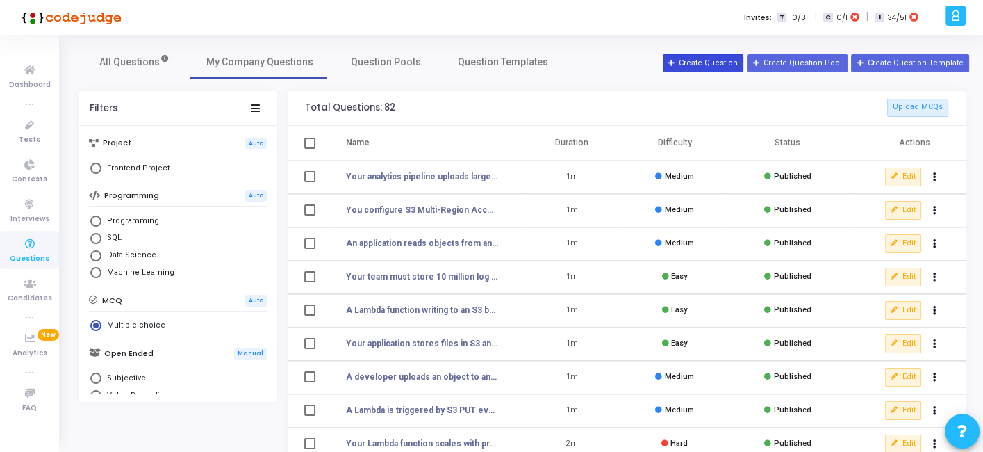
click at [709, 66] on button "Create Question" at bounding box center [703, 63] width 81 height 18
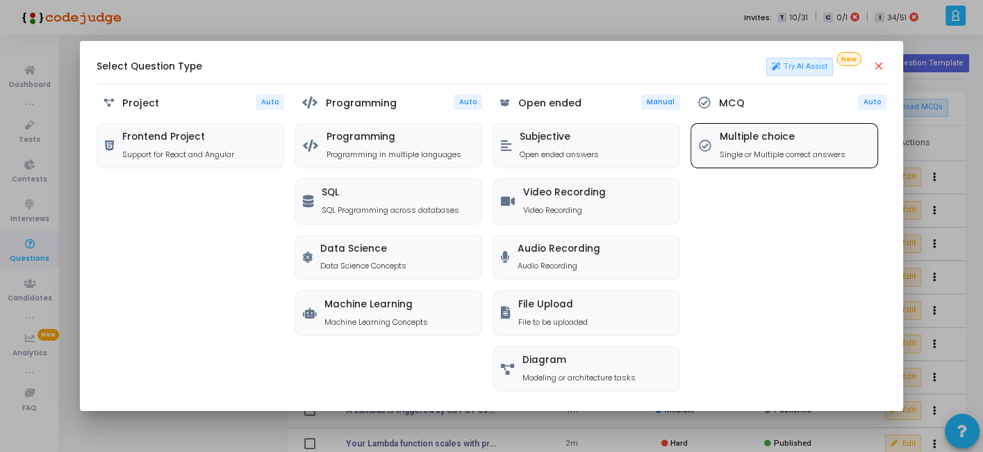
click at [717, 142] on div "Multiple choice Single or Multiple correct answers" at bounding box center [784, 146] width 186 height 44
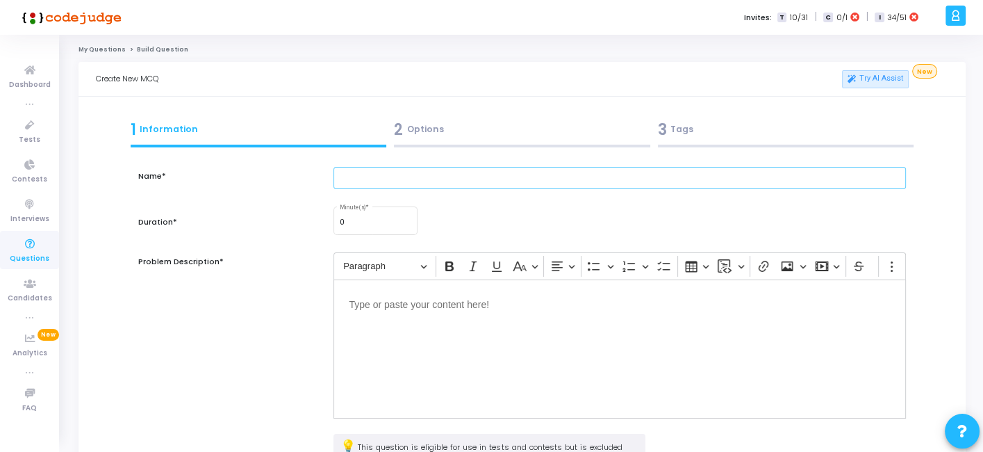
click at [433, 167] on input "text" at bounding box center [619, 178] width 572 height 23
paste input "You configure S3 Event Notifications for object-created events. The Lambda trig…"
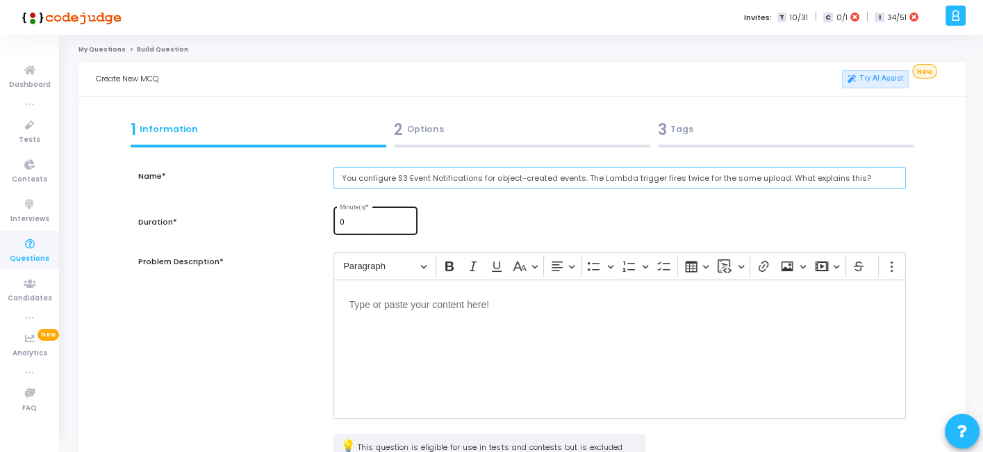
type input "You configure S3 Event Notifications for object-created events. The Lambda trig…"
click at [361, 225] on input "0" at bounding box center [376, 222] width 72 height 8
type input "1"
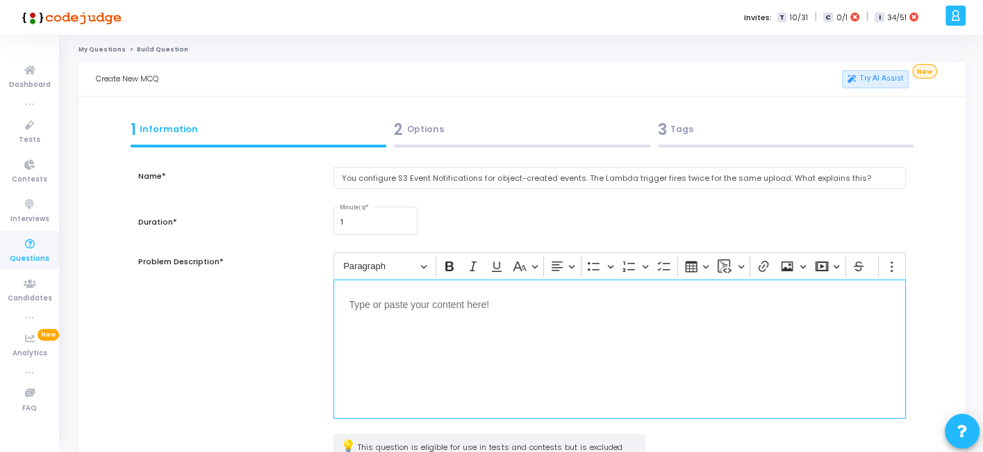
click at [402, 318] on div "Editor editing area: main" at bounding box center [619, 348] width 572 height 139
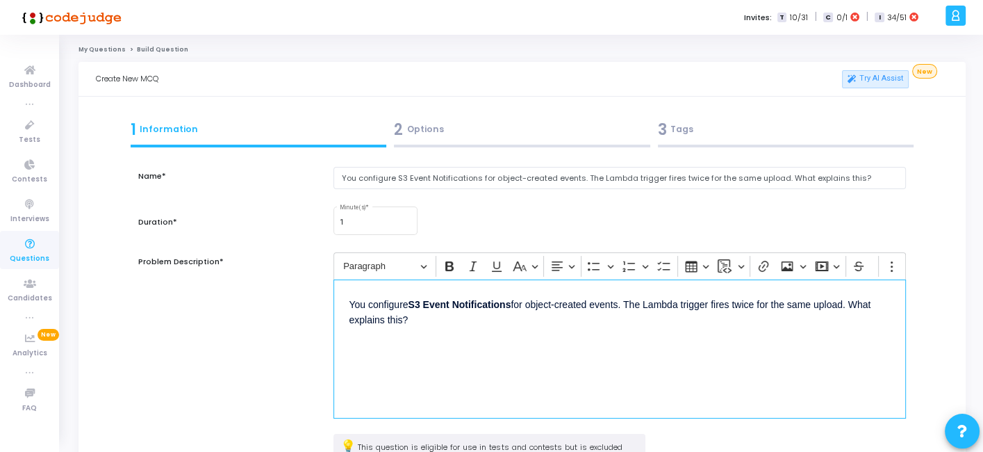
scroll to position [3, 0]
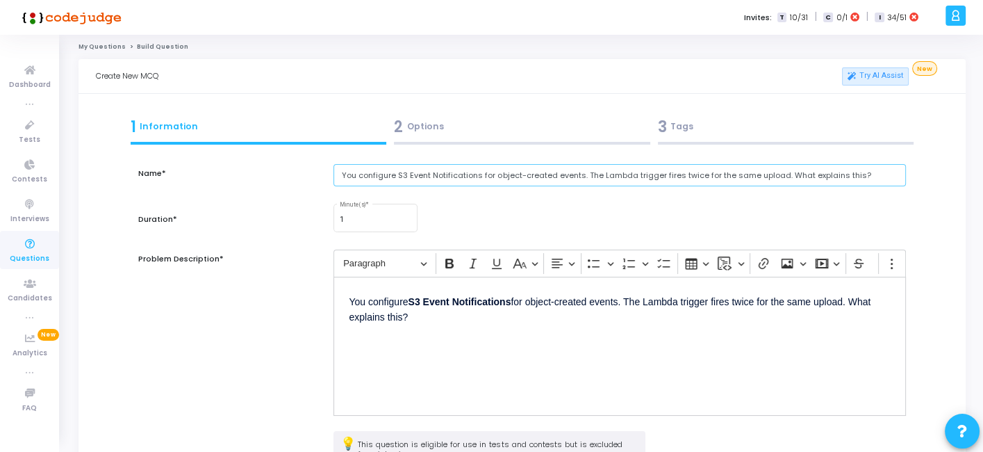
click at [431, 171] on input "You configure S3 Event Notifications for object-created events. The Lambda trig…" at bounding box center [619, 175] width 572 height 23
click at [438, 311] on p "You configure S3 Event Notifications for object-created events. The Lambda trig…" at bounding box center [619, 308] width 541 height 33
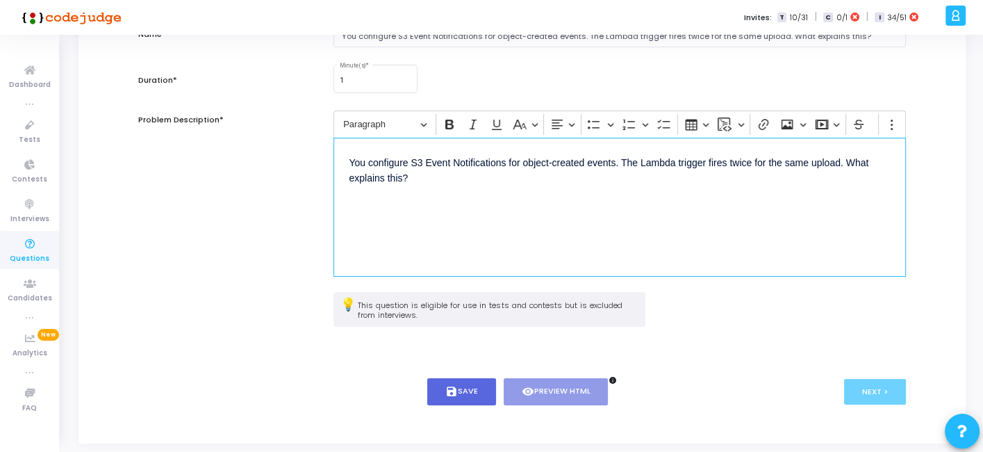
scroll to position [181, 0]
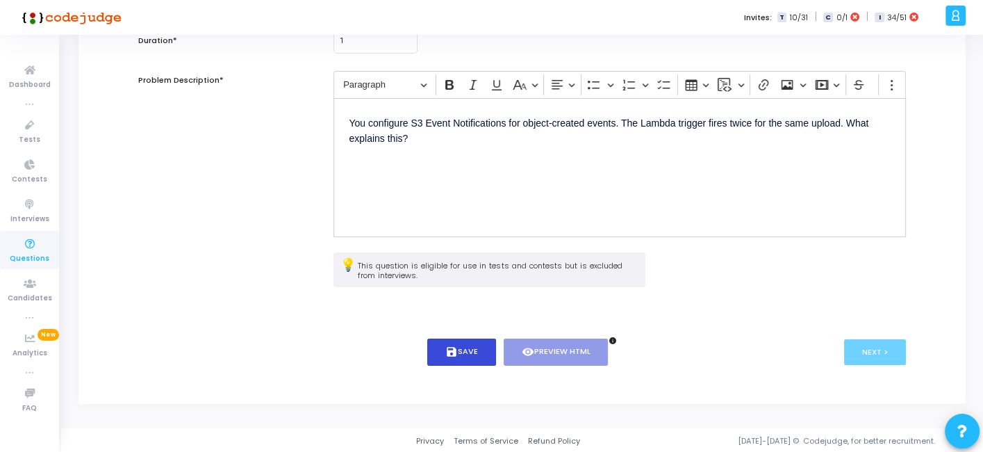
click at [444, 347] on button "save Save" at bounding box center [461, 351] width 69 height 27
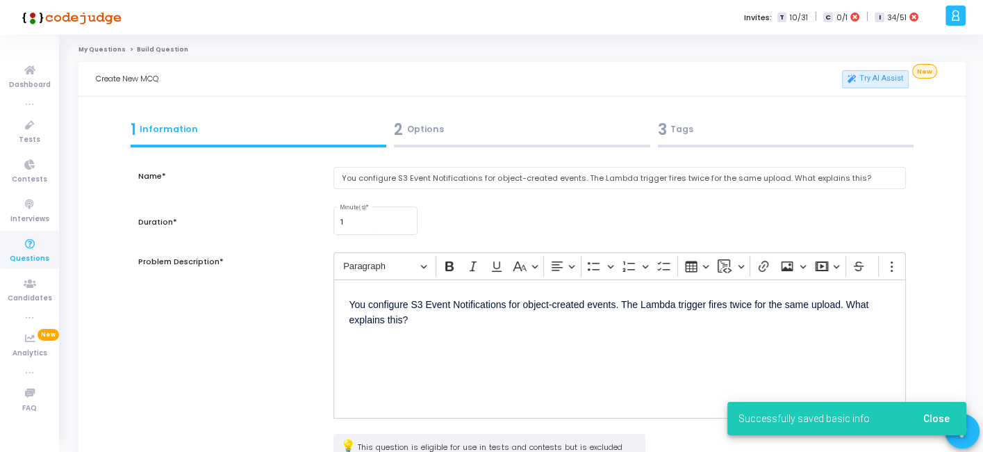
click at [460, 133] on div "2 Options" at bounding box center [522, 129] width 256 height 23
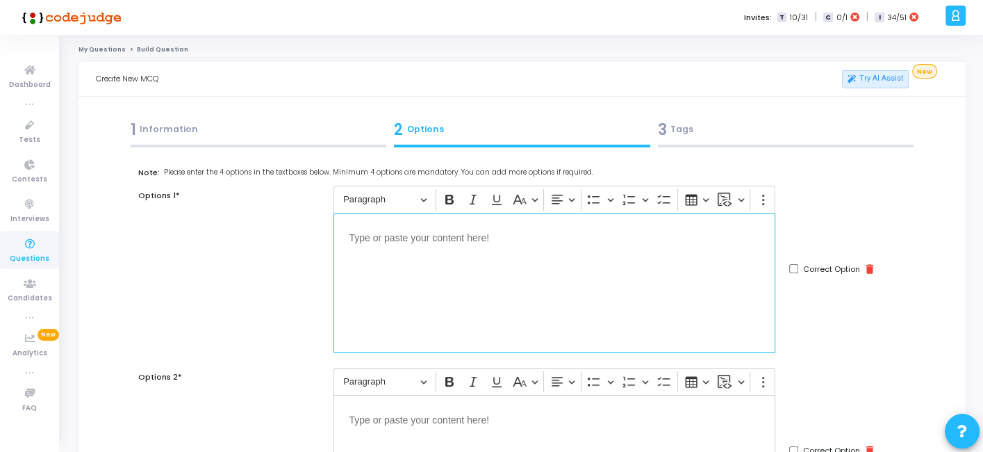
click at [583, 277] on div "Editor editing area: main" at bounding box center [554, 282] width 442 height 139
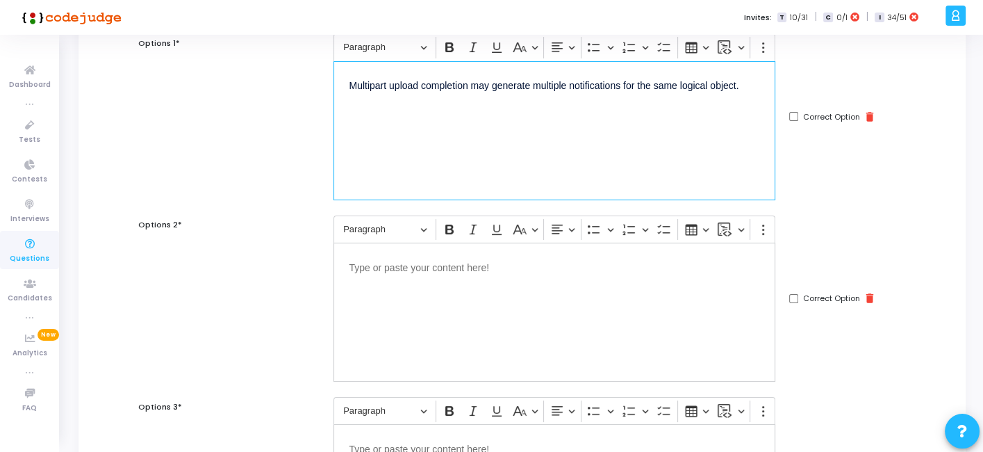
scroll to position [156, 0]
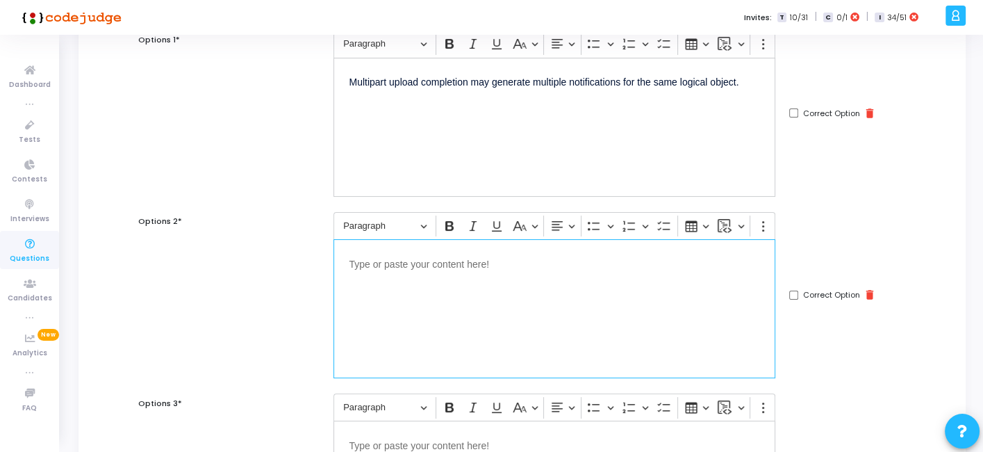
click at [593, 287] on div "Editor editing area: main" at bounding box center [554, 308] width 442 height 139
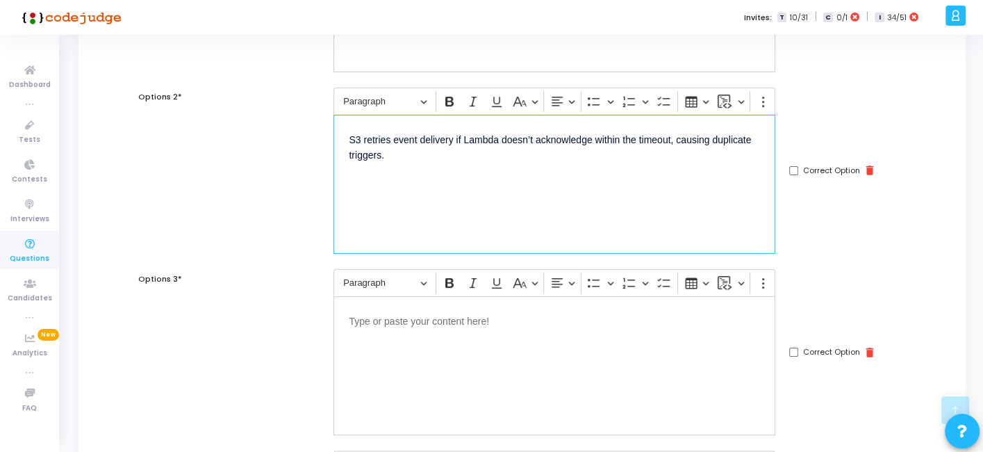
scroll to position [288, 0]
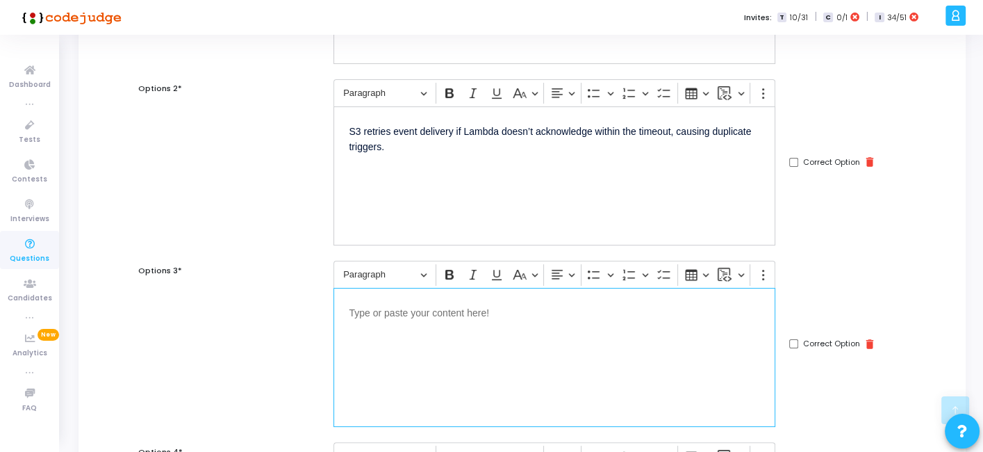
click at [512, 338] on div "Editor editing area: main" at bounding box center [554, 357] width 442 height 139
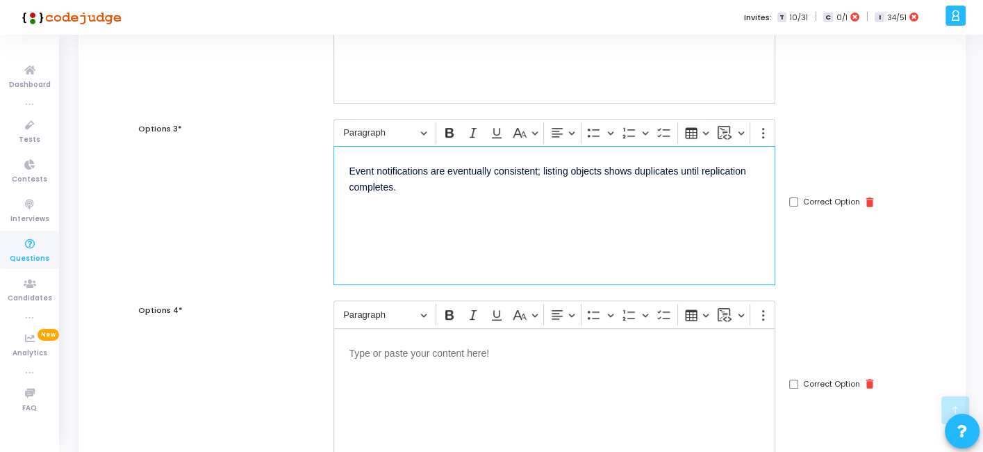
scroll to position [447, 0]
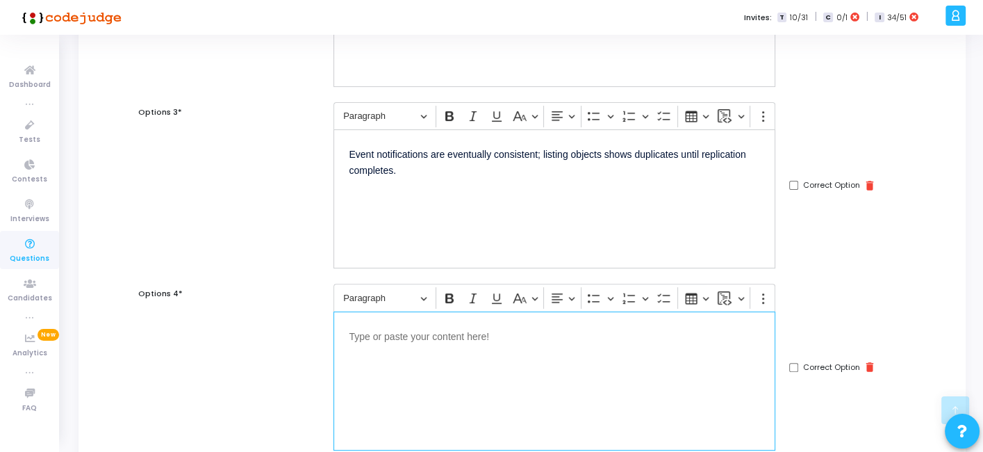
click at [531, 361] on div "Editor editing area: main" at bounding box center [554, 380] width 442 height 139
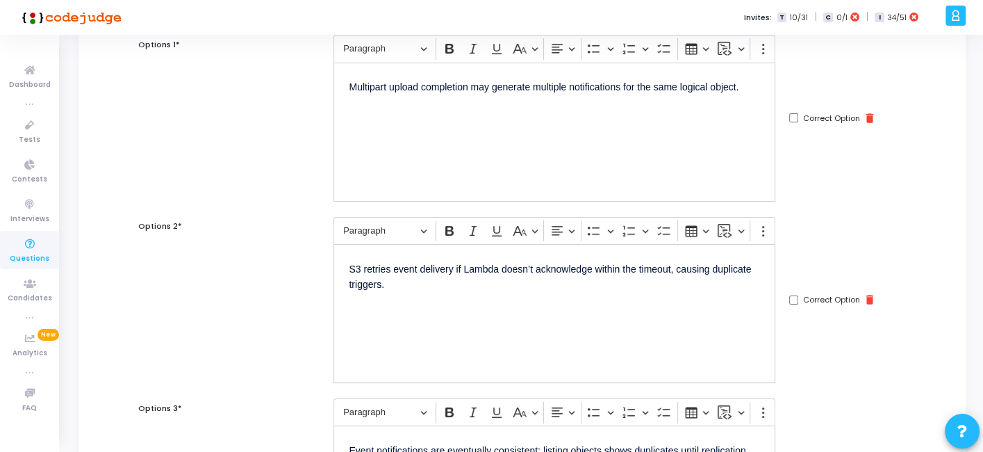
scroll to position [217, 0]
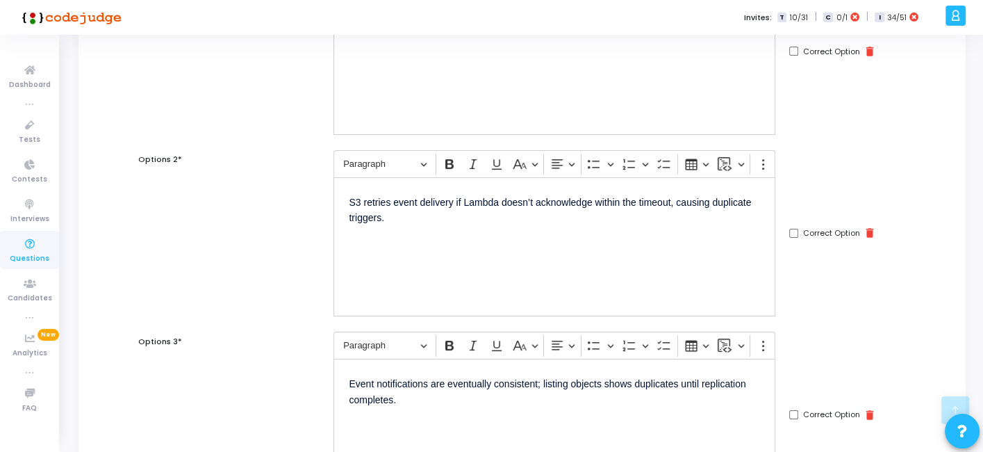
click at [794, 233] on input "Correct Option" at bounding box center [793, 233] width 9 height 9
checkbox input "true"
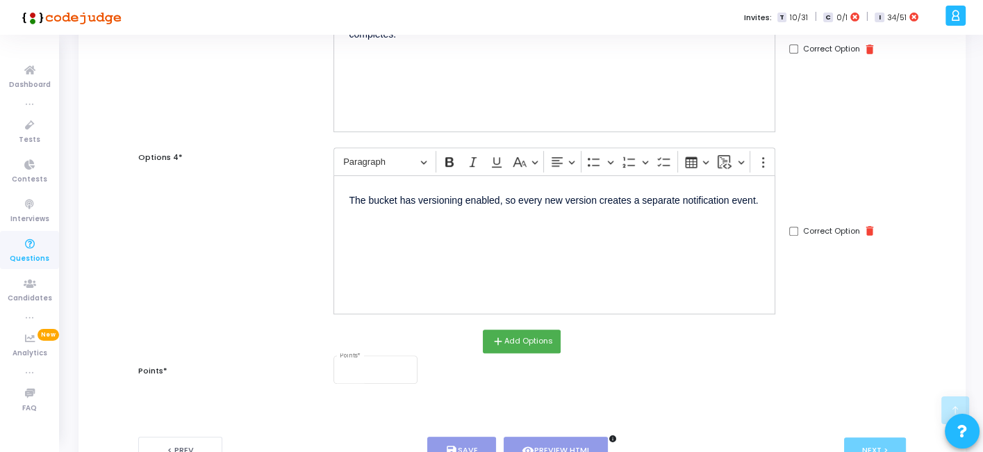
scroll to position [679, 0]
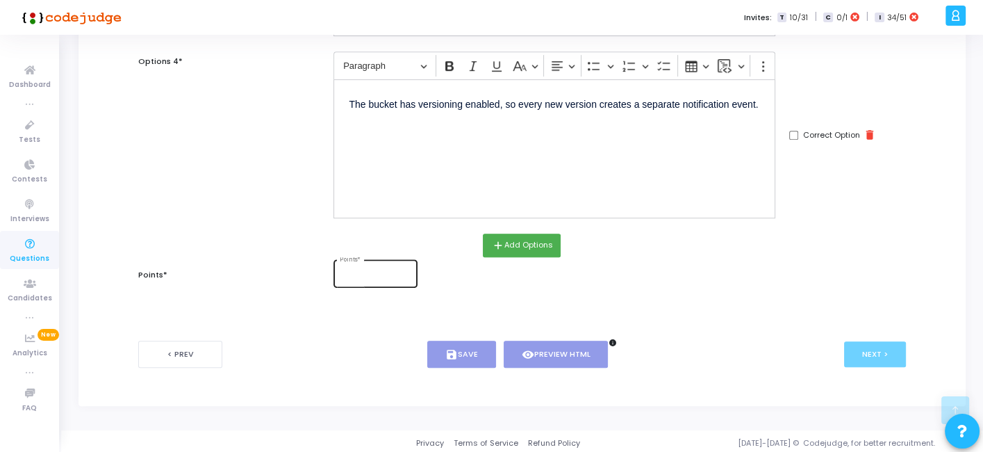
click at [374, 267] on div "Points *" at bounding box center [376, 272] width 72 height 30
type input "1"
click at [475, 352] on button "save Save" at bounding box center [461, 353] width 69 height 27
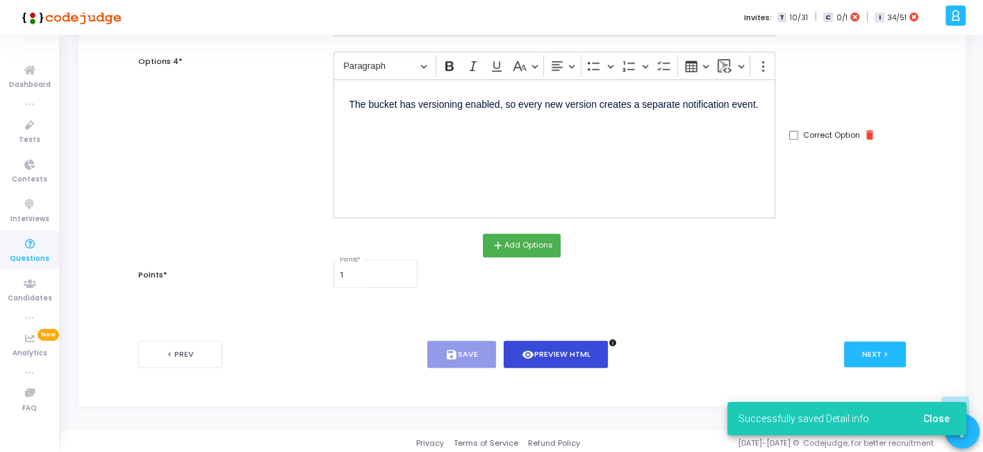
click at [548, 345] on button "visibility Preview HTML" at bounding box center [556, 353] width 105 height 27
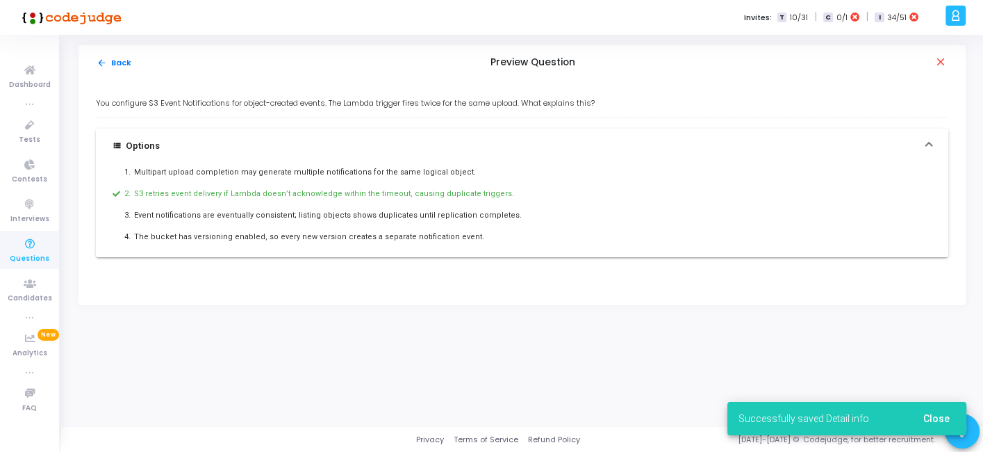
scroll to position [0, 0]
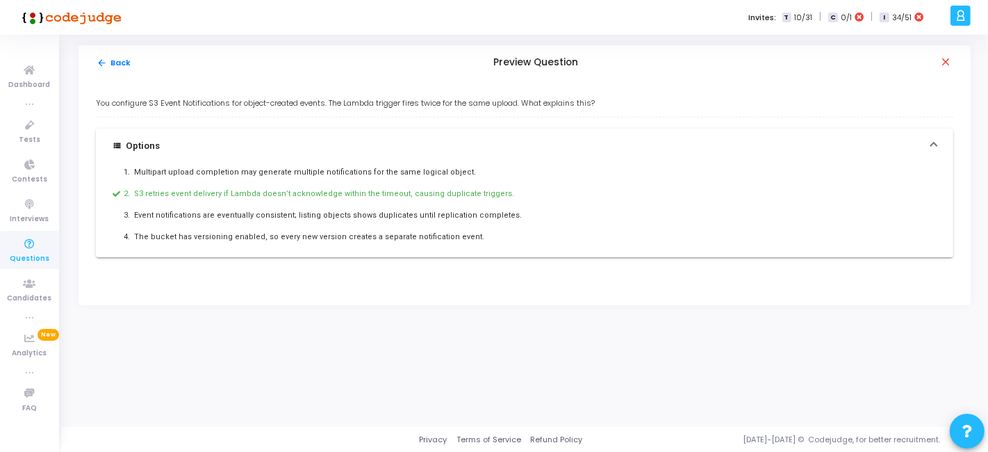
drag, startPoint x: 93, startPoint y: 101, endPoint x: 522, endPoint y: 228, distance: 447.1
click at [522, 228] on div "You configure S3 Event Notifications for object-created events. The Lambda trig…" at bounding box center [524, 192] width 892 height 225
copy div "You configure S3 Event Notifications for object-created events. The Lambda trig…"
click at [110, 56] on button "arrow_back Back" at bounding box center [114, 62] width 36 height 13
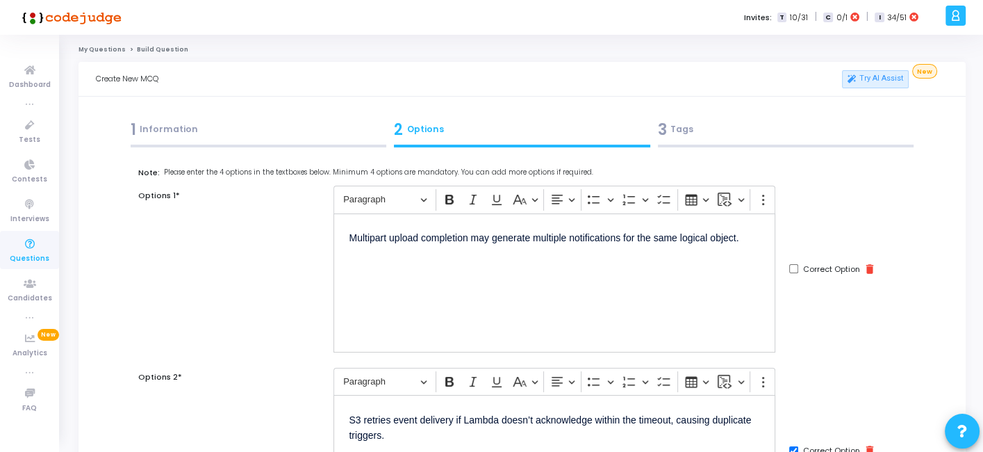
click at [684, 130] on div "3 Tags" at bounding box center [786, 129] width 256 height 23
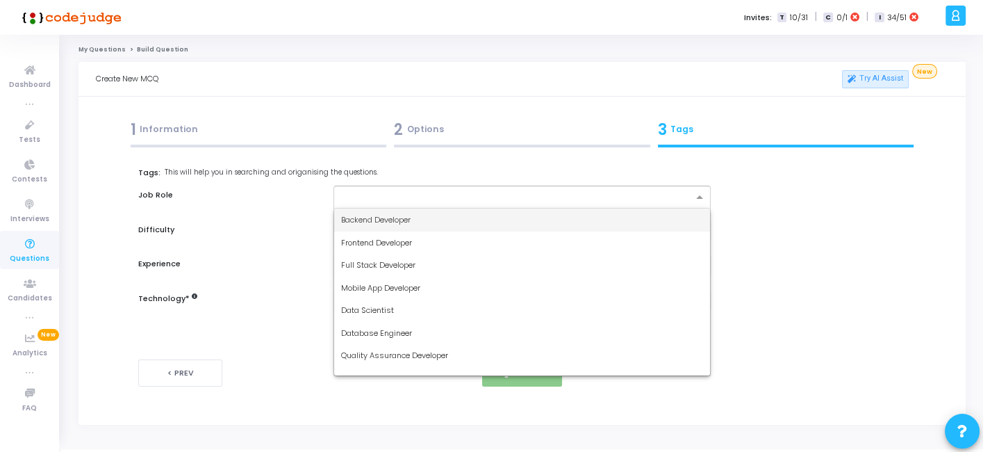
drag, startPoint x: 480, startPoint y: 192, endPoint x: 408, endPoint y: 217, distance: 75.6
click at [408, 208] on ng-select "Backend Developer Frontend Developer Full Stack Developer Mobile App Developer …" at bounding box center [521, 196] width 377 height 23
click at [408, 217] on span "Backend Developer" at bounding box center [375, 219] width 69 height 11
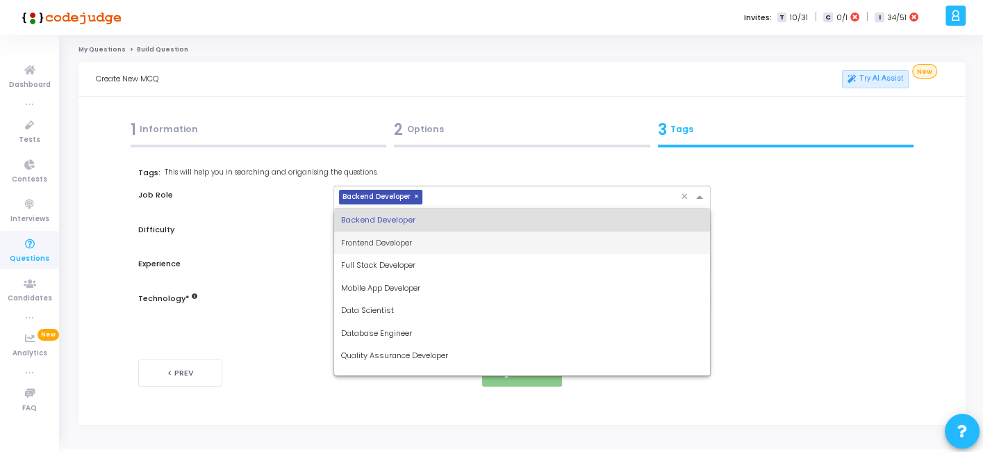
drag, startPoint x: 447, startPoint y: 203, endPoint x: 388, endPoint y: 263, distance: 84.5
click at [388, 208] on ng-select "× Backend Developer × Backend Developer Frontend Developer Full Stack Developer…" at bounding box center [521, 196] width 377 height 23
click at [388, 263] on span "Full Stack Developer" at bounding box center [378, 264] width 74 height 11
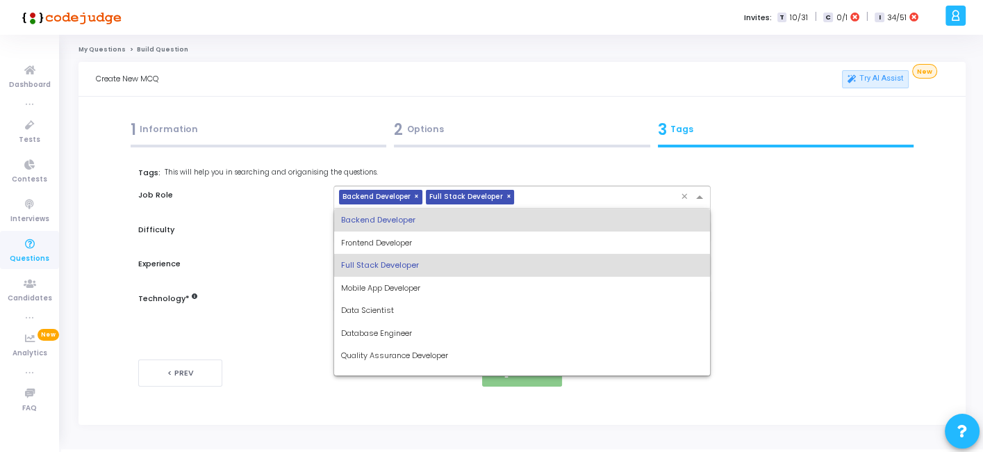
drag, startPoint x: 537, startPoint y: 192, endPoint x: 466, endPoint y: 264, distance: 101.2
click at [466, 208] on ng-select "× Backend Developer × Full Stack Developer × Backend Developer Frontend Develop…" at bounding box center [521, 196] width 377 height 23
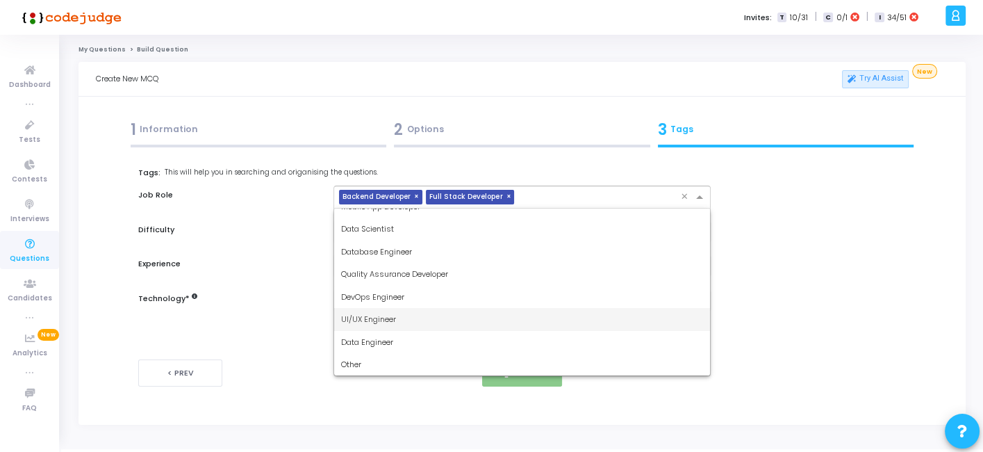
click at [398, 308] on div "UI/UX Engineer" at bounding box center [521, 319] width 375 height 23
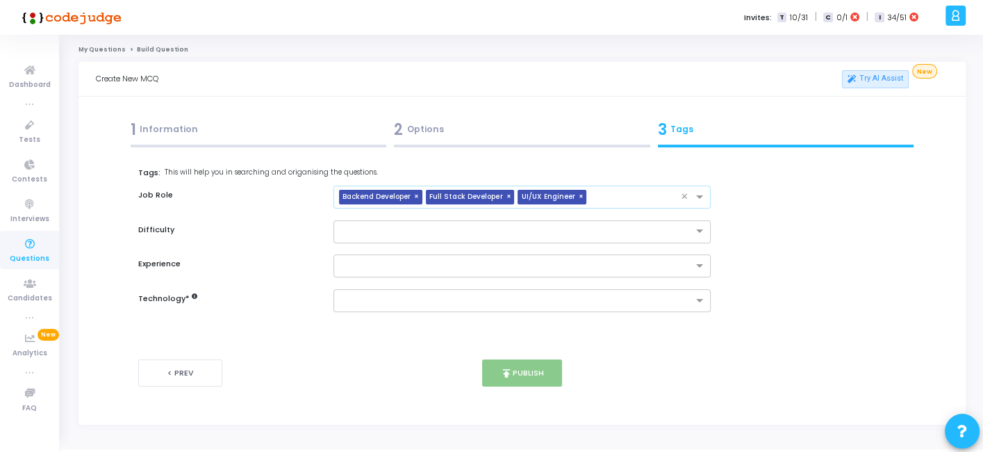
click at [578, 195] on span "×" at bounding box center [582, 197] width 8 height 15
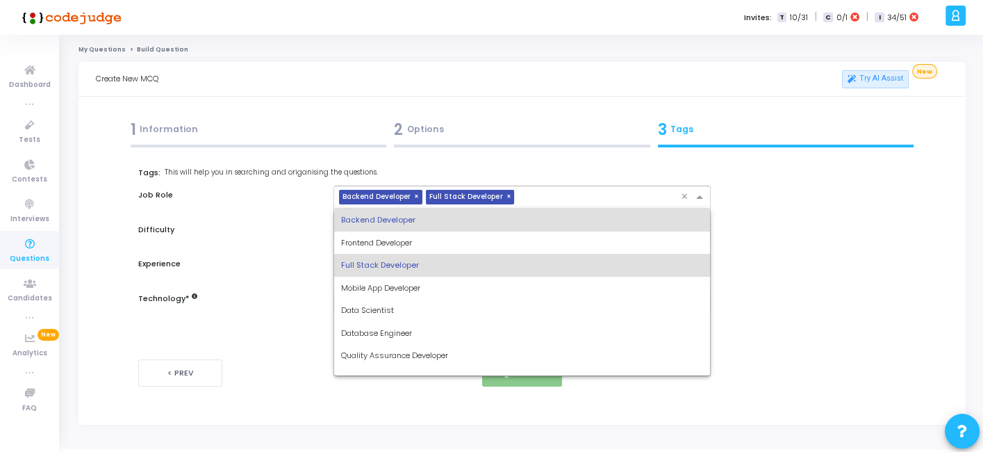
click at [576, 195] on input "text" at bounding box center [600, 198] width 160 height 12
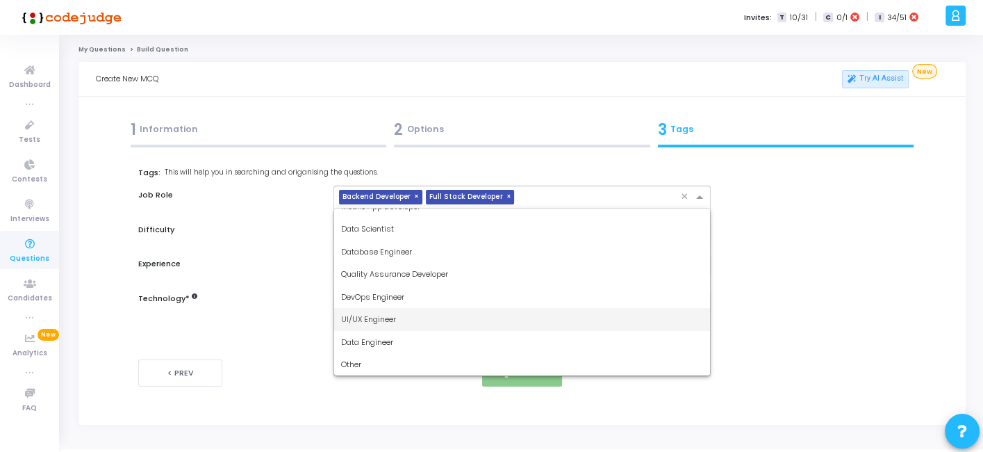
click at [389, 310] on div "UI/UX Engineer" at bounding box center [521, 319] width 375 height 23
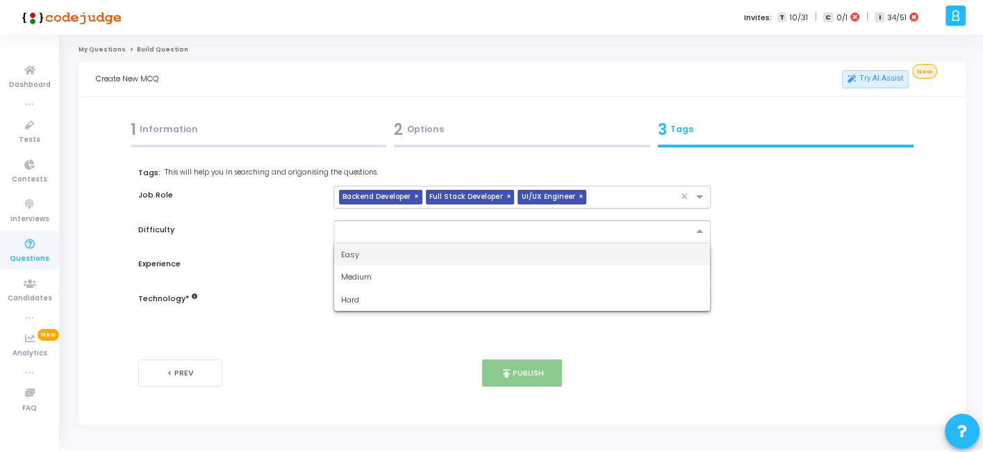
drag, startPoint x: 415, startPoint y: 226, endPoint x: 367, endPoint y: 264, distance: 60.9
click at [367, 243] on ng-select "Easy Medium Hard" at bounding box center [521, 231] width 377 height 23
click at [367, 264] on div "Easy" at bounding box center [521, 254] width 375 height 23
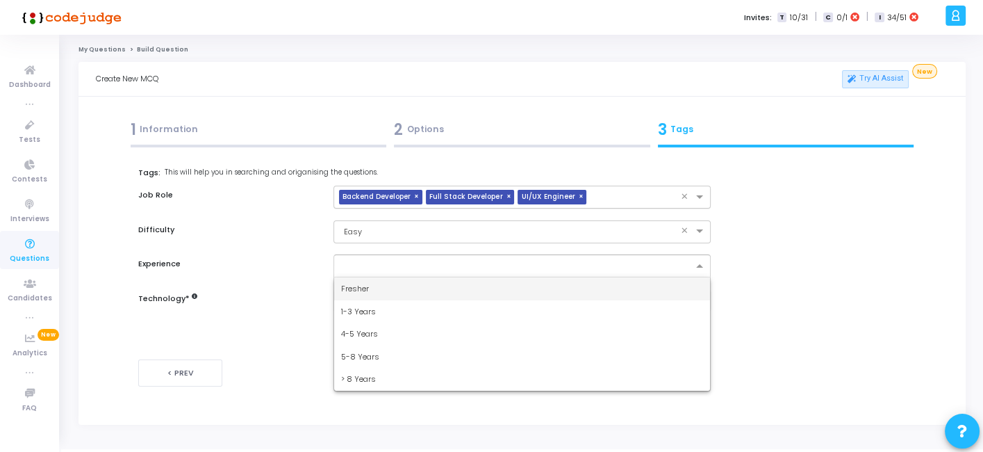
drag, startPoint x: 383, startPoint y: 263, endPoint x: 363, endPoint y: 286, distance: 31.0
click at [363, 277] on ng-select "Fresher 1-3 Years 4-5 Years 5-8 Years > 8 Years" at bounding box center [521, 265] width 377 height 23
click at [363, 286] on span "Fresher" at bounding box center [355, 288] width 28 height 11
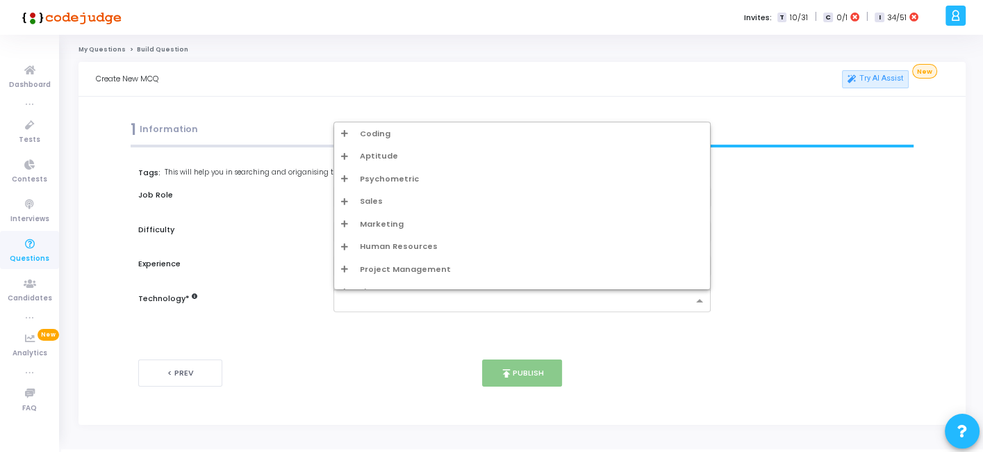
click at [377, 292] on div at bounding box center [513, 300] width 358 height 17
type input "w"
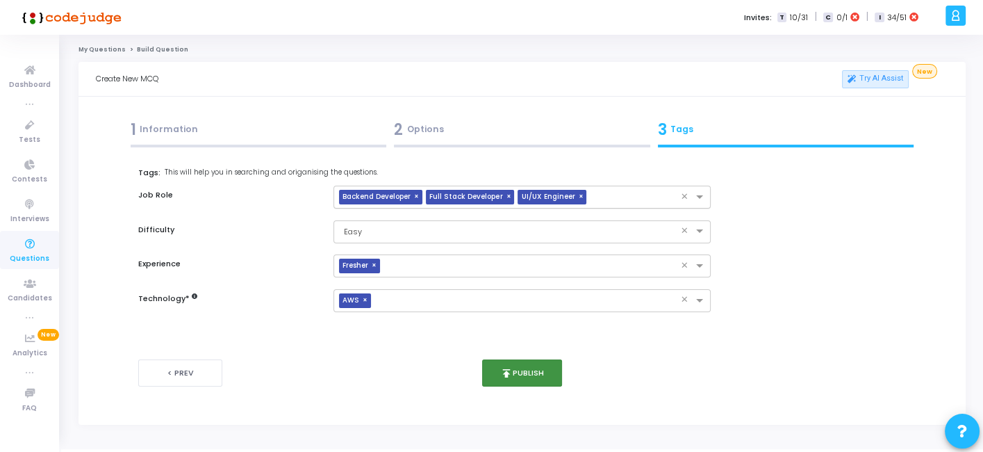
click at [524, 377] on button "publish Publish" at bounding box center [522, 372] width 80 height 27
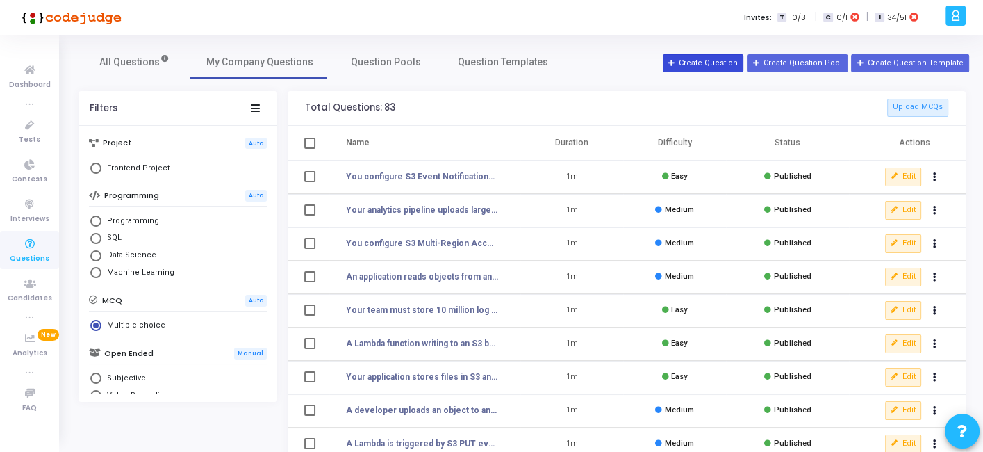
click at [701, 63] on button "Create Question" at bounding box center [703, 63] width 81 height 18
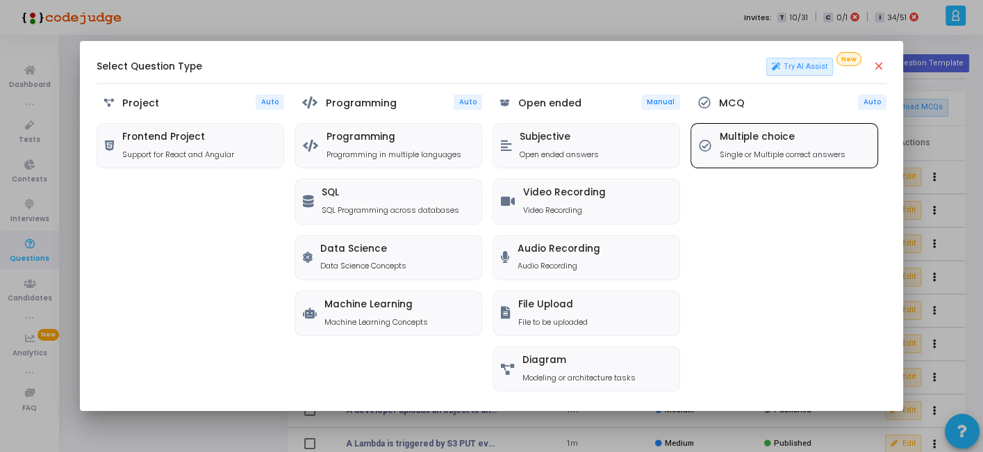
click at [738, 143] on div "Multiple choice Single or Multiple correct answers" at bounding box center [783, 145] width 126 height 28
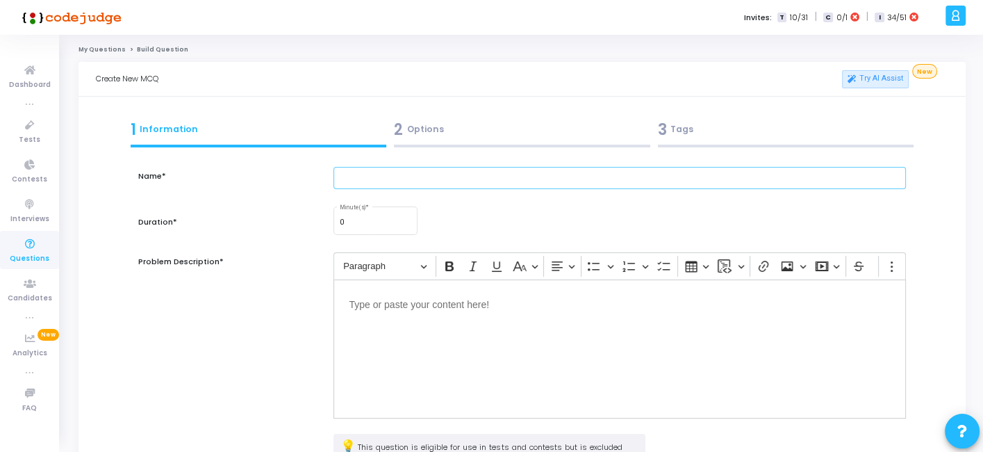
click at [451, 181] on input "text" at bounding box center [619, 178] width 572 height 23
paste input "A developer uses S3 Select to query large CSV files directly in S3. Sometimes t…"
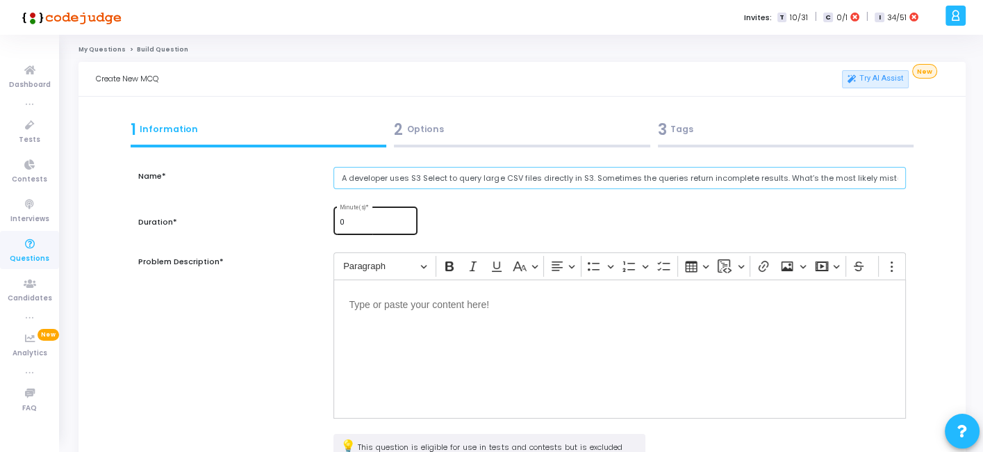
type input "A developer uses S3 Select to query large CSV files directly in S3. Sometimes t…"
click at [349, 225] on input "0" at bounding box center [376, 222] width 72 height 8
type input "1"
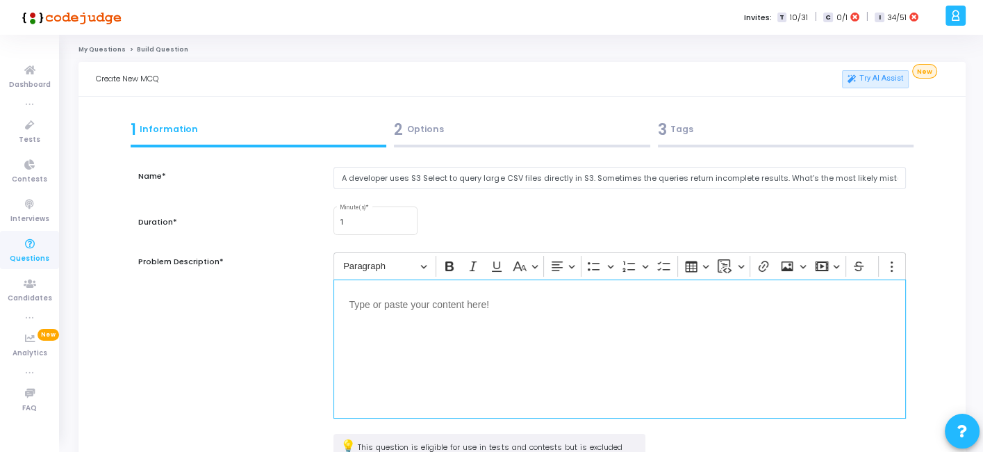
click at [392, 326] on div "Editor editing area: main" at bounding box center [619, 348] width 572 height 139
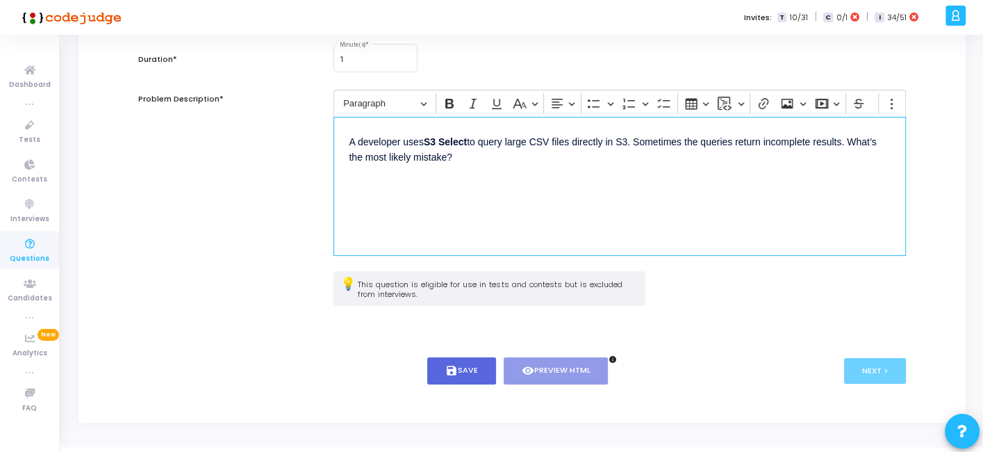
scroll to position [181, 0]
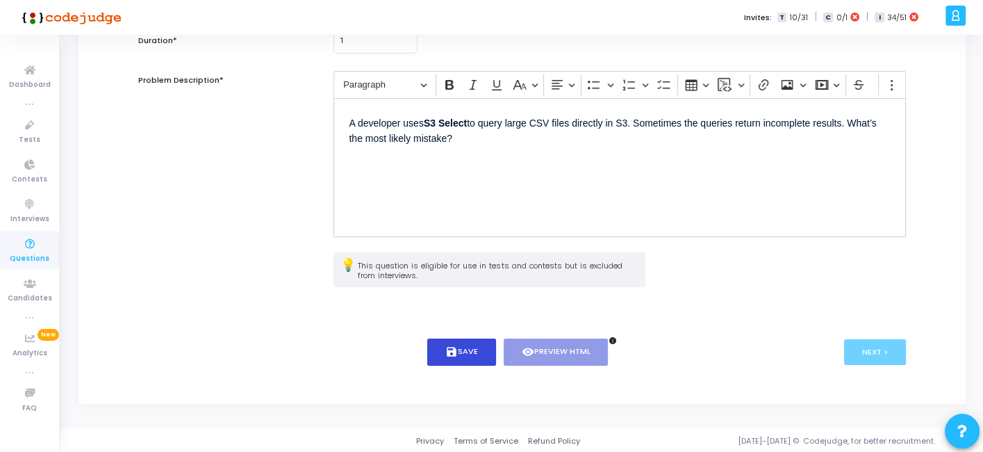
click at [450, 352] on icon "save" at bounding box center [451, 351] width 13 height 13
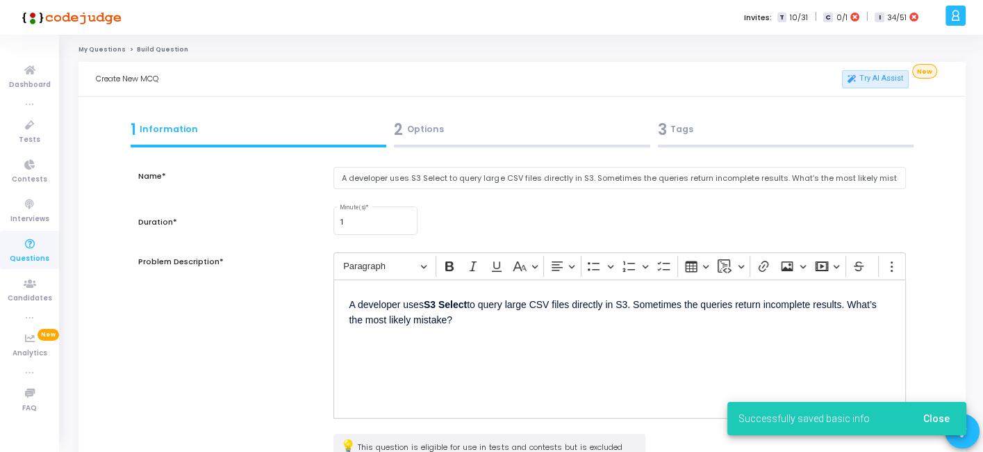
click at [456, 146] on div at bounding box center [522, 145] width 256 height 3
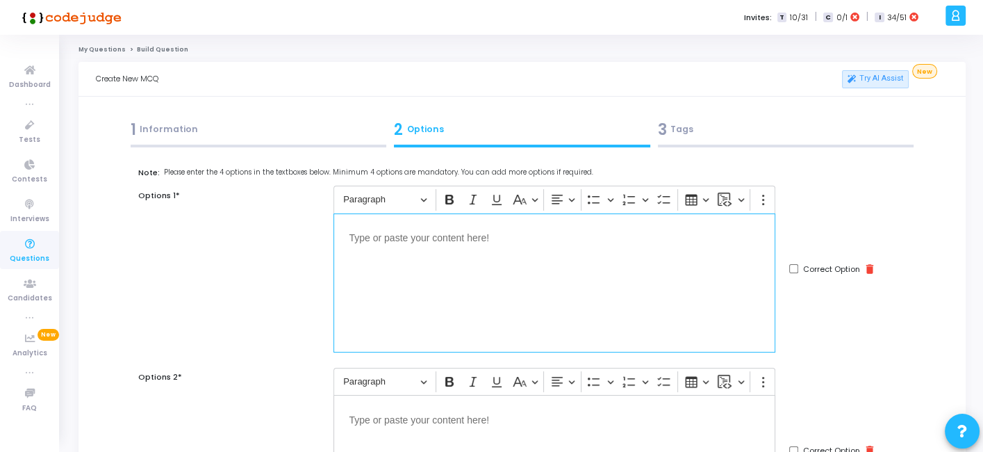
click at [528, 315] on div "Editor editing area: main" at bounding box center [554, 282] width 442 height 139
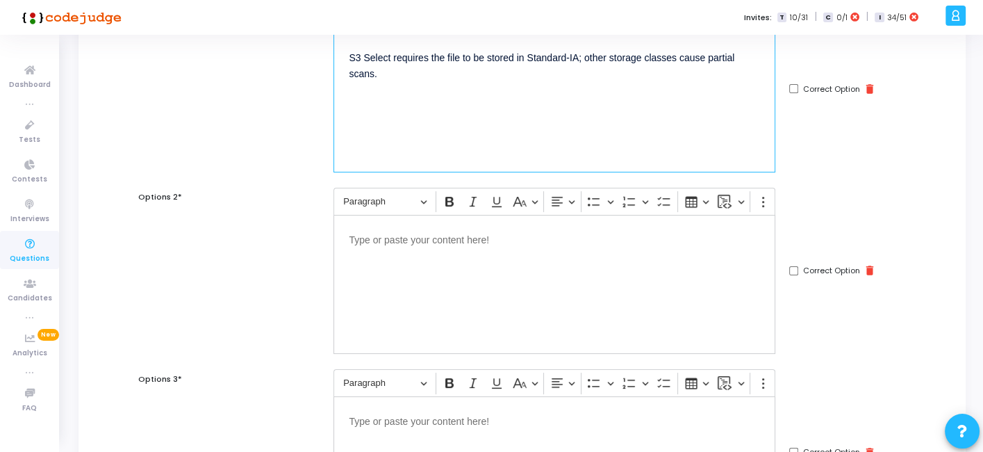
scroll to position [181, 0]
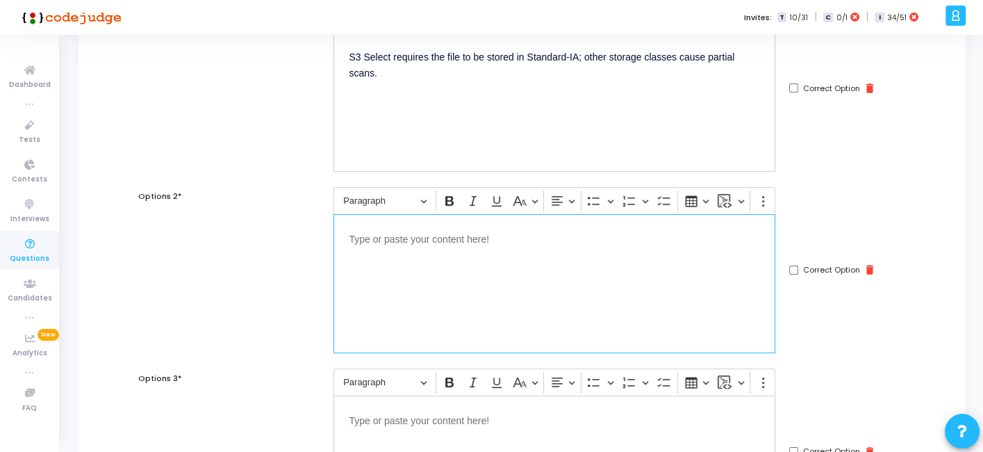
click at [583, 297] on div "Editor editing area: main" at bounding box center [554, 283] width 442 height 139
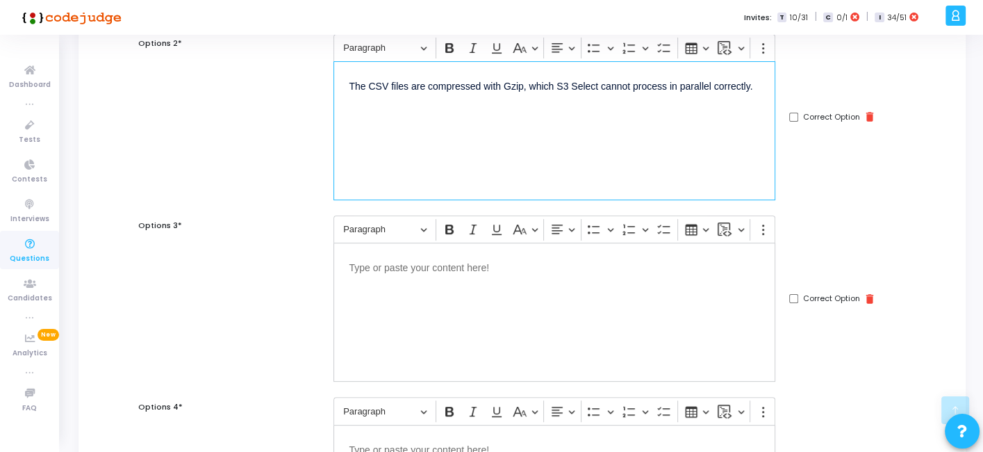
scroll to position [344, 0]
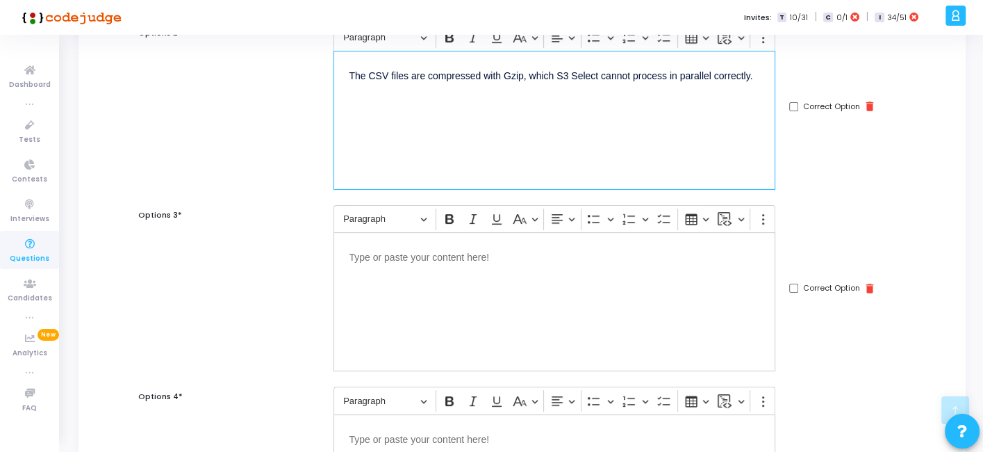
click at [518, 311] on div "Editor editing area: main" at bounding box center [554, 301] width 442 height 139
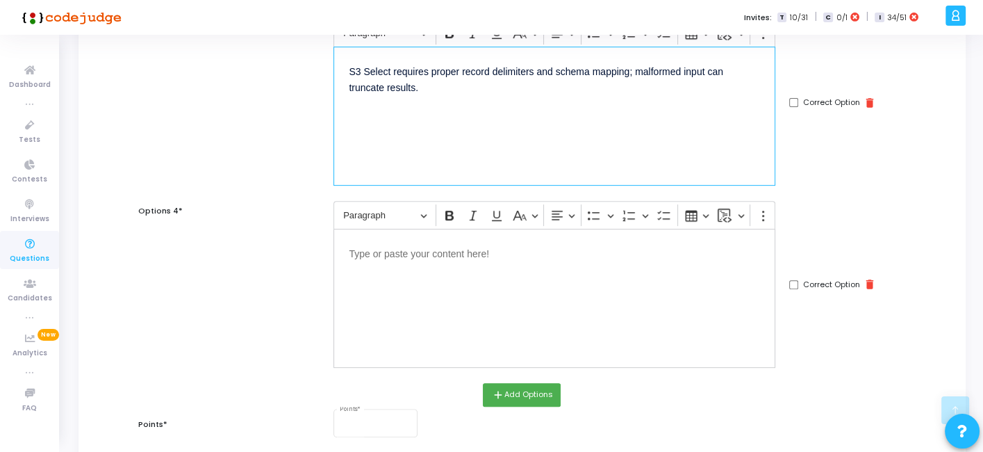
scroll to position [536, 0]
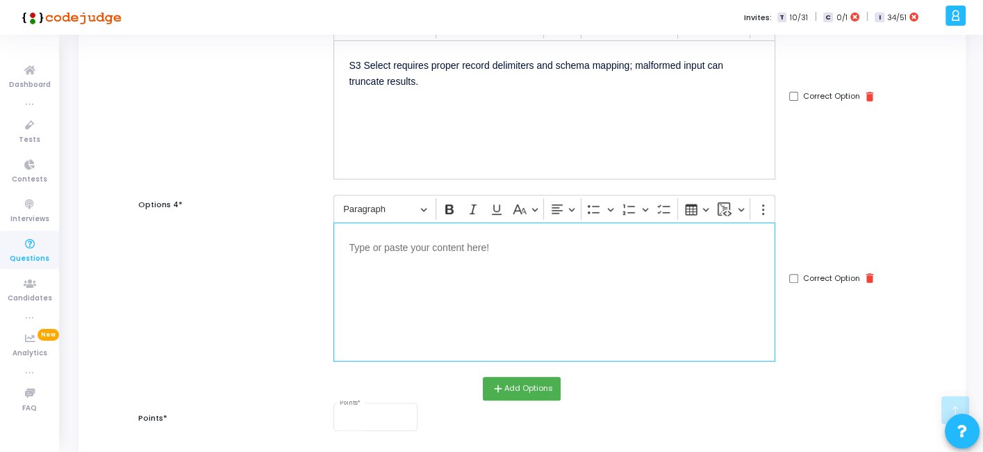
click at [546, 295] on div "Editor editing area: main" at bounding box center [554, 291] width 442 height 139
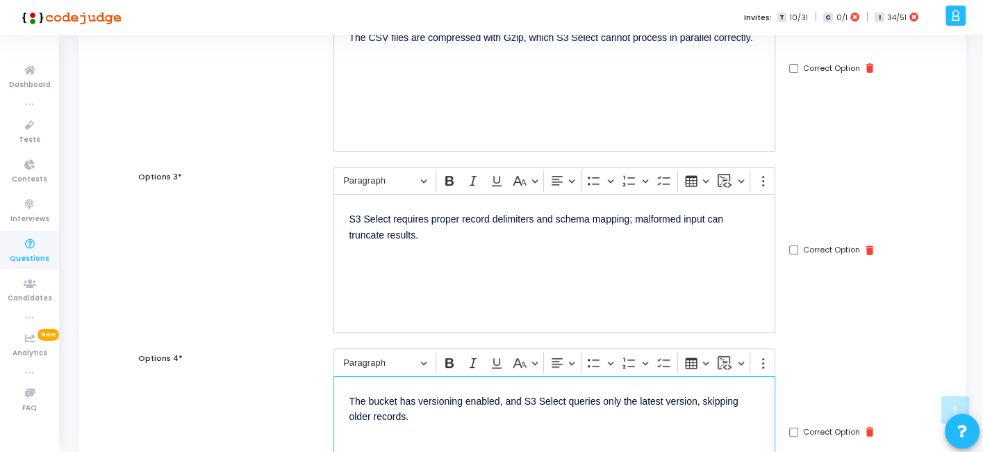
scroll to position [381, 0]
click at [797, 249] on input "Correct Option" at bounding box center [793, 251] width 9 height 9
checkbox input "true"
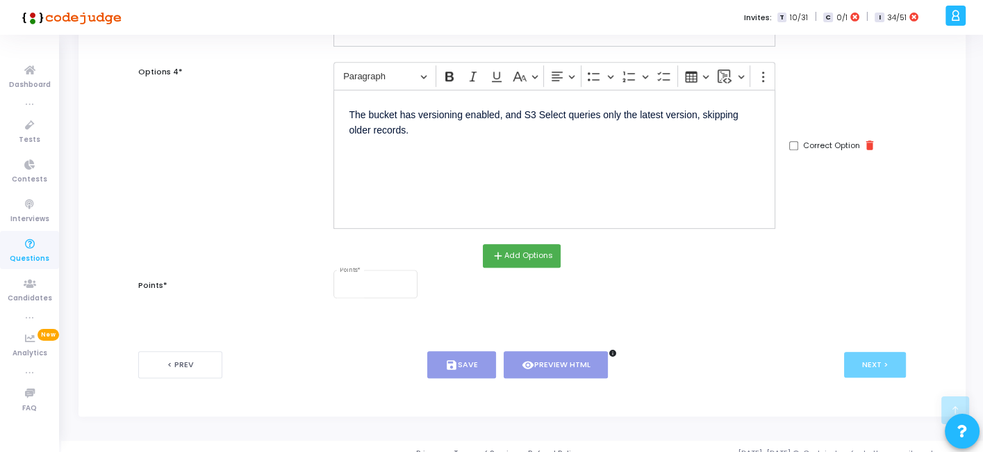
scroll to position [679, 0]
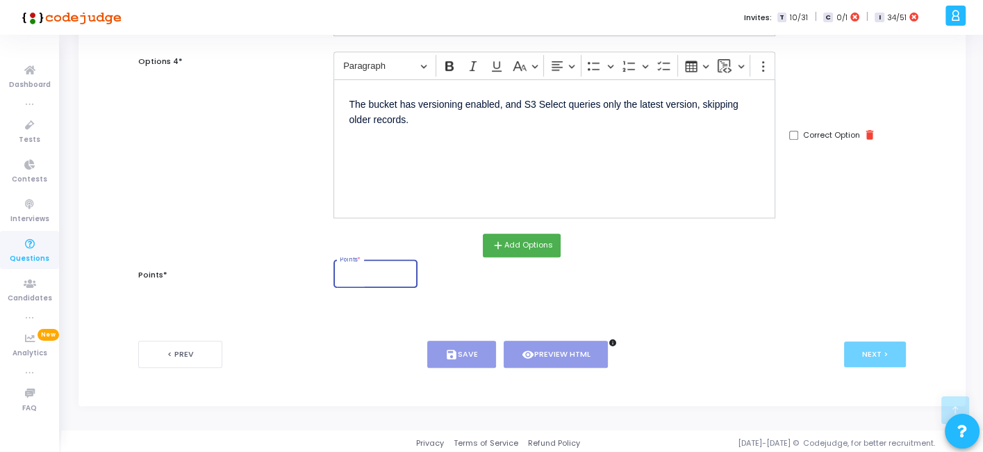
click at [381, 274] on input "Points *" at bounding box center [376, 275] width 72 height 8
type input "1"
click at [456, 349] on icon "save" at bounding box center [451, 354] width 13 height 13
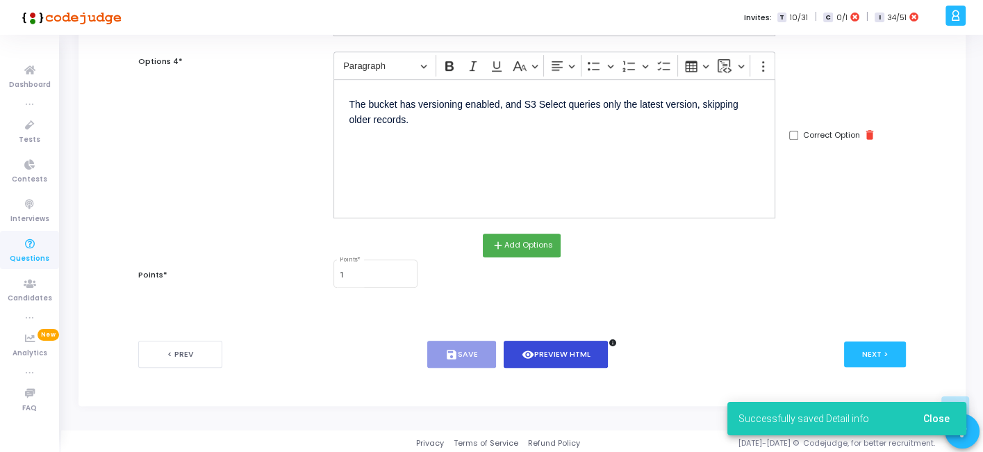
click at [534, 340] on button "visibility Preview HTML" at bounding box center [556, 353] width 105 height 27
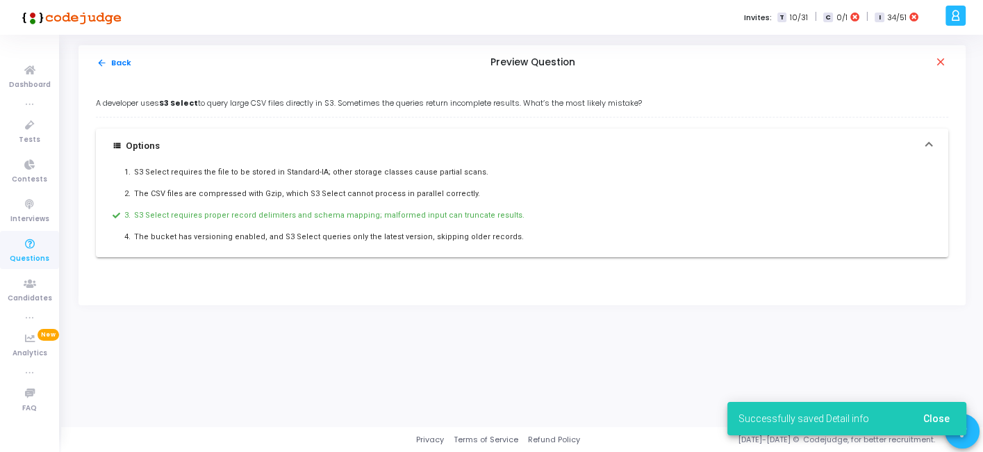
scroll to position [0, 0]
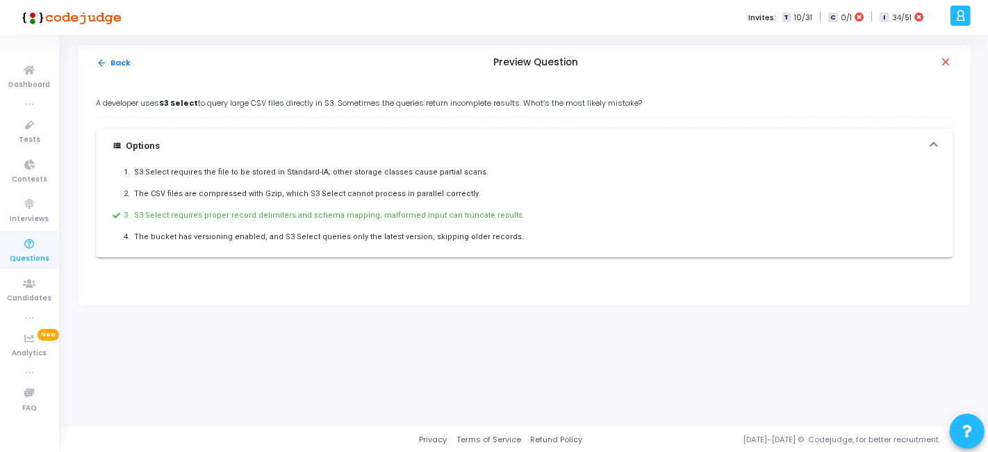
drag, startPoint x: 90, startPoint y: 104, endPoint x: 533, endPoint y: 230, distance: 460.2
click at [533, 230] on div "A developer uses S3 Select to query large CSV files directly in S3. Sometimes t…" at bounding box center [524, 192] width 892 height 225
copy div "A developer uses S3 Select to query large CSV files directly in S3. Sometimes t…"
click at [111, 62] on button "arrow_back Back" at bounding box center [114, 62] width 36 height 13
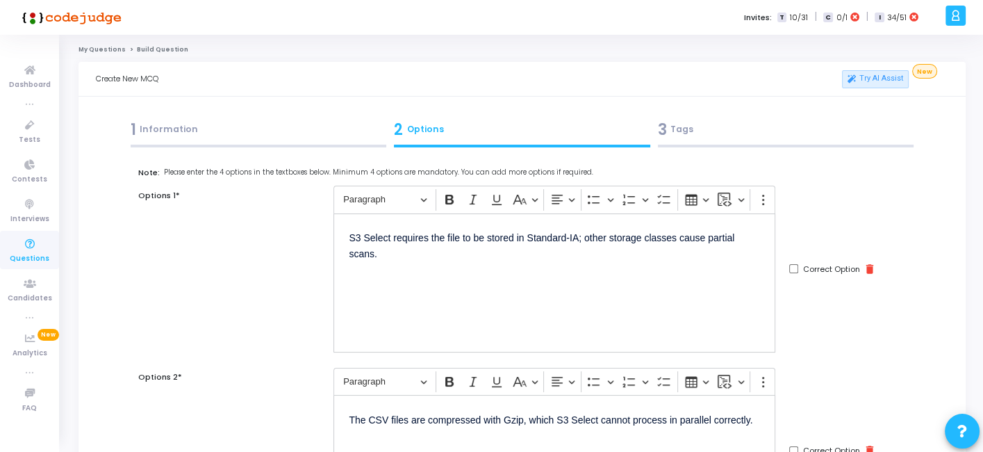
click at [710, 131] on div "3 Tags" at bounding box center [786, 129] width 256 height 23
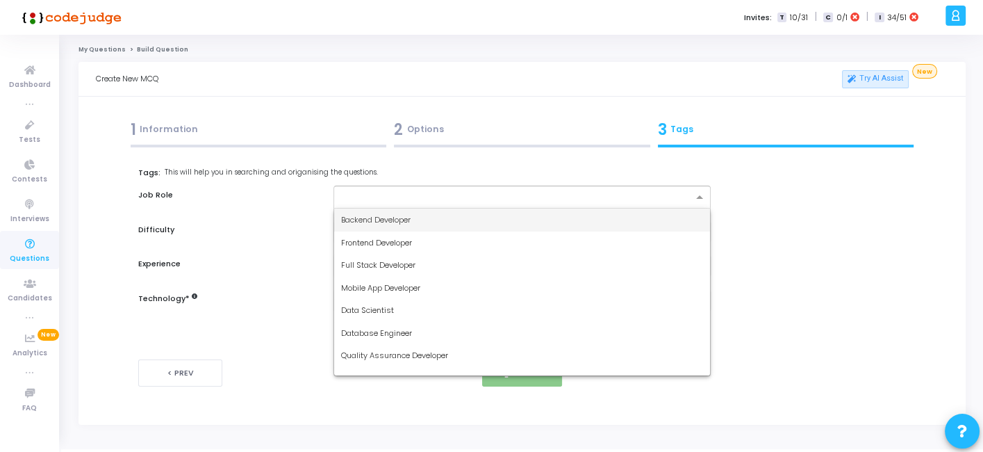
click at [416, 203] on div at bounding box center [515, 199] width 353 height 14
click at [385, 214] on span "Backend Developer" at bounding box center [375, 219] width 69 height 11
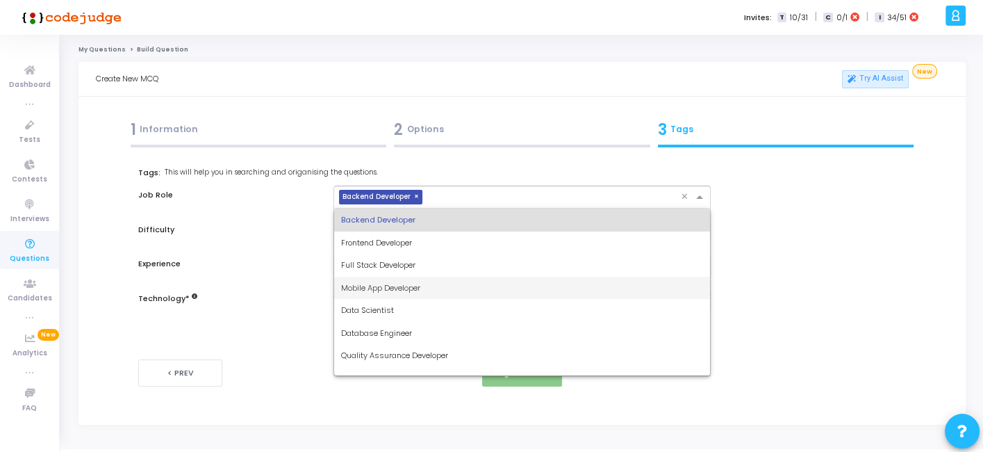
drag, startPoint x: 434, startPoint y: 194, endPoint x: 394, endPoint y: 269, distance: 85.2
click at [394, 208] on ng-select "× Backend Developer × Backend Developer Frontend Developer Full Stack Developer…" at bounding box center [521, 196] width 377 height 23
click at [394, 269] on span "Full Stack Developer" at bounding box center [378, 264] width 74 height 11
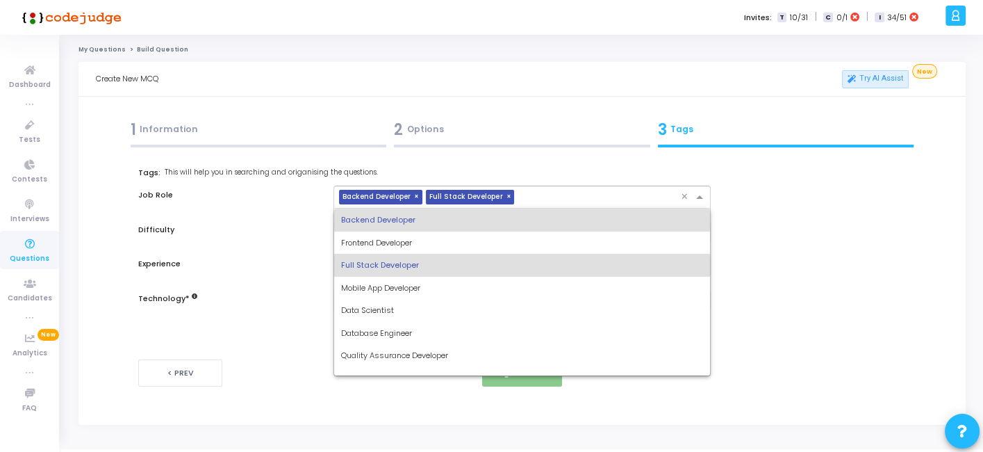
drag, startPoint x: 542, startPoint y: 197, endPoint x: 461, endPoint y: 273, distance: 110.6
click at [461, 208] on ng-select "× Backend Developer × Full Stack Developer × Backend Developer Frontend Develop…" at bounding box center [521, 196] width 377 height 23
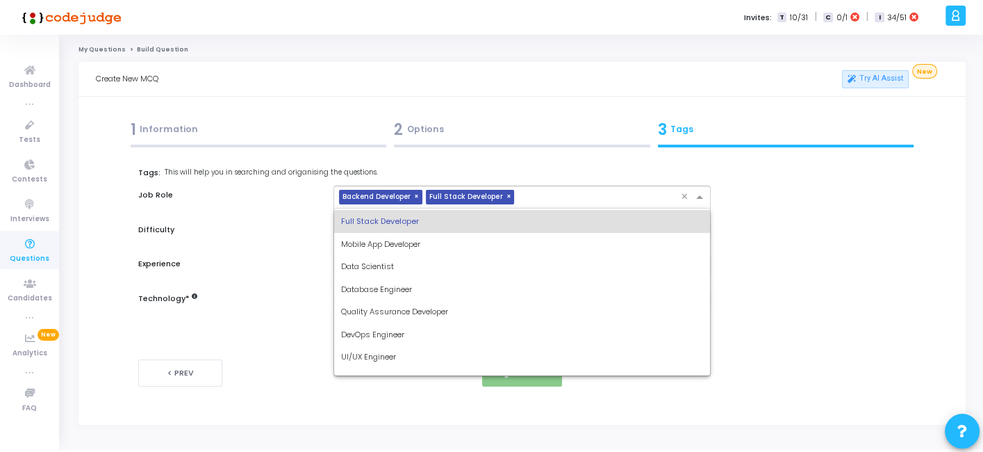
scroll to position [44, 0]
click at [377, 329] on span "DevOps Engineer" at bounding box center [372, 333] width 63 height 11
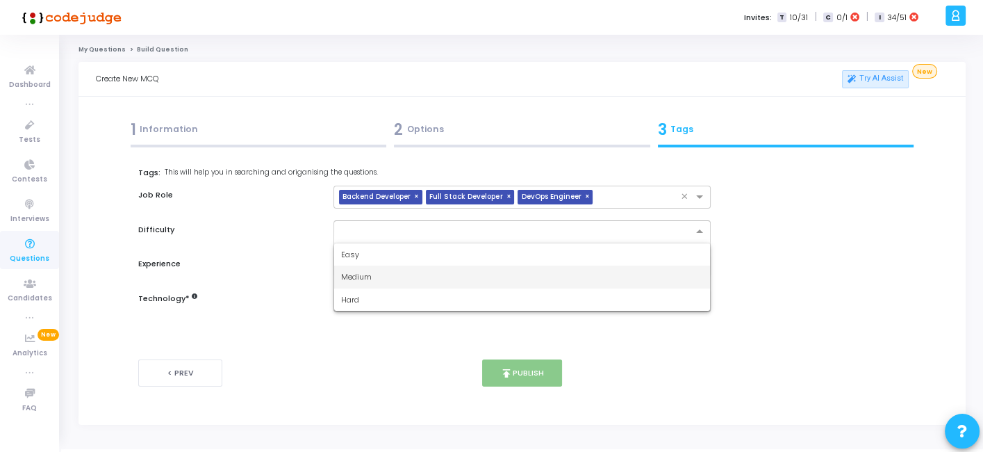
drag, startPoint x: 418, startPoint y: 231, endPoint x: 365, endPoint y: 272, distance: 67.3
click at [365, 243] on ng-select "Easy Medium Hard" at bounding box center [521, 231] width 377 height 23
click at [365, 272] on span "Medium" at bounding box center [356, 276] width 31 height 11
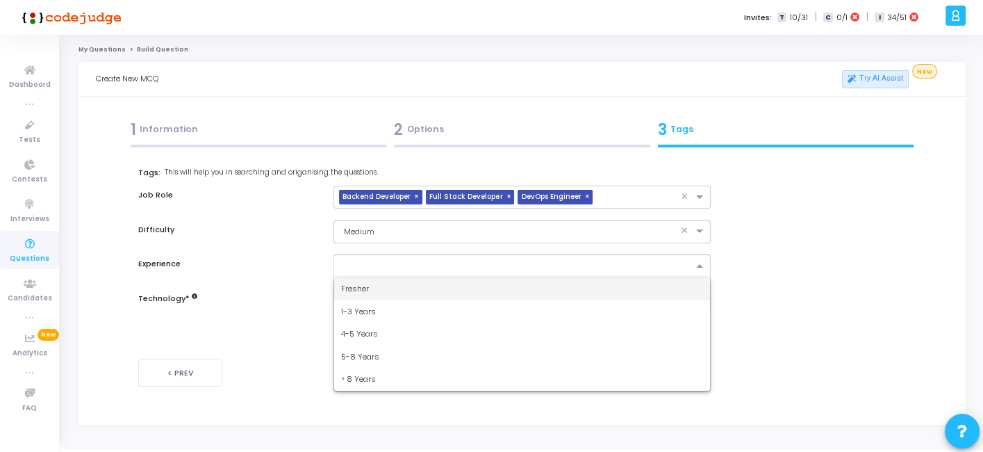
drag, startPoint x: 378, startPoint y: 268, endPoint x: 359, endPoint y: 285, distance: 25.1
click at [359, 277] on ng-select "Fresher 1-3 Years 4-5 Years 5-8 Years > 8 Years" at bounding box center [521, 265] width 377 height 23
click at [359, 285] on span "Fresher" at bounding box center [355, 288] width 28 height 11
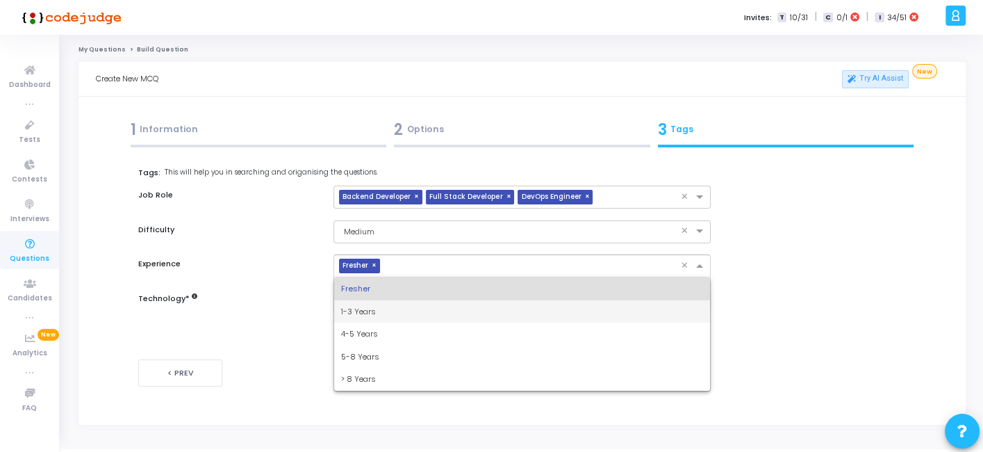
drag, startPoint x: 389, startPoint y: 270, endPoint x: 355, endPoint y: 309, distance: 51.7
click at [355, 277] on ng-select "× Fresher × Fresher 1-3 Years 4-5 Years 5-8 Years > 8 Years" at bounding box center [521, 265] width 377 height 23
click at [355, 309] on span "1-3 Years" at bounding box center [358, 311] width 35 height 11
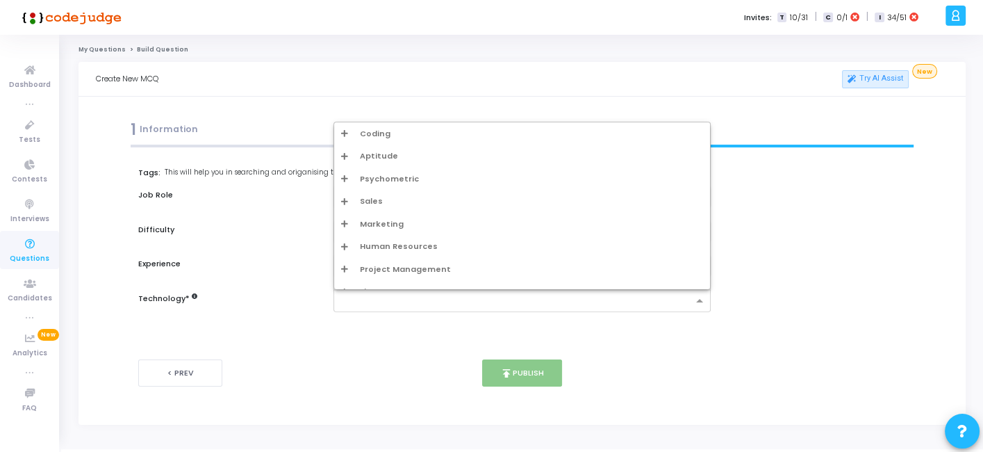
click at [371, 306] on div at bounding box center [515, 302] width 353 height 14
type input "w"
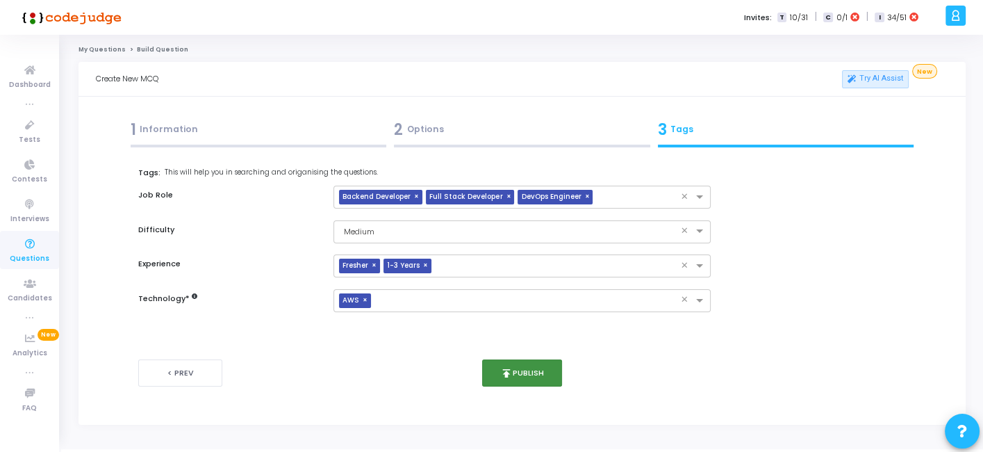
click at [527, 362] on button "publish Publish" at bounding box center [522, 372] width 80 height 27
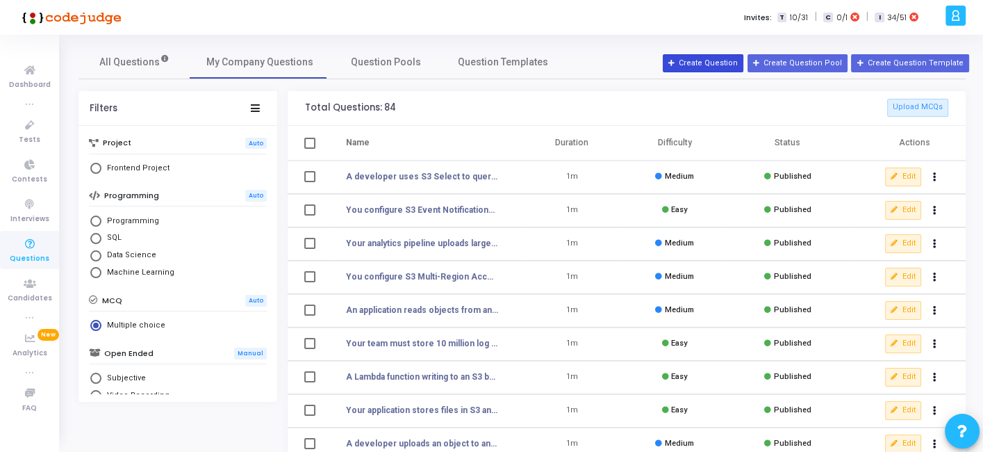
click at [700, 58] on button "Create Question" at bounding box center [703, 63] width 81 height 18
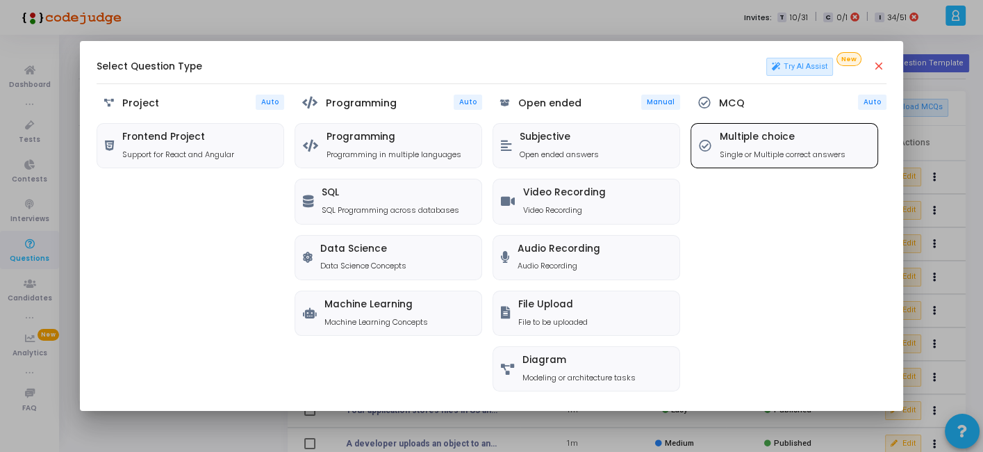
click at [756, 163] on div "Multiple choice Single or Multiple correct answers" at bounding box center [784, 146] width 186 height 44
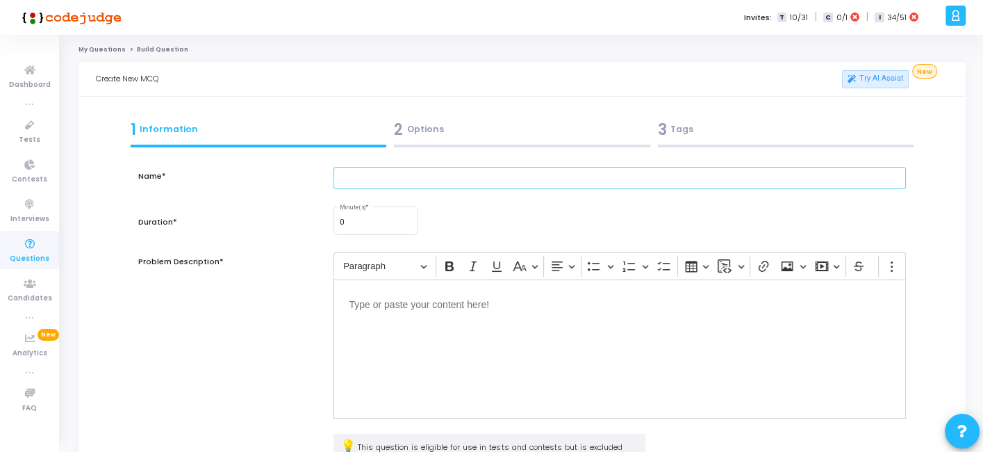
click at [412, 188] on input "text" at bounding box center [619, 178] width 572 height 23
paste input "An S3 bucket with versioning enabled sees costs ballooning unexpectedly. Invest…"
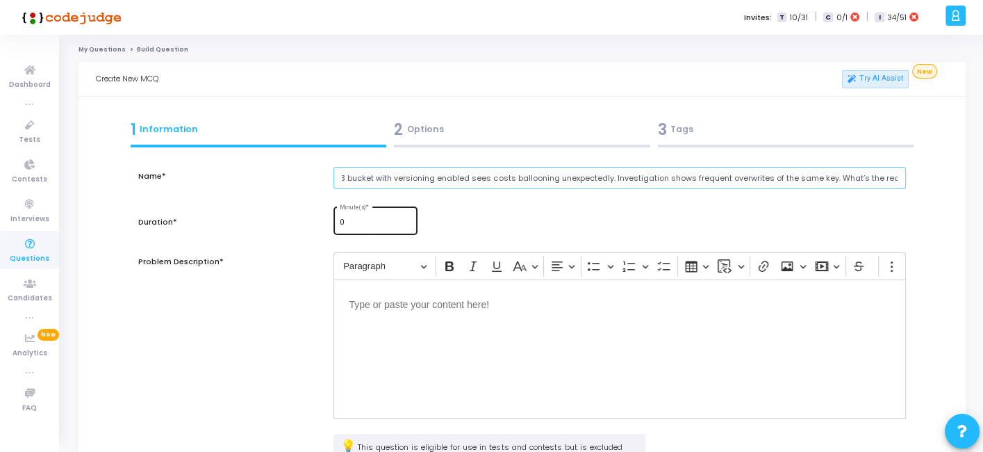
type input "An S3 bucket with versioning enabled sees costs ballooning unexpectedly. Invest…"
click at [354, 224] on input "0" at bounding box center [376, 222] width 72 height 8
type input "1"
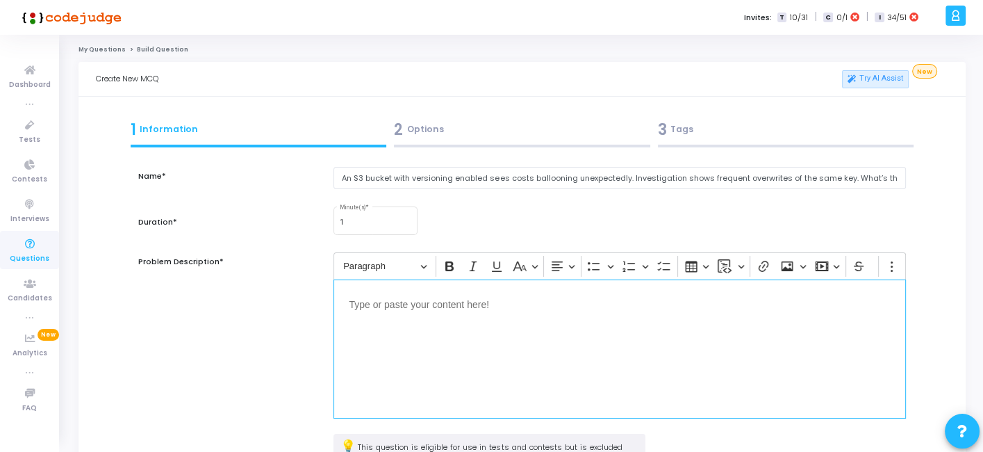
click at [393, 324] on div "Editor editing area: main" at bounding box center [619, 348] width 572 height 139
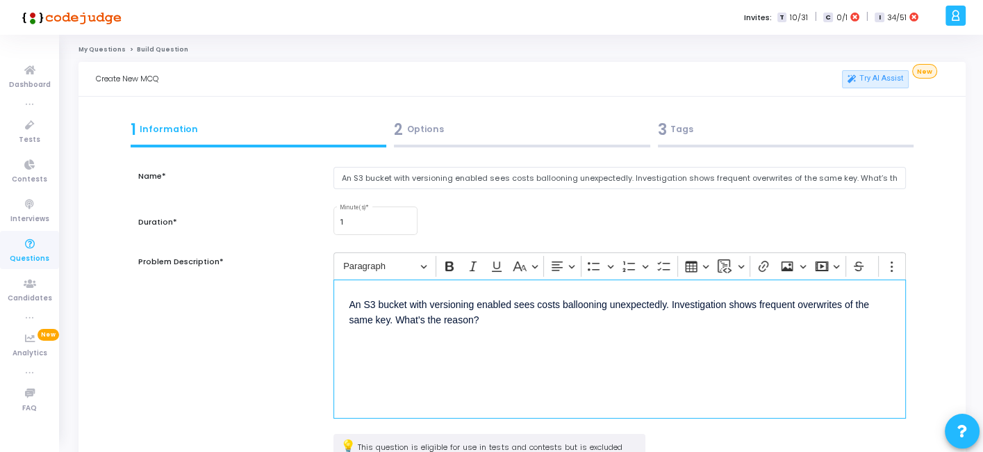
scroll to position [181, 0]
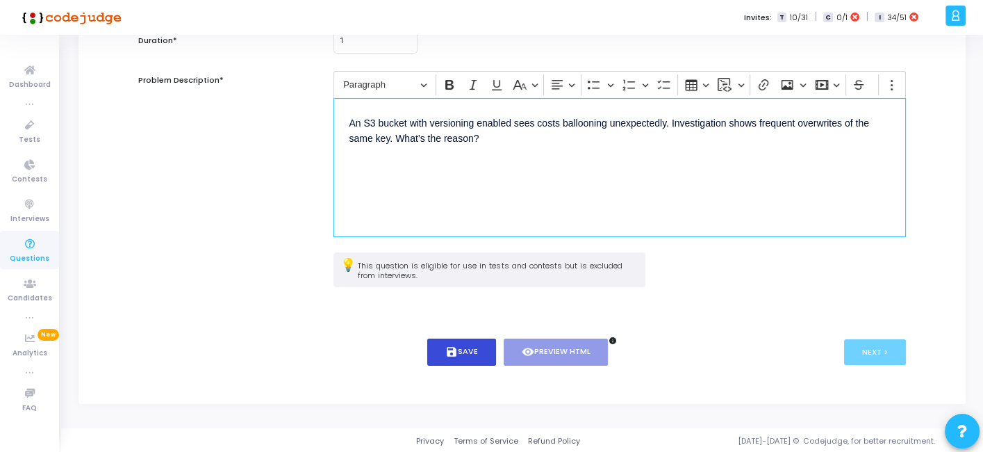
click at [446, 342] on button "save Save" at bounding box center [461, 351] width 69 height 27
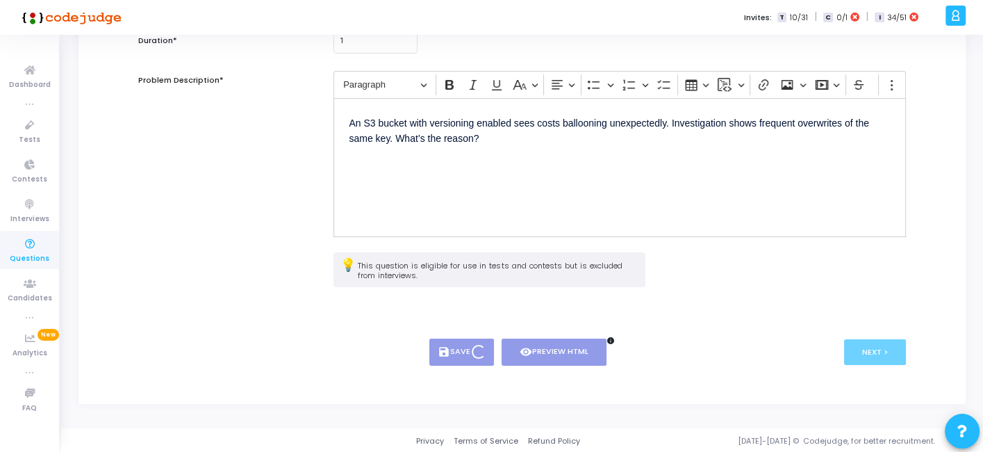
scroll to position [0, 0]
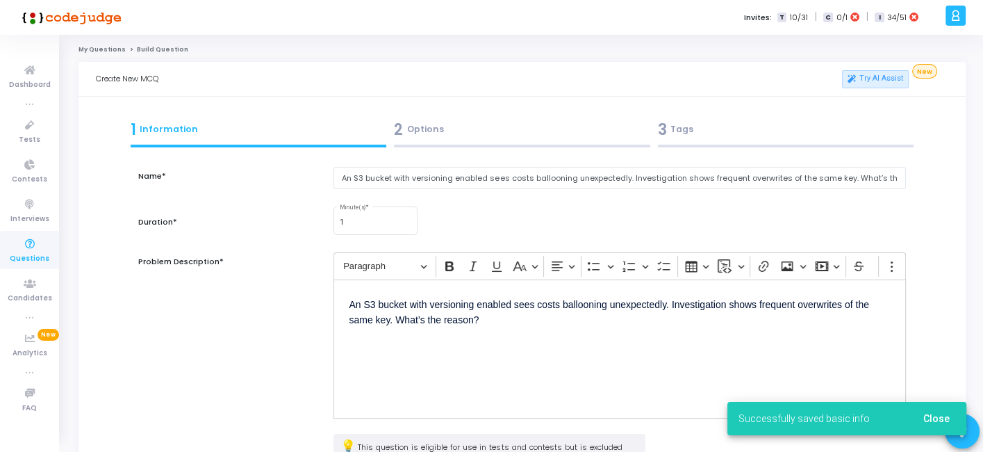
click at [488, 138] on div "2 Options" at bounding box center [522, 129] width 256 height 23
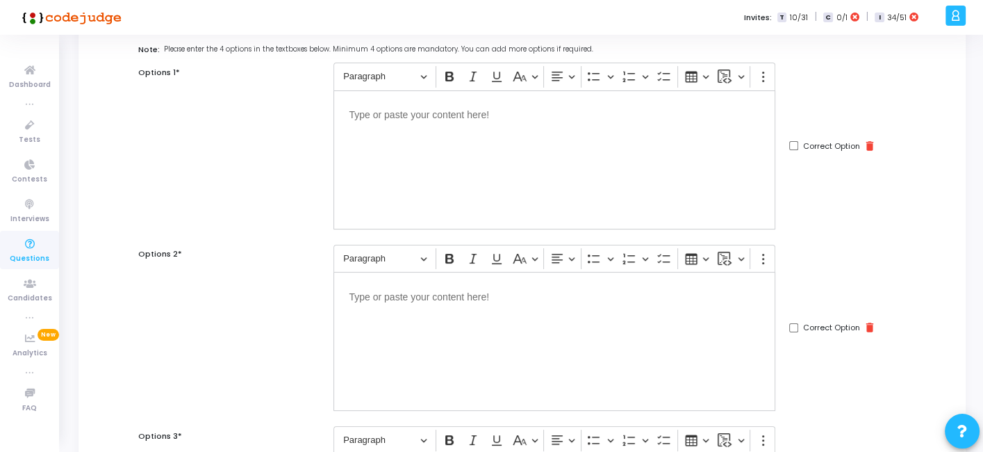
scroll to position [129, 0]
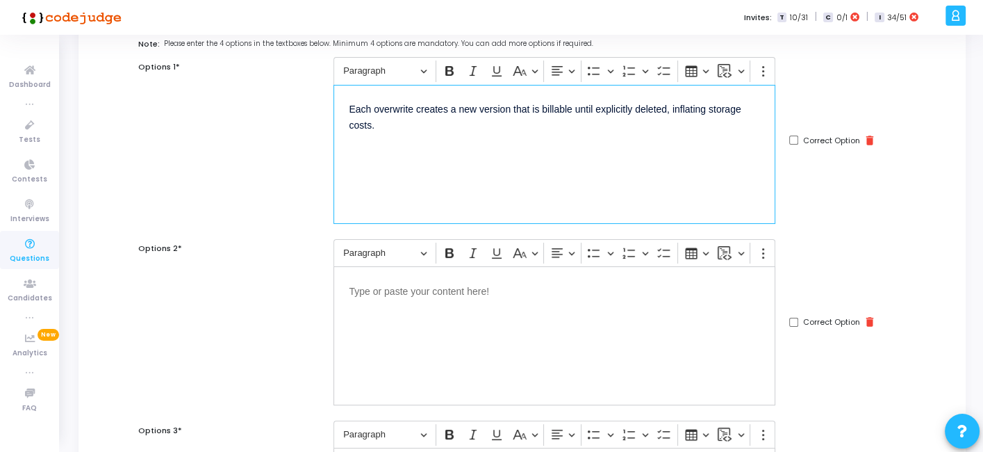
click at [534, 176] on div "Each overwrite creates a new version that is billable until explicitly deleted,…" at bounding box center [554, 154] width 442 height 139
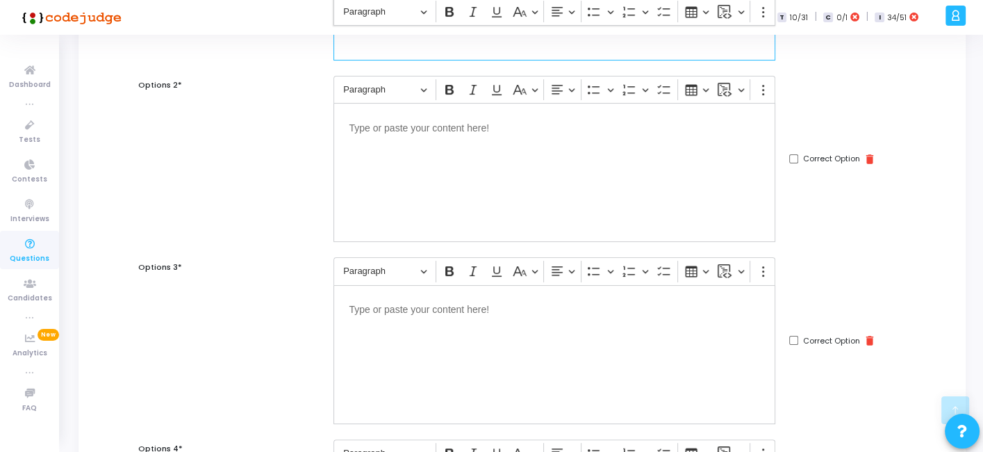
click at [546, 190] on div "Editor editing area: main" at bounding box center [554, 172] width 442 height 139
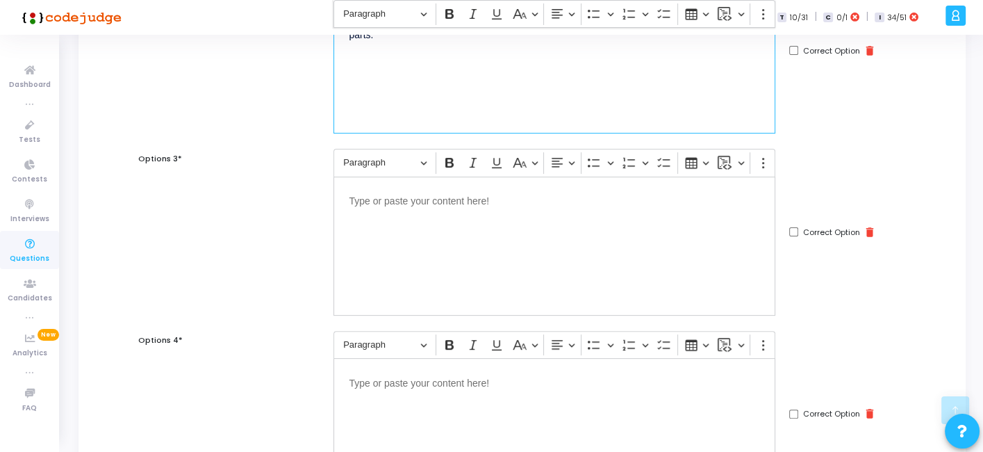
scroll to position [415, 0]
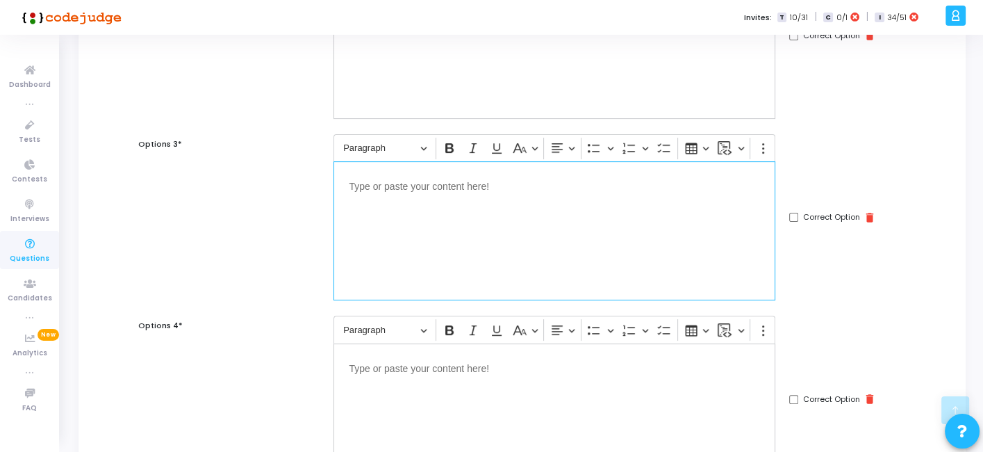
click at [558, 263] on div "Editor editing area: main" at bounding box center [554, 230] width 442 height 139
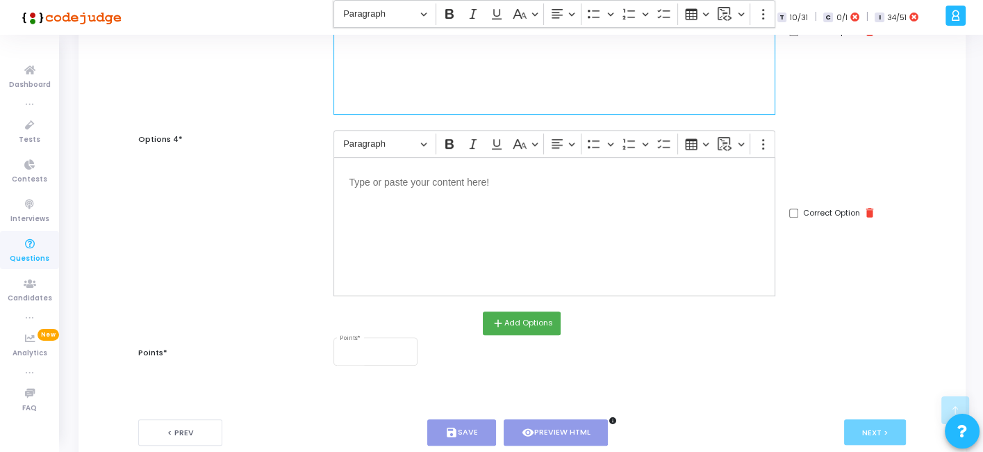
scroll to position [620, 0]
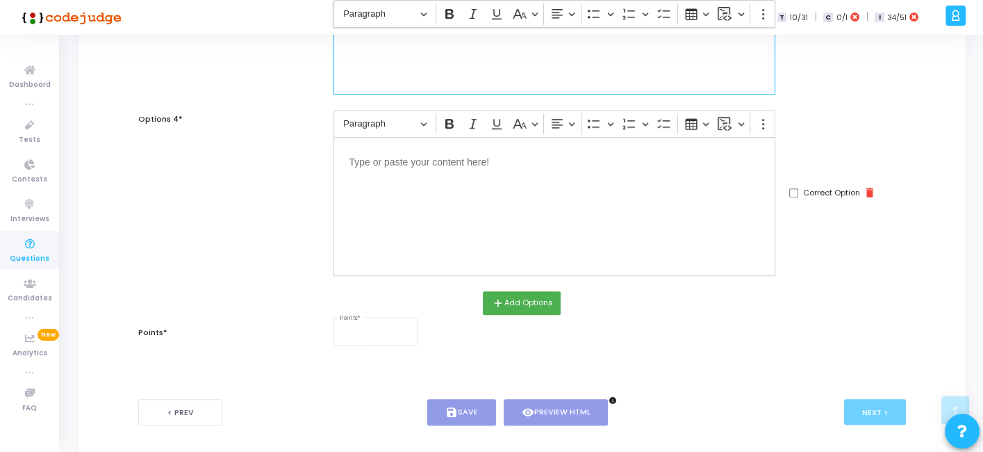
click at [475, 213] on div "Editor editing area: main" at bounding box center [554, 206] width 442 height 139
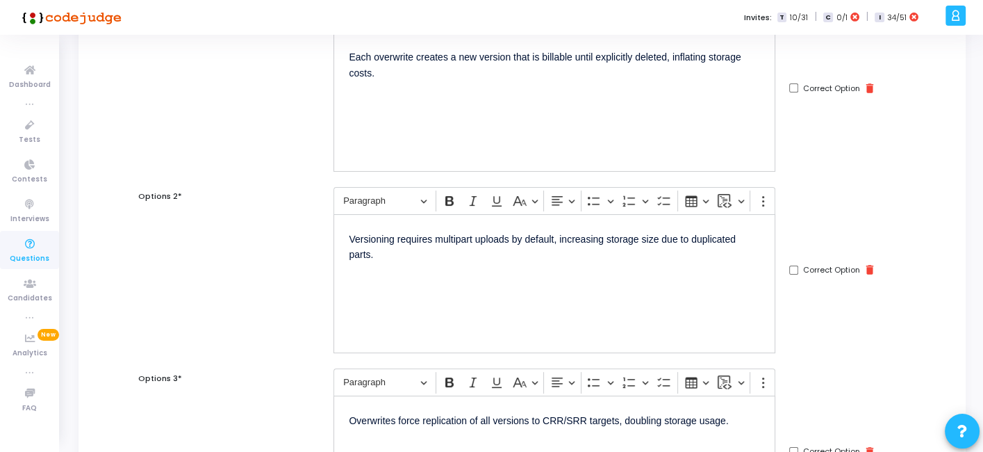
scroll to position [0, 0]
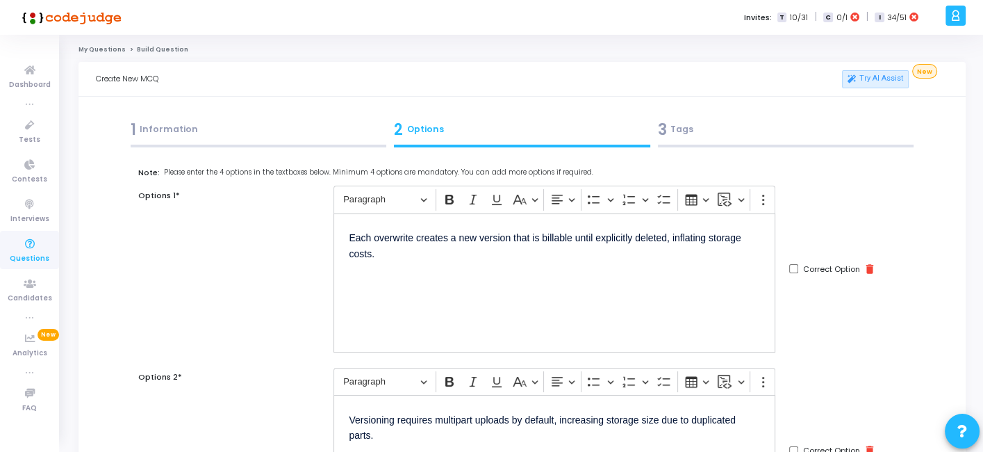
click at [793, 269] on input "Correct Option" at bounding box center [793, 268] width 9 height 9
checkbox input "true"
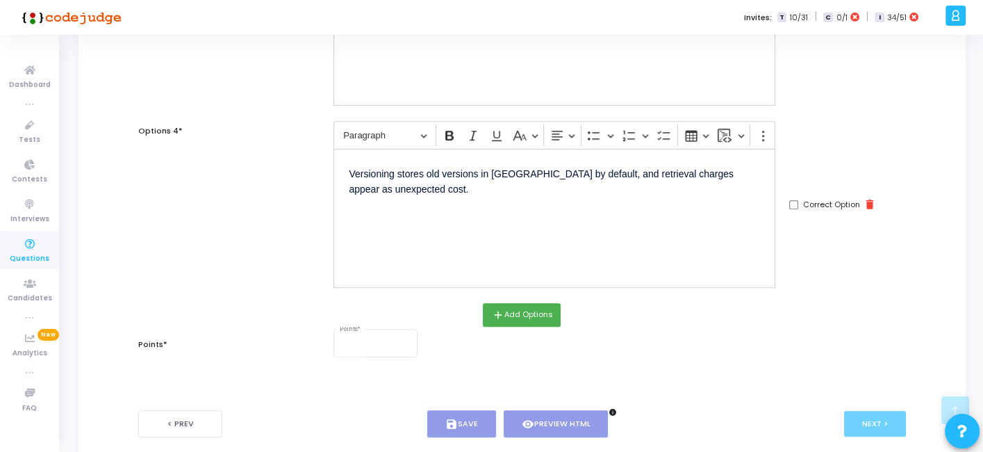
scroll to position [679, 0]
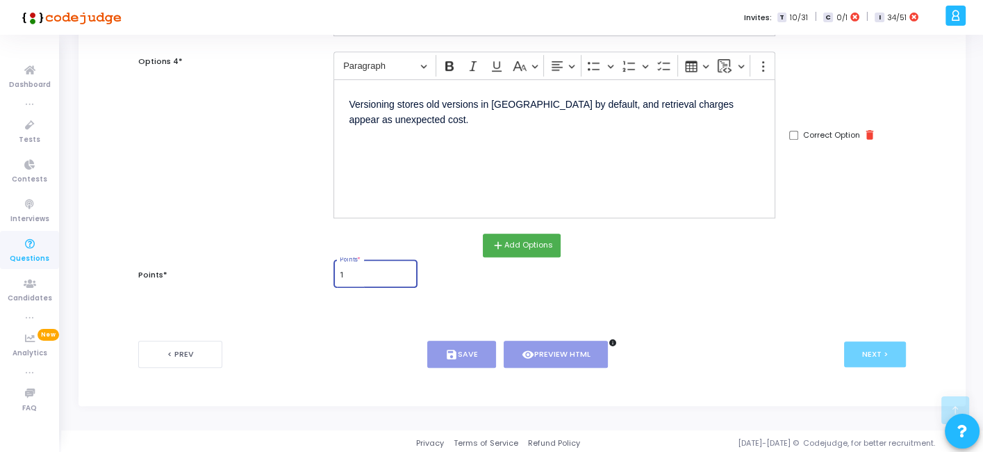
click at [360, 271] on input "1" at bounding box center [376, 275] width 72 height 8
type input "1"
click at [443, 336] on div "< Prev save Save visibility Preview HTML info Next >" at bounding box center [521, 354] width 767 height 69
click at [445, 340] on button "save Save" at bounding box center [461, 353] width 69 height 27
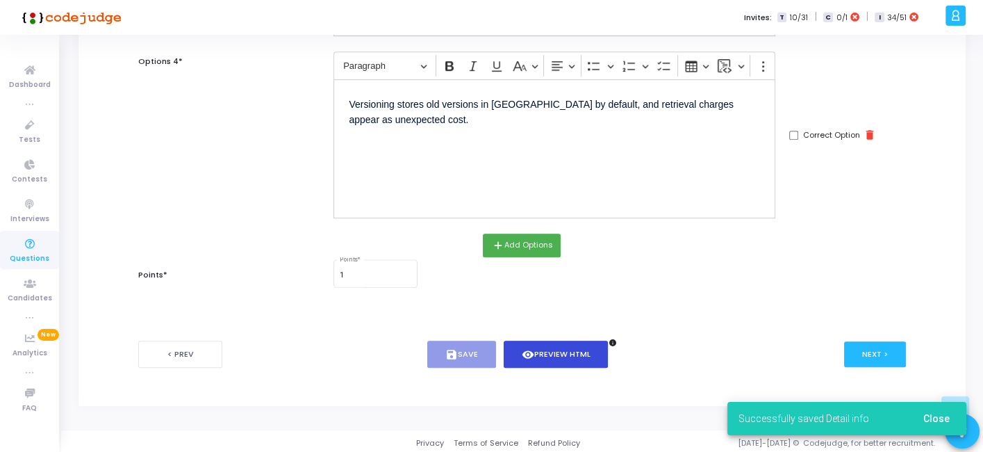
click at [536, 352] on button "visibility Preview HTML" at bounding box center [556, 353] width 105 height 27
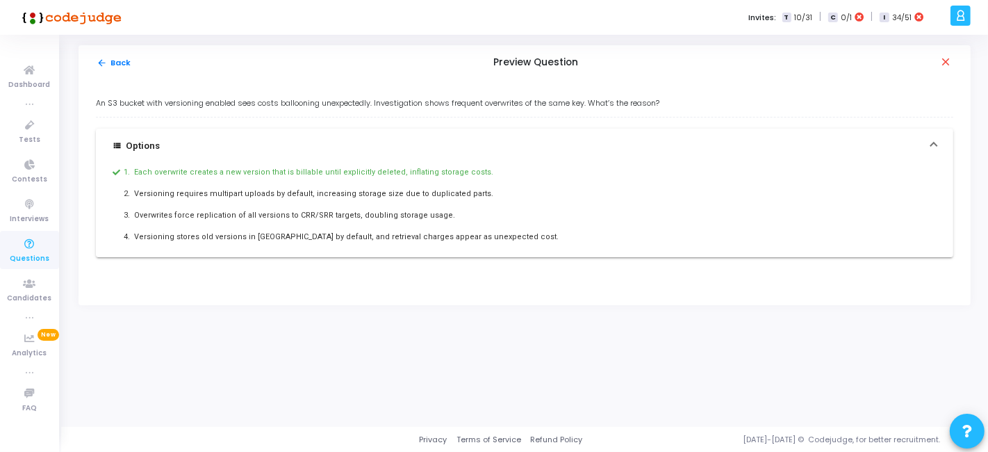
drag, startPoint x: 90, startPoint y: 95, endPoint x: 521, endPoint y: 253, distance: 458.7
click at [521, 253] on div "An S3 bucket with versioning enabled sees costs ballooning unexpectedly. Invest…" at bounding box center [524, 192] width 892 height 225
copy div "An S3 bucket with versioning enabled sees costs ballooning unexpectedly. Invest…"
click at [109, 58] on button "arrow_back Back" at bounding box center [114, 62] width 36 height 13
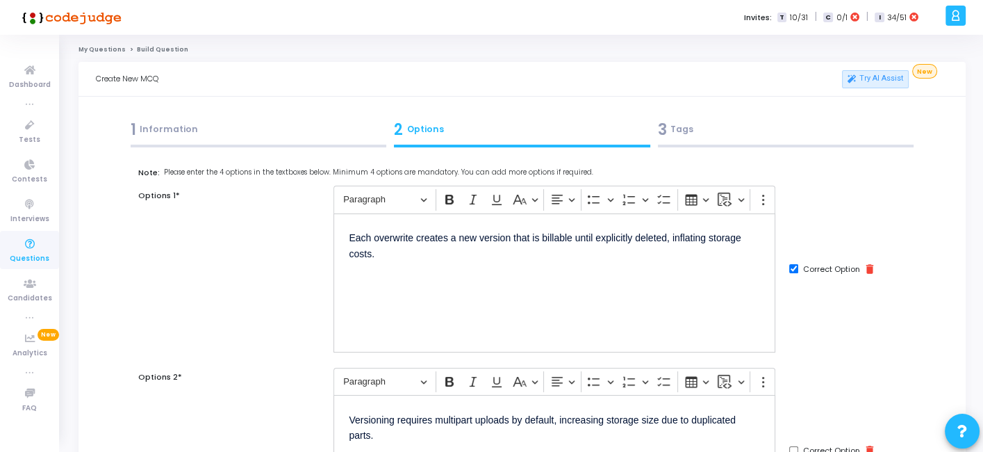
click at [686, 128] on div "3 Tags" at bounding box center [786, 129] width 256 height 23
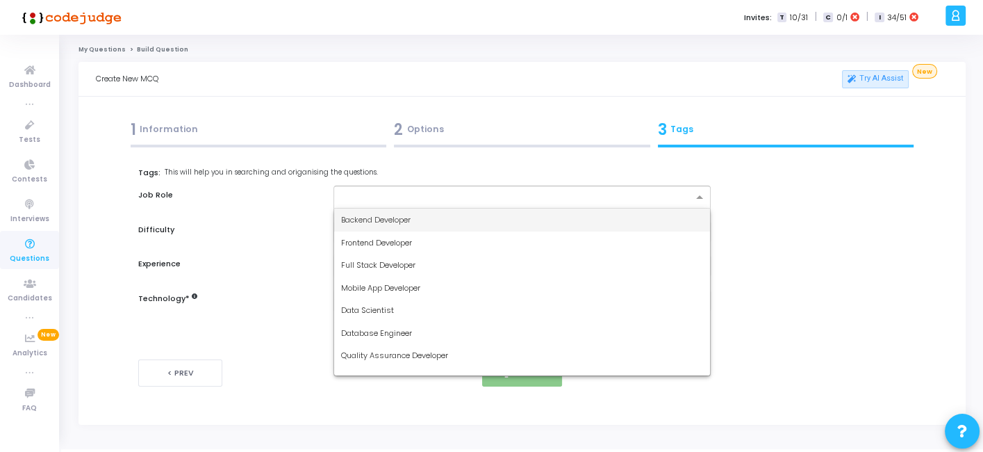
click at [468, 204] on div at bounding box center [515, 199] width 353 height 14
click at [404, 224] on span "Backend Developer" at bounding box center [375, 219] width 69 height 11
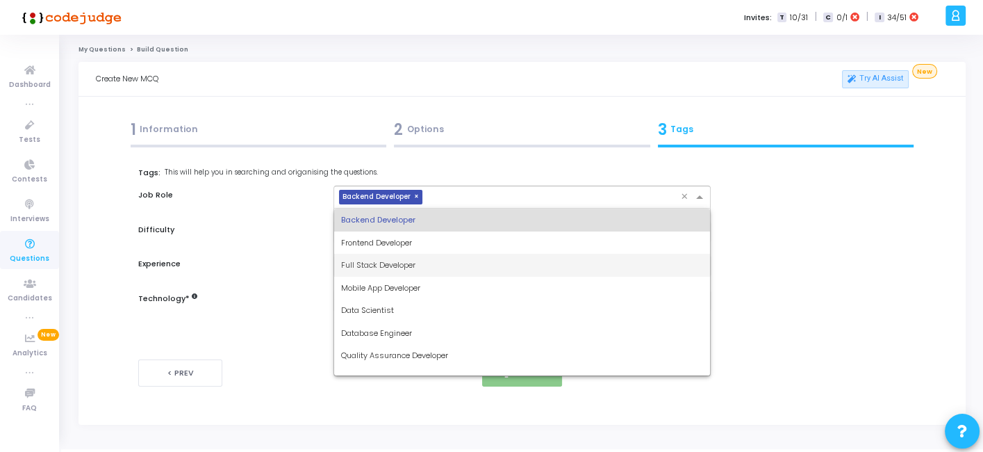
drag, startPoint x: 472, startPoint y: 194, endPoint x: 397, endPoint y: 273, distance: 109.1
click at [397, 208] on ng-select "× Backend Developer × Backend Developer Frontend Developer Full Stack Developer…" at bounding box center [521, 196] width 377 height 23
click at [397, 273] on div "Full Stack Developer" at bounding box center [521, 265] width 375 height 23
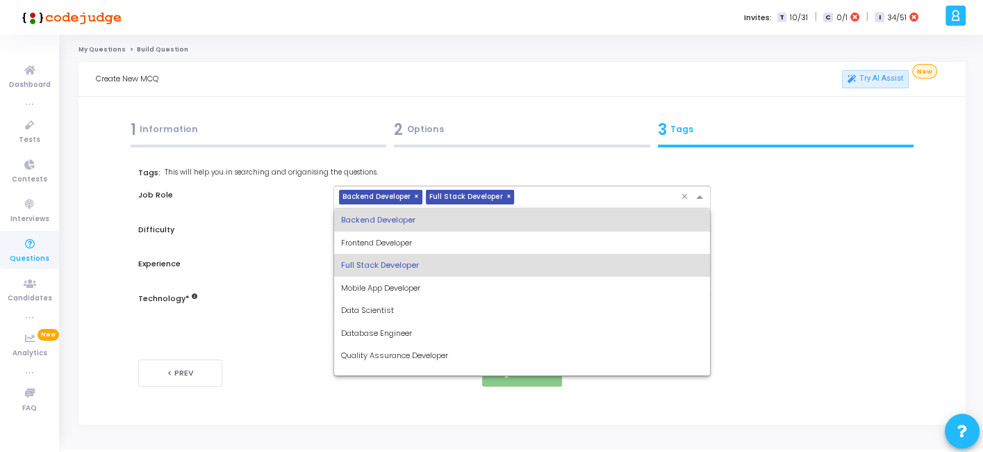
drag, startPoint x: 541, startPoint y: 195, endPoint x: 440, endPoint y: 263, distance: 121.8
click at [440, 208] on ng-select "× Backend Developer × Full Stack Developer × Backend Developer Frontend Develop…" at bounding box center [521, 196] width 377 height 23
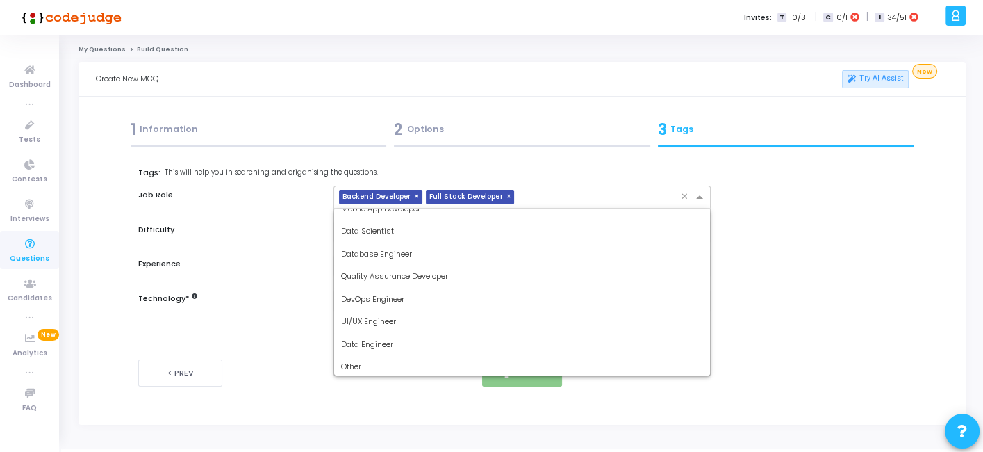
scroll to position [81, 0]
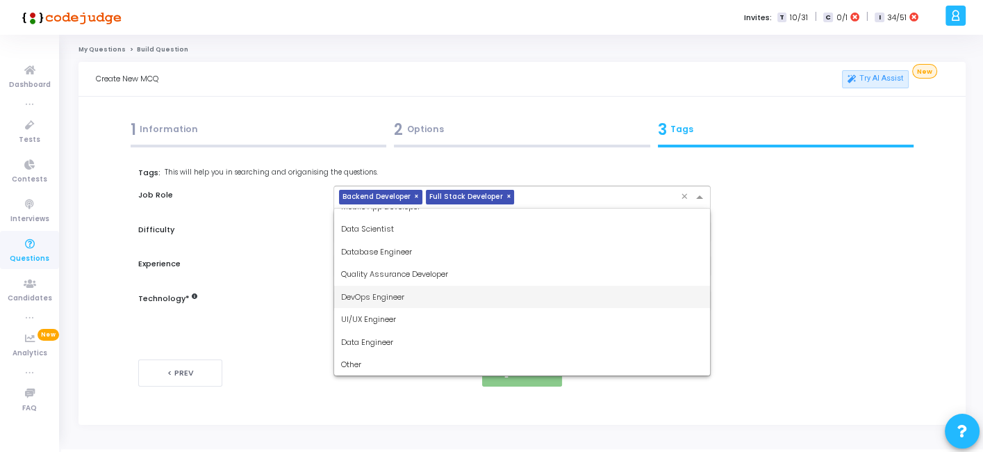
click at [381, 297] on span "DevOps Engineer" at bounding box center [372, 296] width 63 height 11
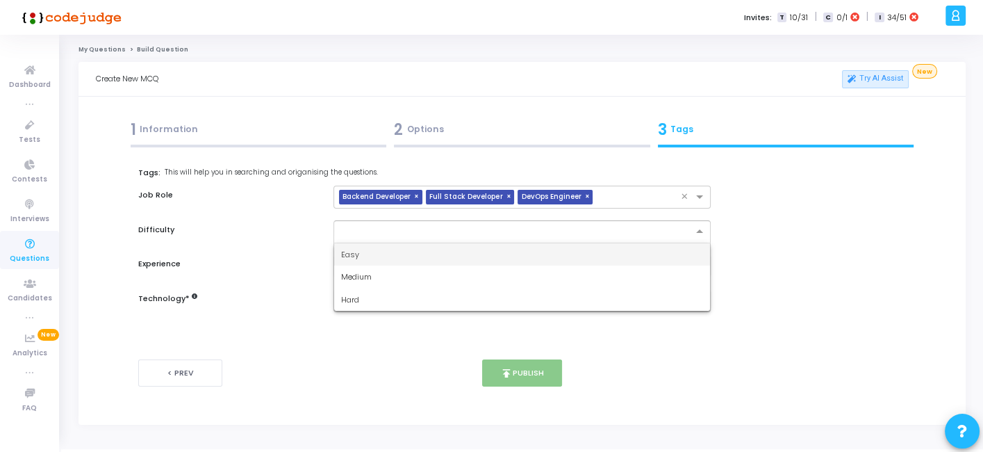
drag, startPoint x: 450, startPoint y: 229, endPoint x: 381, endPoint y: 262, distance: 76.8
click at [381, 243] on ng-select "Easy Medium Hard" at bounding box center [521, 231] width 377 height 23
click at [381, 262] on div "Easy" at bounding box center [521, 254] width 375 height 23
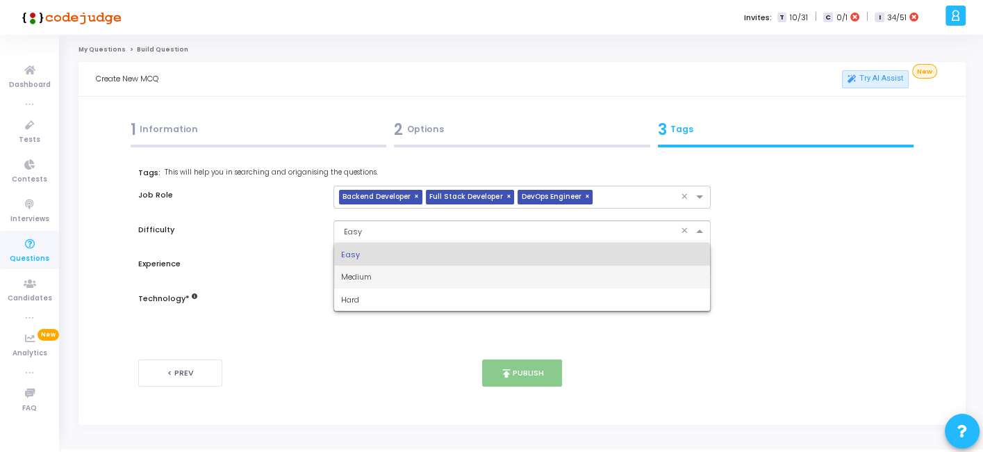
drag, startPoint x: 411, startPoint y: 233, endPoint x: 359, endPoint y: 286, distance: 74.2
click at [359, 243] on ng-select "× Easy × Easy Medium Hard" at bounding box center [521, 231] width 377 height 23
drag, startPoint x: 359, startPoint y: 286, endPoint x: 365, endPoint y: 281, distance: 7.4
click at [365, 281] on div "Medium" at bounding box center [521, 276] width 375 height 23
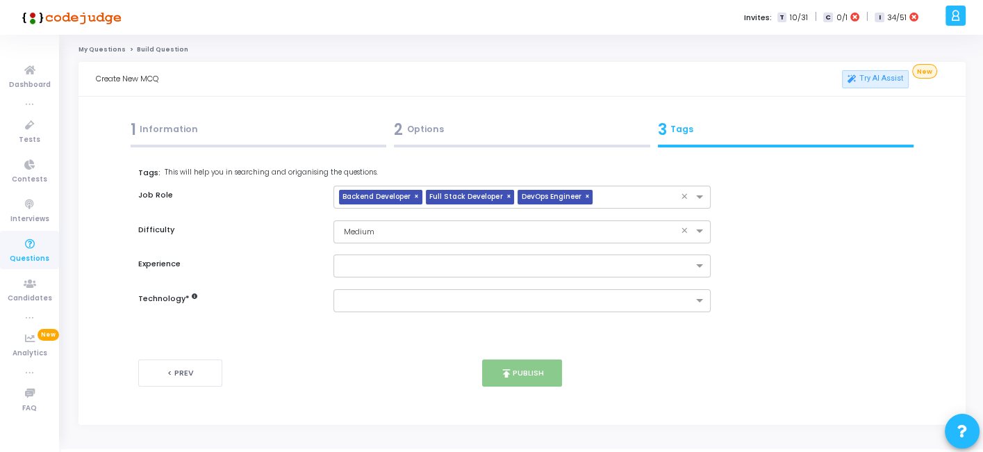
click at [365, 281] on div "Tags: This will help you in searching and origanising the questions. Job Role ×…" at bounding box center [521, 239] width 767 height 145
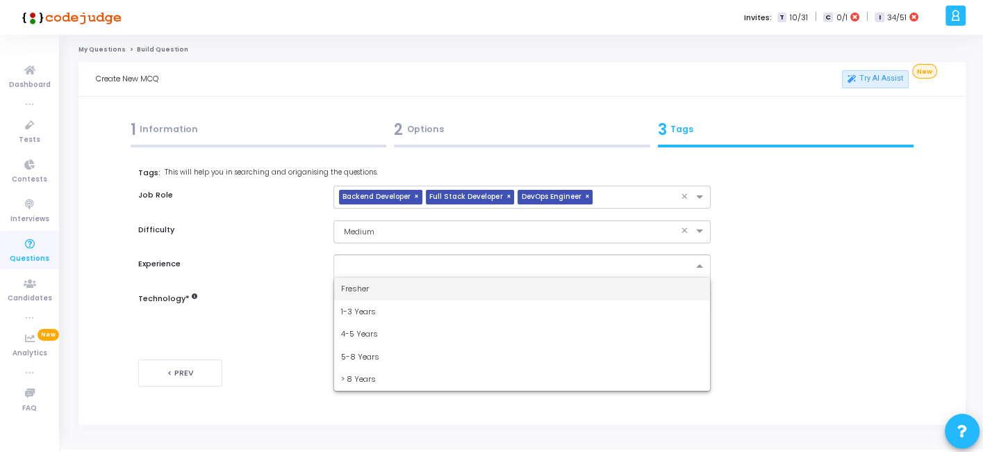
drag, startPoint x: 387, startPoint y: 262, endPoint x: 356, endPoint y: 292, distance: 42.7
click at [356, 277] on ng-select "Fresher 1-3 Years 4-5 Years 5-8 Years > 8 Years" at bounding box center [521, 265] width 377 height 23
drag, startPoint x: 356, startPoint y: 292, endPoint x: 418, endPoint y: 249, distance: 75.3
click at [418, 249] on div "Tags: This will help you in searching and origanising the questions. Job Role ×…" at bounding box center [521, 239] width 767 height 145
click at [371, 286] on div "Fresher" at bounding box center [521, 288] width 375 height 23
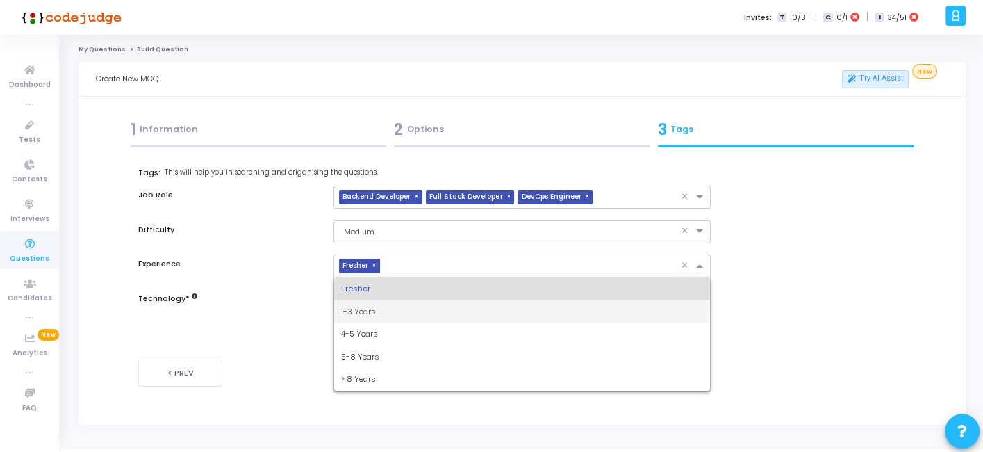
drag, startPoint x: 414, startPoint y: 261, endPoint x: 365, endPoint y: 311, distance: 70.2
click at [365, 277] on ng-select "× Fresher × Fresher 1-3 Years 4-5 Years 5-8 Years > 8 Years" at bounding box center [521, 265] width 377 height 23
click at [365, 311] on span "1-3 Years" at bounding box center [358, 311] width 35 height 11
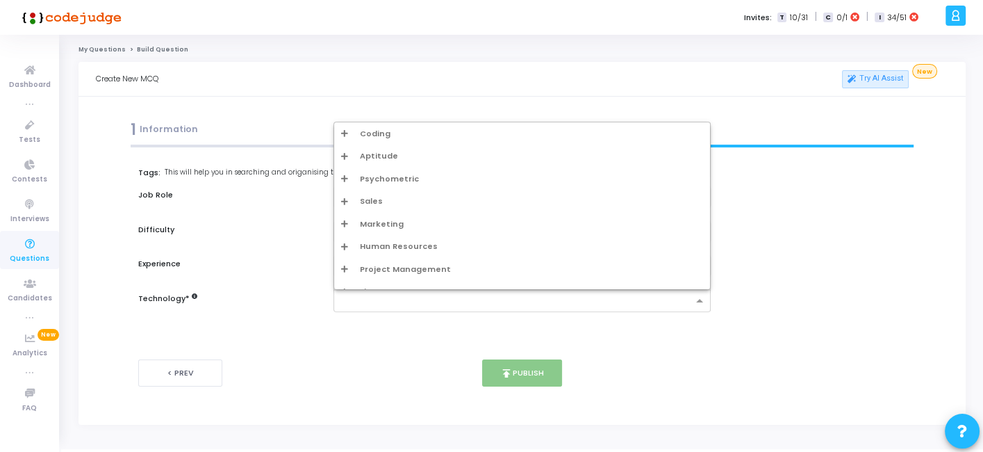
click at [395, 295] on input "text" at bounding box center [516, 301] width 351 height 12
type input "w"
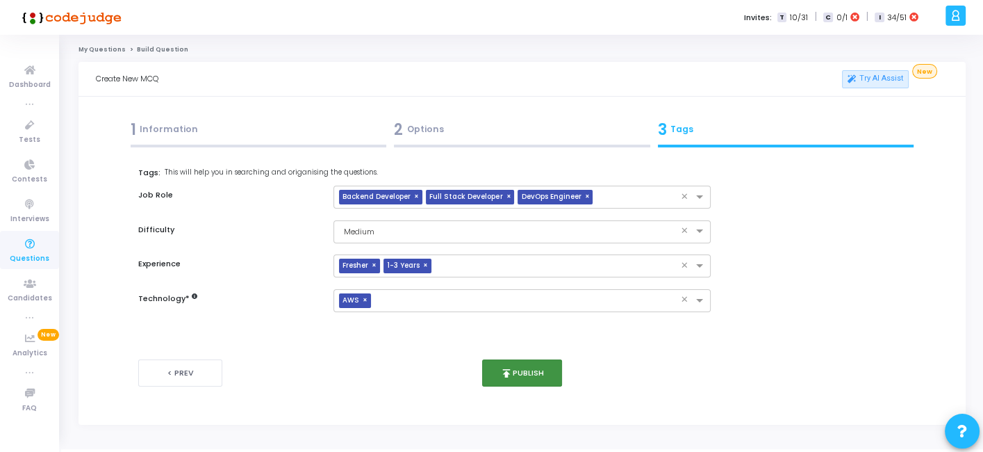
click at [539, 381] on button "publish Publish" at bounding box center [522, 372] width 80 height 27
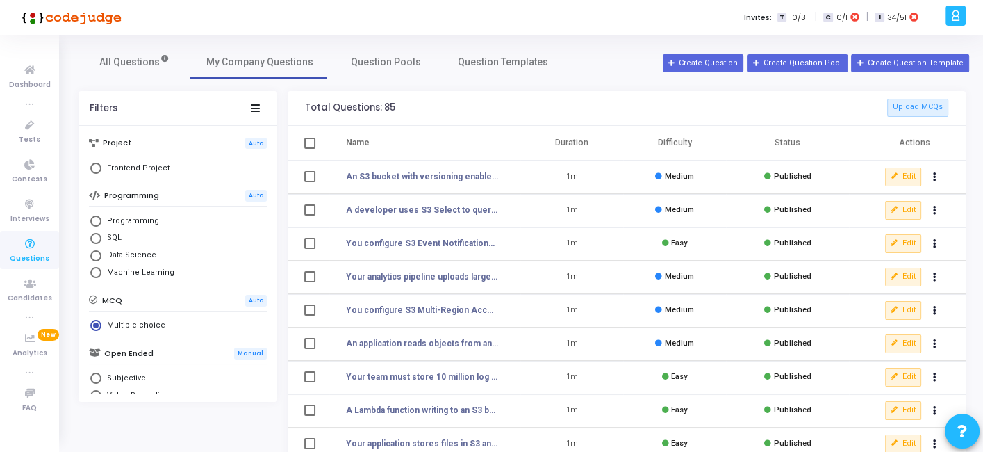
click at [884, 177] on td "Edit clear Unpublish delete Delete" at bounding box center [907, 176] width 117 height 33
click at [898, 177] on icon at bounding box center [895, 177] width 8 height 8
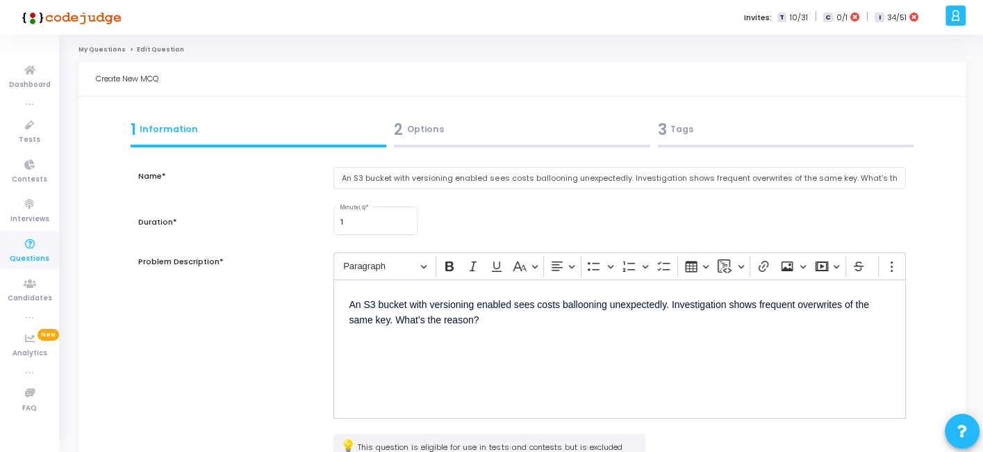
click at [480, 141] on div "2 Options" at bounding box center [522, 133] width 264 height 38
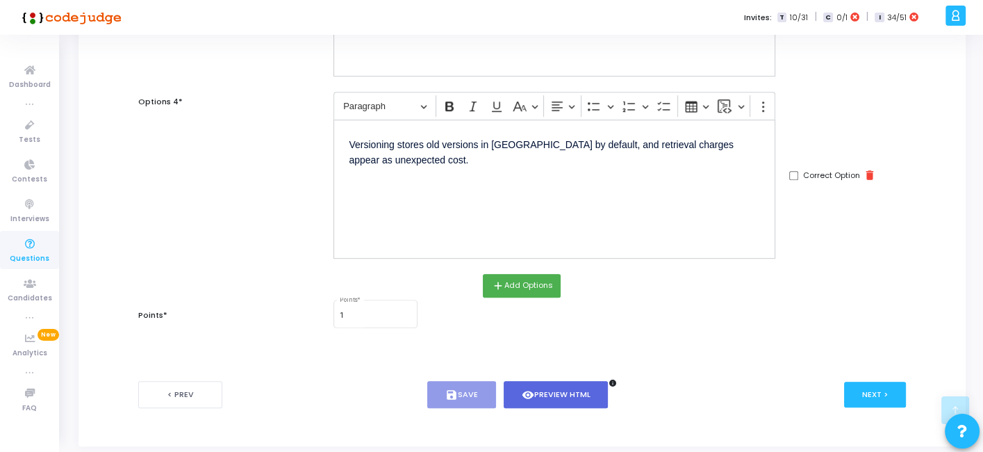
scroll to position [679, 0]
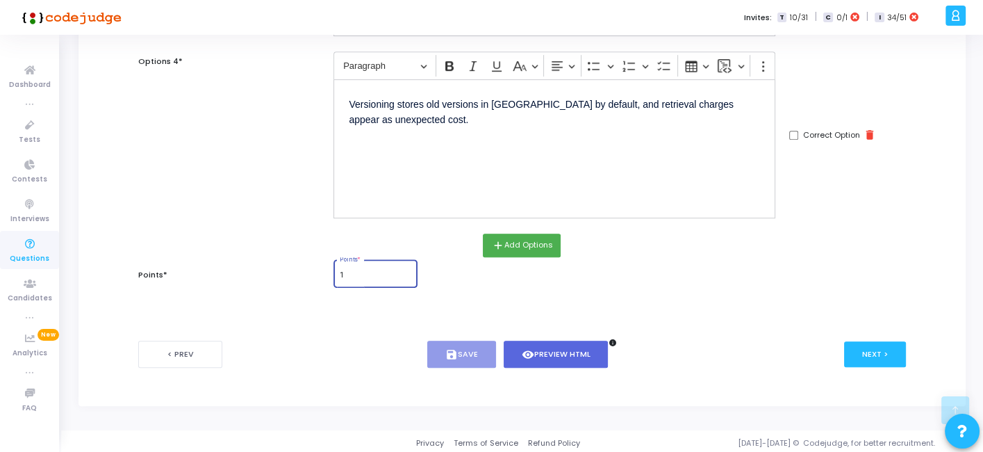
click at [354, 271] on input "1" at bounding box center [376, 275] width 72 height 8
type input "1"
type input "2"
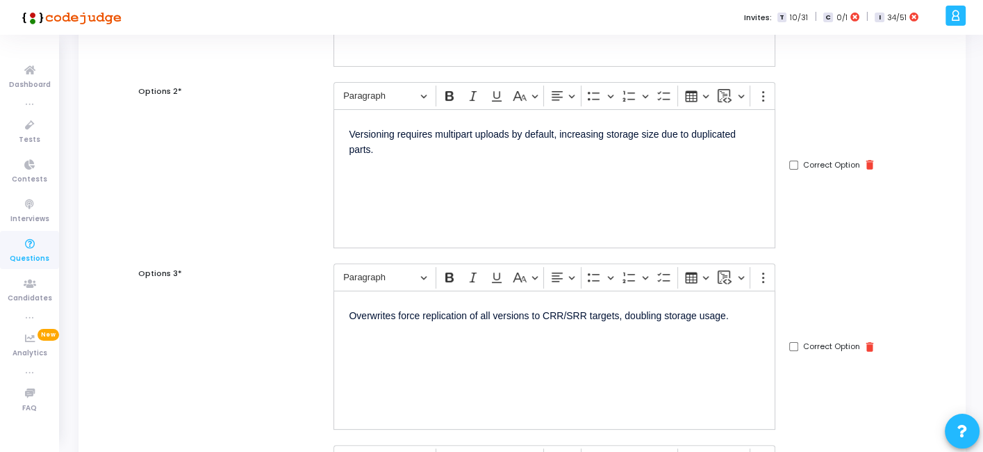
scroll to position [0, 0]
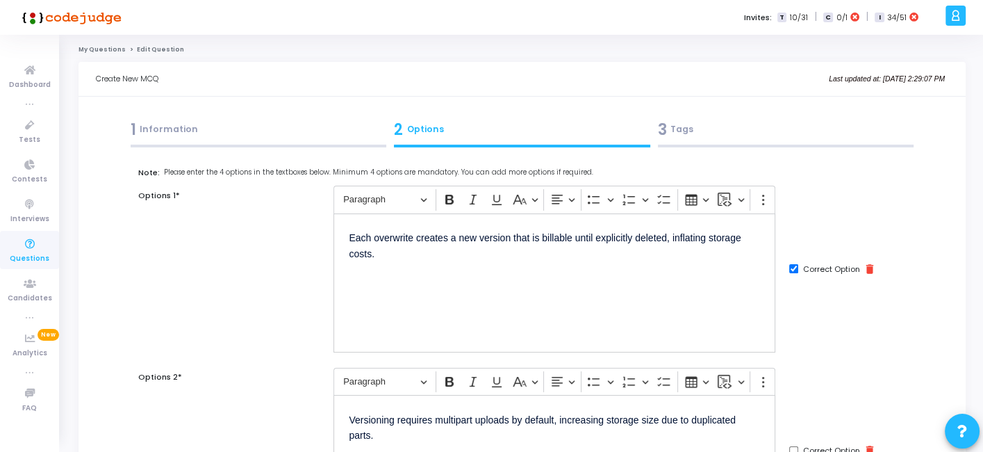
click at [695, 139] on div "3 Tags" at bounding box center [786, 129] width 256 height 23
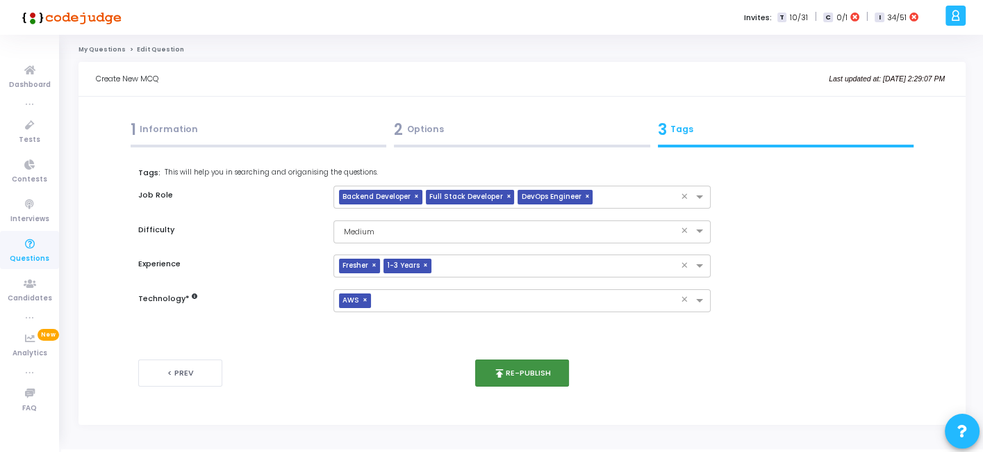
click at [522, 366] on button "publish Re-publish" at bounding box center [522, 372] width 94 height 27
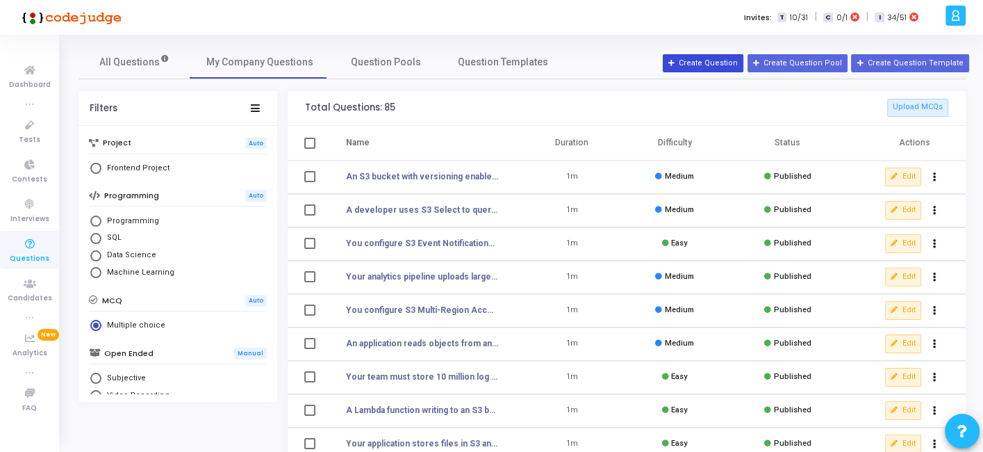
click at [697, 66] on button "Create Question" at bounding box center [703, 63] width 81 height 18
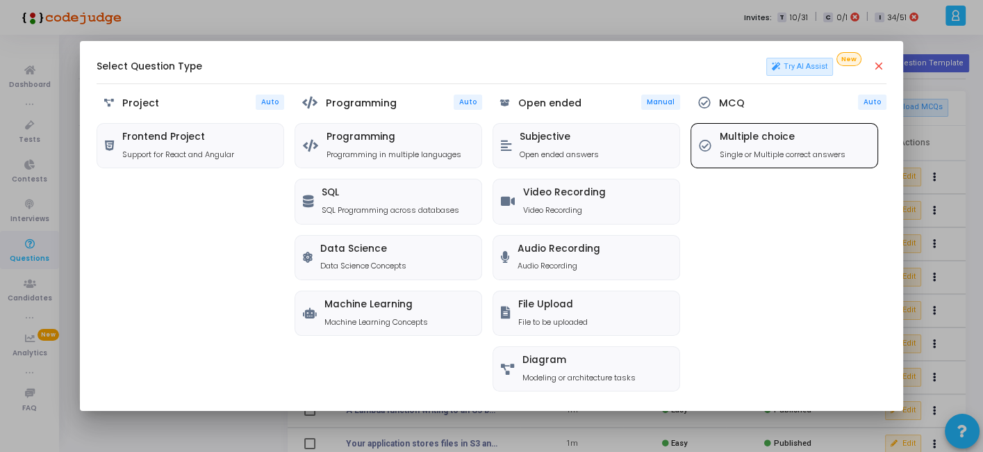
click at [716, 134] on div "Multiple choice Single or Multiple correct answers" at bounding box center [784, 146] width 186 height 44
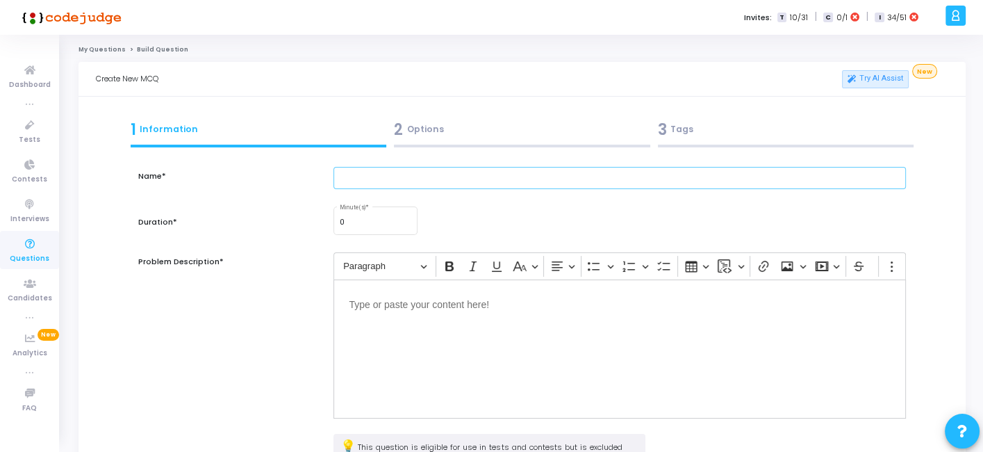
click at [383, 176] on input "text" at bounding box center [619, 178] width 572 height 23
paste input "our app delivers user-generated video files stored in S3. After enabling Reques…"
click at [361, 173] on input "our app delivers user-generated video files stored in S3. After enabling Reques…" at bounding box center [619, 178] width 572 height 23
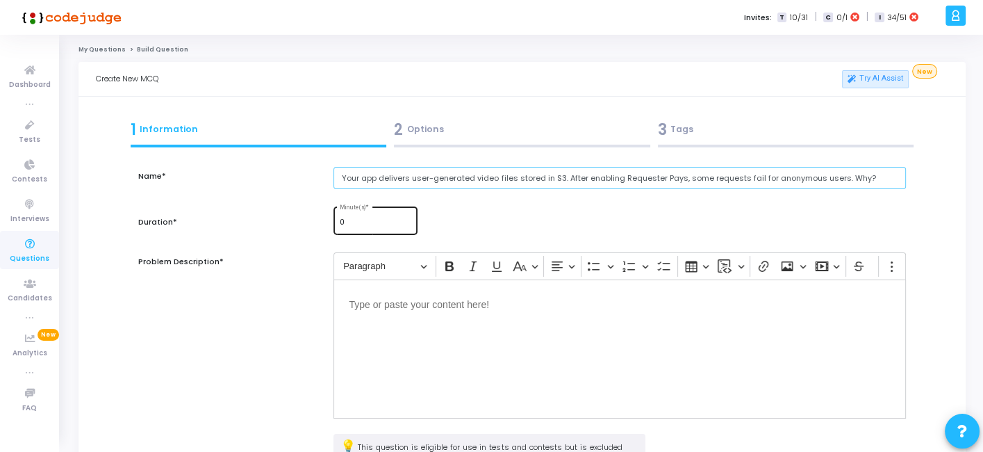
type input "Your app delivers user-generated video files stored in S3. After enabling Reque…"
click at [351, 229] on div "0 Minute(s) *" at bounding box center [376, 219] width 72 height 30
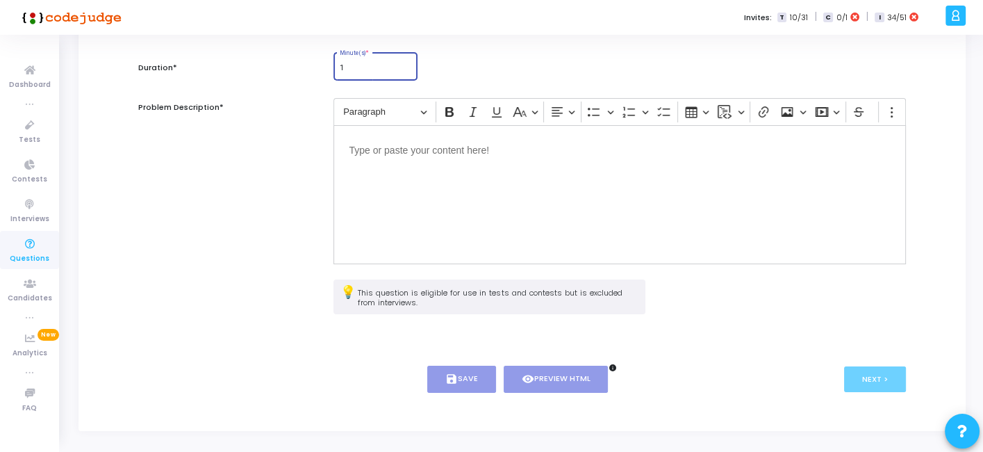
scroll to position [163, 0]
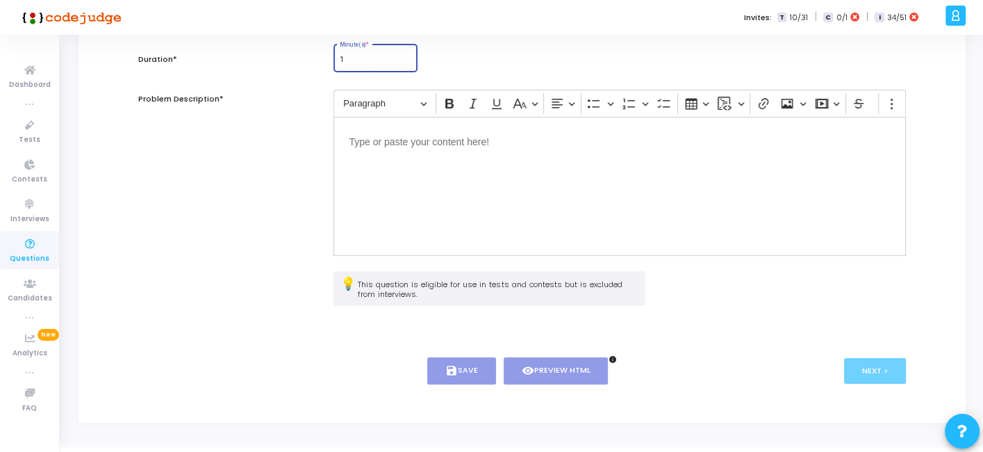
type input "1"
click at [406, 200] on div "Editor editing area: main" at bounding box center [619, 186] width 572 height 139
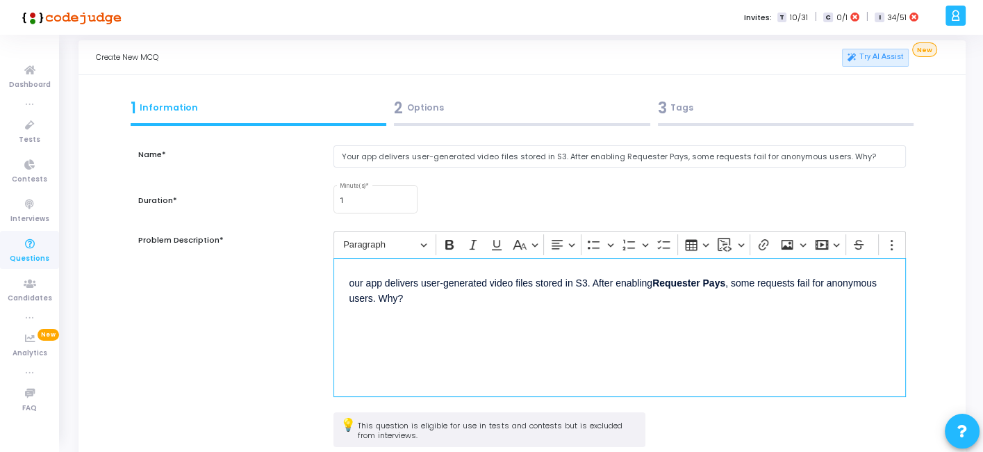
scroll to position [9, 0]
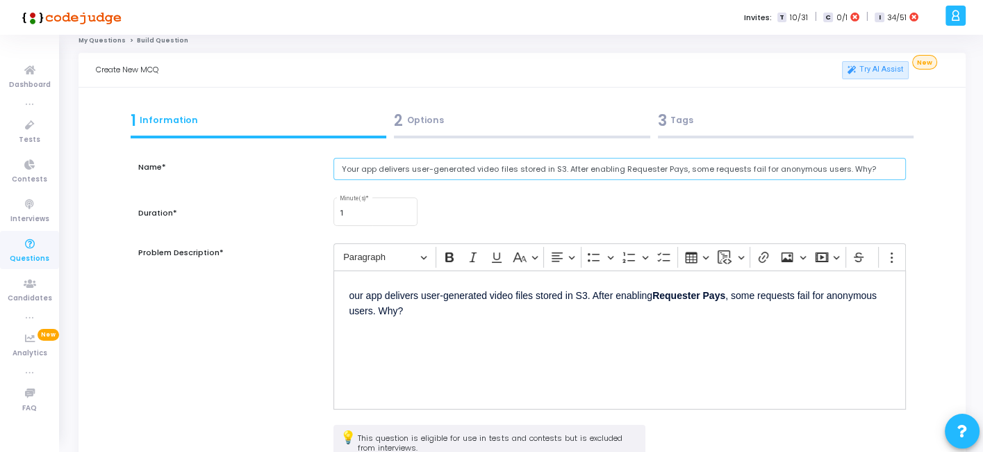
click at [395, 173] on input "Your app delivers user-generated video files stored in S3. After enabling Reque…" at bounding box center [619, 169] width 572 height 23
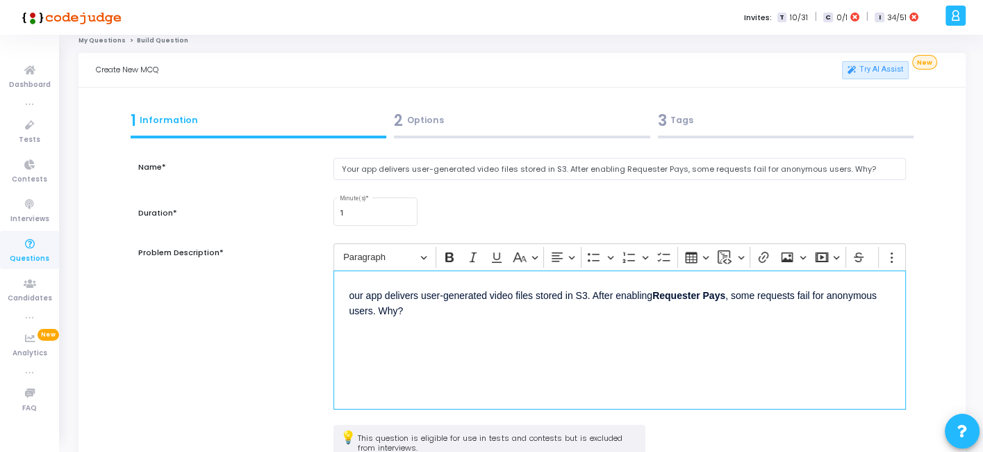
click at [407, 299] on p "our app delivers user-generated video files stored in S3. After enabling Reques…" at bounding box center [619, 302] width 541 height 33
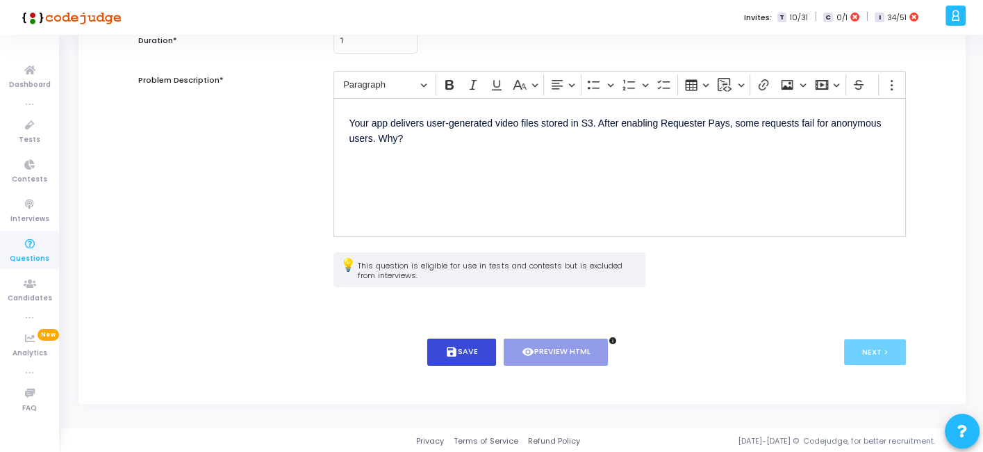
click at [438, 342] on button "save Save" at bounding box center [461, 351] width 69 height 27
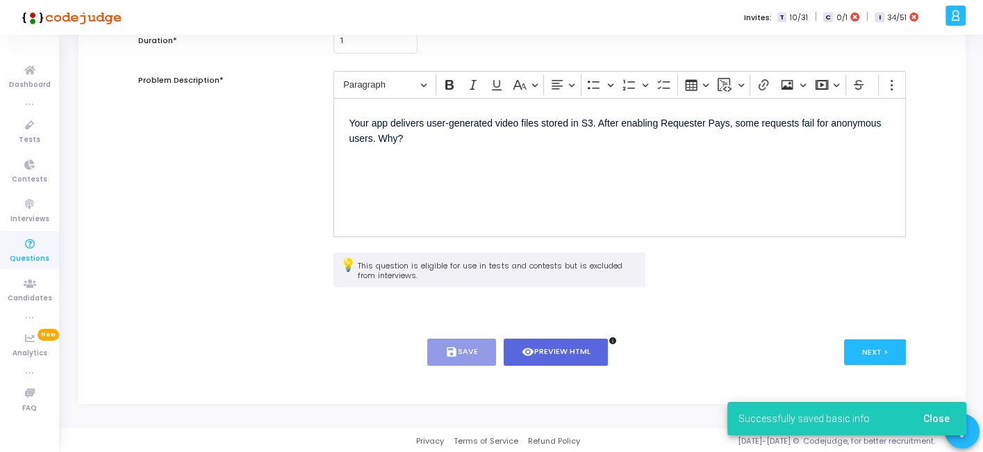
scroll to position [0, 0]
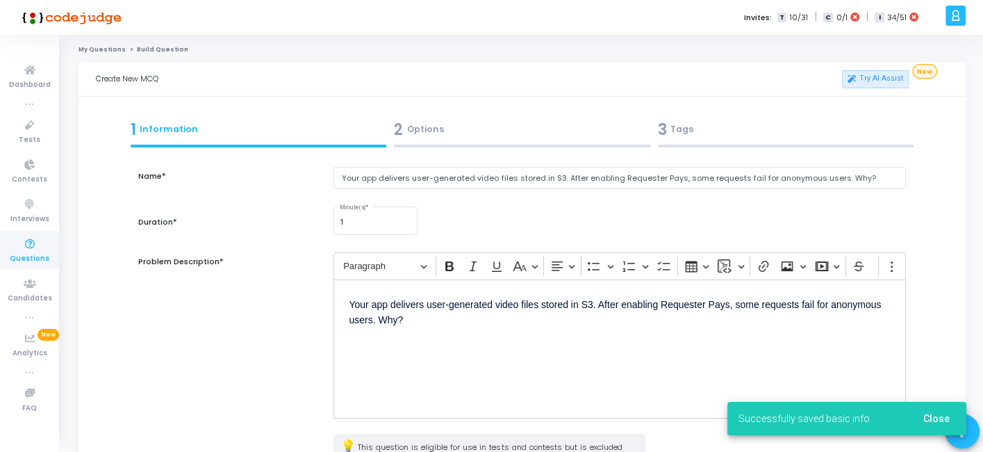
click at [421, 113] on kt-portlet-body "1 Information 2 Options 3 Tags Name* Your app delivers user-generated video fil…" at bounding box center [521, 341] width 887 height 488
click at [418, 119] on div "2 Options" at bounding box center [522, 129] width 256 height 23
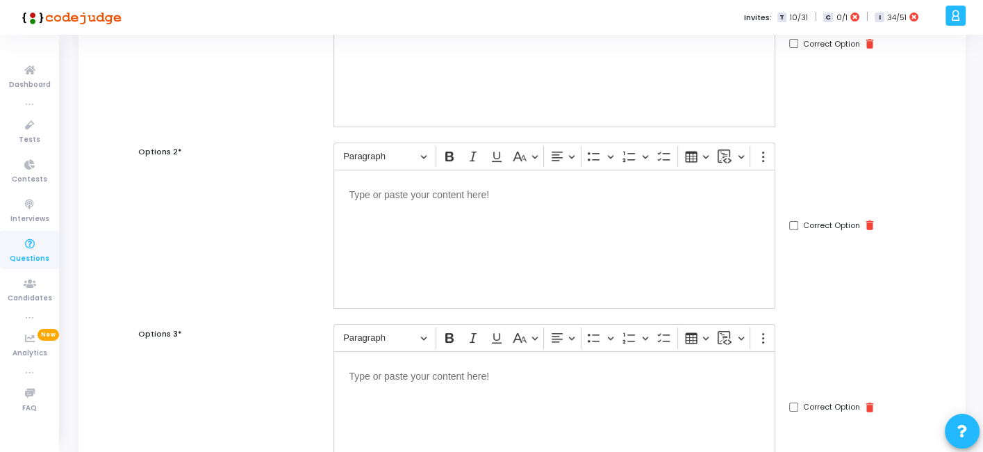
scroll to position [101, 0]
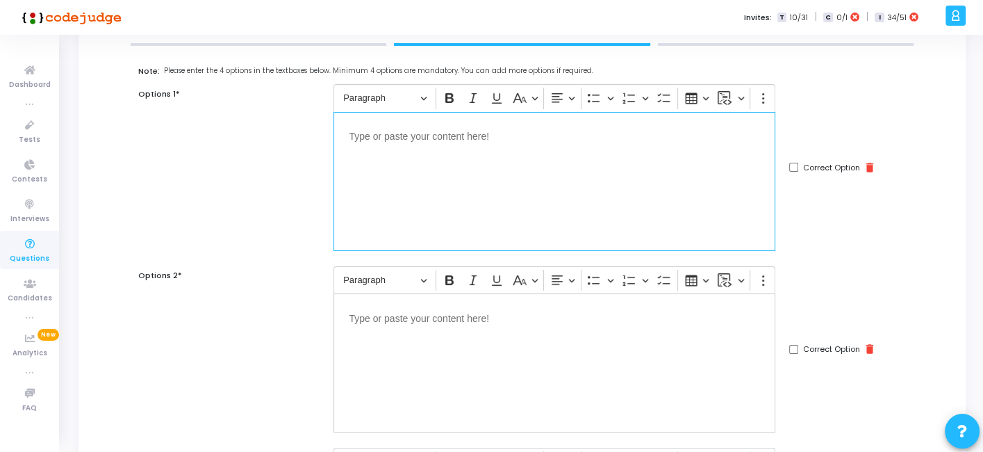
click at [473, 160] on div "Editor editing area: main" at bounding box center [554, 181] width 442 height 139
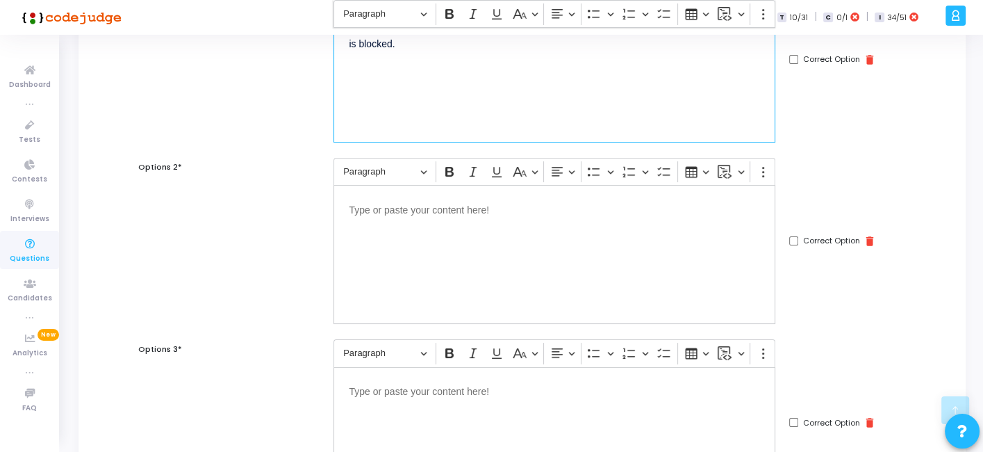
scroll to position [210, 0]
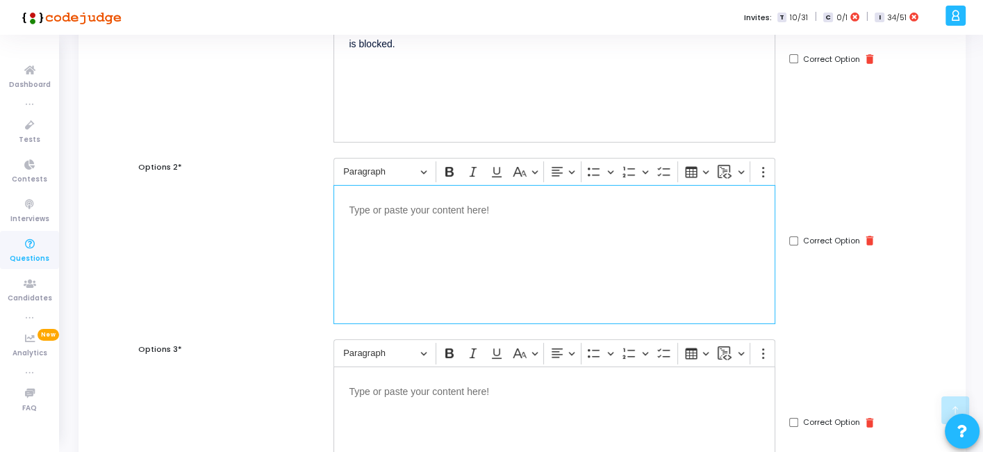
click at [538, 269] on div "Editor editing area: main" at bounding box center [554, 254] width 442 height 139
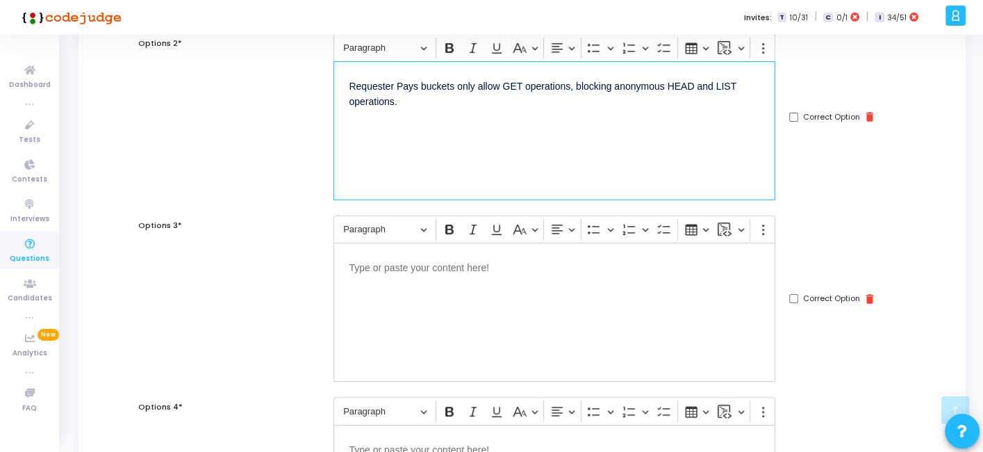
scroll to position [342, 0]
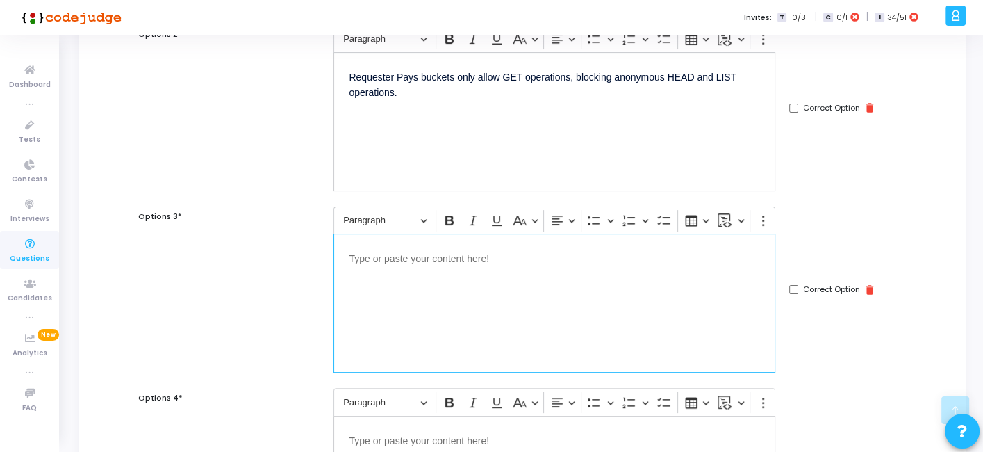
click at [546, 276] on div "Editor editing area: main" at bounding box center [554, 302] width 442 height 139
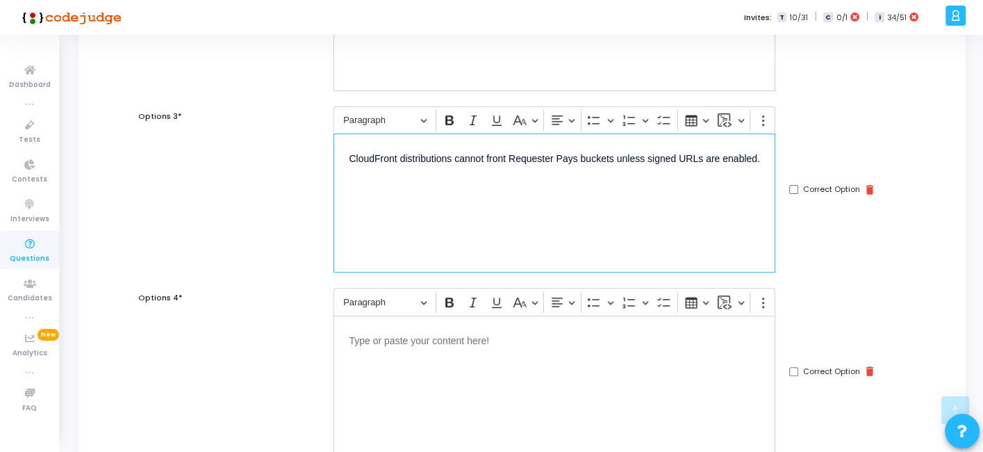
scroll to position [454, 0]
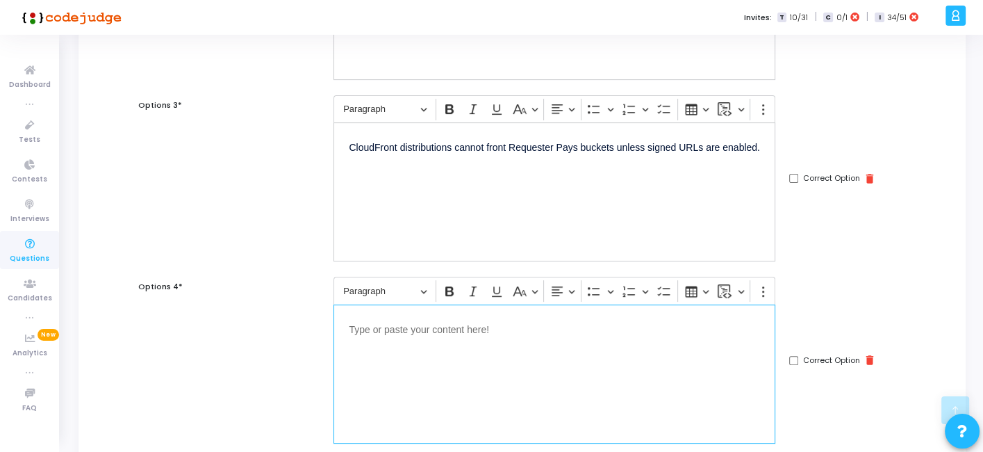
click at [487, 372] on div "Editor editing area: main" at bounding box center [554, 373] width 442 height 139
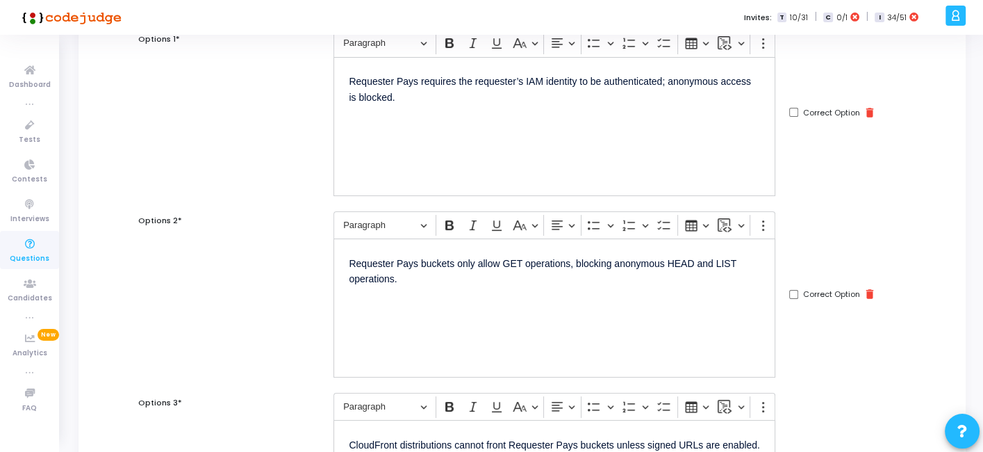
scroll to position [0, 0]
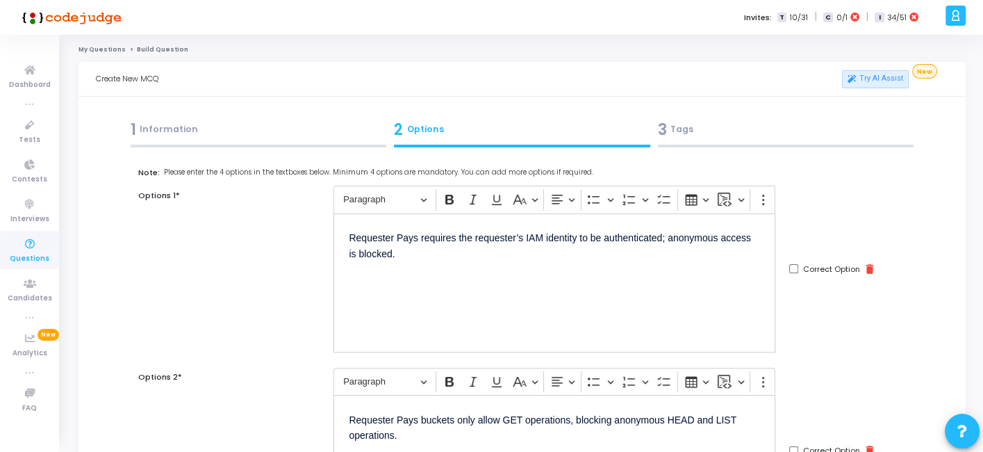
click at [795, 266] on input "Correct Option" at bounding box center [793, 268] width 9 height 9
checkbox input "true"
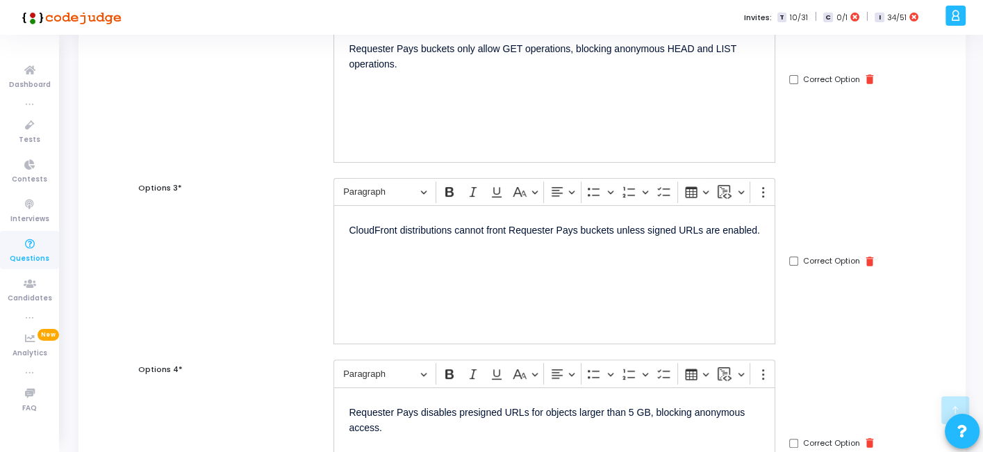
scroll to position [679, 0]
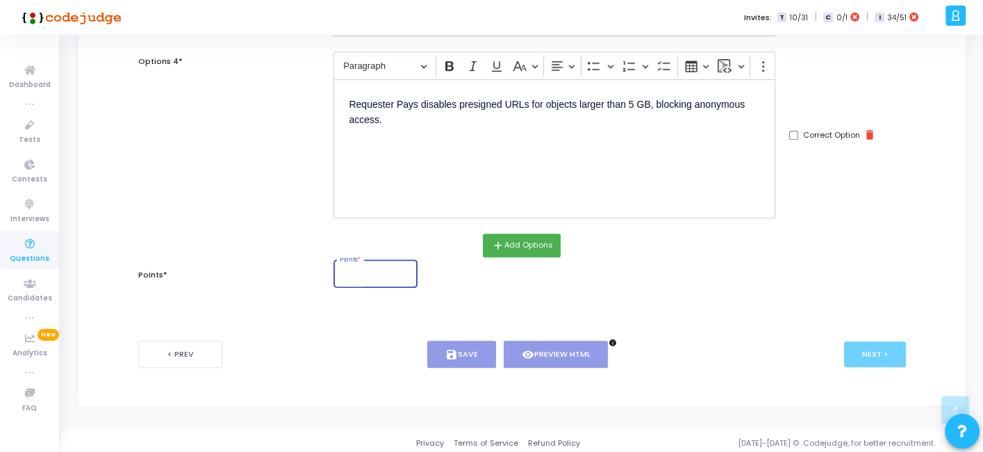
click at [374, 274] on input "Points *" at bounding box center [376, 275] width 72 height 8
type input "1"
click at [456, 348] on icon "save" at bounding box center [451, 354] width 13 height 13
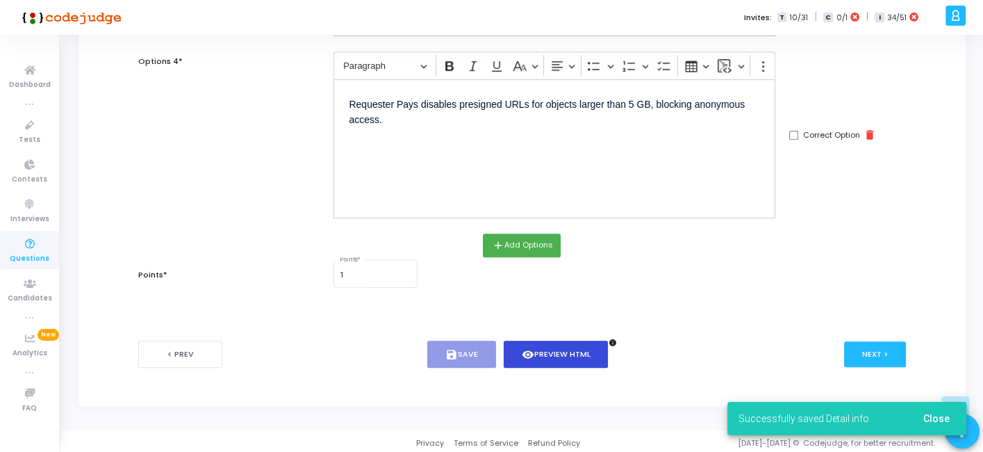
click at [569, 340] on button "visibility Preview HTML" at bounding box center [556, 353] width 105 height 27
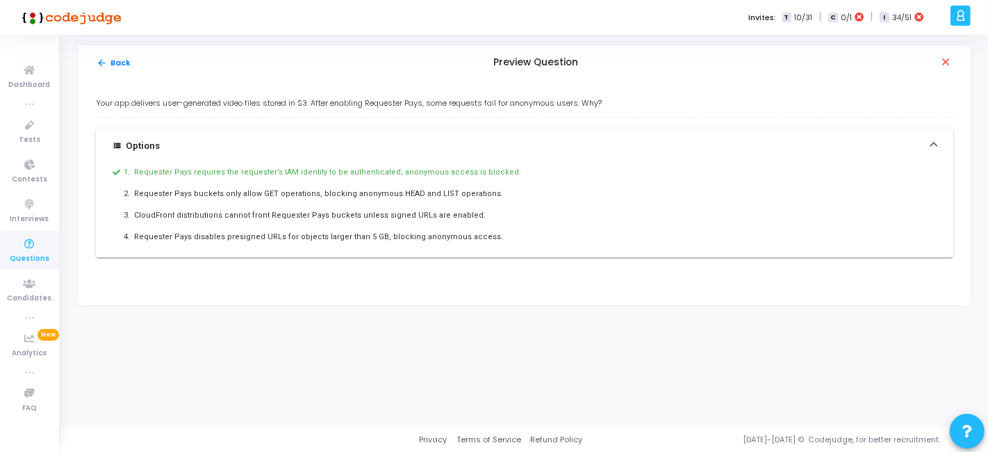
drag, startPoint x: 94, startPoint y: 101, endPoint x: 492, endPoint y: 247, distance: 423.3
click at [492, 247] on div "Your app delivers user-generated video files stored in S3. After enabling Reque…" at bounding box center [524, 192] width 892 height 225
copy div "Your app delivers user-generated video files stored in S3. After enabling Reque…"
click at [116, 58] on button "arrow_back Back" at bounding box center [114, 62] width 36 height 13
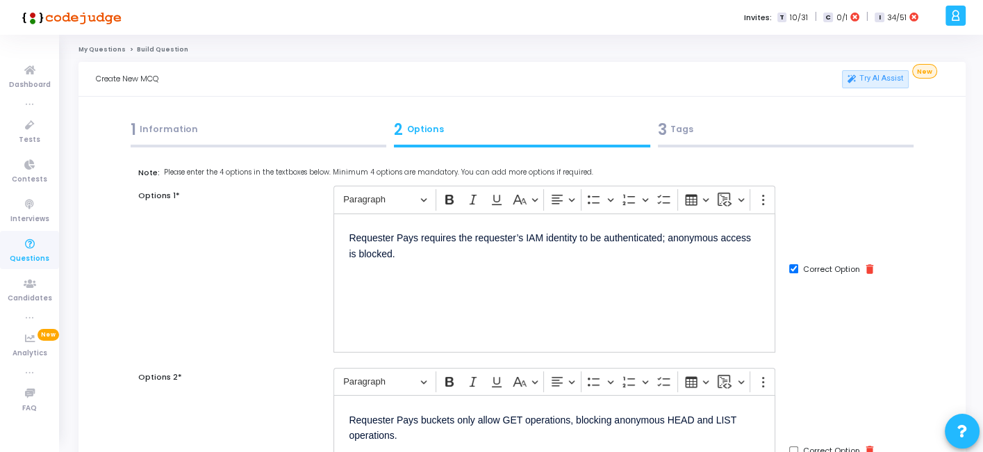
click at [699, 133] on div "3 Tags" at bounding box center [786, 129] width 256 height 23
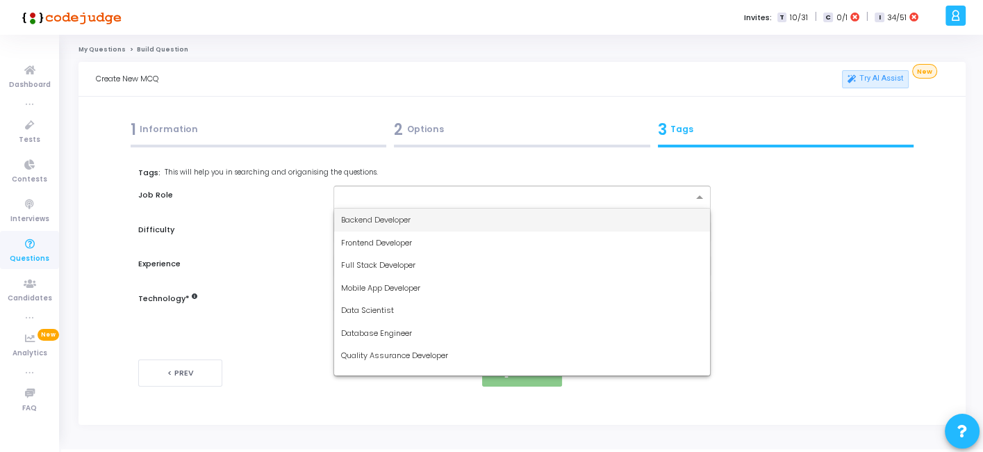
click at [494, 192] on input "text" at bounding box center [516, 198] width 351 height 12
click at [411, 215] on span "Backend Developer" at bounding box center [375, 219] width 69 height 11
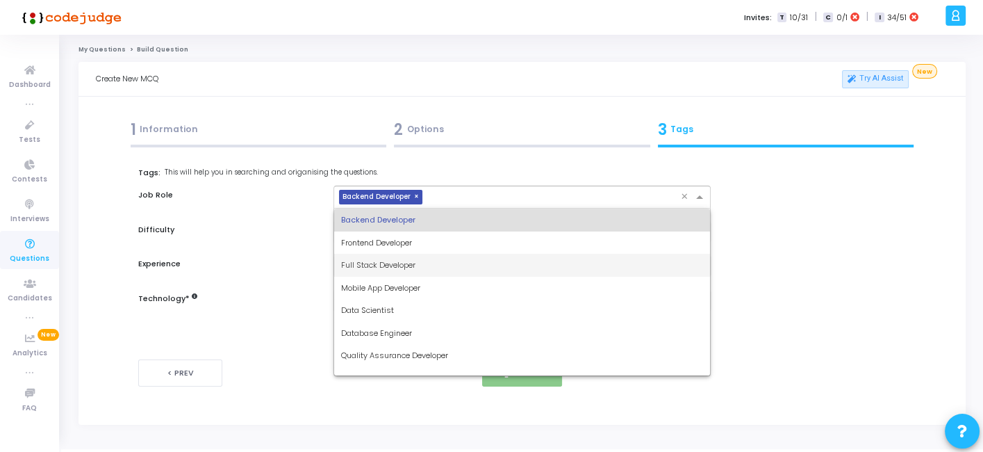
drag, startPoint x: 450, startPoint y: 200, endPoint x: 393, endPoint y: 258, distance: 81.5
click at [393, 208] on ng-select "× Backend Developer × Backend Developer Frontend Developer Full Stack Developer…" at bounding box center [521, 196] width 377 height 23
click at [393, 259] on span "Full Stack Developer" at bounding box center [378, 264] width 74 height 11
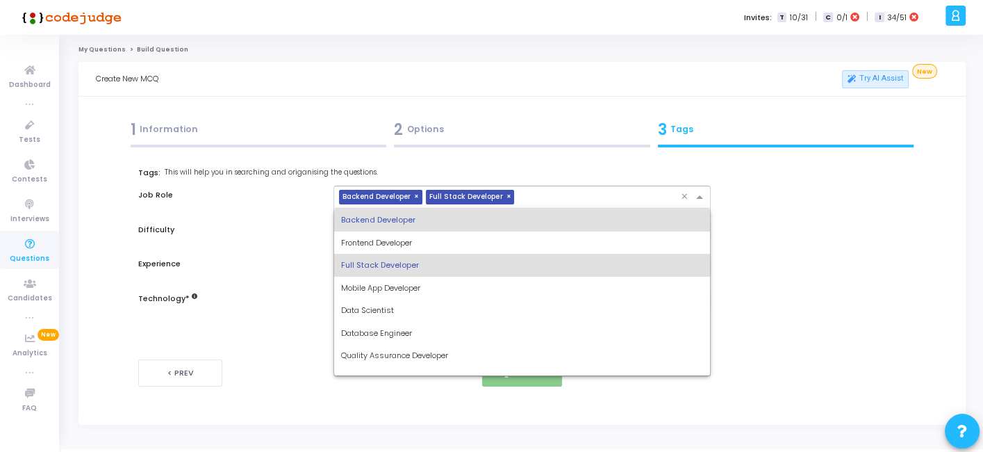
drag, startPoint x: 517, startPoint y: 194, endPoint x: 402, endPoint y: 282, distance: 144.6
click at [402, 208] on ng-select "× Backend Developer × Full Stack Developer × Backend Developer Frontend Develop…" at bounding box center [521, 196] width 377 height 23
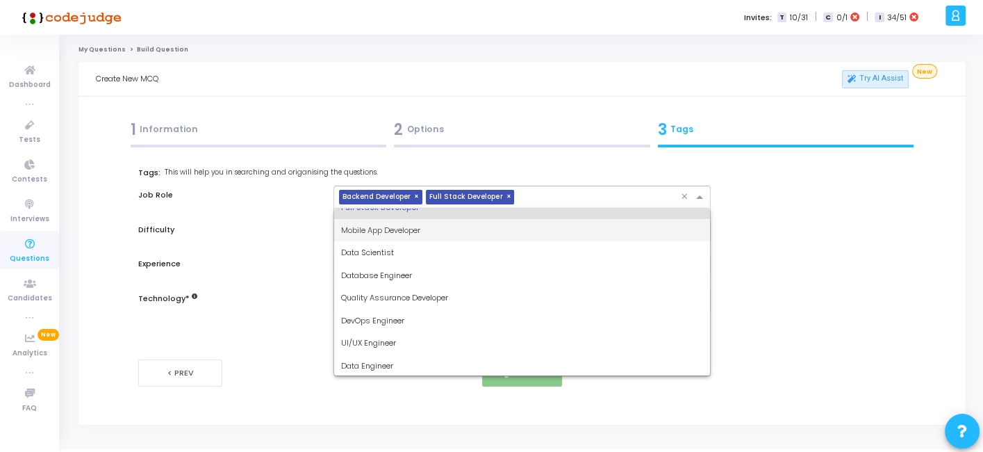
scroll to position [58, 0]
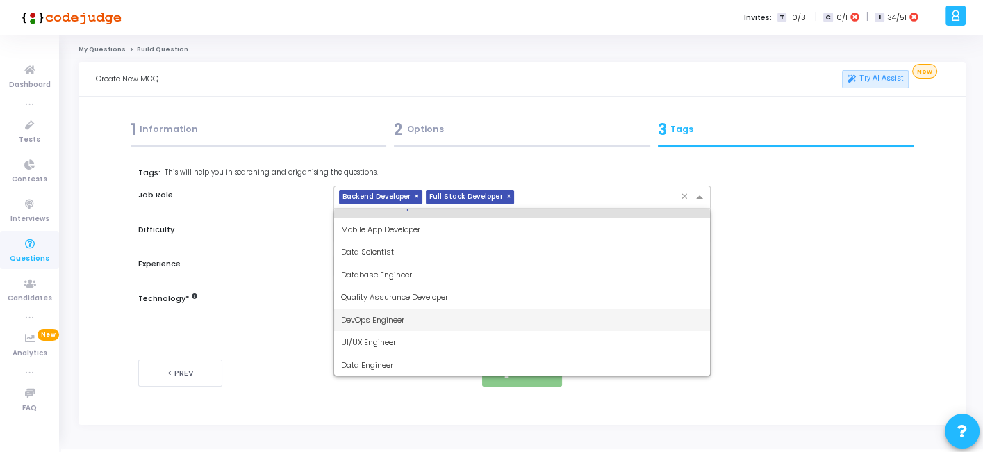
click at [356, 311] on div "DevOps Engineer" at bounding box center [521, 319] width 375 height 23
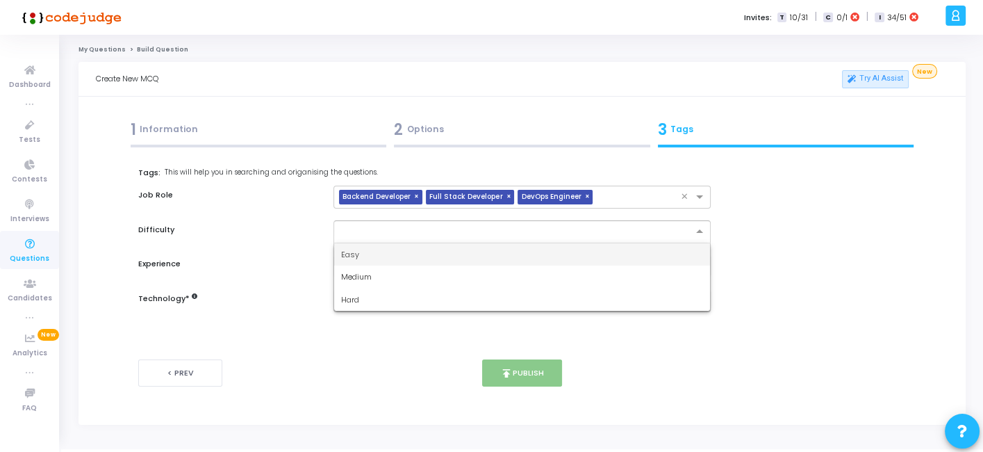
drag, startPoint x: 411, startPoint y: 231, endPoint x: 373, endPoint y: 257, distance: 45.5
click at [373, 243] on ng-select "Easy Medium Hard" at bounding box center [521, 231] width 377 height 23
click at [373, 257] on div "Easy" at bounding box center [521, 254] width 375 height 23
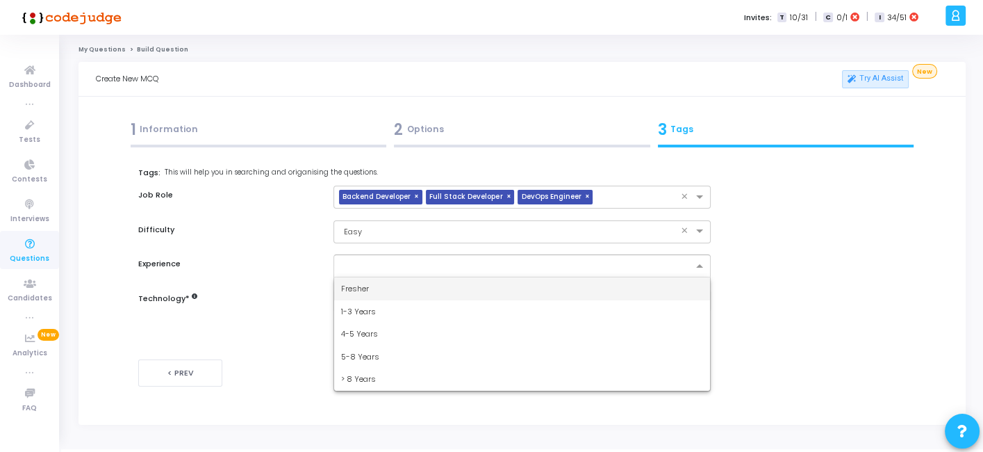
click at [373, 257] on div at bounding box center [513, 265] width 358 height 17
click at [360, 277] on div "Fresher" at bounding box center [521, 288] width 375 height 23
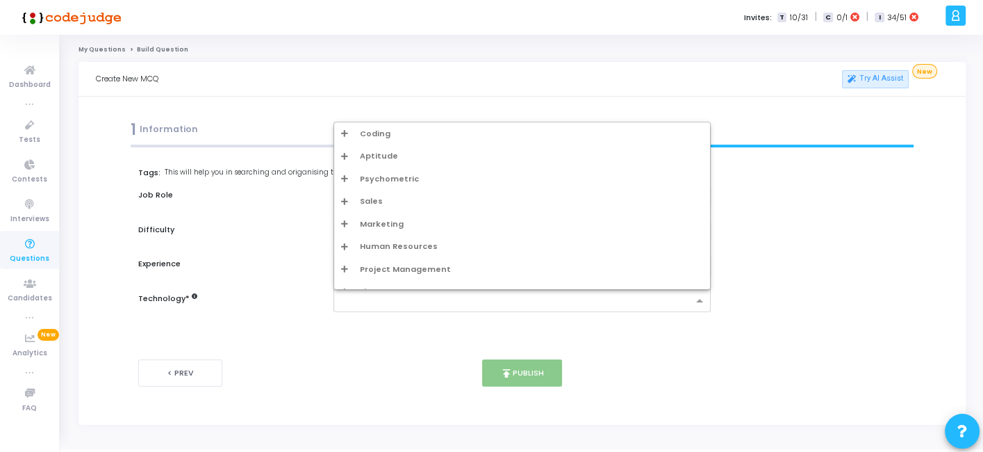
click at [372, 292] on div at bounding box center [513, 300] width 358 height 17
type input "w"
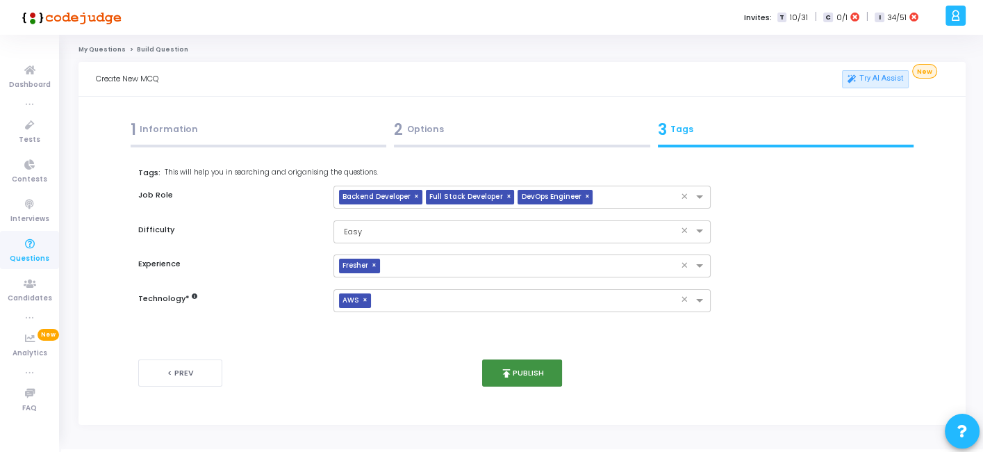
click at [509, 363] on button "publish Publish" at bounding box center [522, 372] width 80 height 27
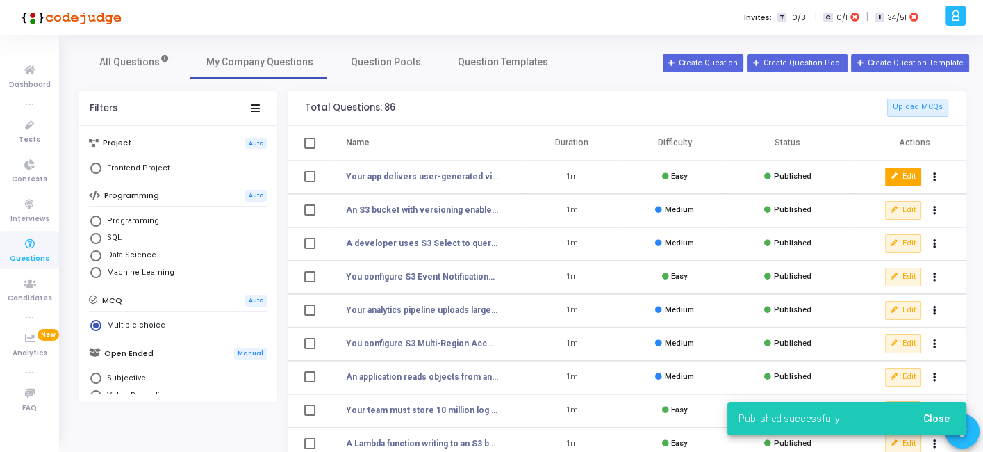
click at [897, 174] on icon at bounding box center [895, 177] width 8 height 8
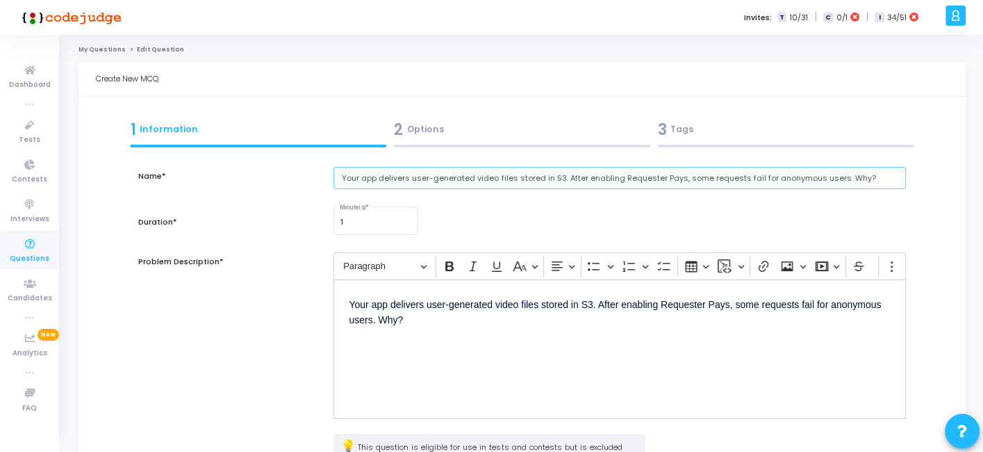
click at [410, 188] on input "Your app delivers user-generated video files stored in S3. After enabling Reque…" at bounding box center [619, 178] width 572 height 23
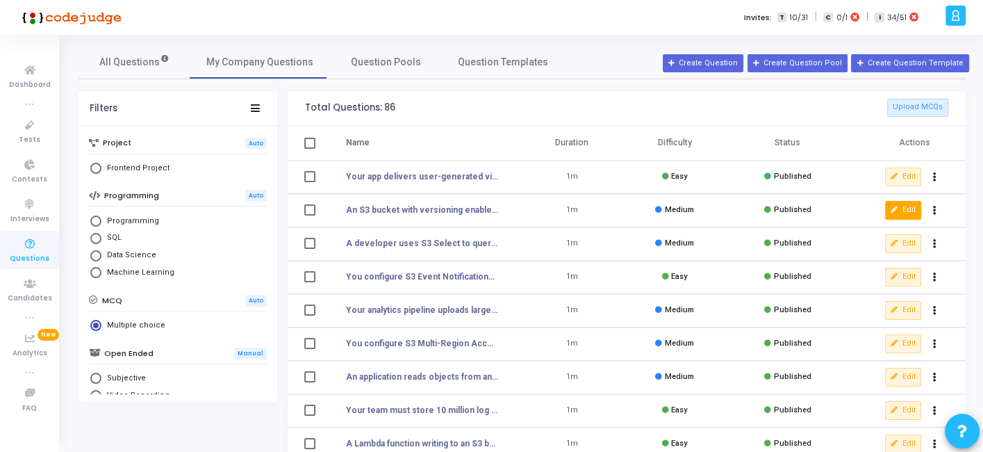
click at [906, 217] on button "Edit" at bounding box center [903, 210] width 36 height 18
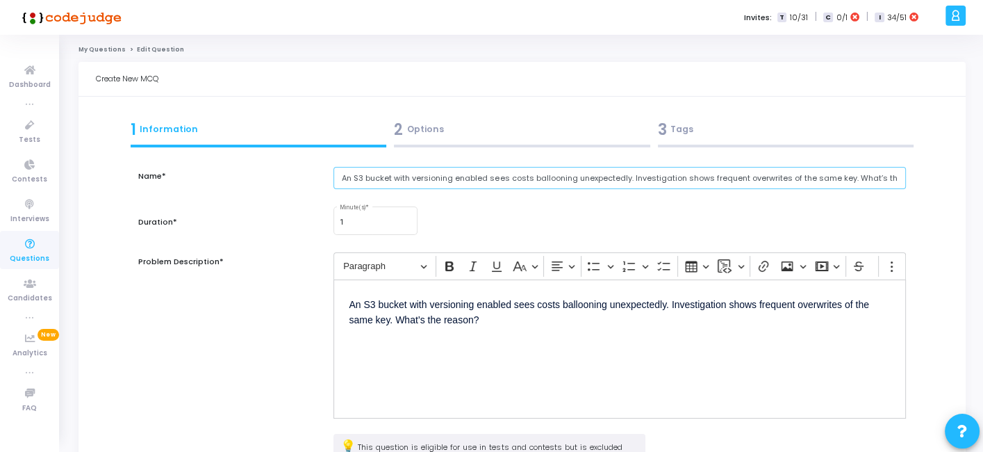
click at [452, 177] on input "An S3 bucket with versioning enabled sees costs ballooning unexpectedly. Invest…" at bounding box center [619, 178] width 572 height 23
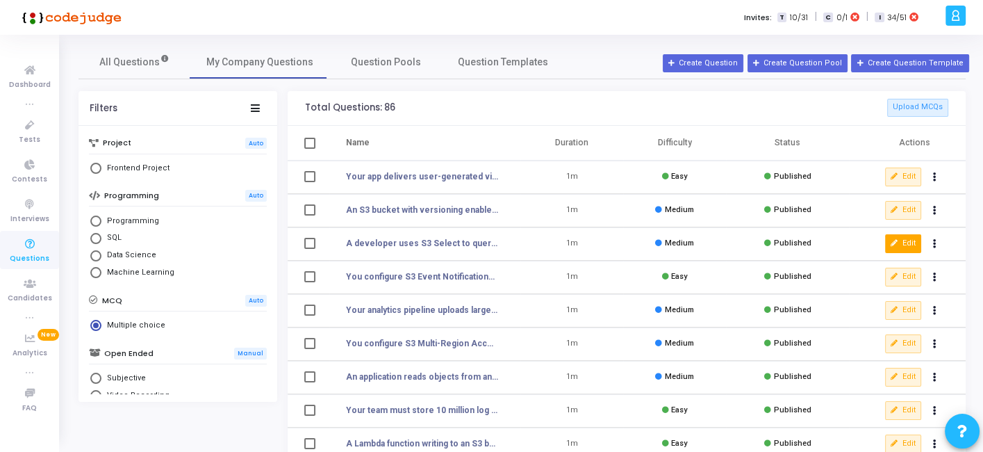
click at [892, 242] on icon at bounding box center [895, 244] width 8 height 8
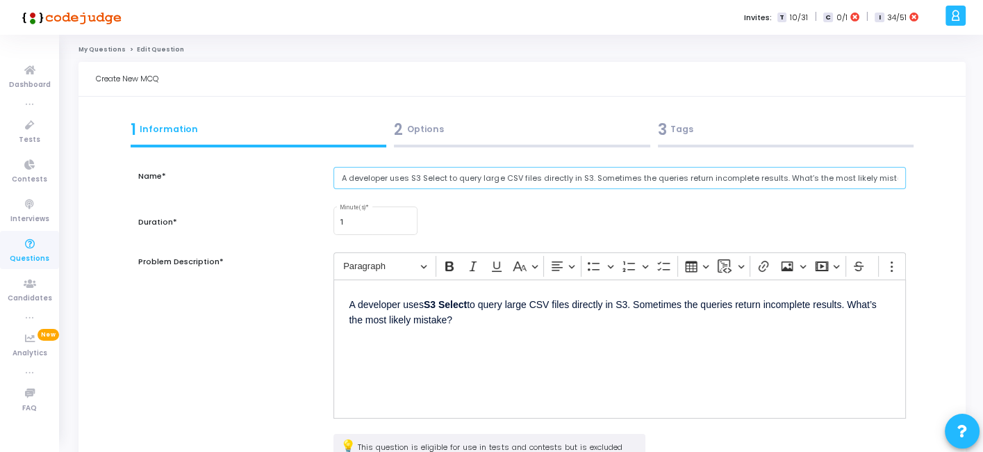
click at [422, 176] on input "A developer uses S3 Select to query large CSV files directly in S3. Sometimes t…" at bounding box center [619, 178] width 572 height 23
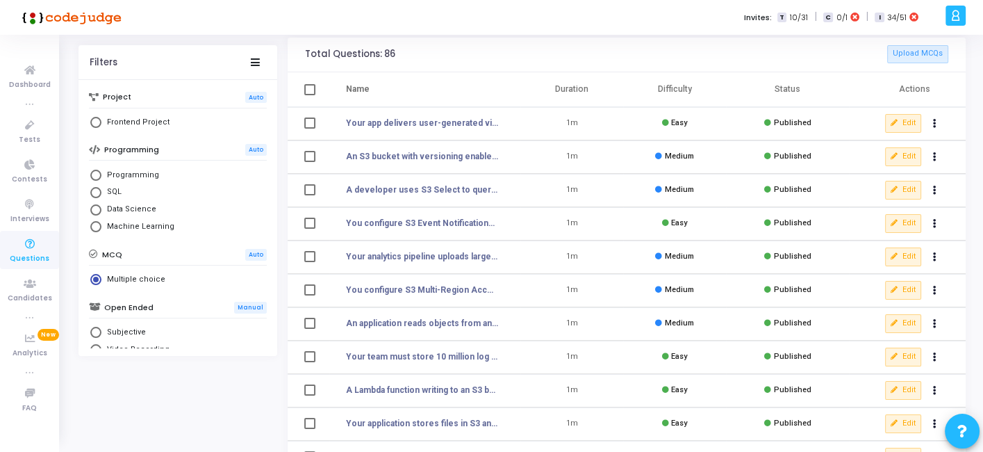
scroll to position [70, 0]
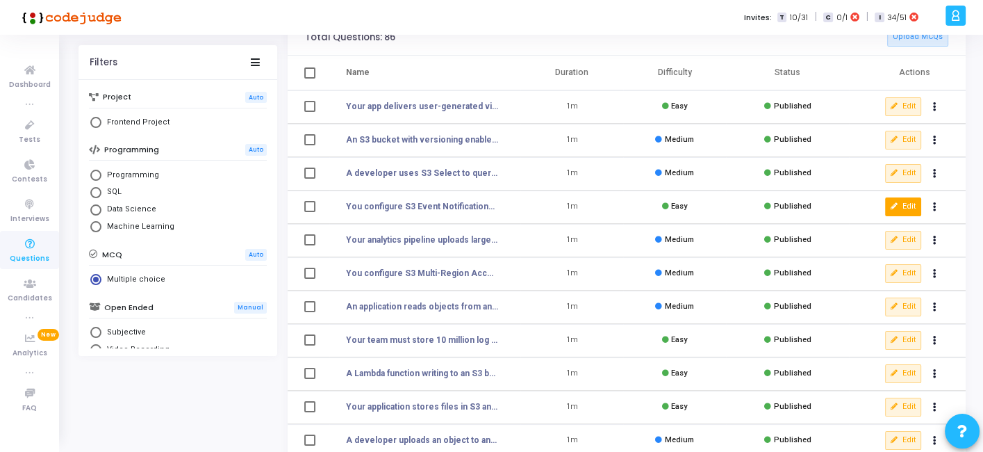
click at [899, 204] on button "Edit" at bounding box center [903, 206] width 36 height 18
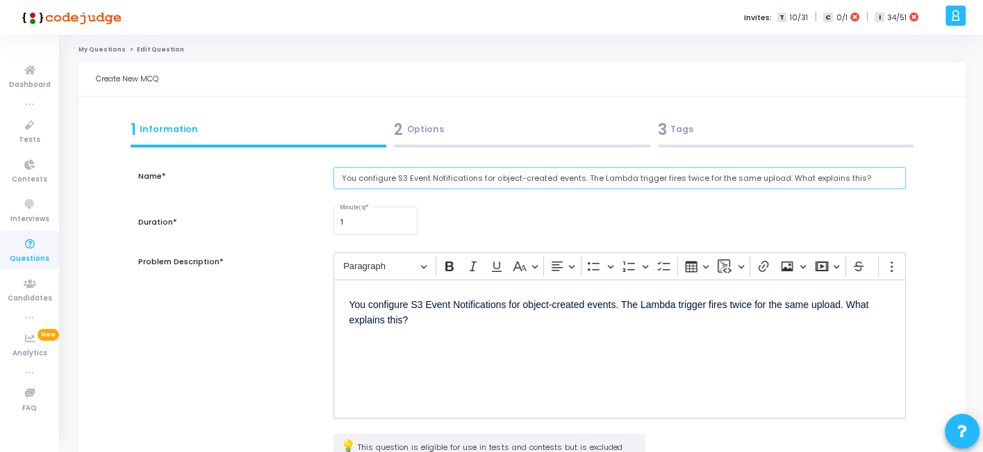
click at [418, 173] on input "You configure S3 Event Notifications for object-created events. The Lambda trig…" at bounding box center [619, 178] width 572 height 23
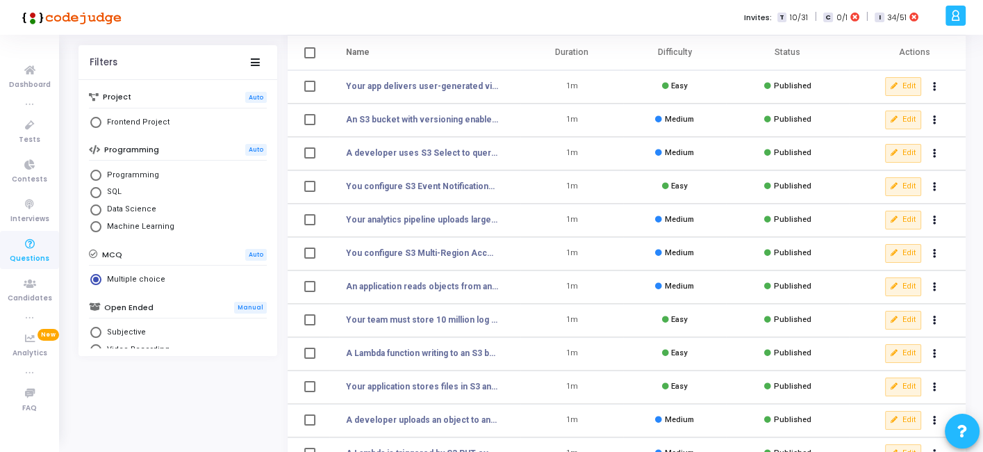
scroll to position [98, 0]
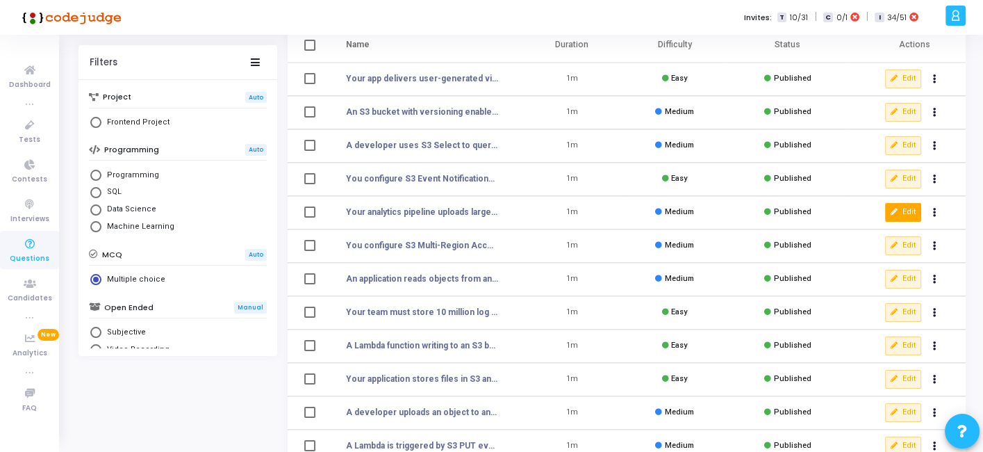
click at [893, 203] on button "Edit" at bounding box center [903, 212] width 36 height 18
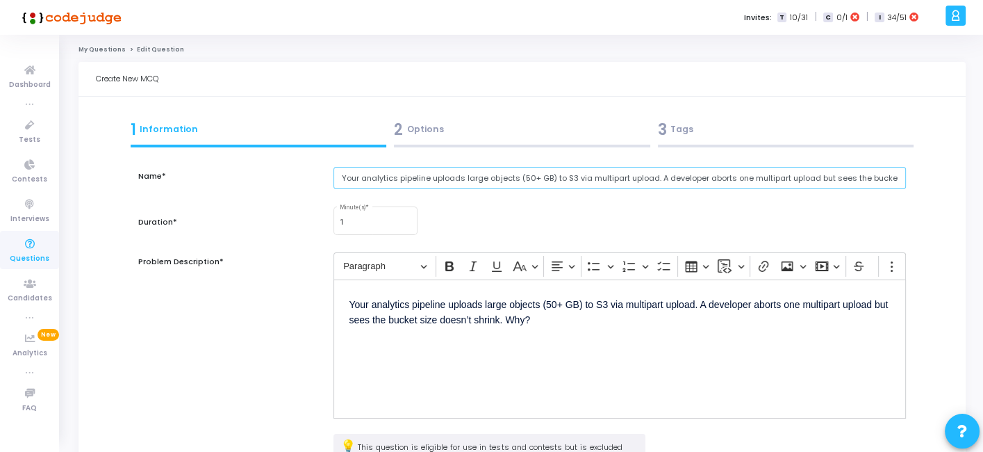
click at [456, 179] on input "Your analytics pipeline uploads large objects (50+ GB) to S3 via multipart uplo…" at bounding box center [619, 178] width 572 height 23
